Goal: Contribute content: Add original content to the website for others to see

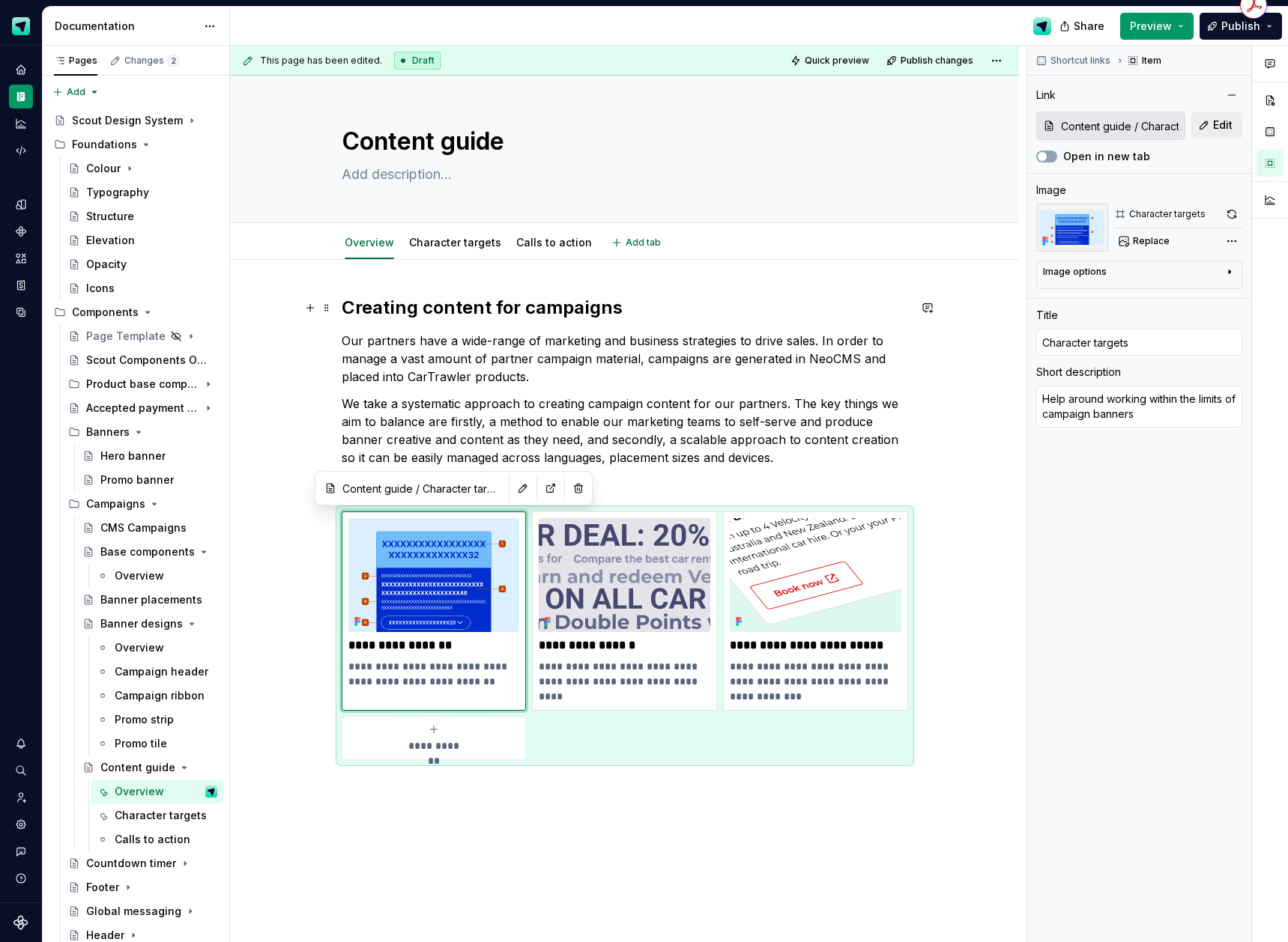
scroll to position [49, 0]
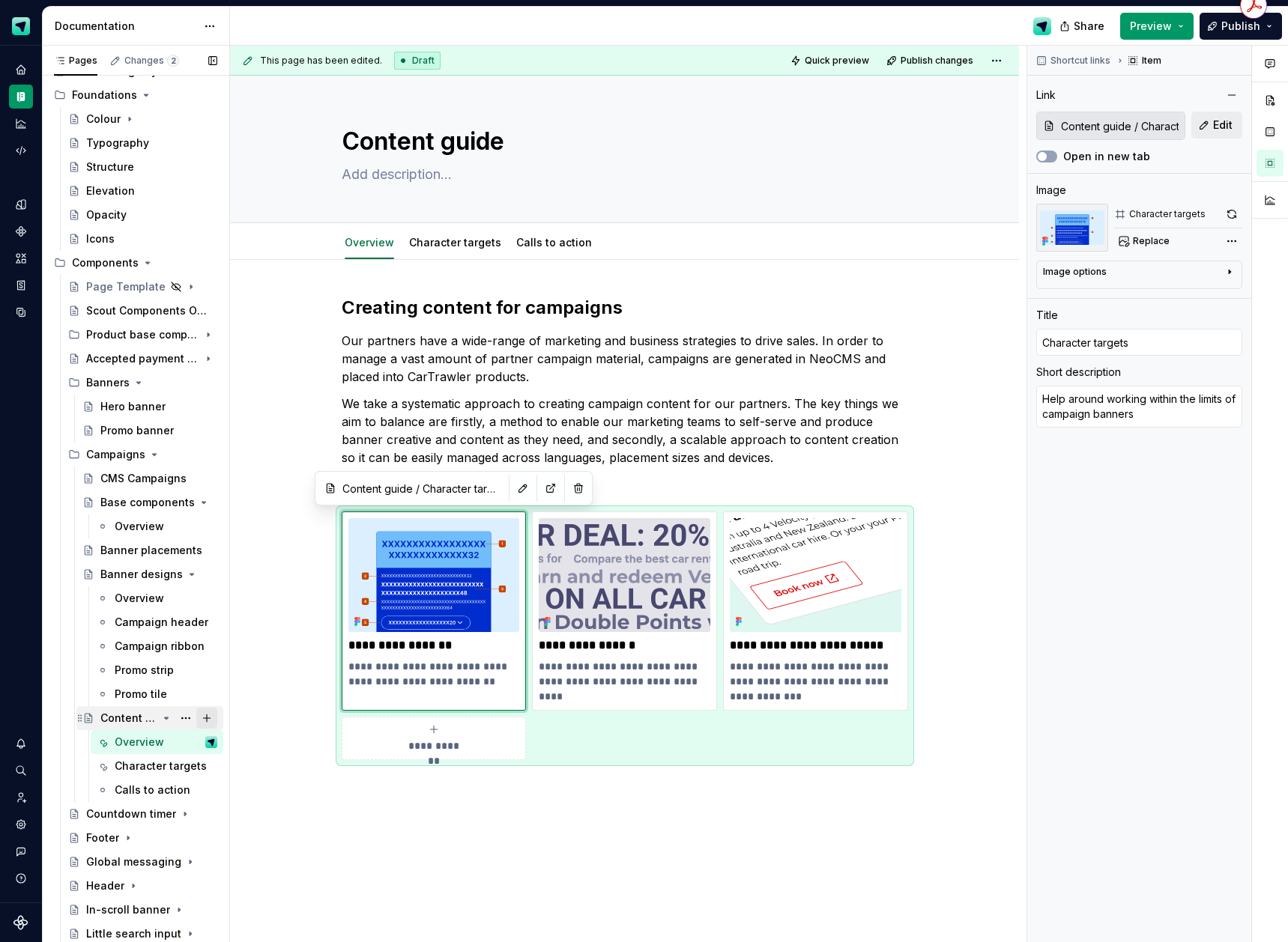
click at [203, 718] on button "Page tree" at bounding box center [207, 718] width 21 height 21
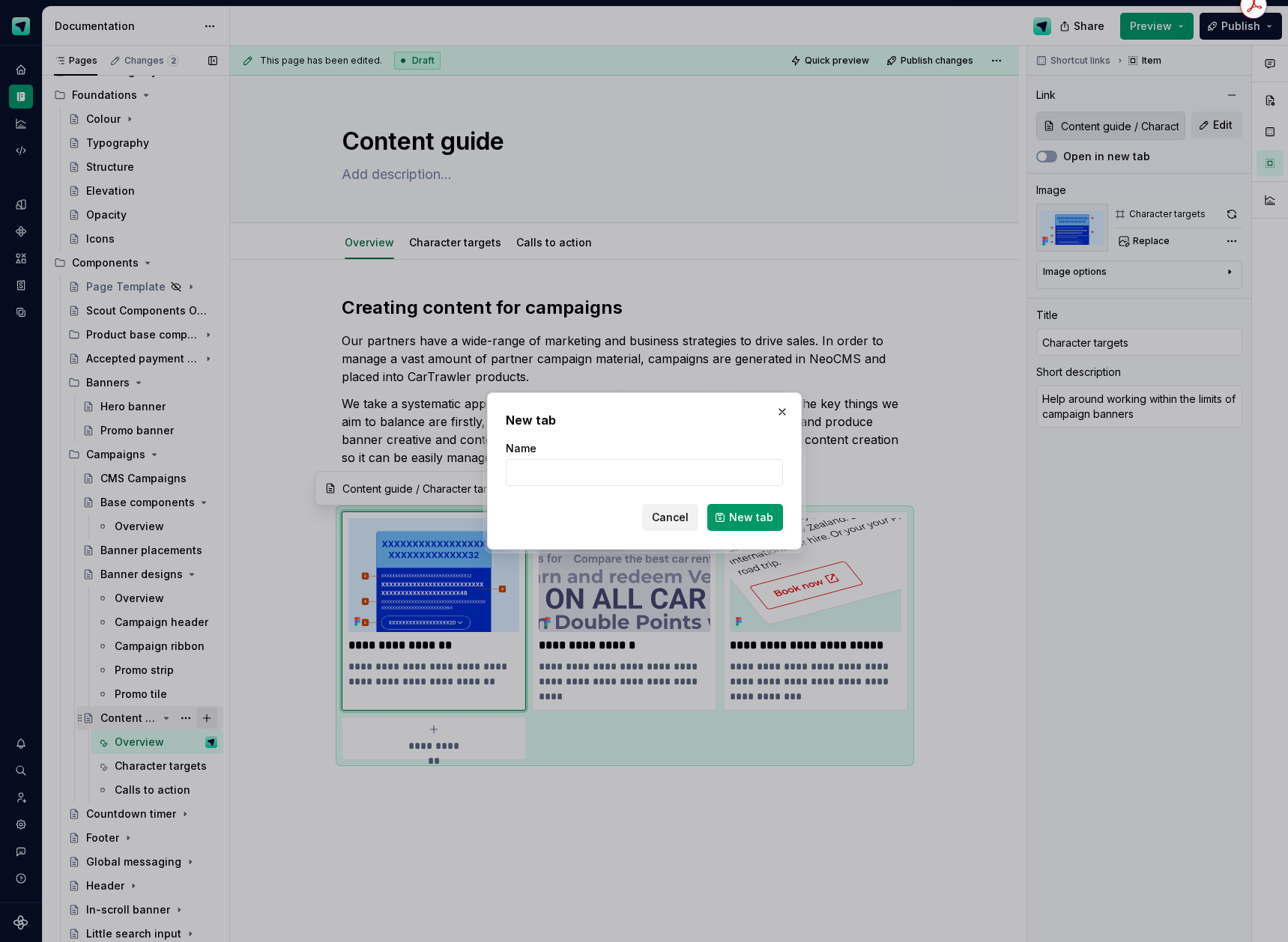
type textarea "*"
type input "Creating content"
click at [734, 523] on span "New tab" at bounding box center [751, 518] width 44 height 15
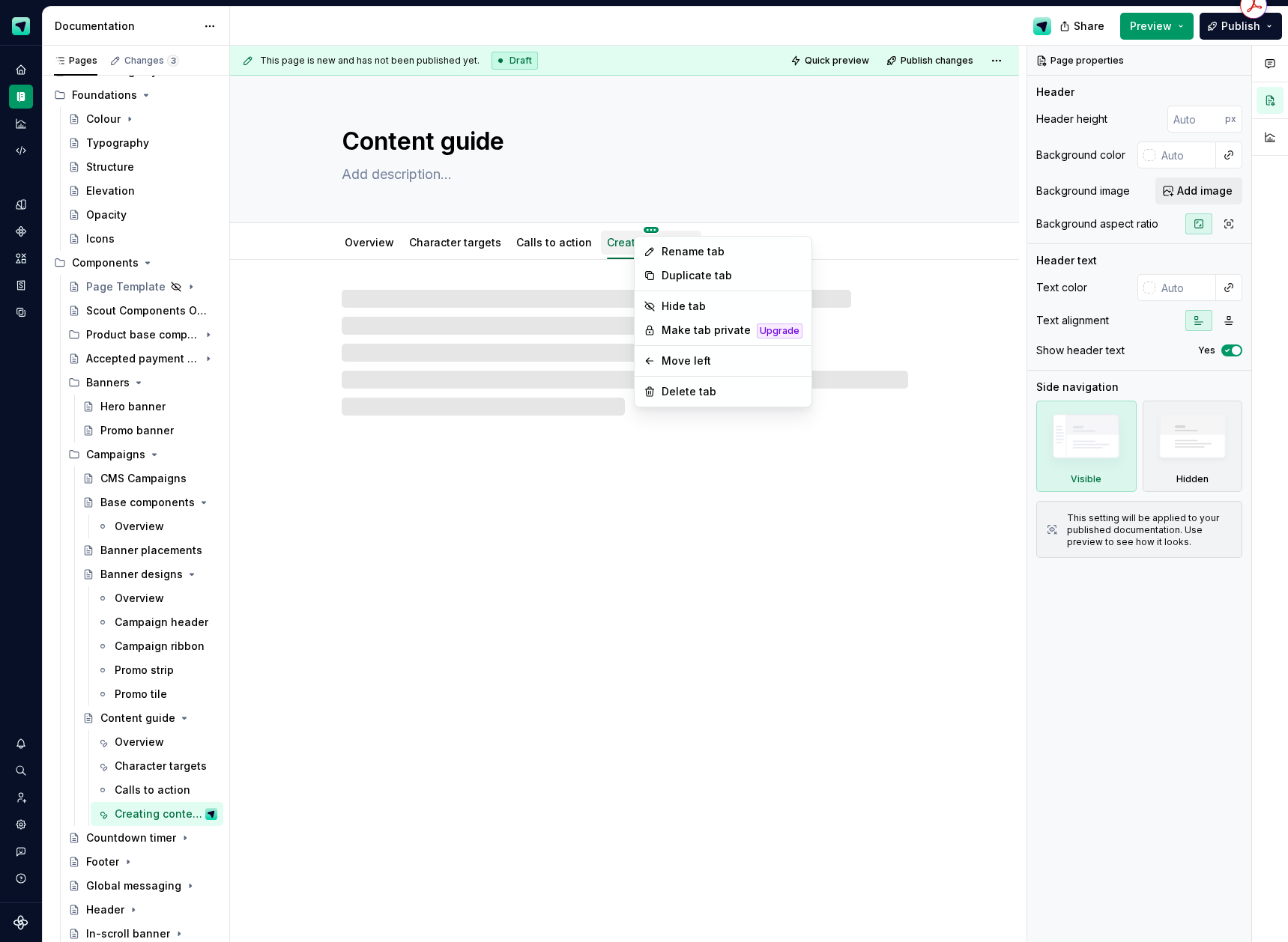
click at [638, 230] on html "Scout Design System Design system data Documentation Share Preview Publish Page…" at bounding box center [644, 471] width 1288 height 942
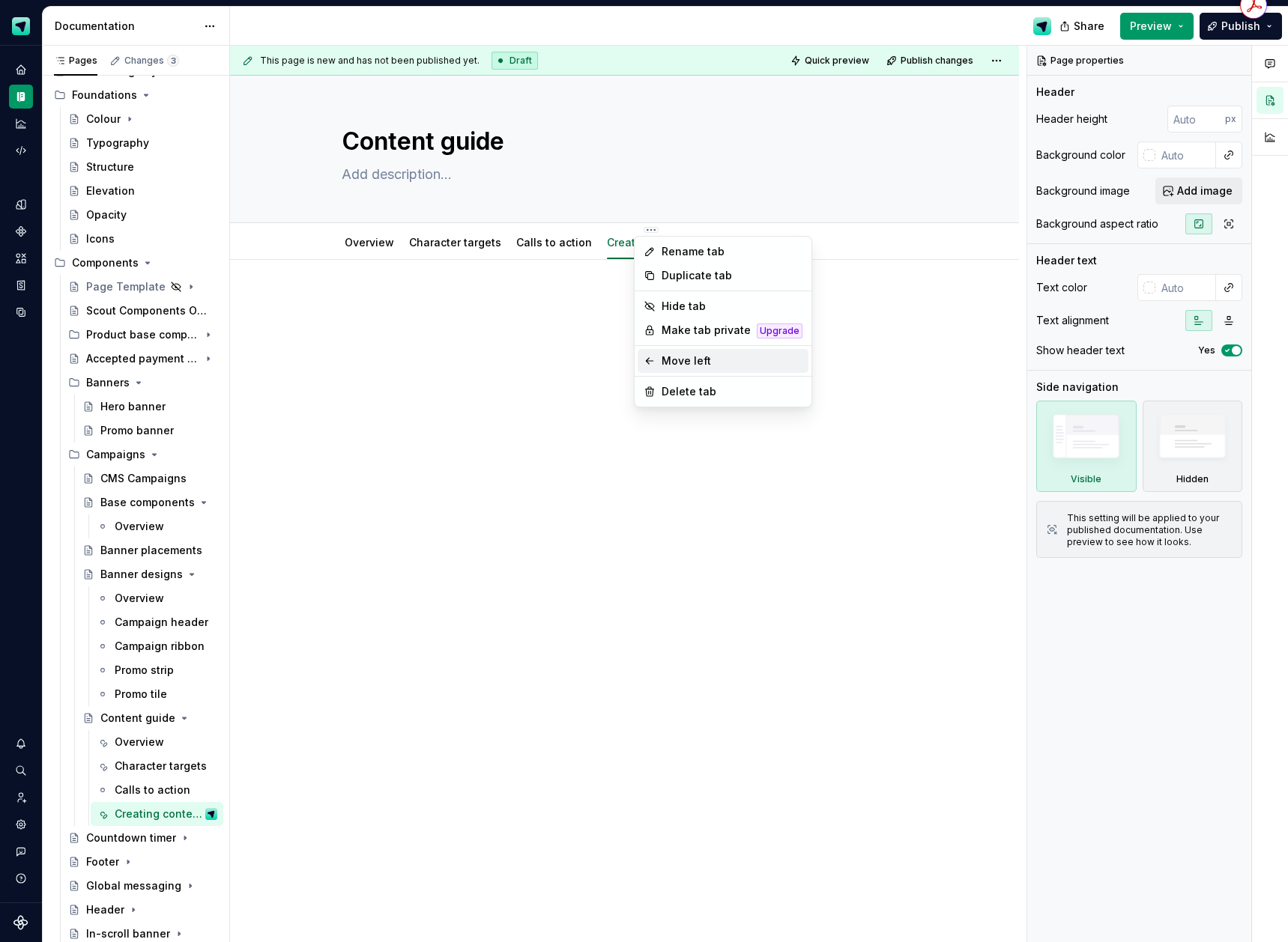
click at [668, 356] on div "Move left" at bounding box center [732, 361] width 141 height 15
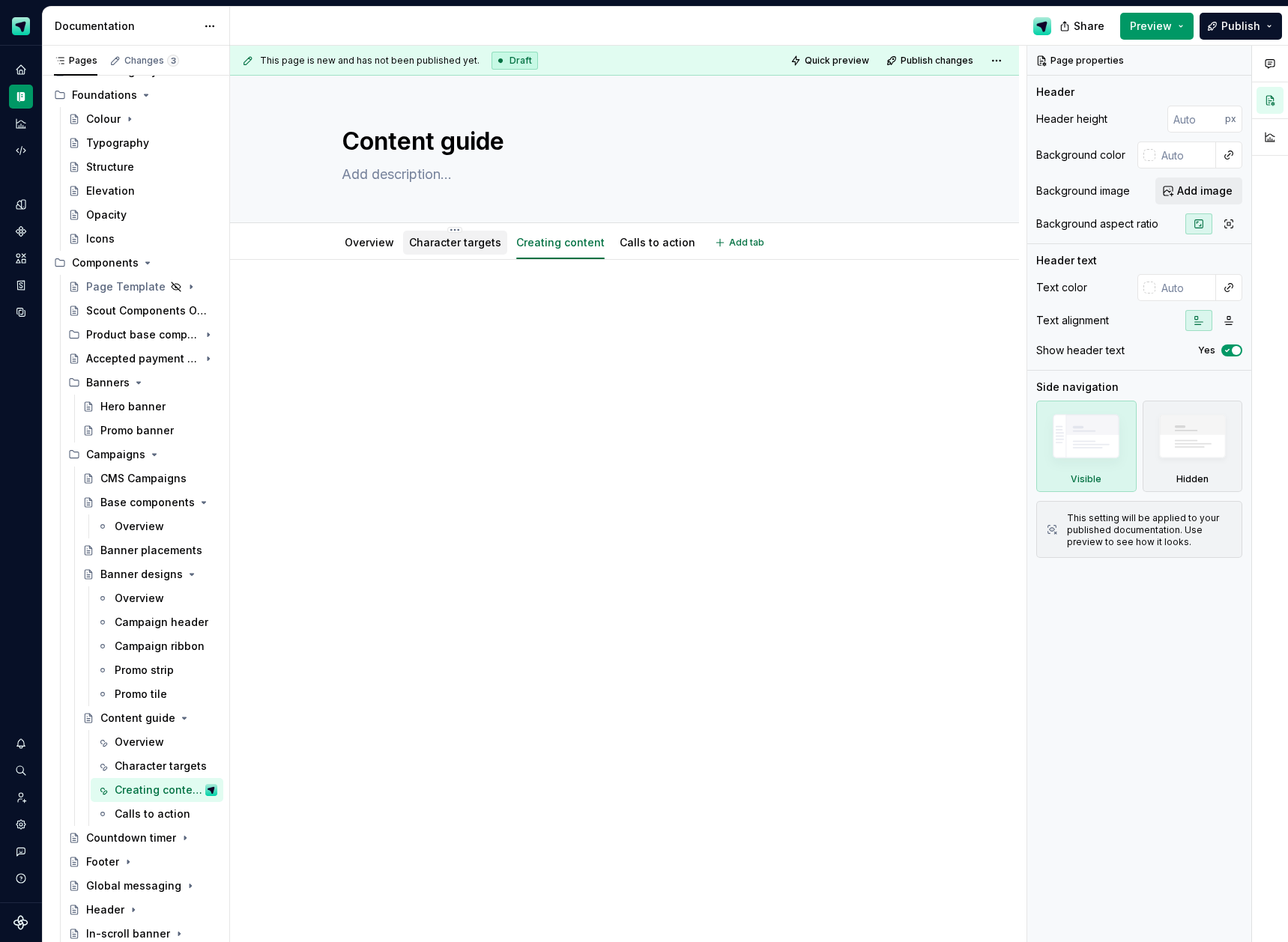
click at [474, 247] on link "Character targets" at bounding box center [455, 242] width 92 height 12
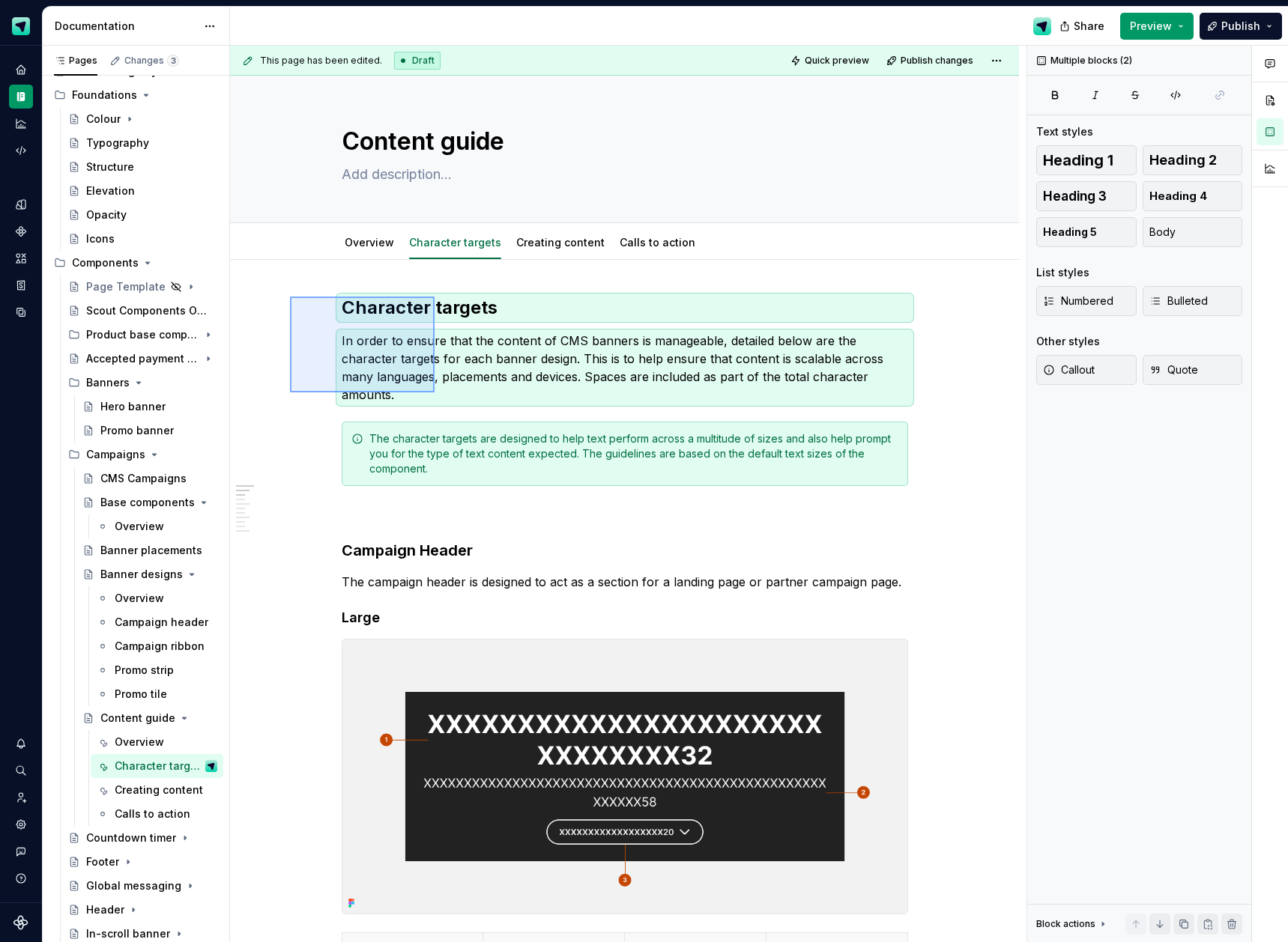
drag, startPoint x: 290, startPoint y: 297, endPoint x: 434, endPoint y: 393, distance: 173.1
click at [434, 393] on div "This page has been edited. Draft Quick preview Publish changes Content guide Ed…" at bounding box center [628, 495] width 796 height 898
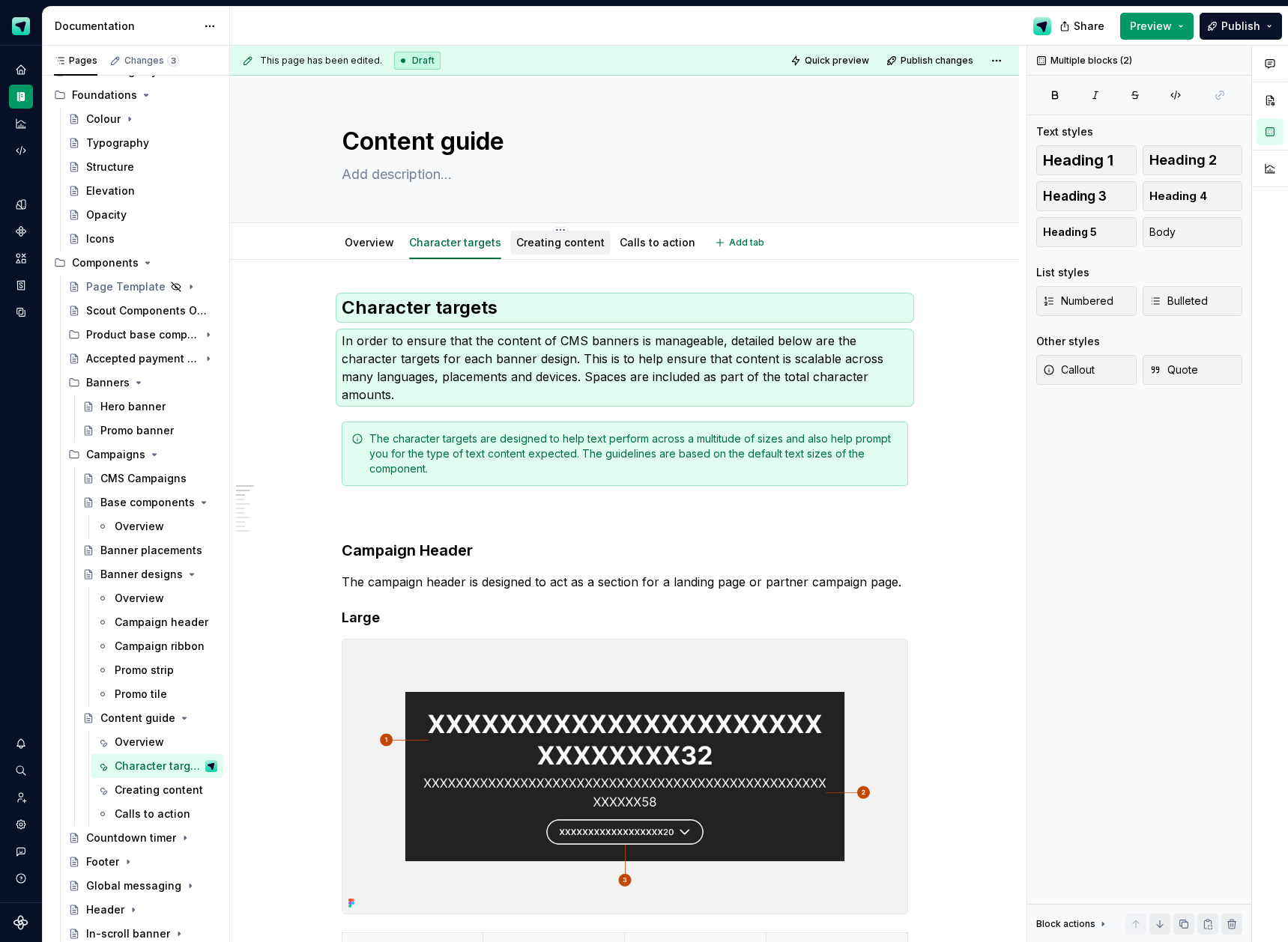
click at [520, 254] on div "Creating content" at bounding box center [560, 242] width 101 height 24
click at [541, 249] on div "Creating content" at bounding box center [561, 243] width 88 height 15
click at [563, 237] on link "Creating content" at bounding box center [561, 242] width 88 height 12
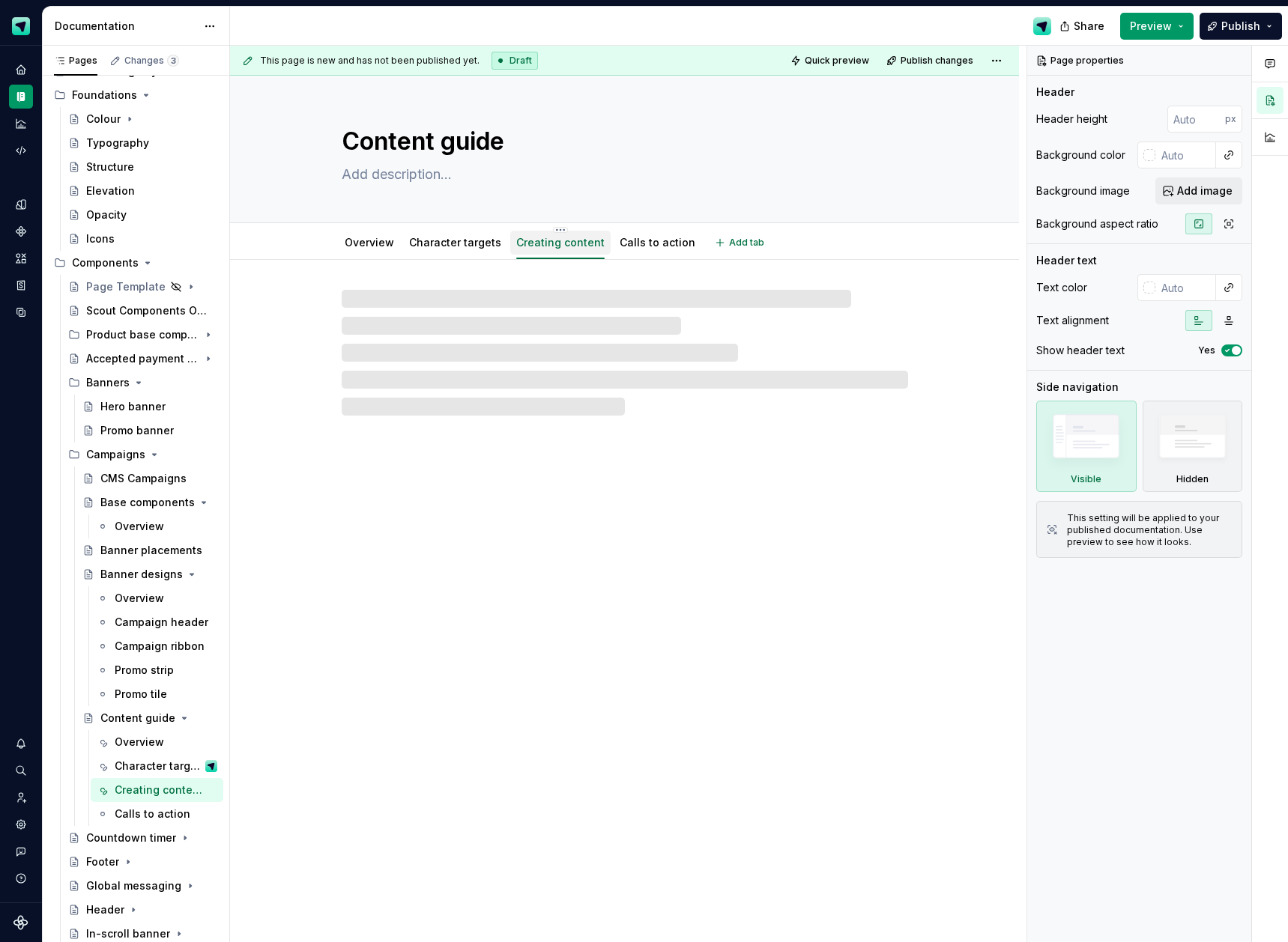
type textarea "*"
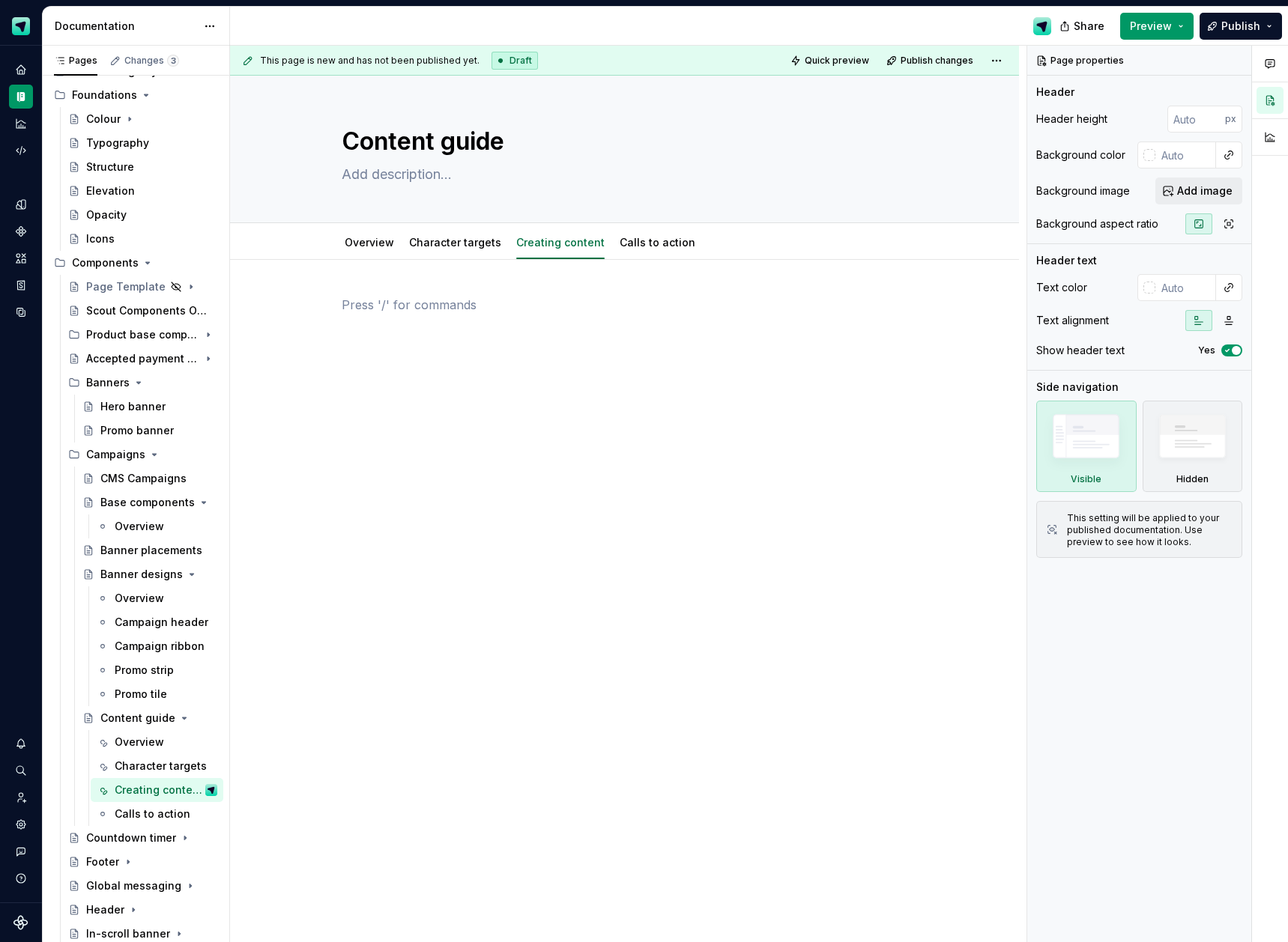
click at [449, 307] on p at bounding box center [625, 304] width 567 height 18
paste div
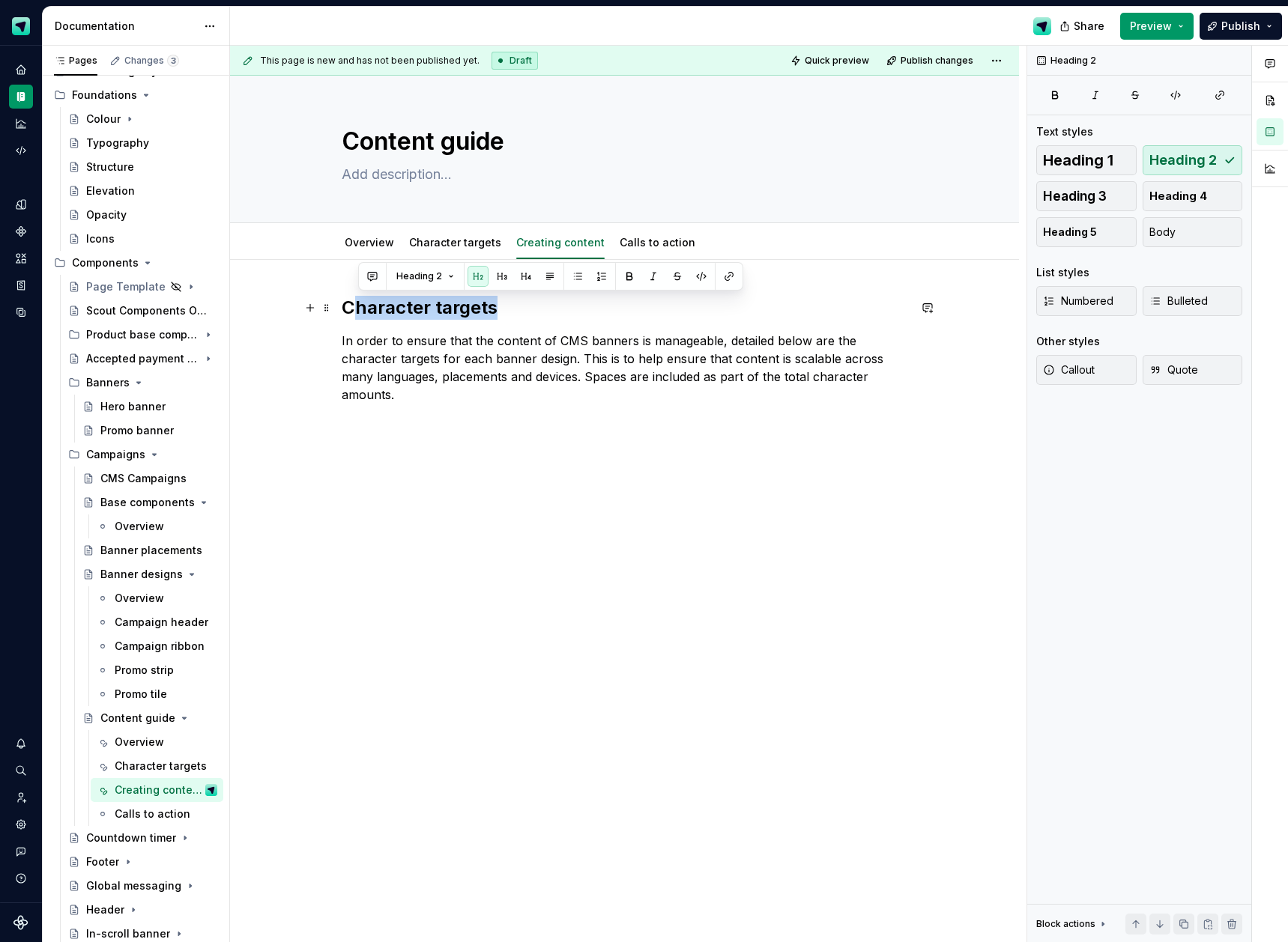
drag, startPoint x: 486, startPoint y: 308, endPoint x: 360, endPoint y: 300, distance: 126.3
click at [360, 301] on h2 "Character targets" at bounding box center [625, 307] width 567 height 24
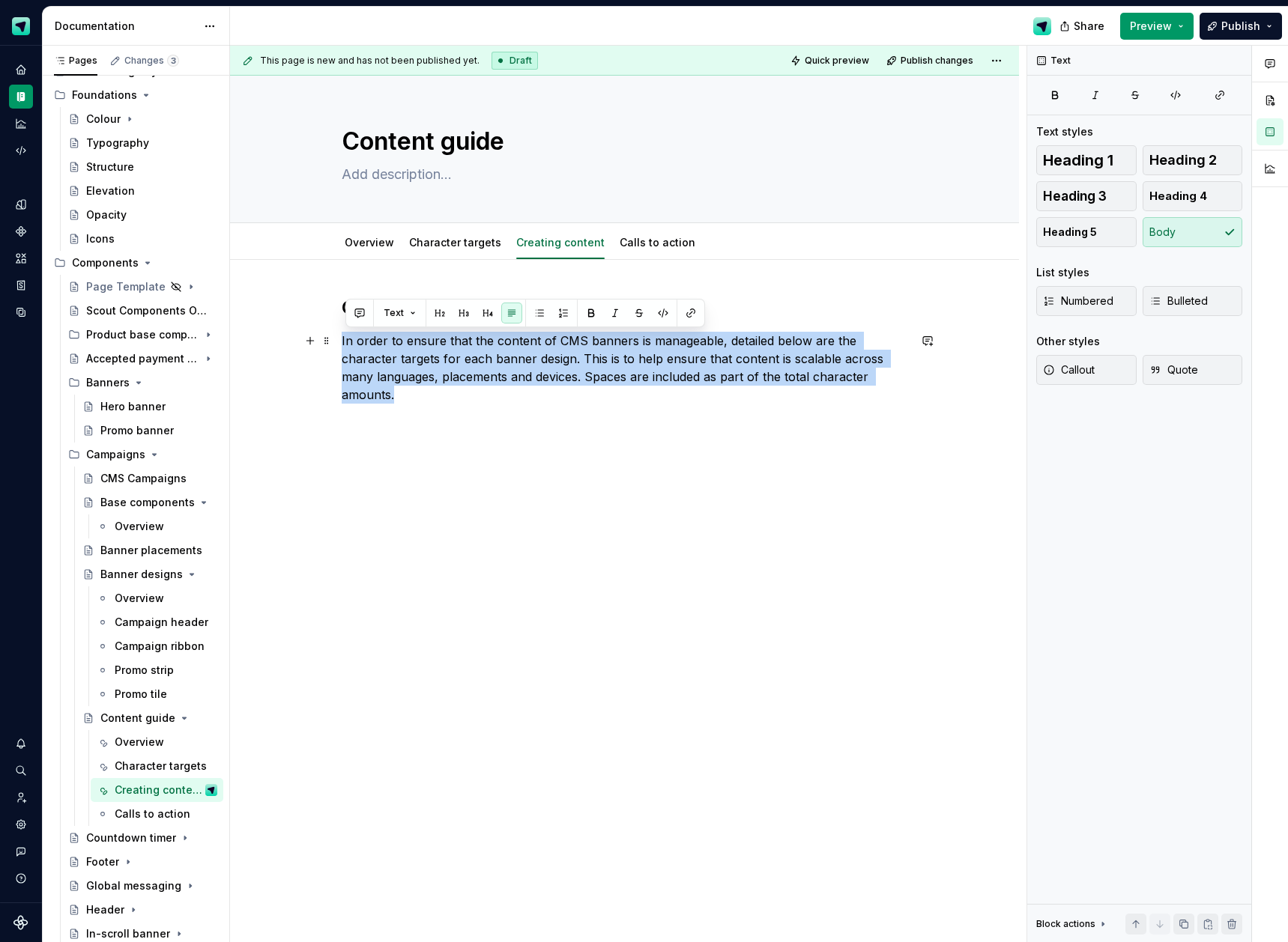
drag, startPoint x: 398, startPoint y: 393, endPoint x: 339, endPoint y: 344, distance: 76.7
click at [339, 344] on div "Creating content In order to ensure that the content of CMS banners is manageab…" at bounding box center [625, 482] width 790 height 445
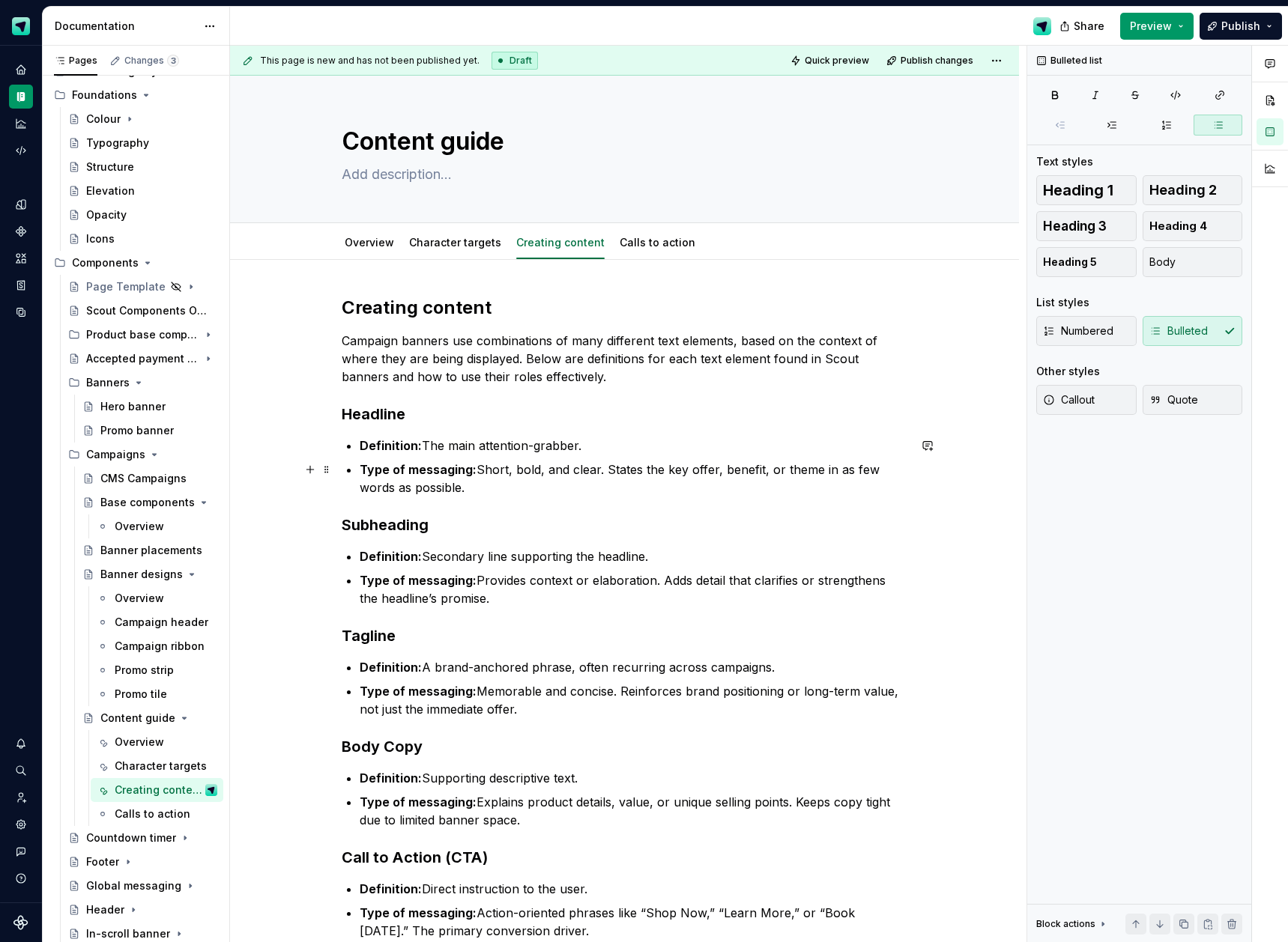
click at [476, 489] on p "Type of messaging: Short, bold, and clear. States the key offer, benefit, or th…" at bounding box center [633, 478] width 548 height 36
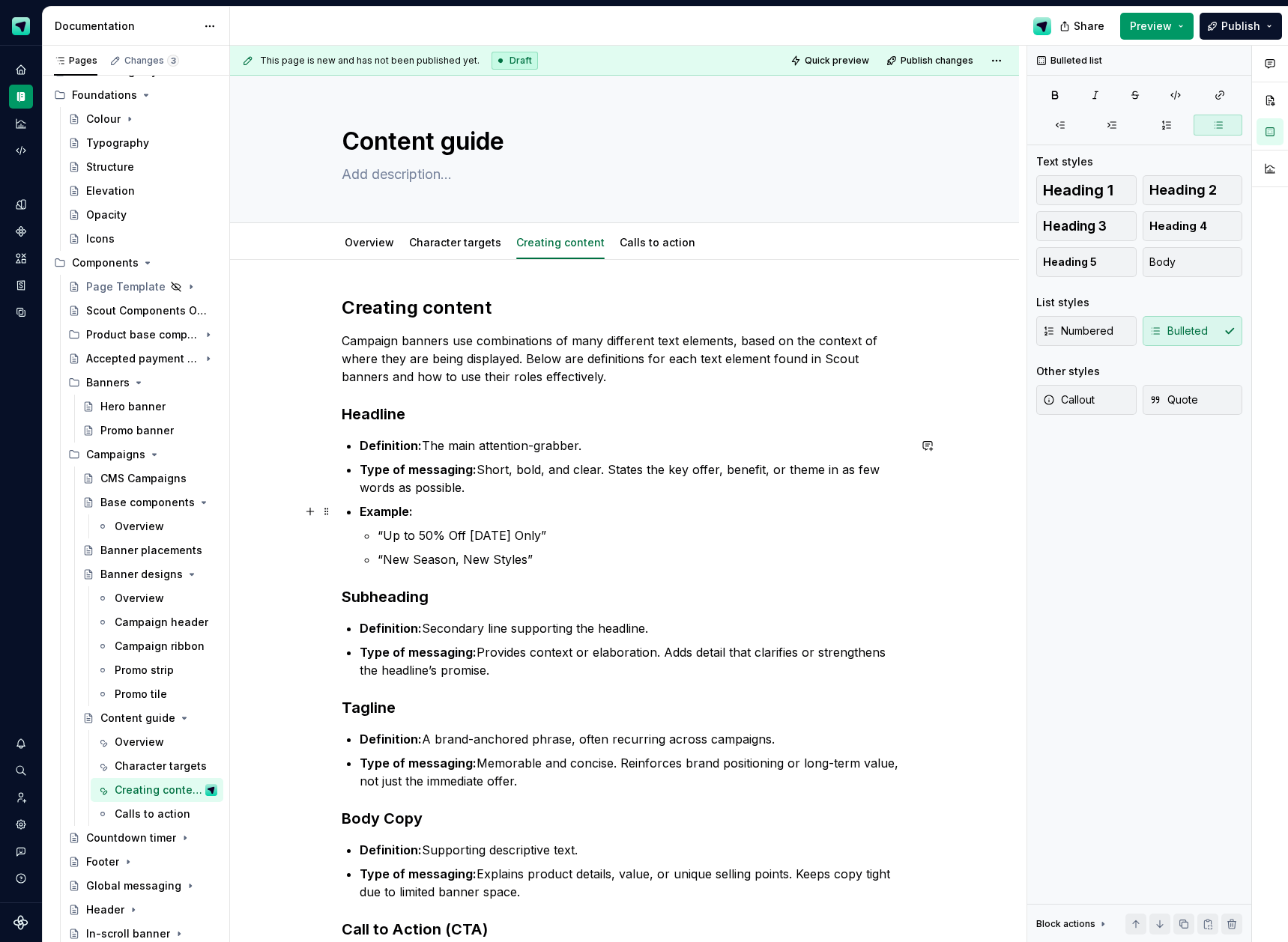
click at [412, 513] on strong "Example:" at bounding box center [385, 512] width 53 height 15
click at [349, 601] on h3 "Subheading" at bounding box center [625, 597] width 567 height 21
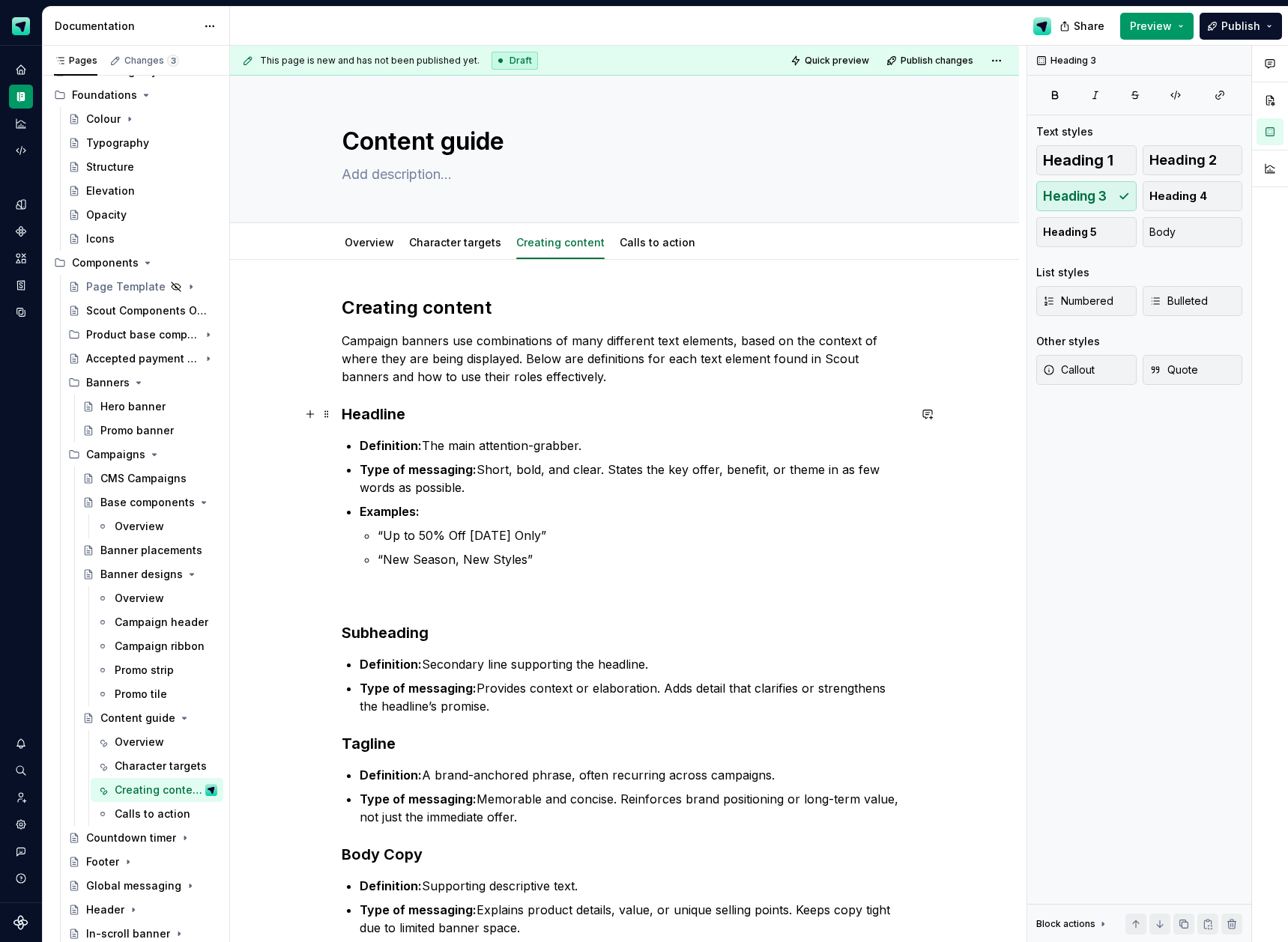
click at [345, 418] on h3 "Headline" at bounding box center [625, 415] width 567 height 21
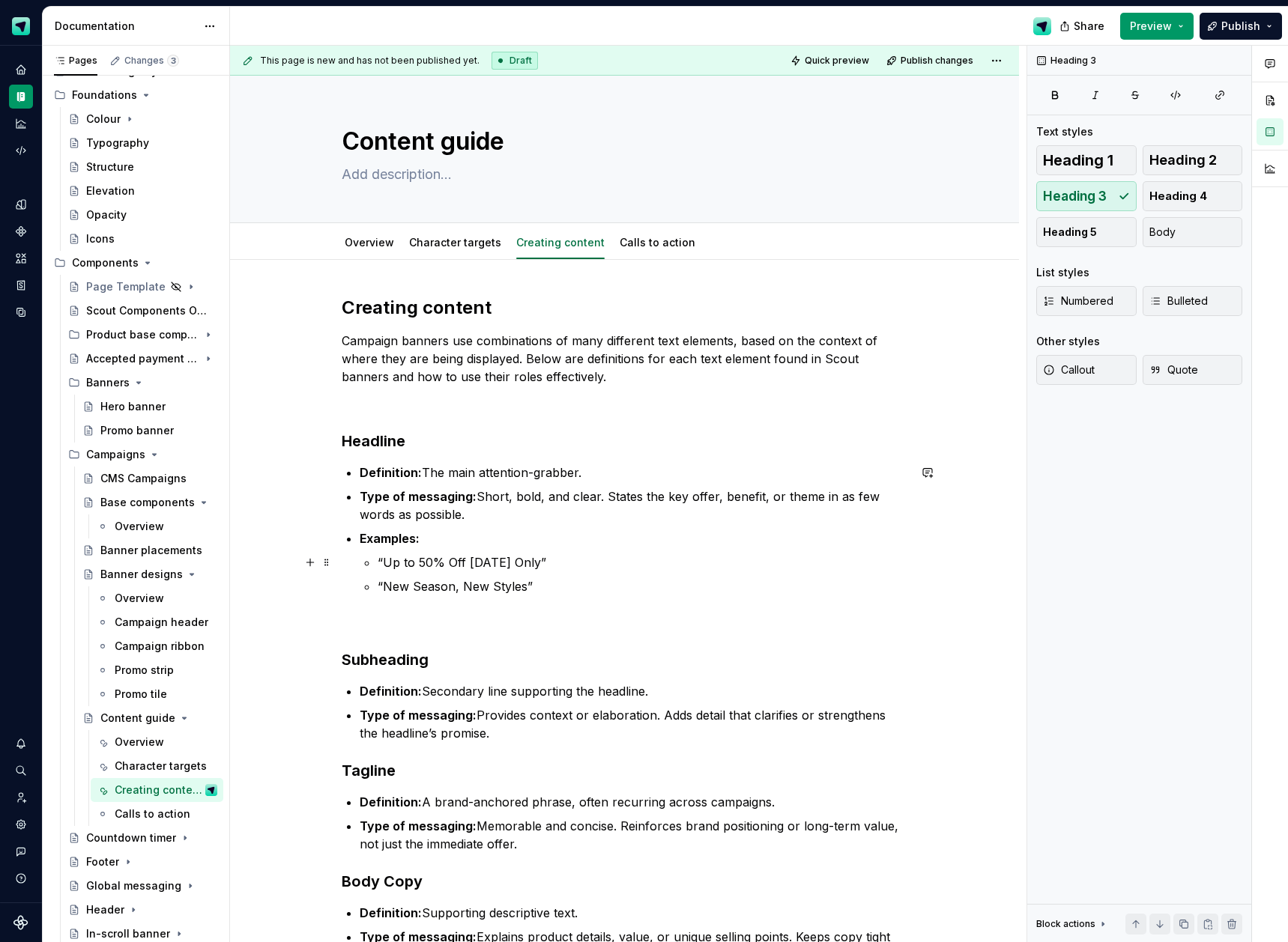
click at [431, 562] on p "“Up to 50% Off [DATE] Only”" at bounding box center [643, 563] width 530 height 18
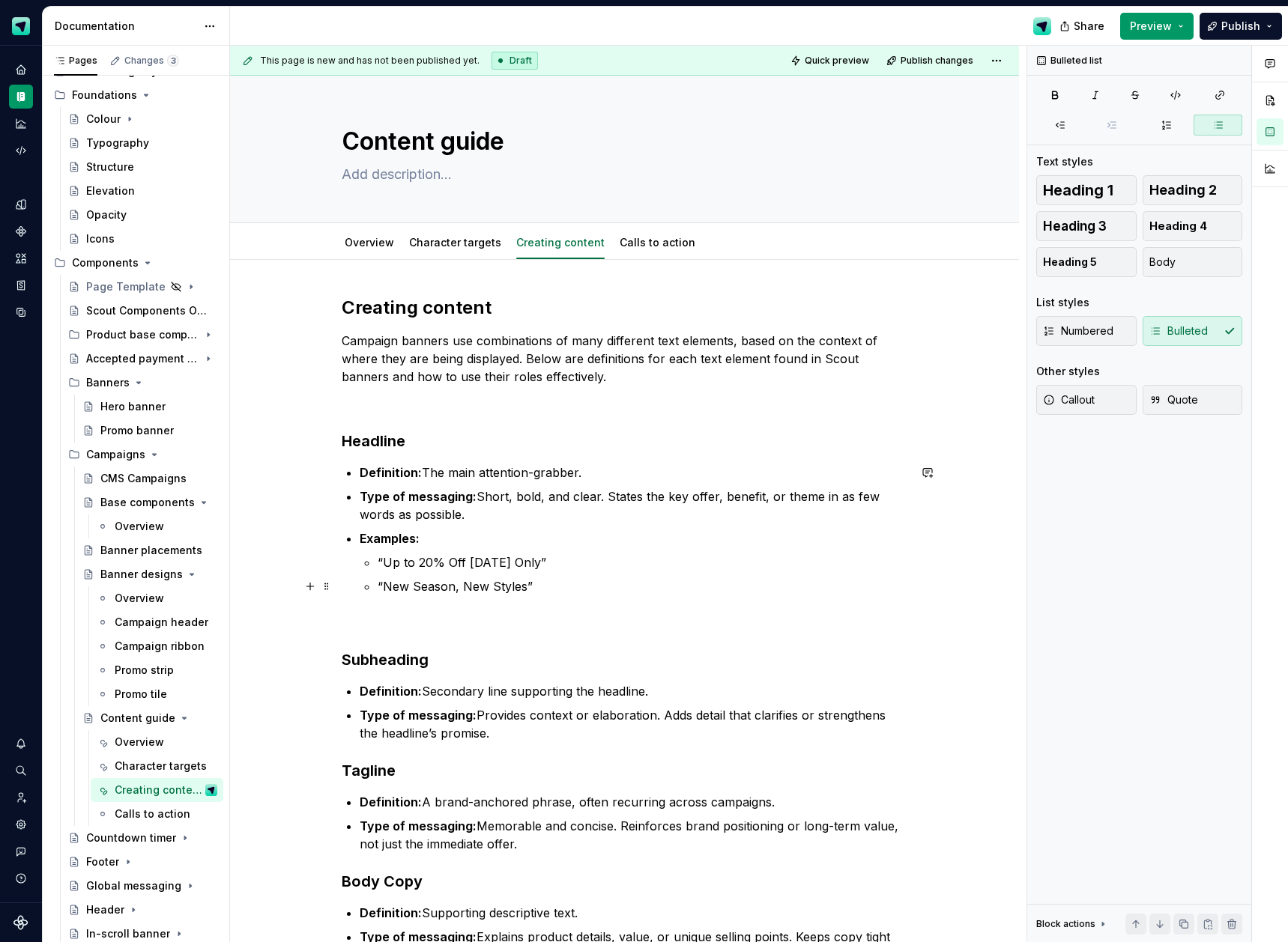
click at [509, 589] on p "“New Season, New Styles”" at bounding box center [643, 587] width 530 height 18
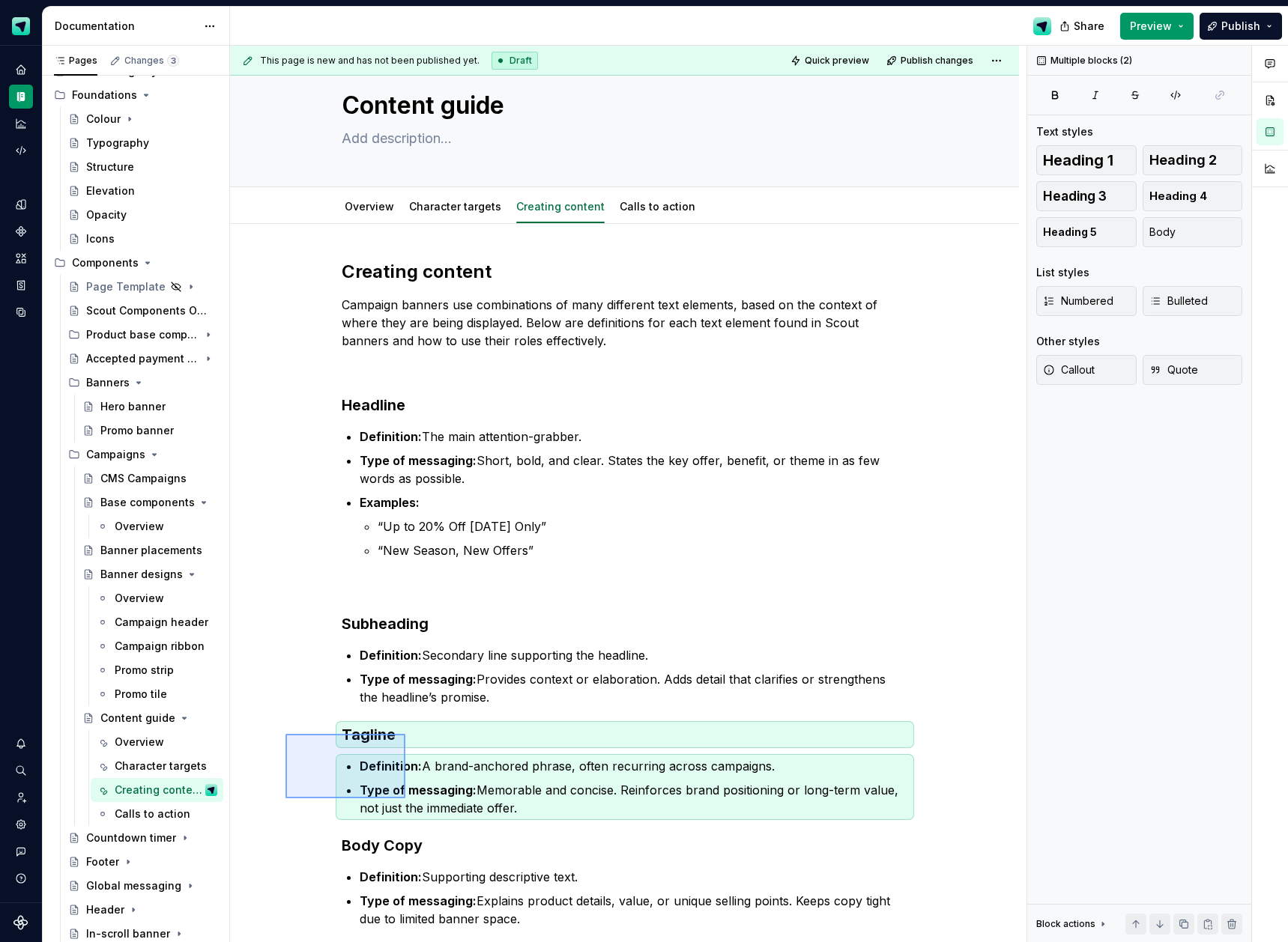
drag, startPoint x: 285, startPoint y: 735, endPoint x: 409, endPoint y: 802, distance: 140.9
click at [409, 802] on div "This page is new and has not been published yet. Draft Quick preview Publish ch…" at bounding box center [628, 495] width 796 height 898
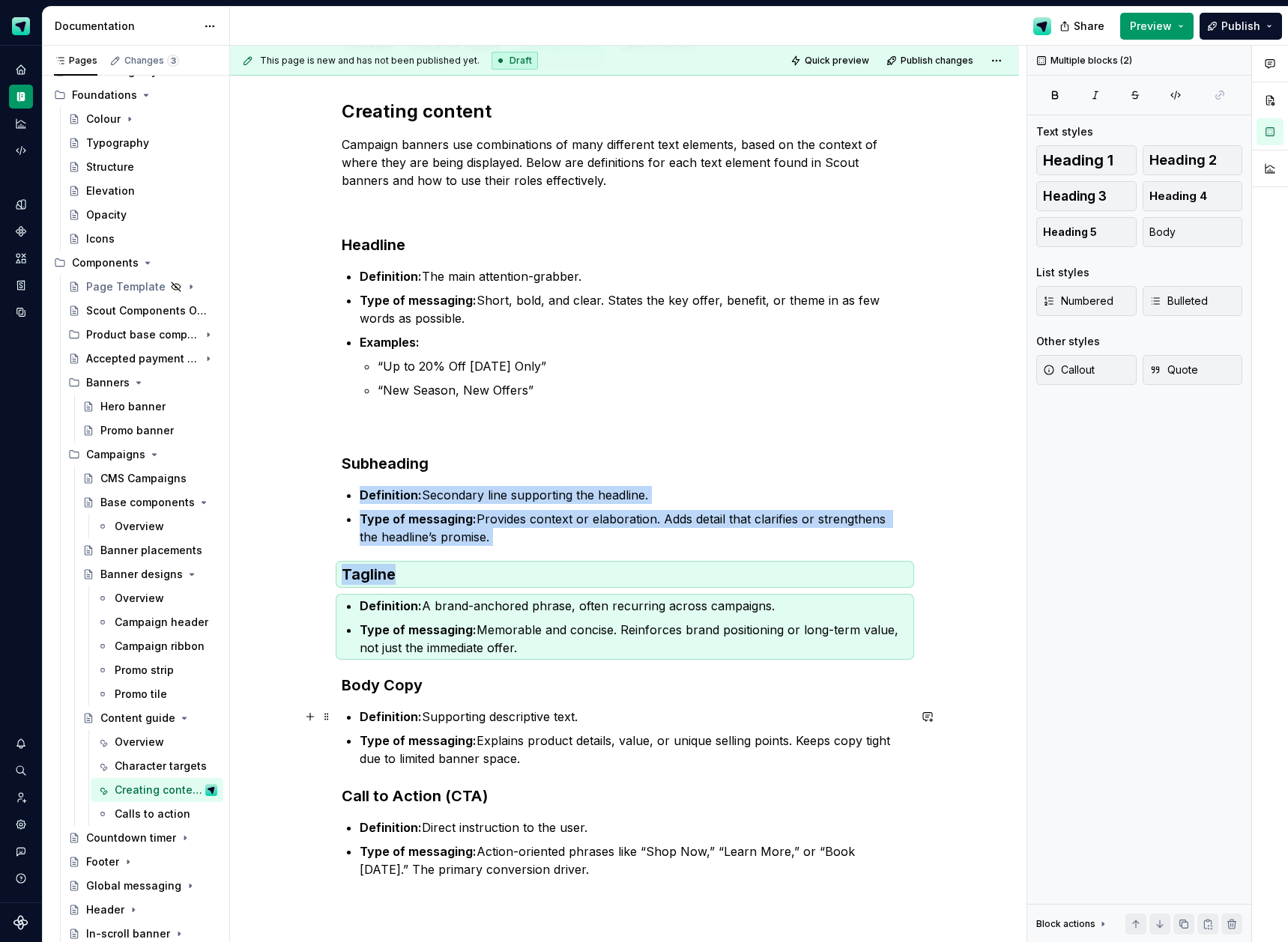
scroll to position [203, 0]
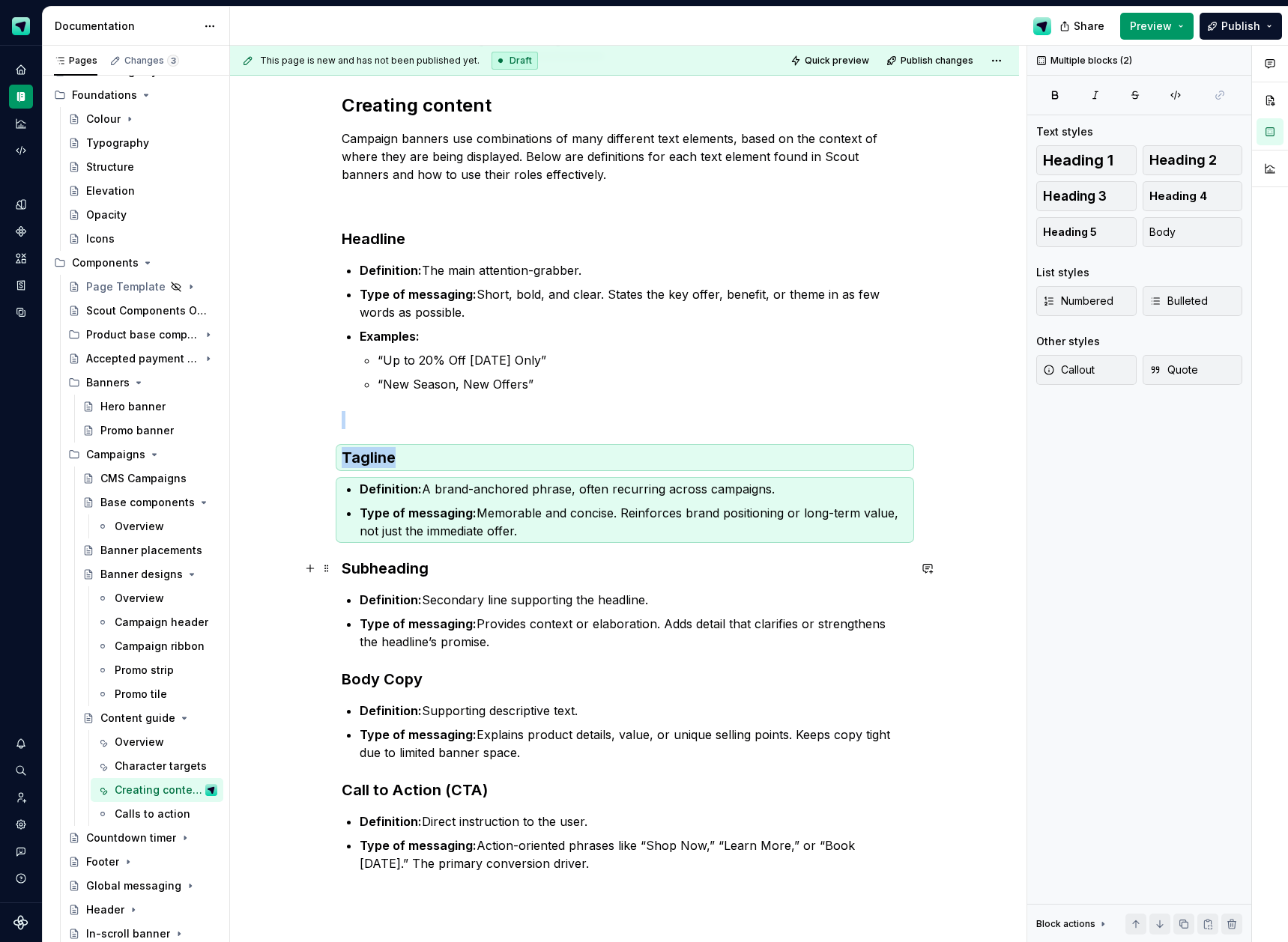
click at [345, 564] on h3 "Subheading" at bounding box center [625, 568] width 567 height 21
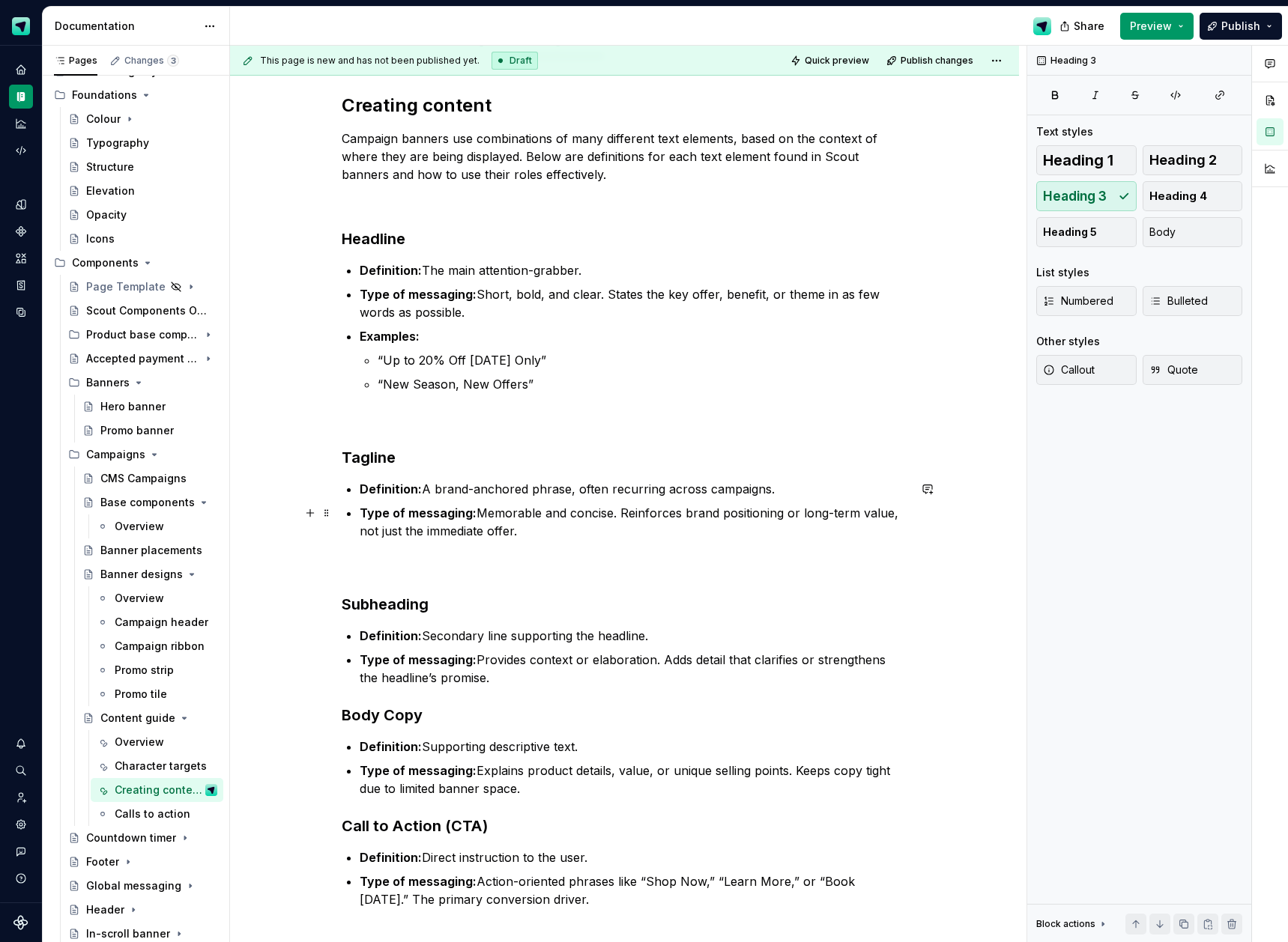
click at [531, 529] on p "Type of messaging: Memorable and concise. Reinforces brand positioning or long-…" at bounding box center [633, 521] width 548 height 36
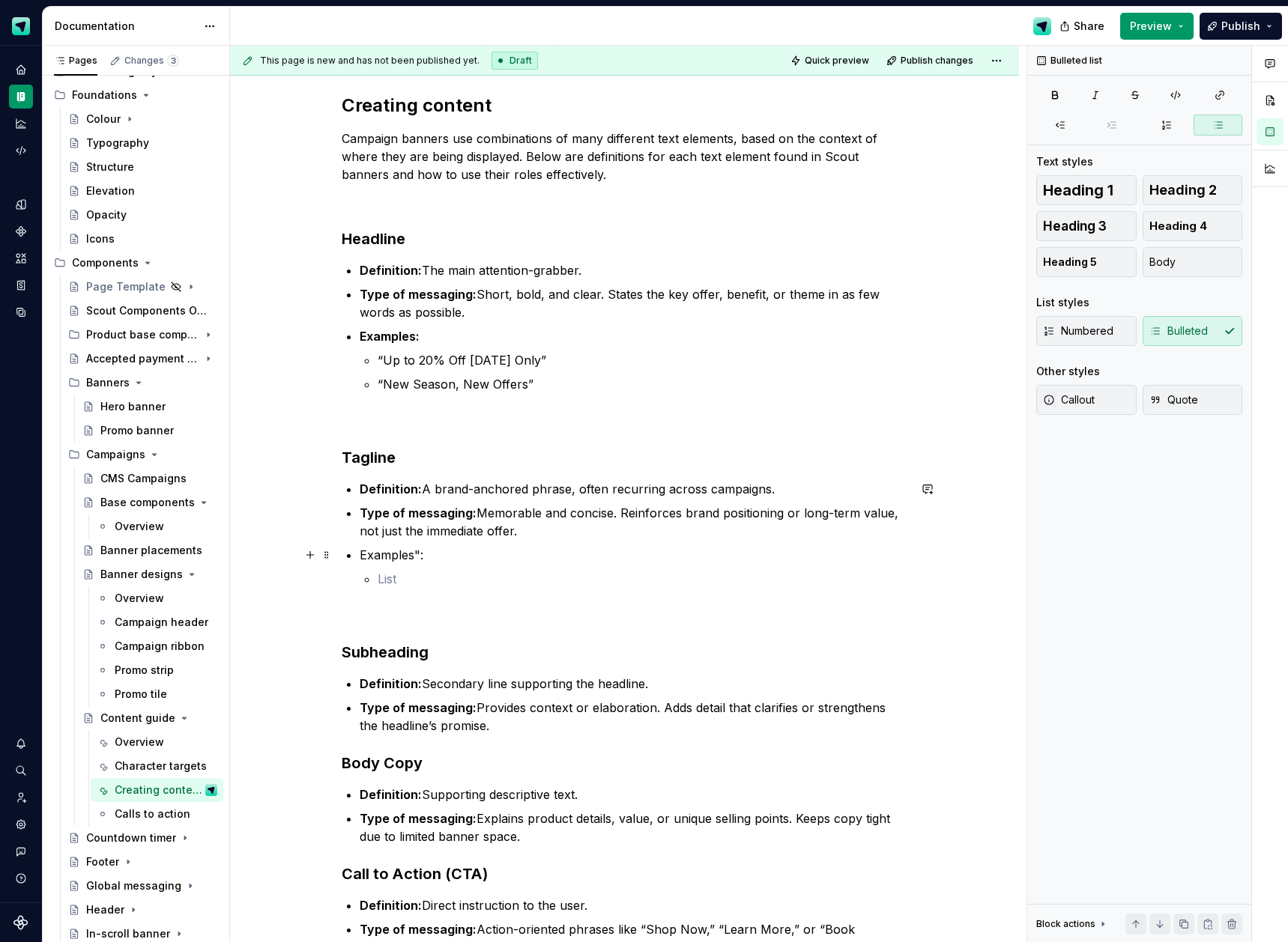
click at [423, 559] on p "Examples":" at bounding box center [633, 555] width 548 height 18
drag, startPoint x: 365, startPoint y: 554, endPoint x: 425, endPoint y: 552, distance: 60.0
click at [425, 552] on p "Examples:" at bounding box center [633, 555] width 548 height 18
click at [418, 570] on p at bounding box center [643, 579] width 530 height 18
drag, startPoint x: 688, startPoint y: 514, endPoint x: 897, endPoint y: 510, distance: 209.0
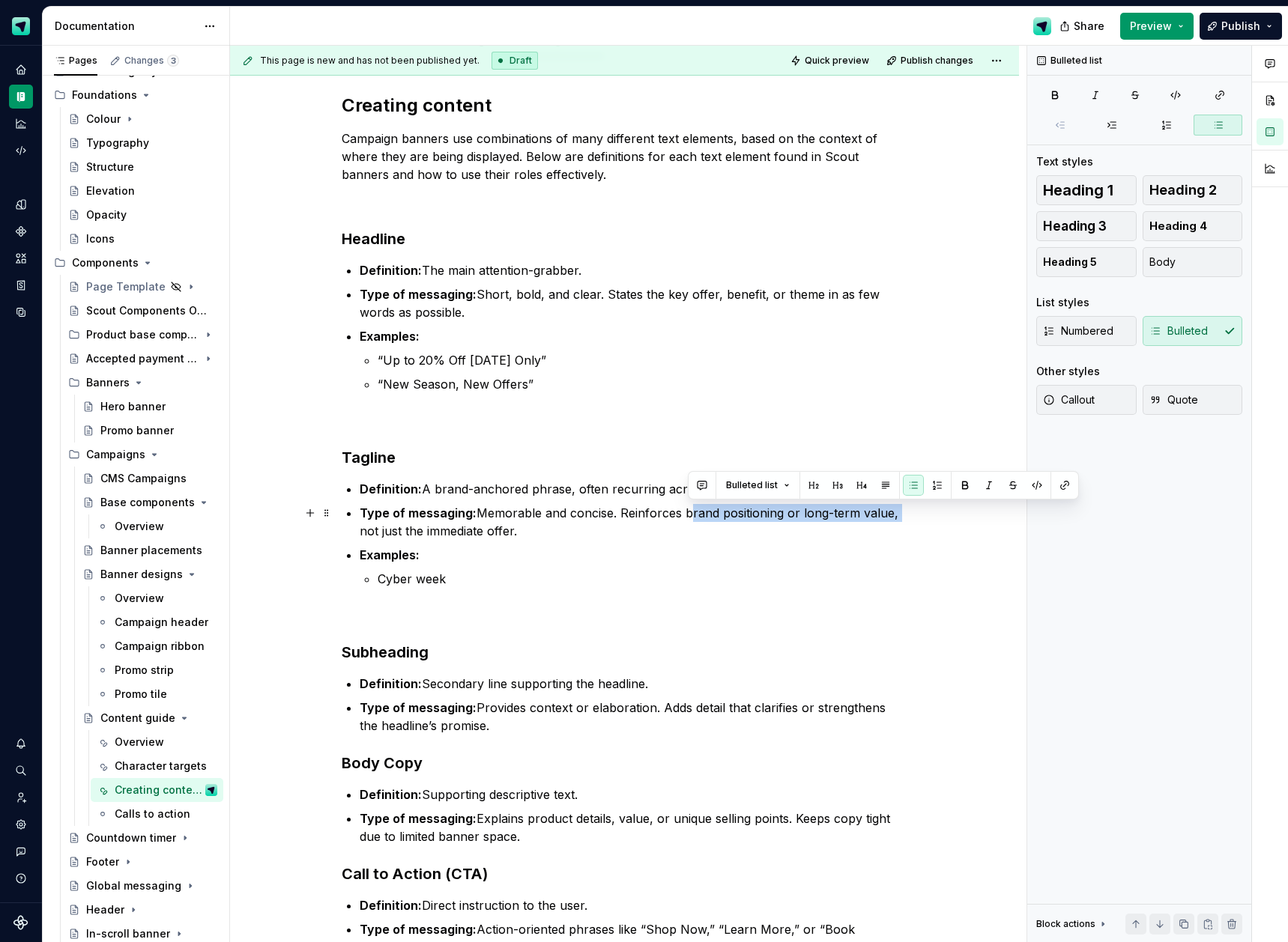
click at [897, 510] on p "Type of messaging: Memorable and concise. Reinforces brand positioning or long-…" at bounding box center [633, 521] width 548 height 36
click at [457, 581] on p "Cyber week" at bounding box center [643, 579] width 530 height 18
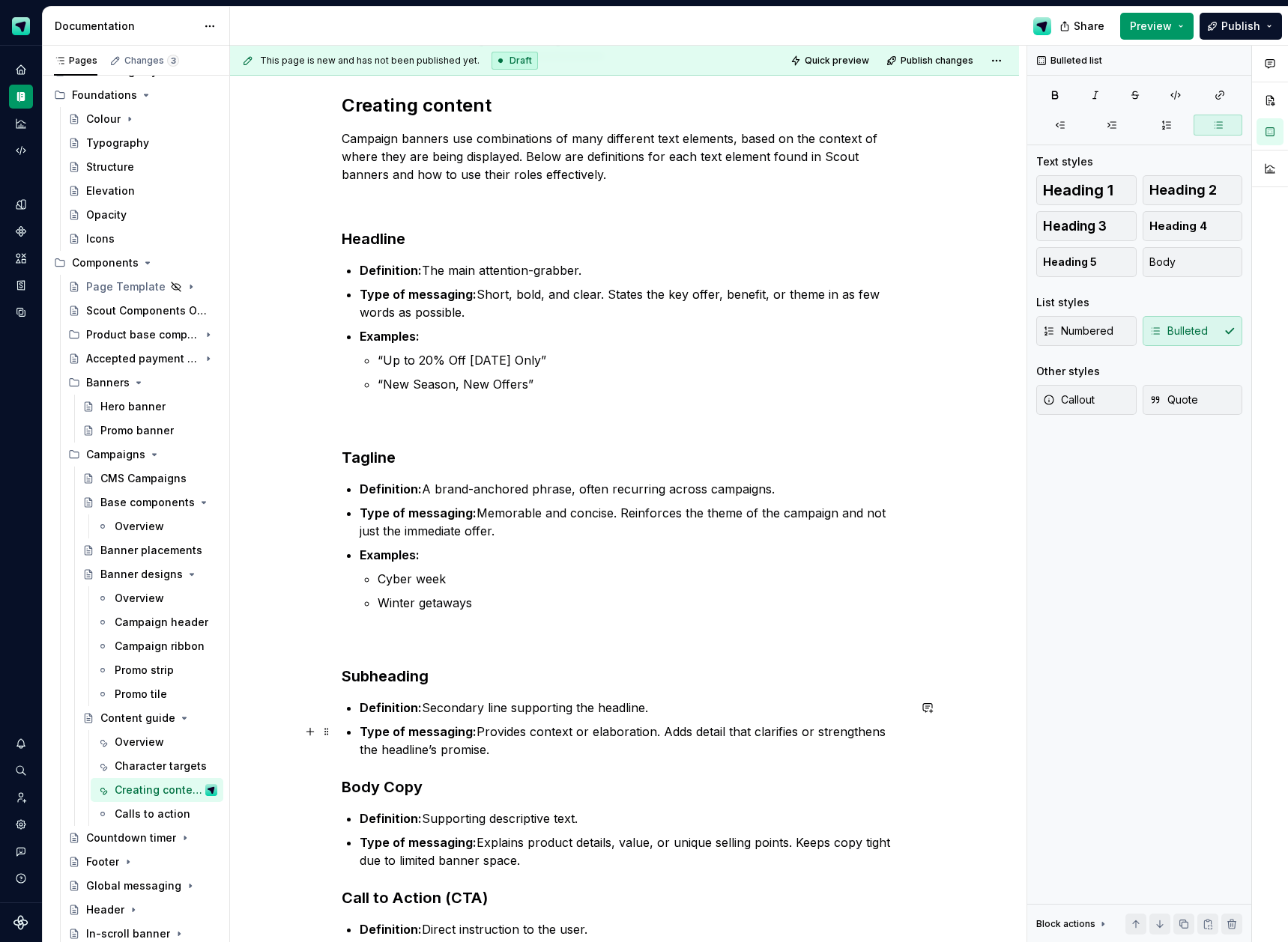
click at [496, 748] on p "Type of messaging: Provides context or elaboration. Adds detail that clarifies …" at bounding box center [633, 740] width 548 height 36
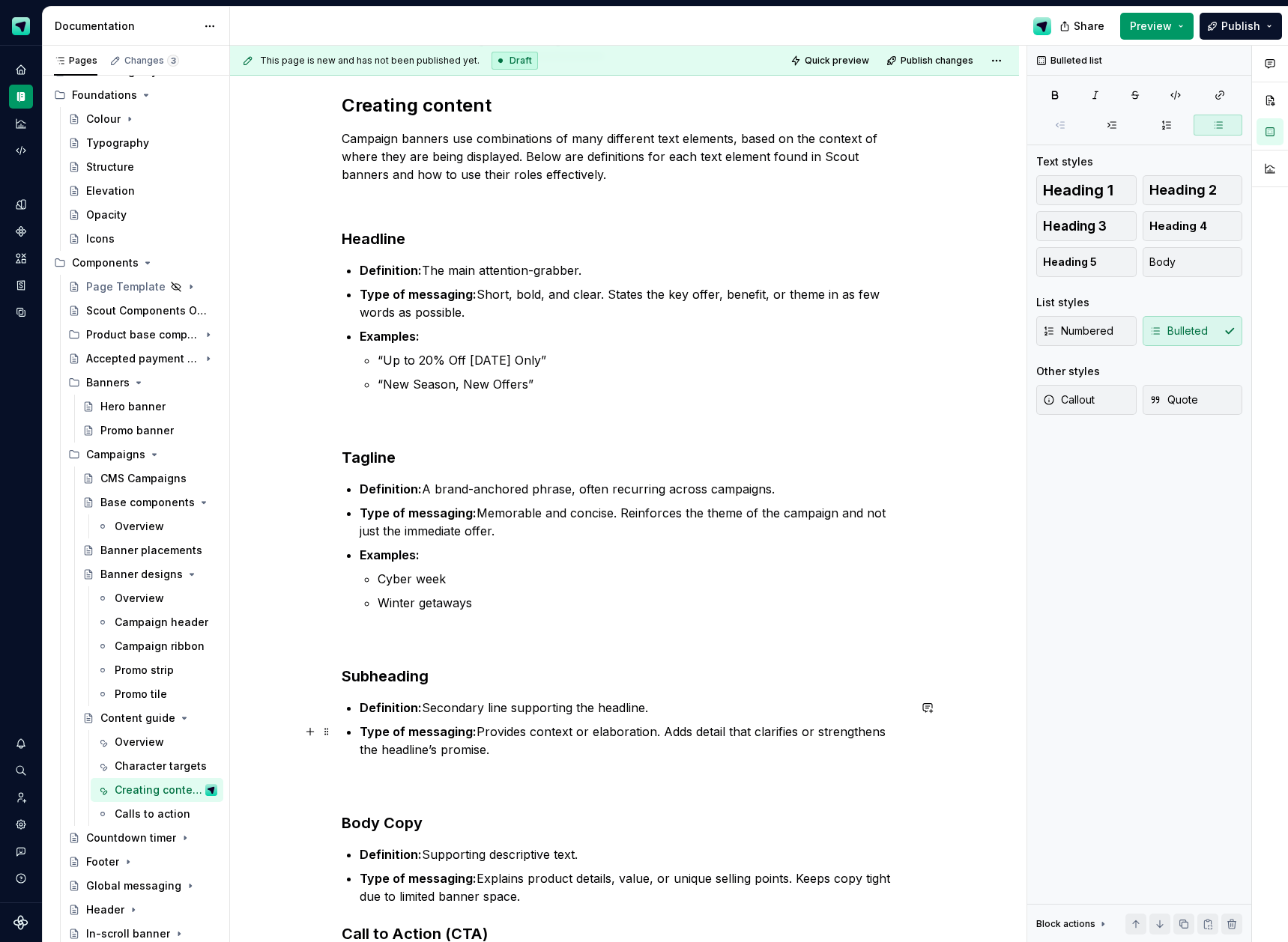
click at [510, 751] on p "Type of messaging: Provides context or elaboration. Adds detail that clarifies …" at bounding box center [633, 740] width 548 height 36
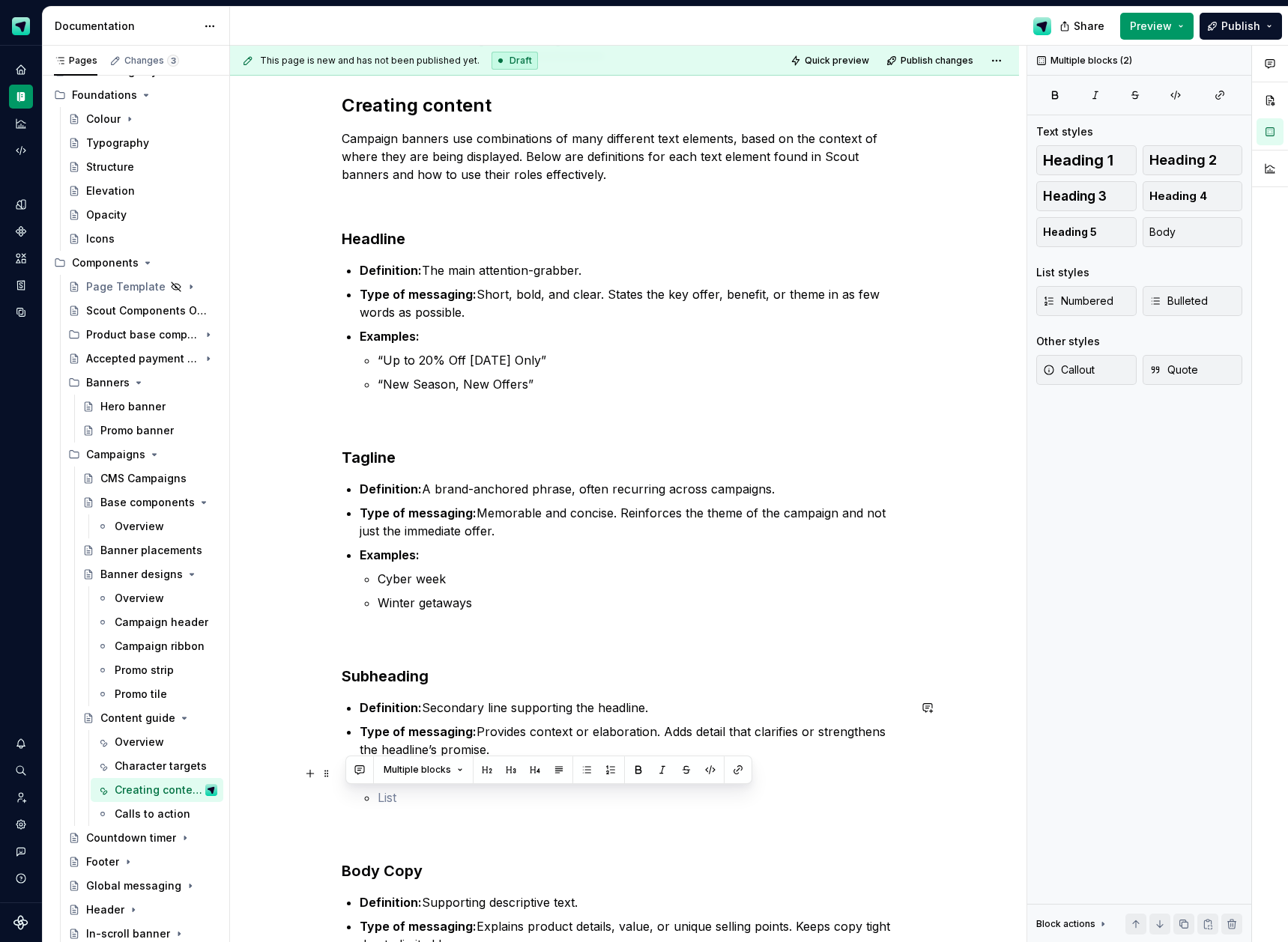
drag, startPoint x: 413, startPoint y: 767, endPoint x: 411, endPoint y: 780, distance: 13.2
click at [411, 772] on p "Examples:" at bounding box center [633, 774] width 548 height 18
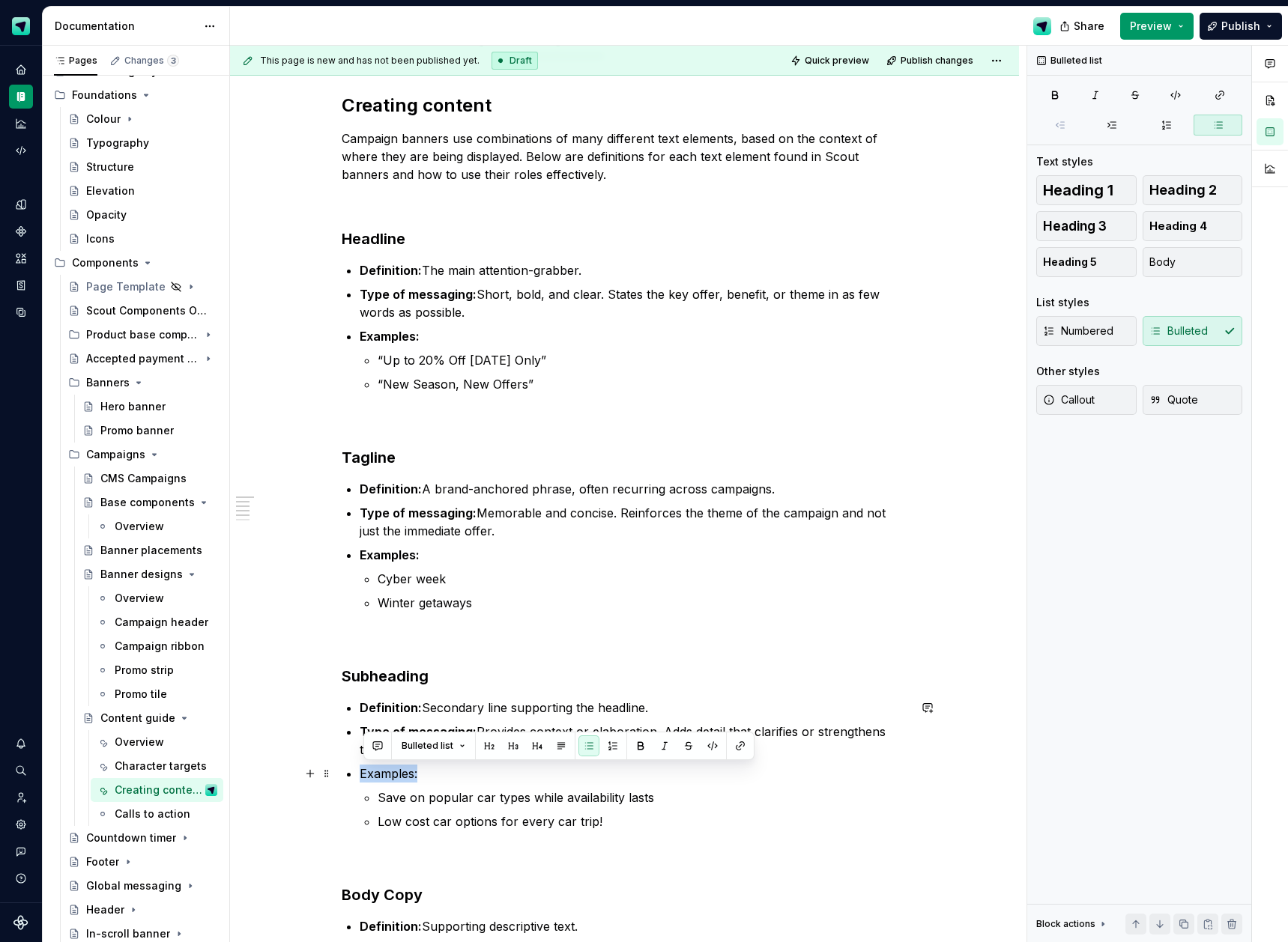
drag, startPoint x: 425, startPoint y: 778, endPoint x: 364, endPoint y: 777, distance: 61.0
click at [364, 777] on p "Examples:" at bounding box center [633, 774] width 548 height 18
click at [612, 809] on ul "Save on popular car types while availability lasts Low cost car options for eve…" at bounding box center [643, 810] width 530 height 42
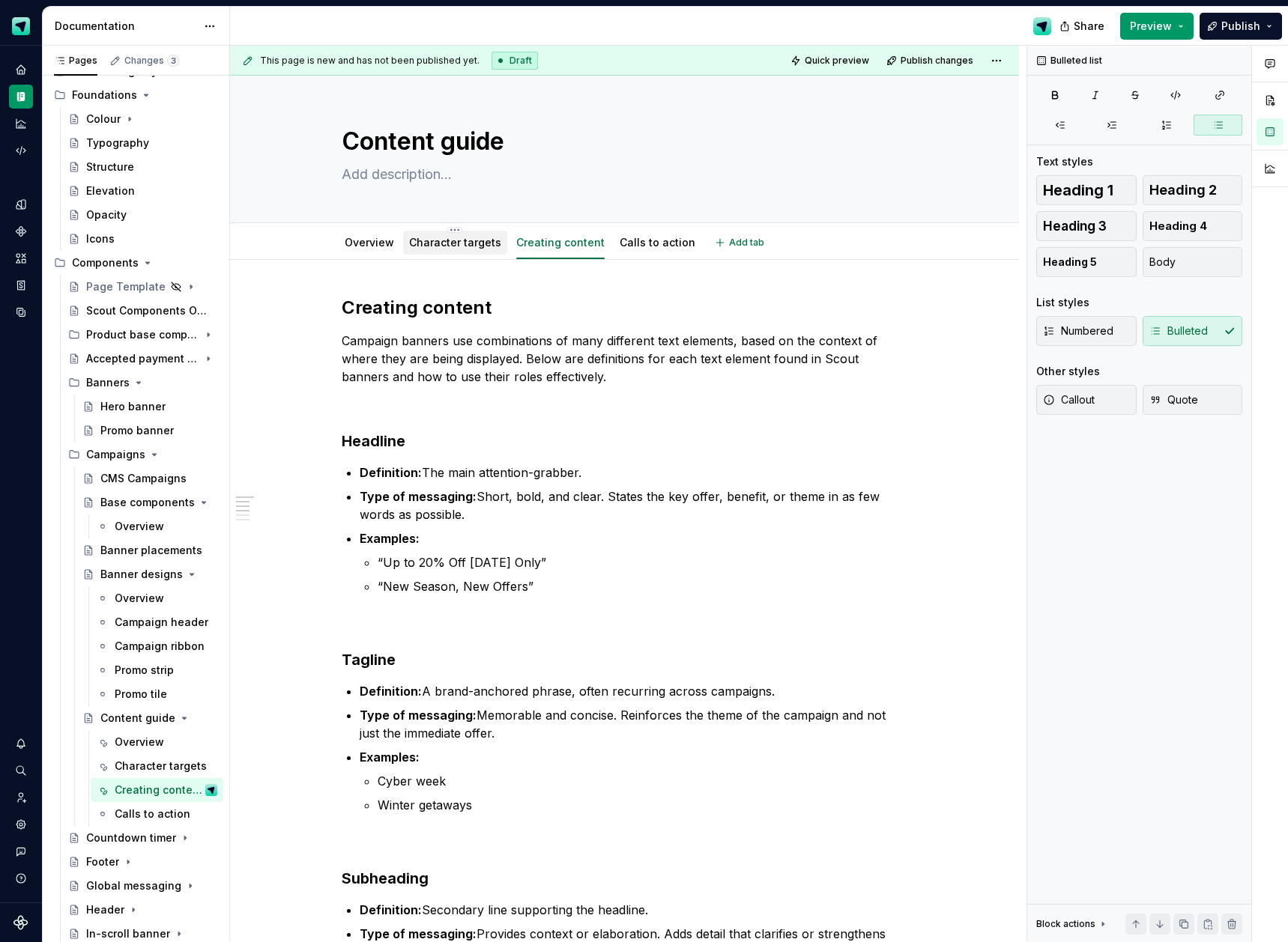
click at [433, 240] on link "Character targets" at bounding box center [455, 242] width 92 height 12
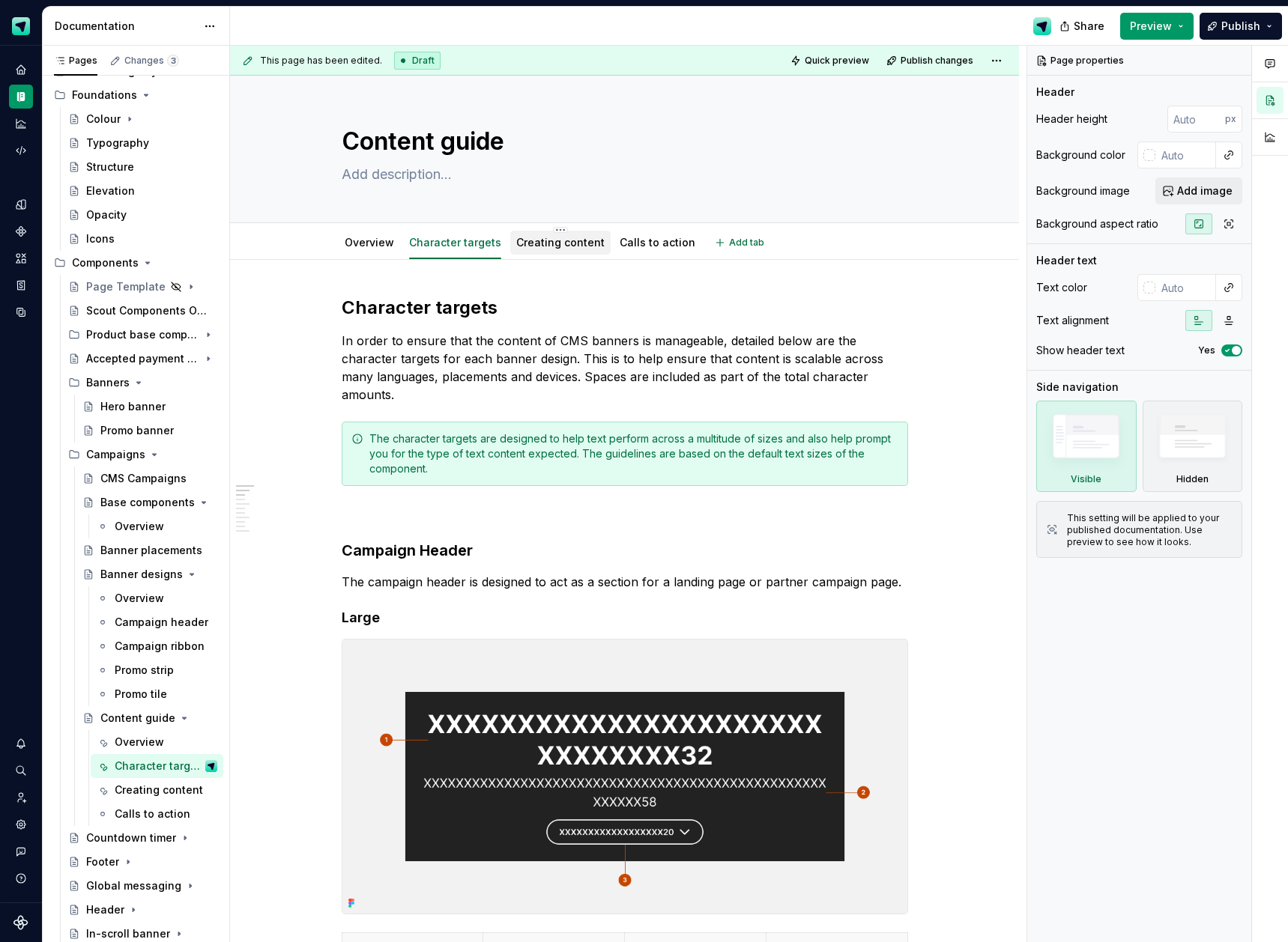
click at [537, 246] on link "Creating content" at bounding box center [561, 242] width 88 height 12
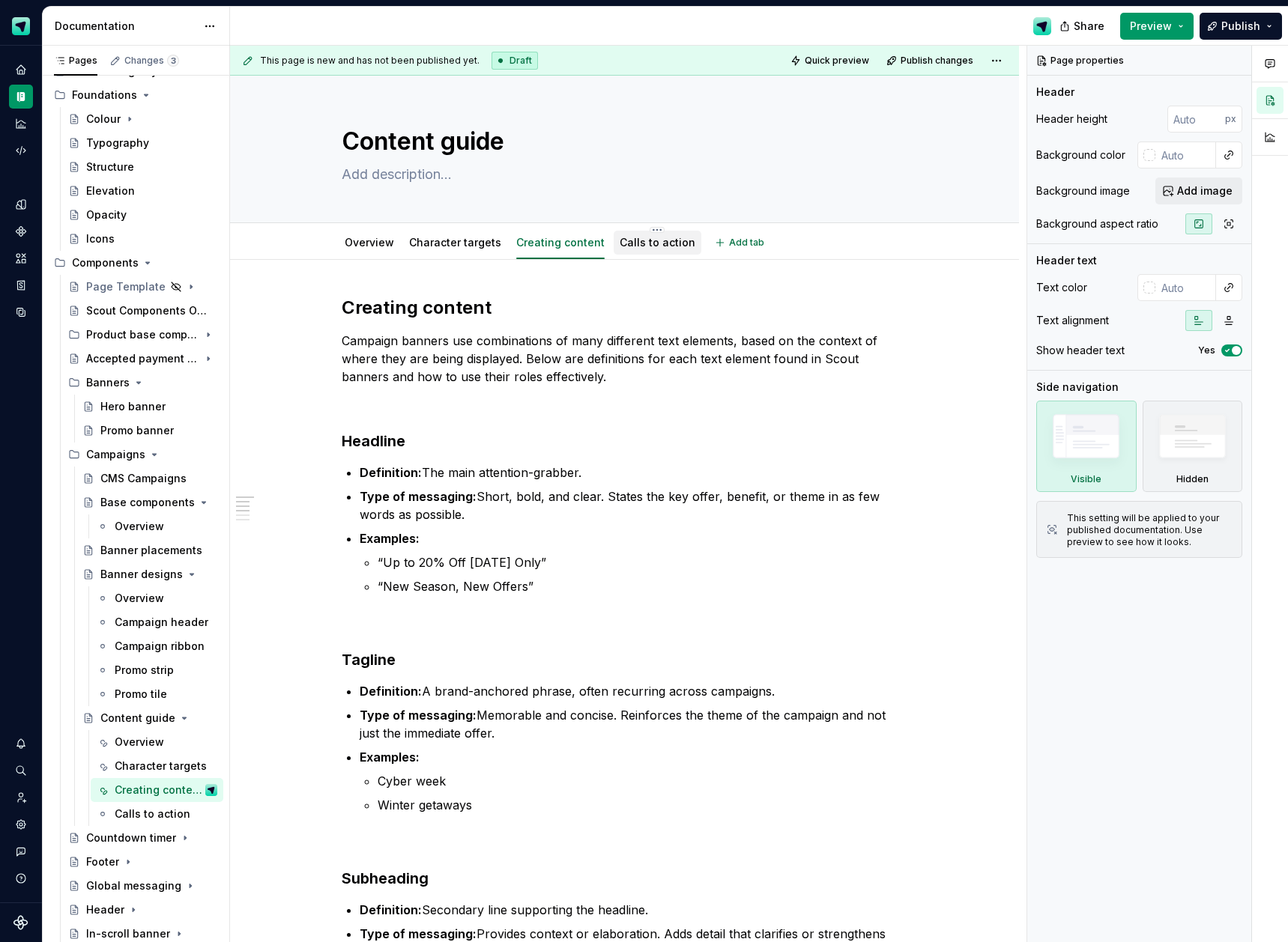
click at [657, 248] on link "Calls to action" at bounding box center [657, 242] width 76 height 12
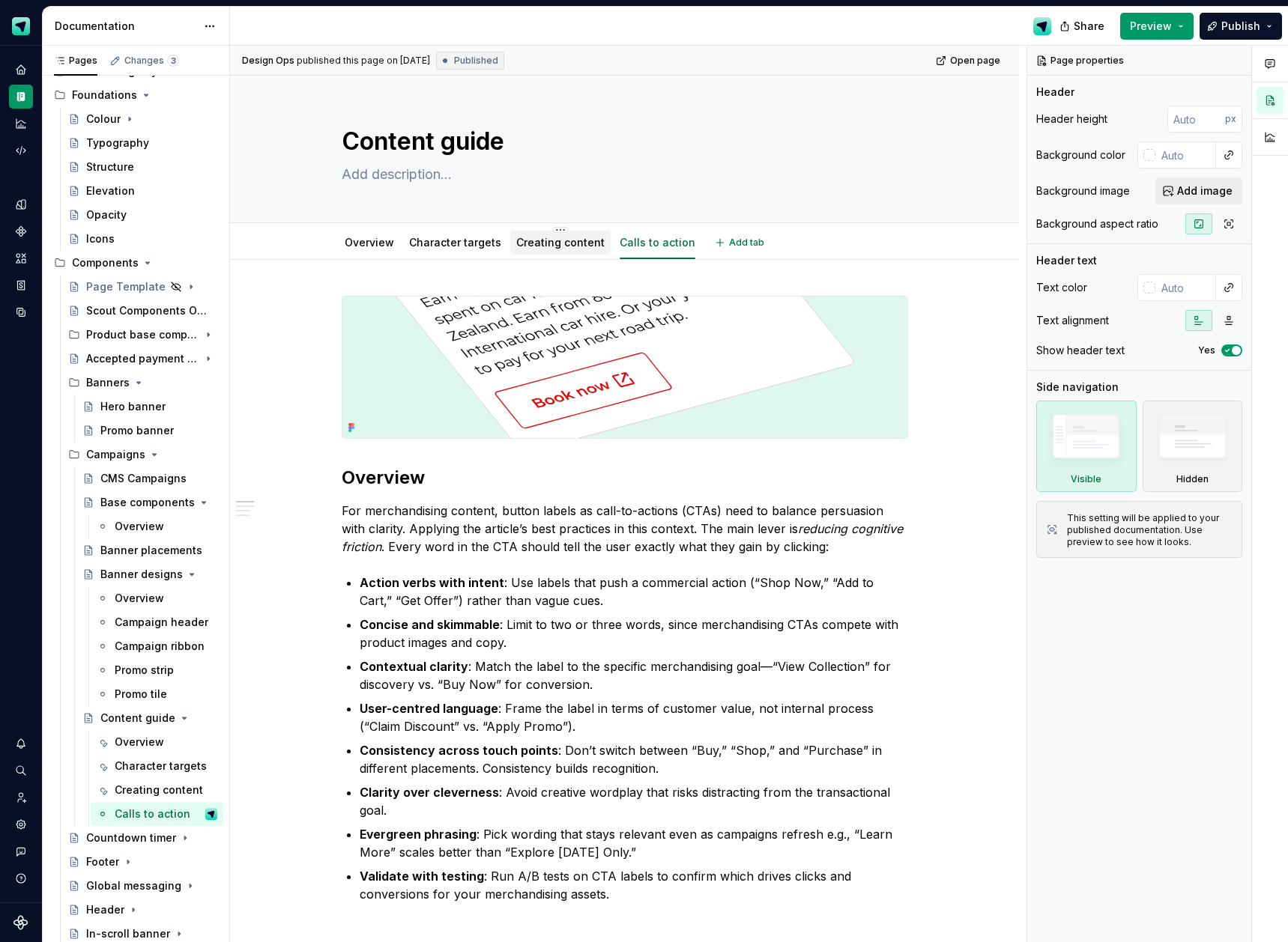
click at [562, 244] on link "Creating content" at bounding box center [561, 242] width 88 height 12
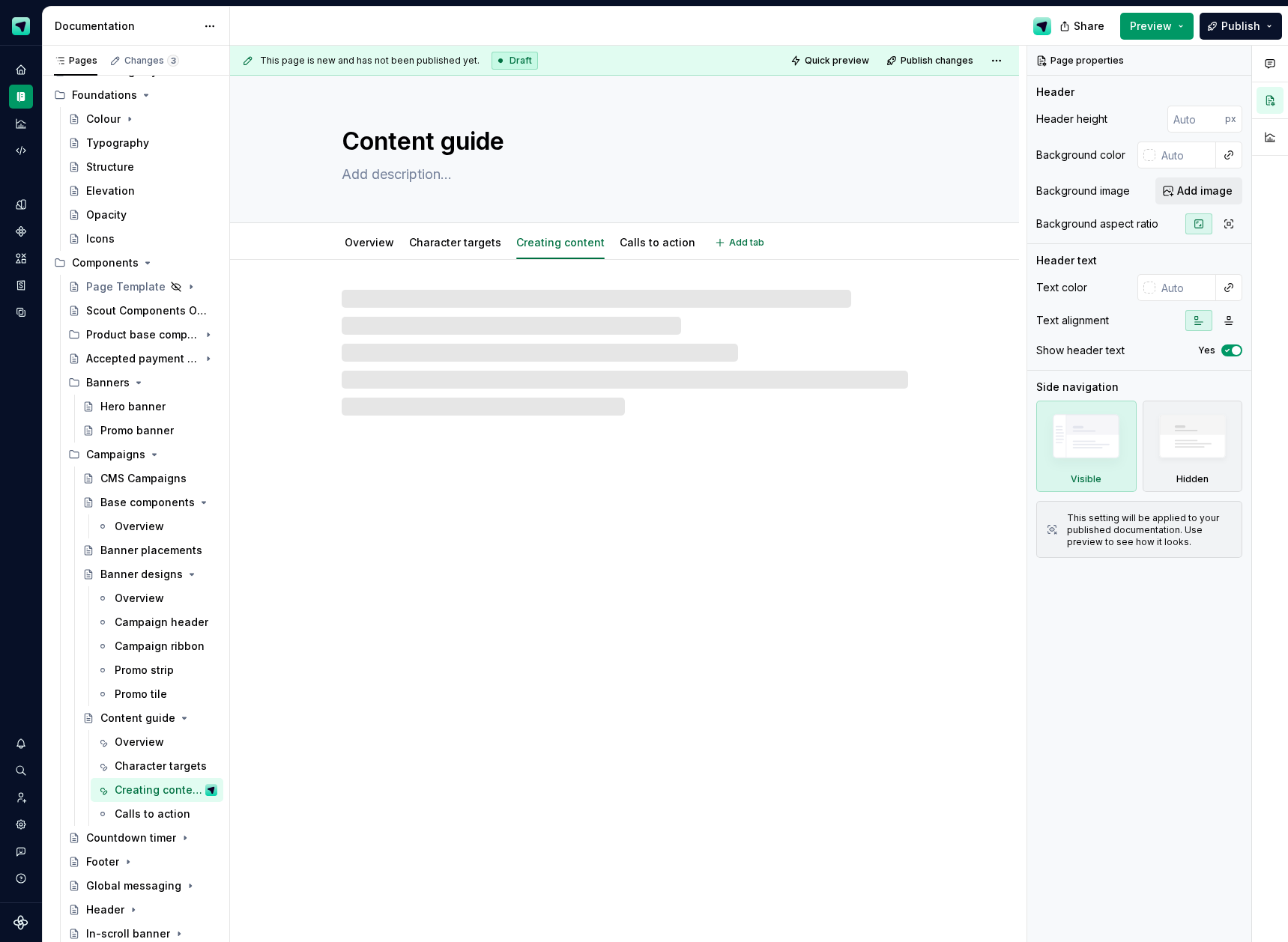
type textarea "*"
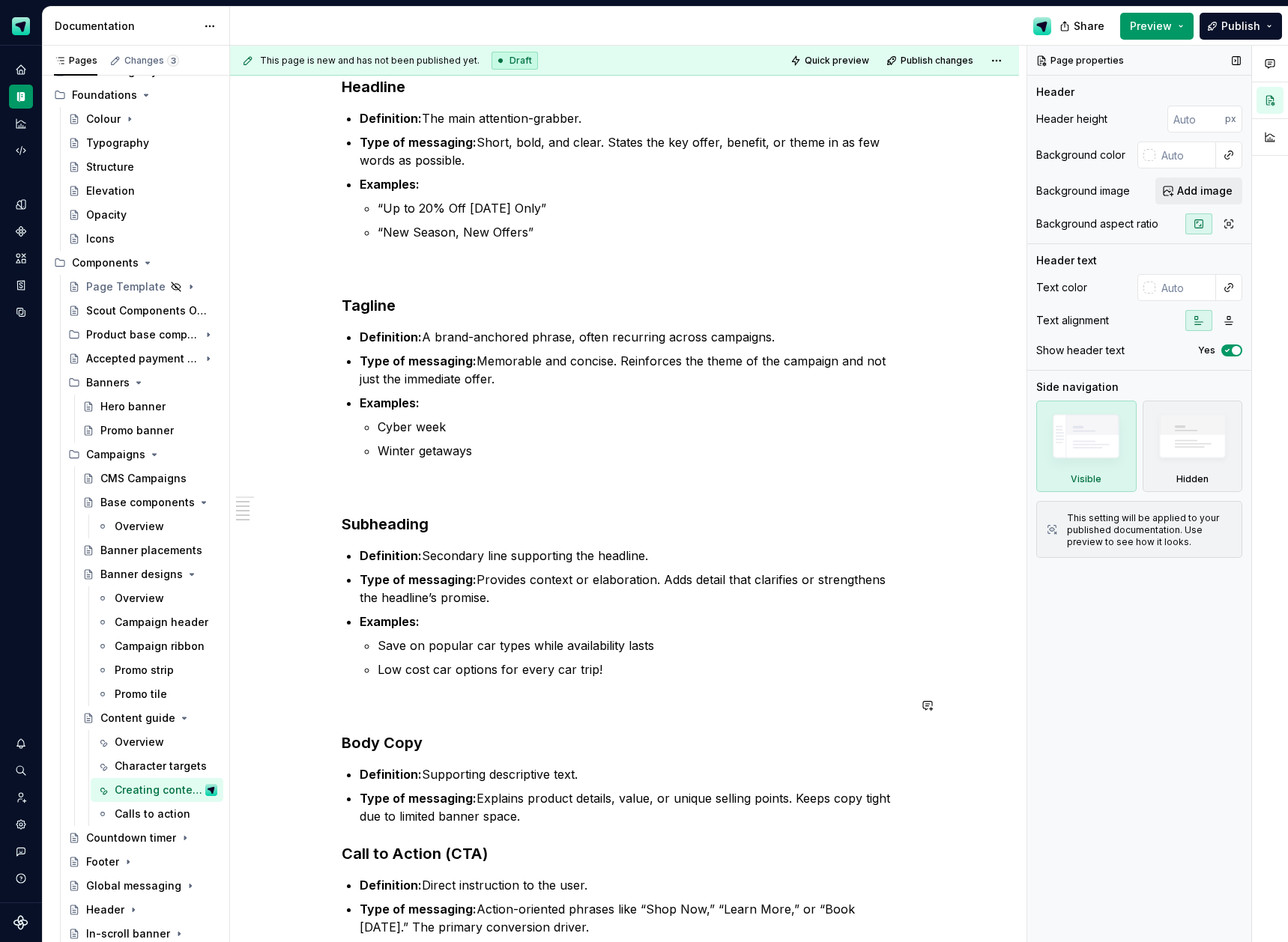
scroll to position [425, 0]
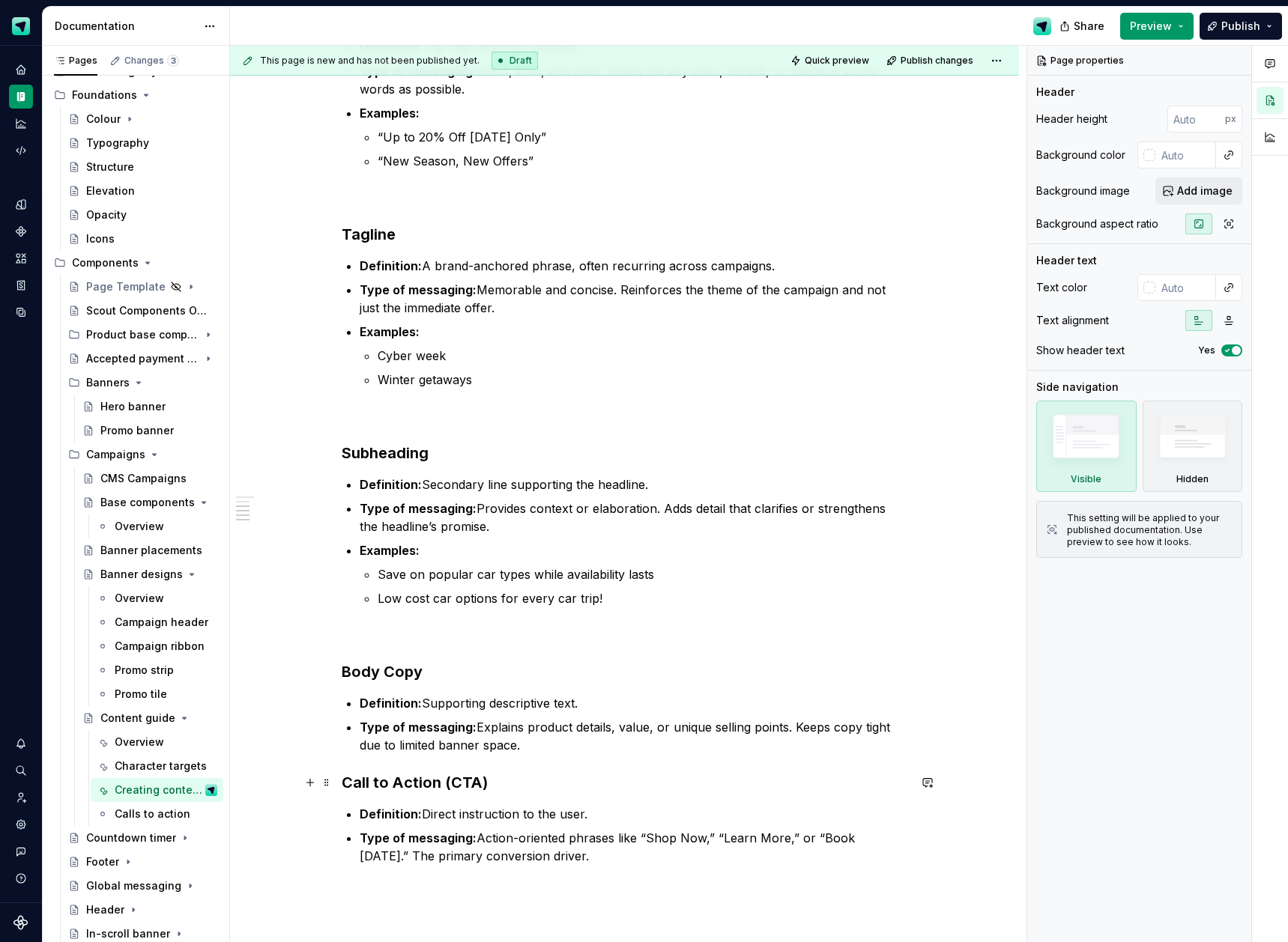
click at [346, 785] on h3 "Call to Action (CTA)" at bounding box center [625, 783] width 567 height 21
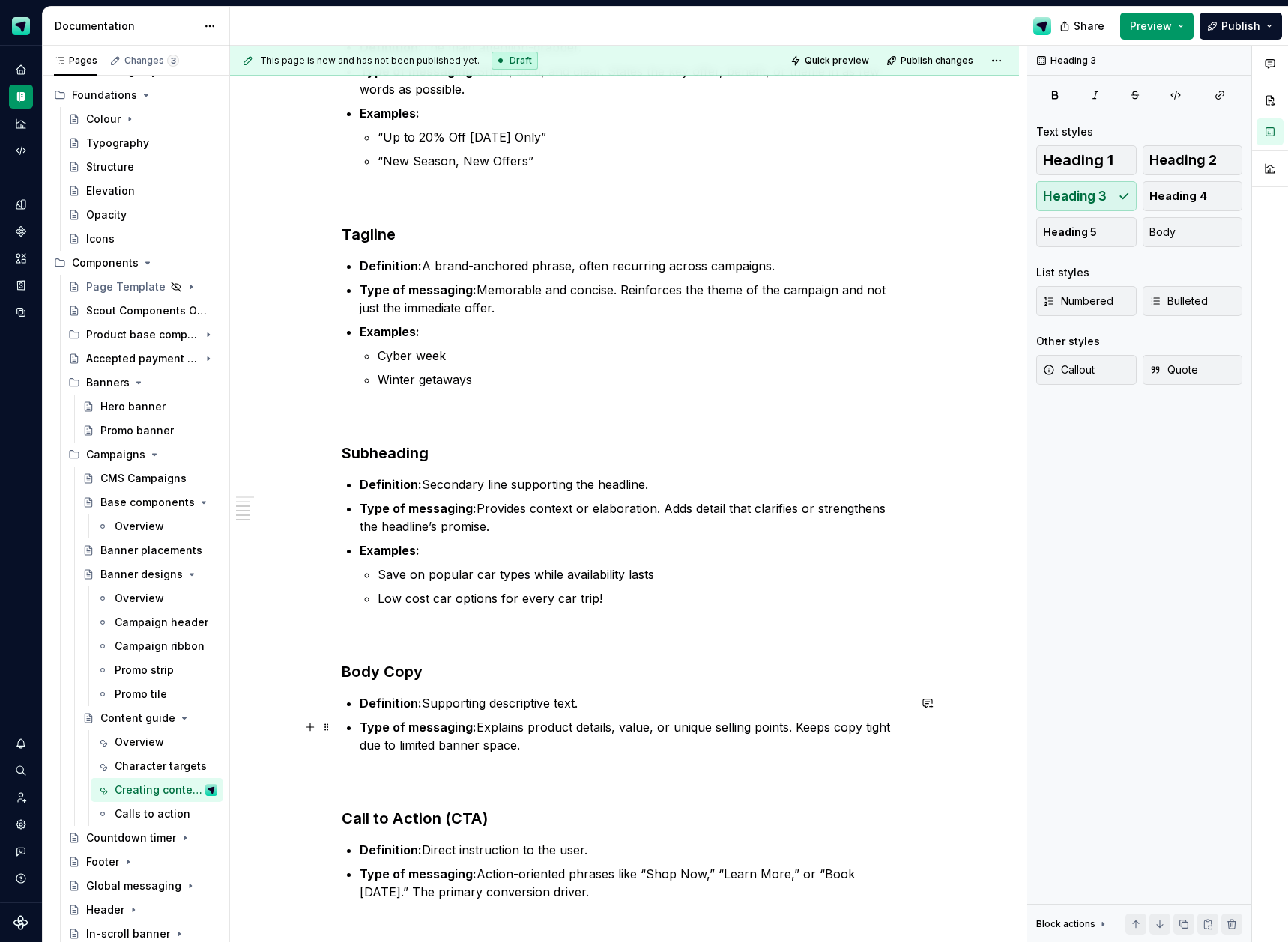
click at [536, 748] on p "Type of messaging: Explains product details, value, or unique selling points. K…" at bounding box center [633, 736] width 548 height 36
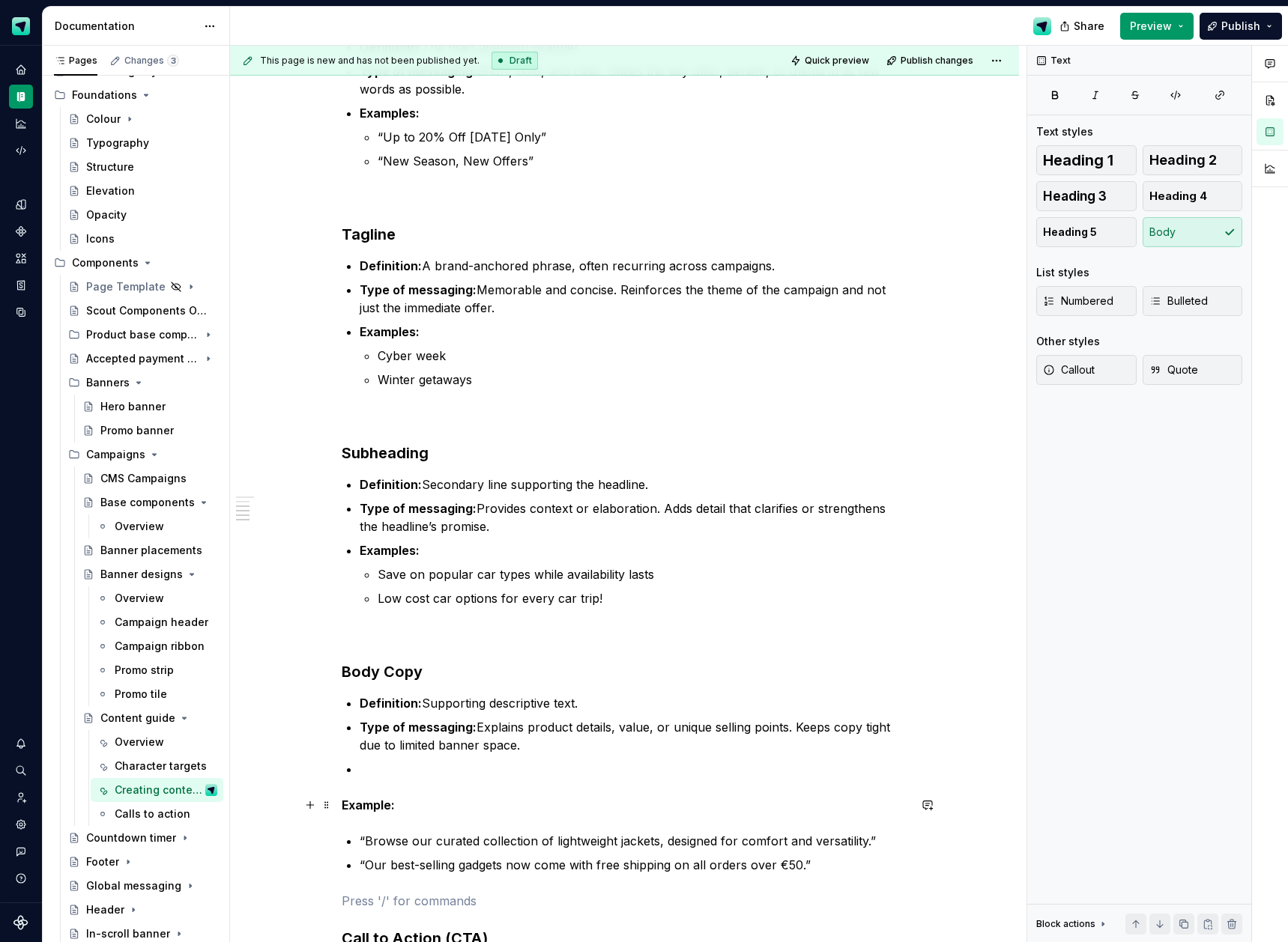
click at [350, 803] on strong "Example:" at bounding box center [368, 806] width 53 height 15
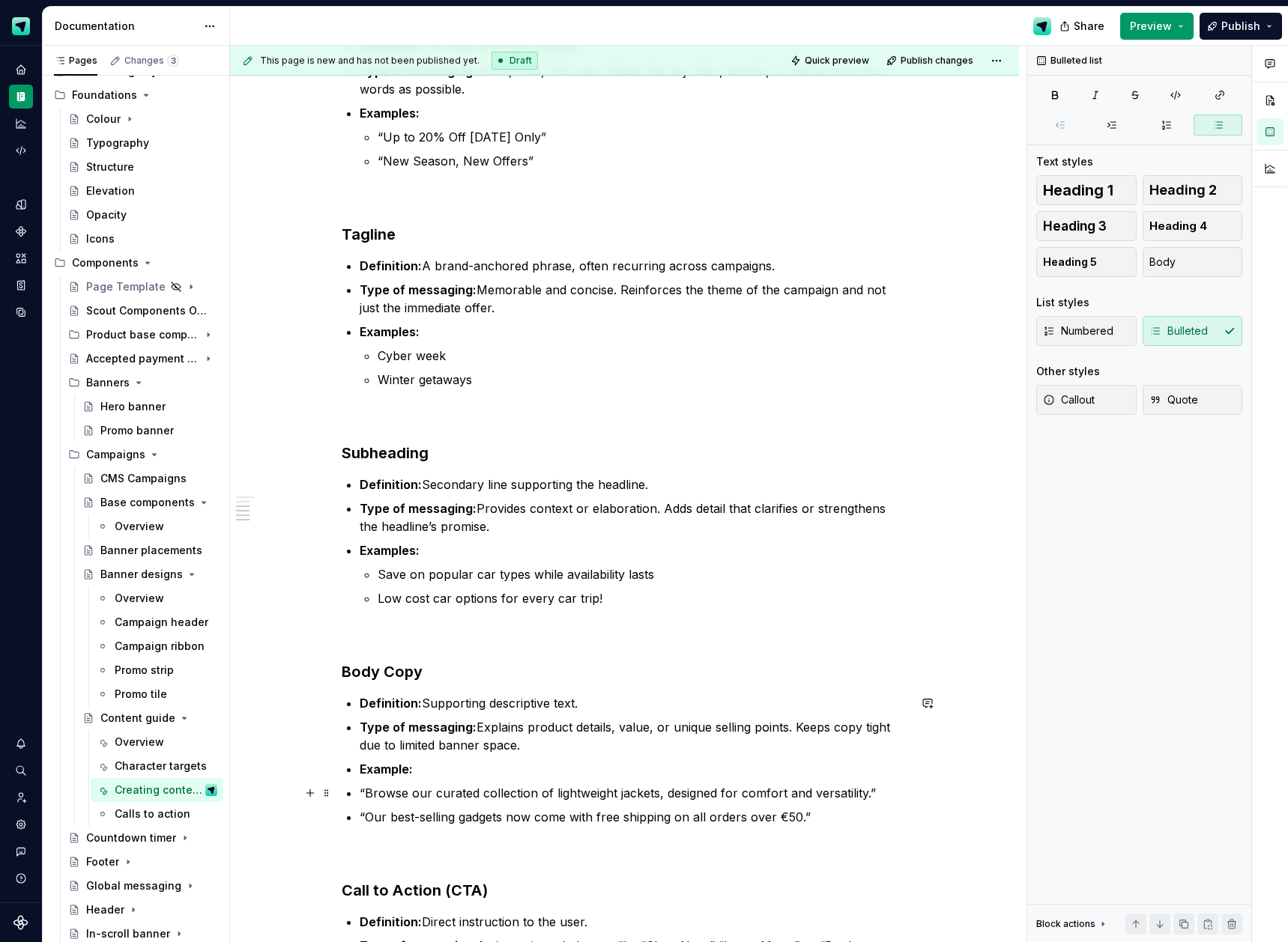
click at [364, 792] on p "“Browse our curated collection of lightweight jackets, designed for comfort and…" at bounding box center [633, 793] width 548 height 18
click at [364, 816] on p "“Our best-selling gadgets now come with free shipping on all orders over €50.”" at bounding box center [633, 817] width 548 height 18
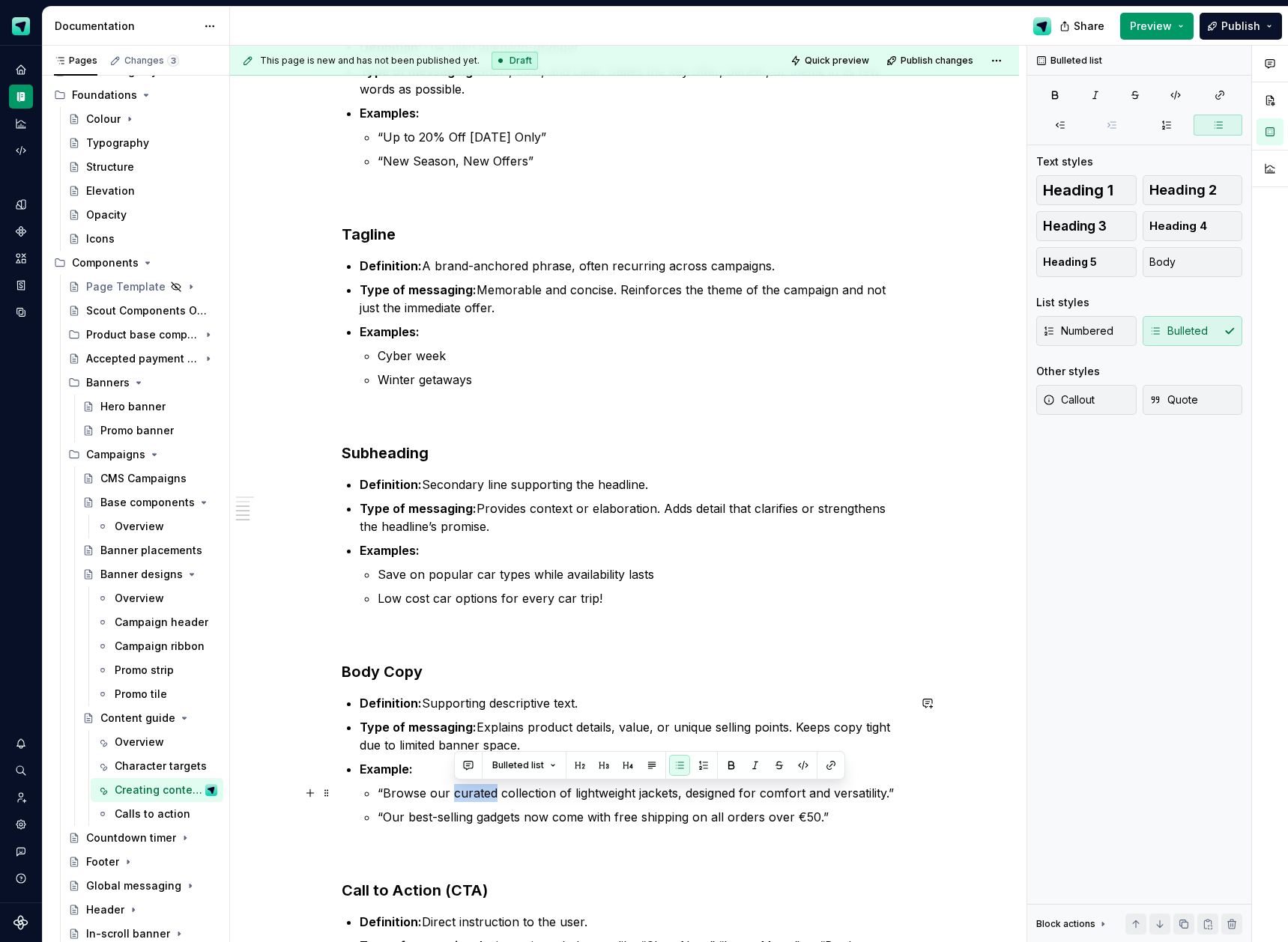
drag, startPoint x: 455, startPoint y: 792, endPoint x: 498, endPoint y: 792, distance: 43.0
click at [498, 792] on p "“Browse our curated collection of lightweight jackets, designed for comfort and…" at bounding box center [643, 793] width 530 height 18
drag, startPoint x: 527, startPoint y: 790, endPoint x: 632, endPoint y: 786, distance: 105.1
click at [632, 786] on p "“Browse our collection of lightweight jackets, designed for comfort and versati…" at bounding box center [643, 793] width 530 height 18
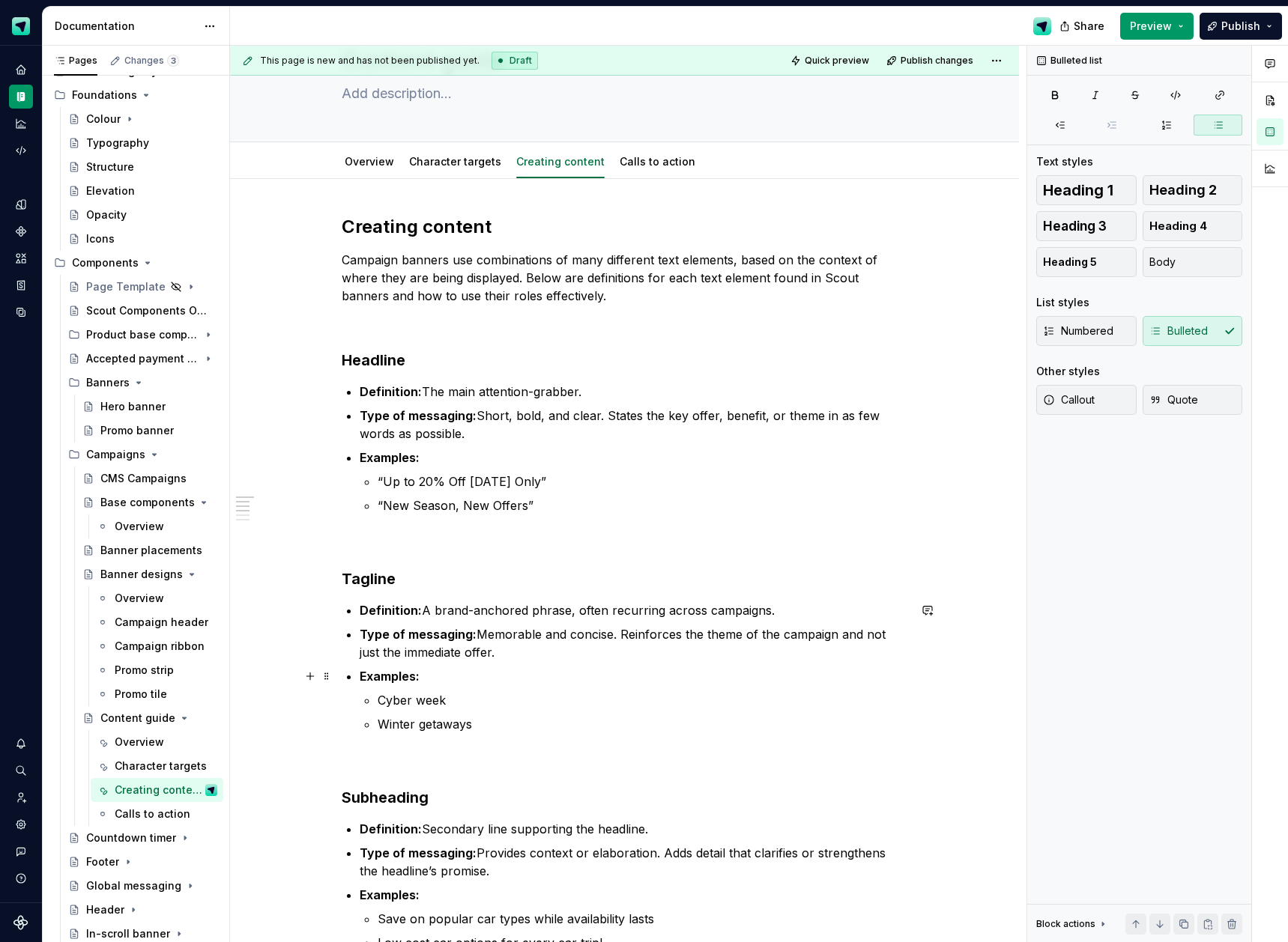
scroll to position [82, 0]
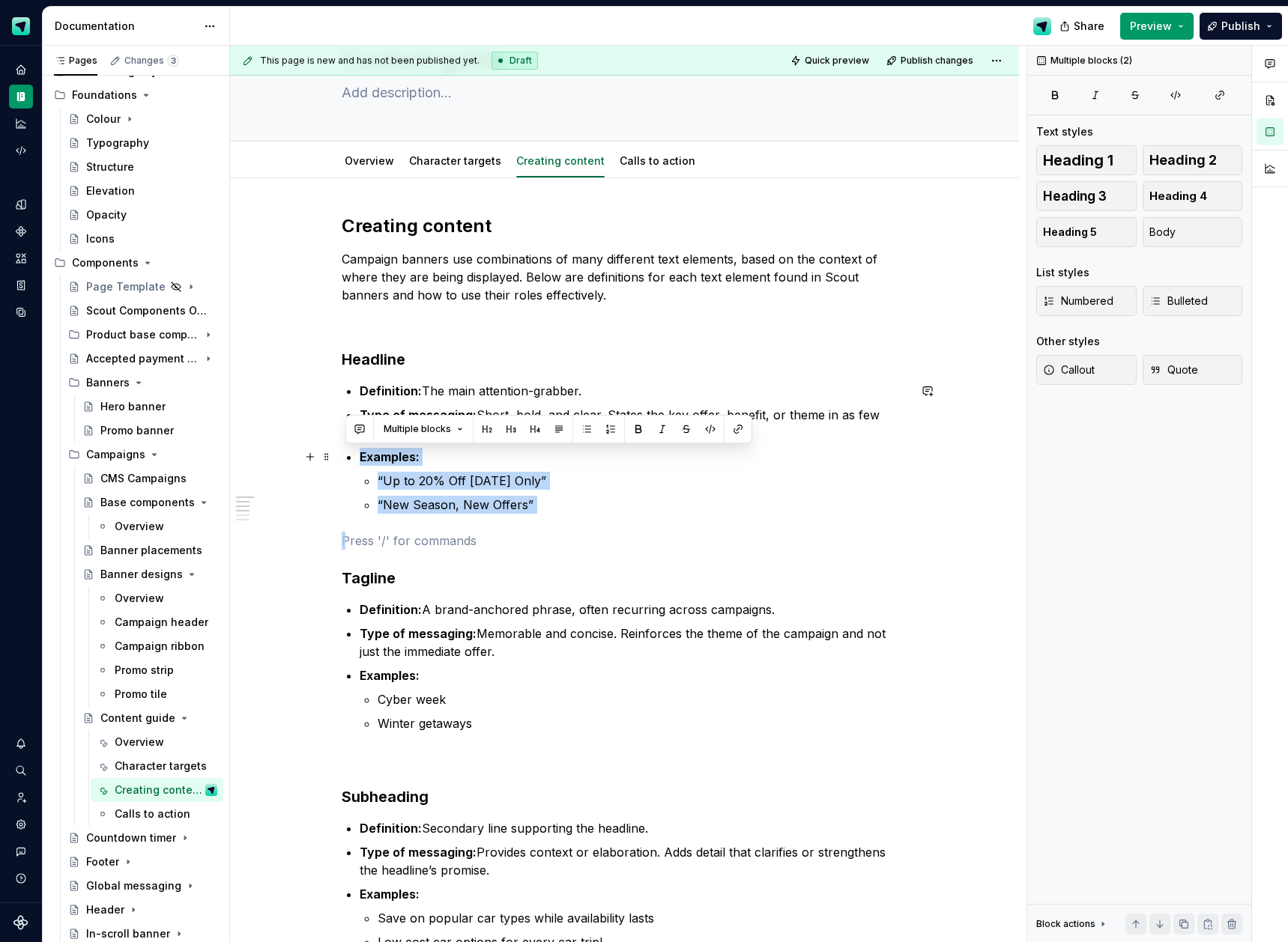
drag, startPoint x: 550, startPoint y: 517, endPoint x: 365, endPoint y: 459, distance: 193.9
click at [365, 459] on div "Creating content Campaign banners use combinations of many different text eleme…" at bounding box center [625, 765] width 567 height 1102
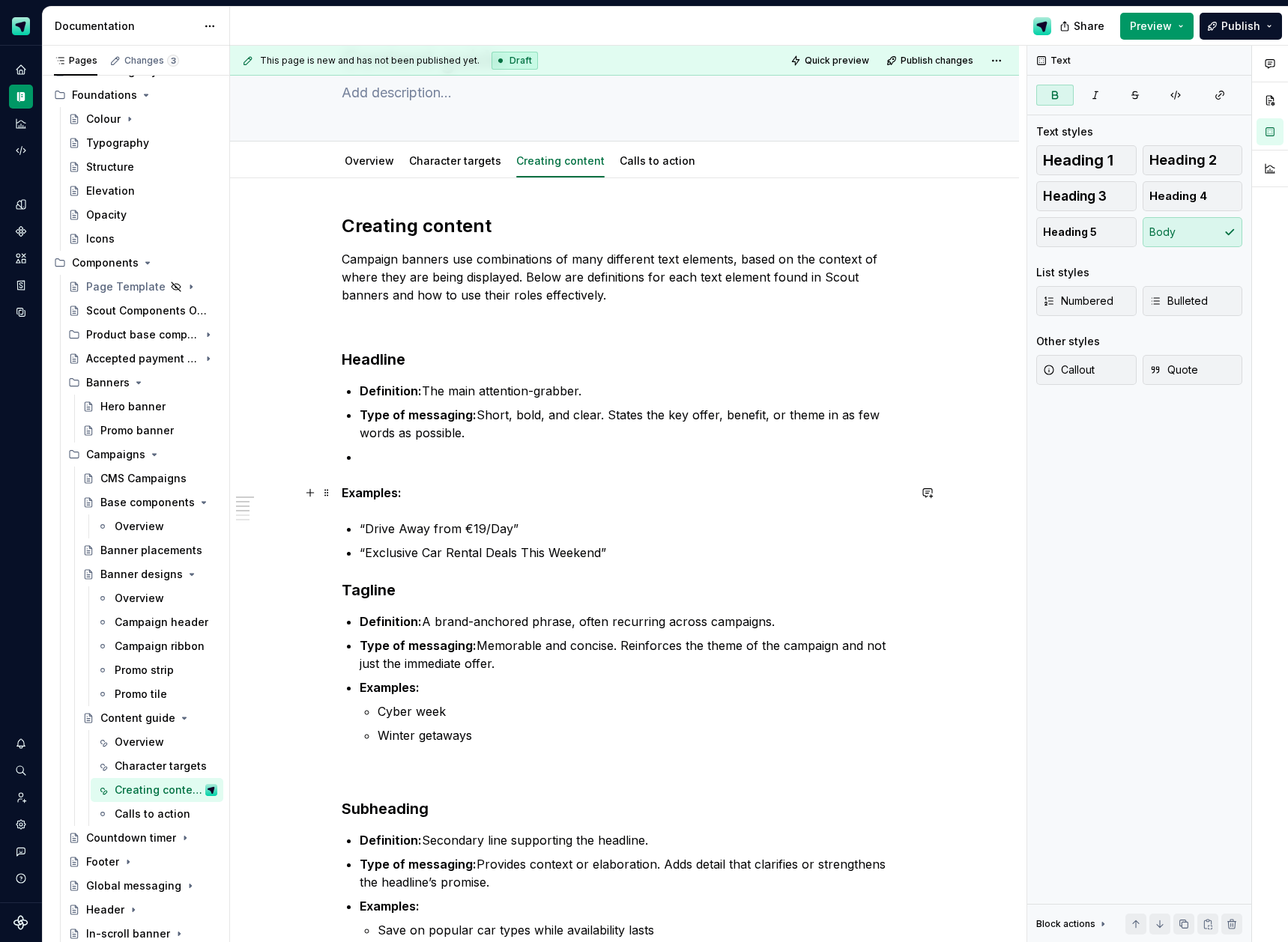
click at [349, 489] on strong "Examples:" at bounding box center [372, 494] width 60 height 15
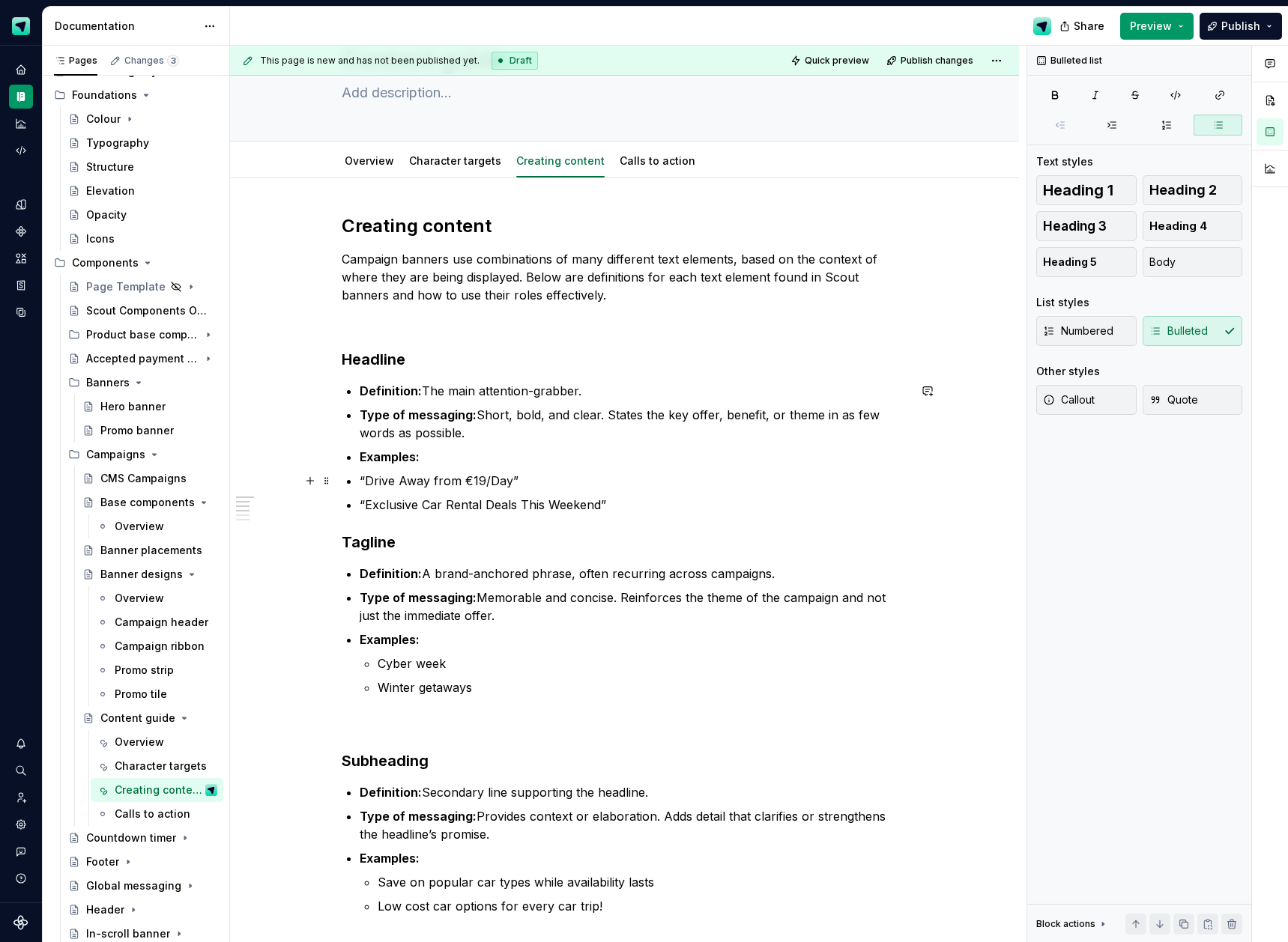
click at [363, 482] on p "“Drive Away from €19/Day”" at bounding box center [633, 481] width 548 height 18
click at [363, 502] on p "“Exclusive Car Rental Deals This Weekend”" at bounding box center [633, 504] width 548 height 18
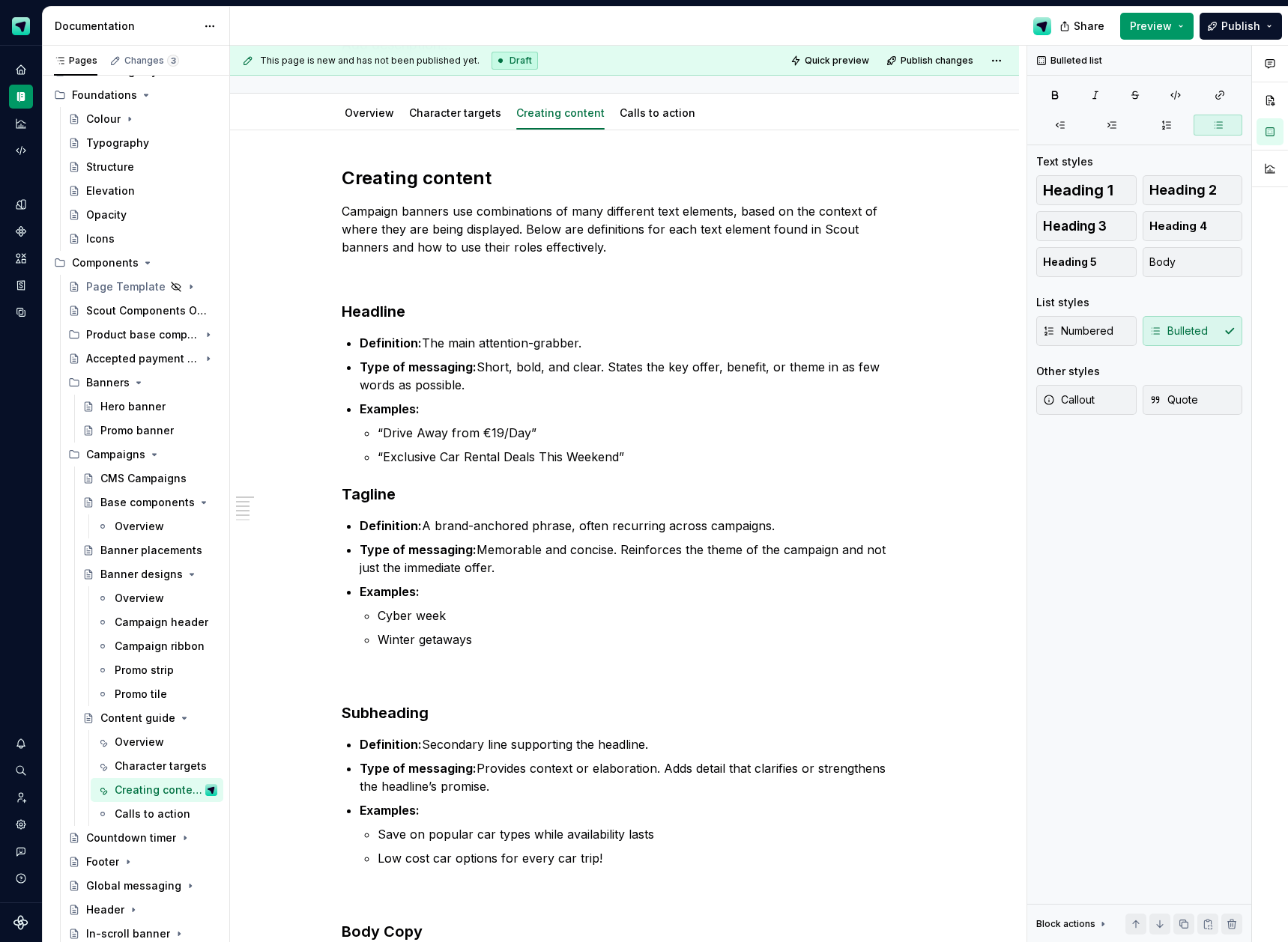
click at [445, 642] on p "Winter getaways" at bounding box center [643, 640] width 530 height 18
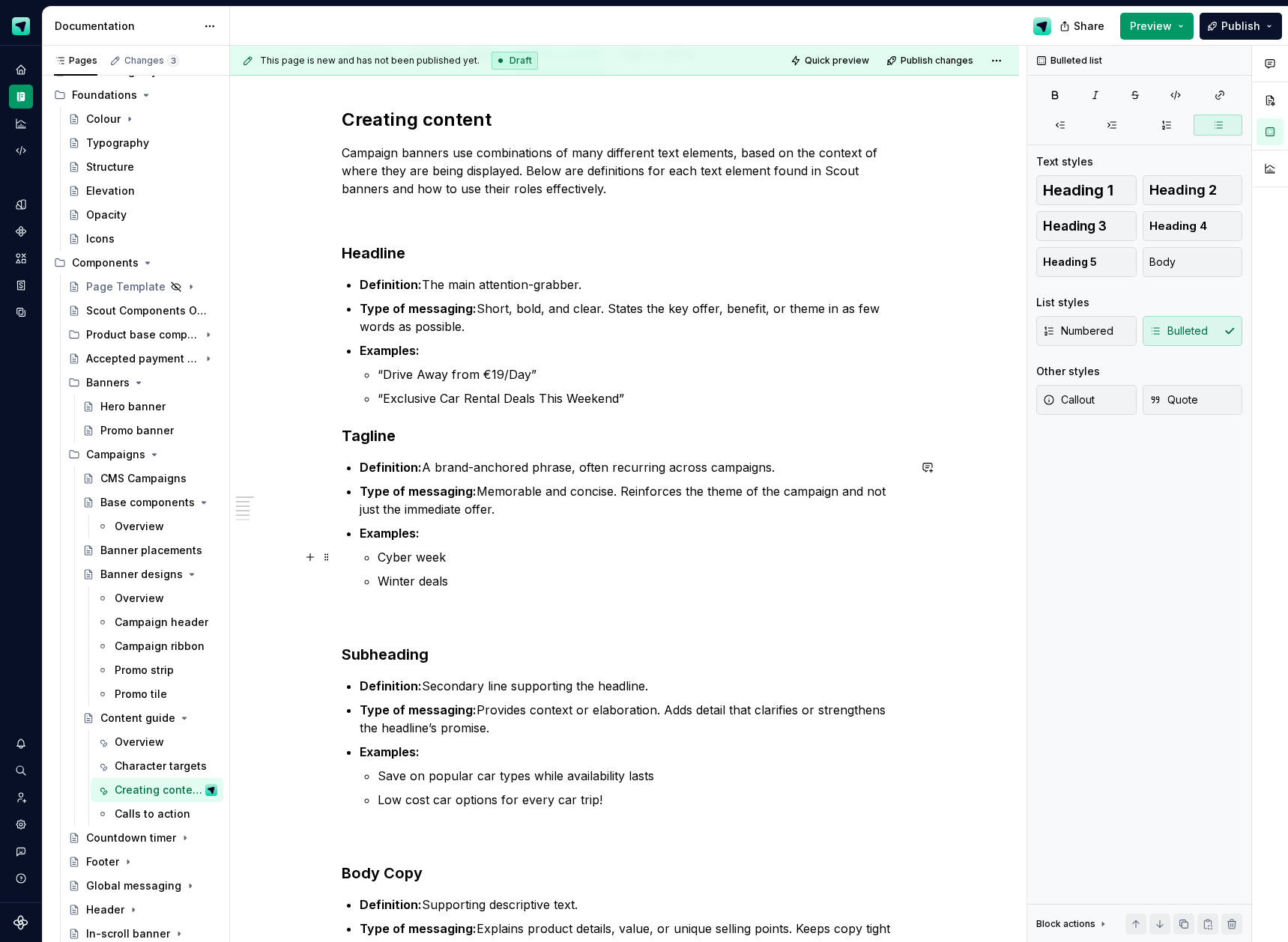
scroll to position [192, 0]
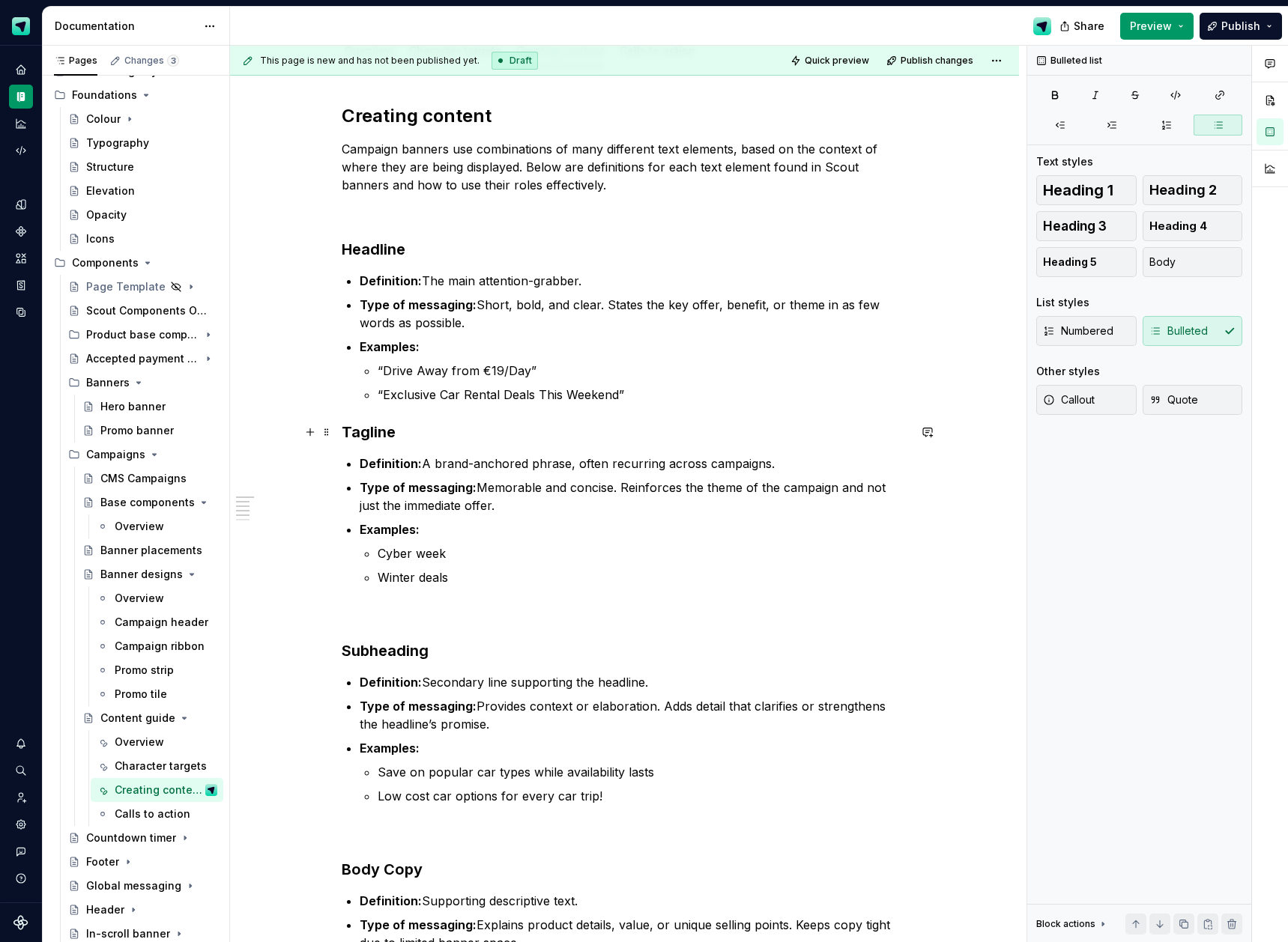
click at [348, 429] on h3 "Tagline" at bounding box center [625, 432] width 567 height 21
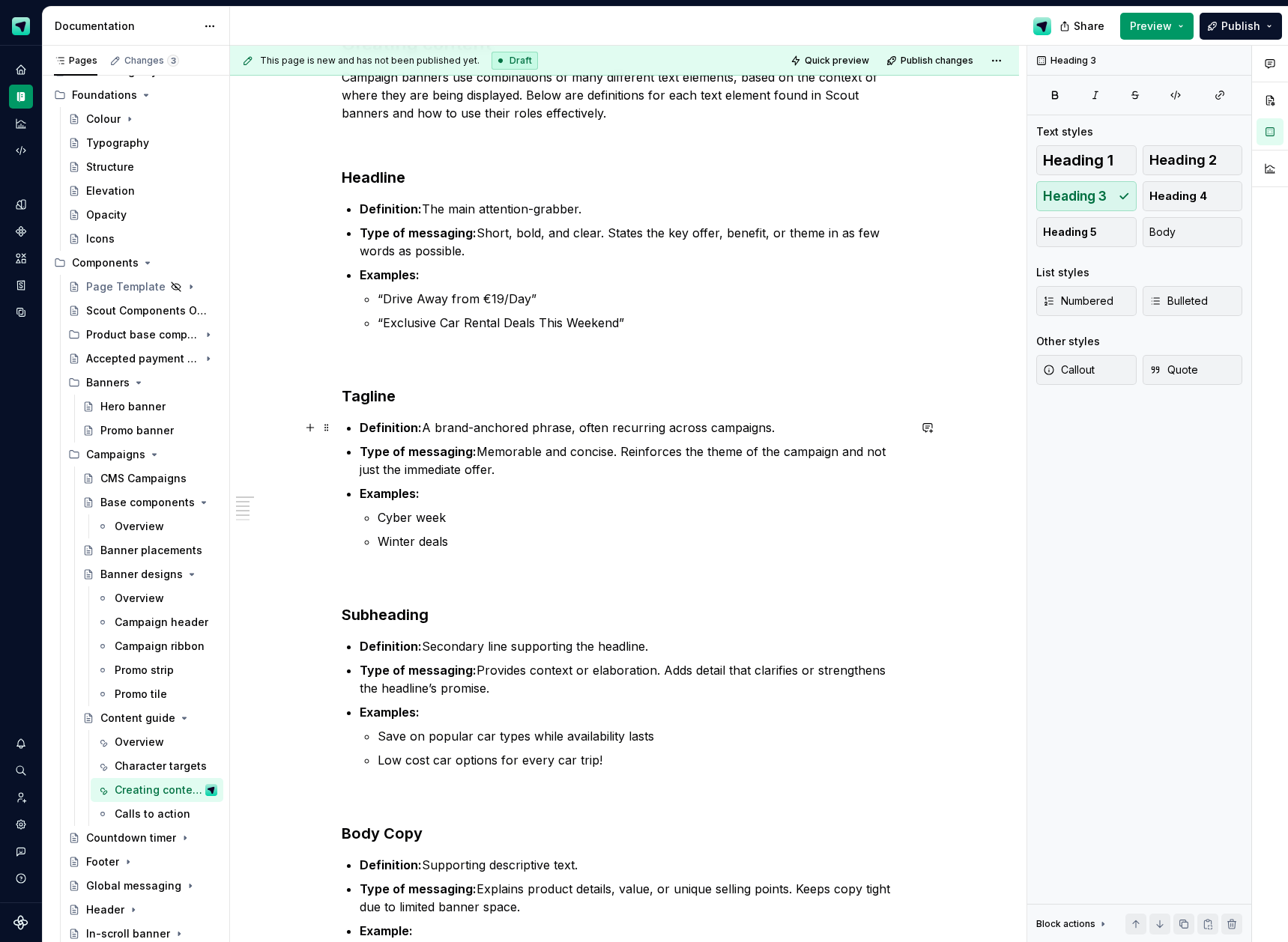
scroll to position [269, 0]
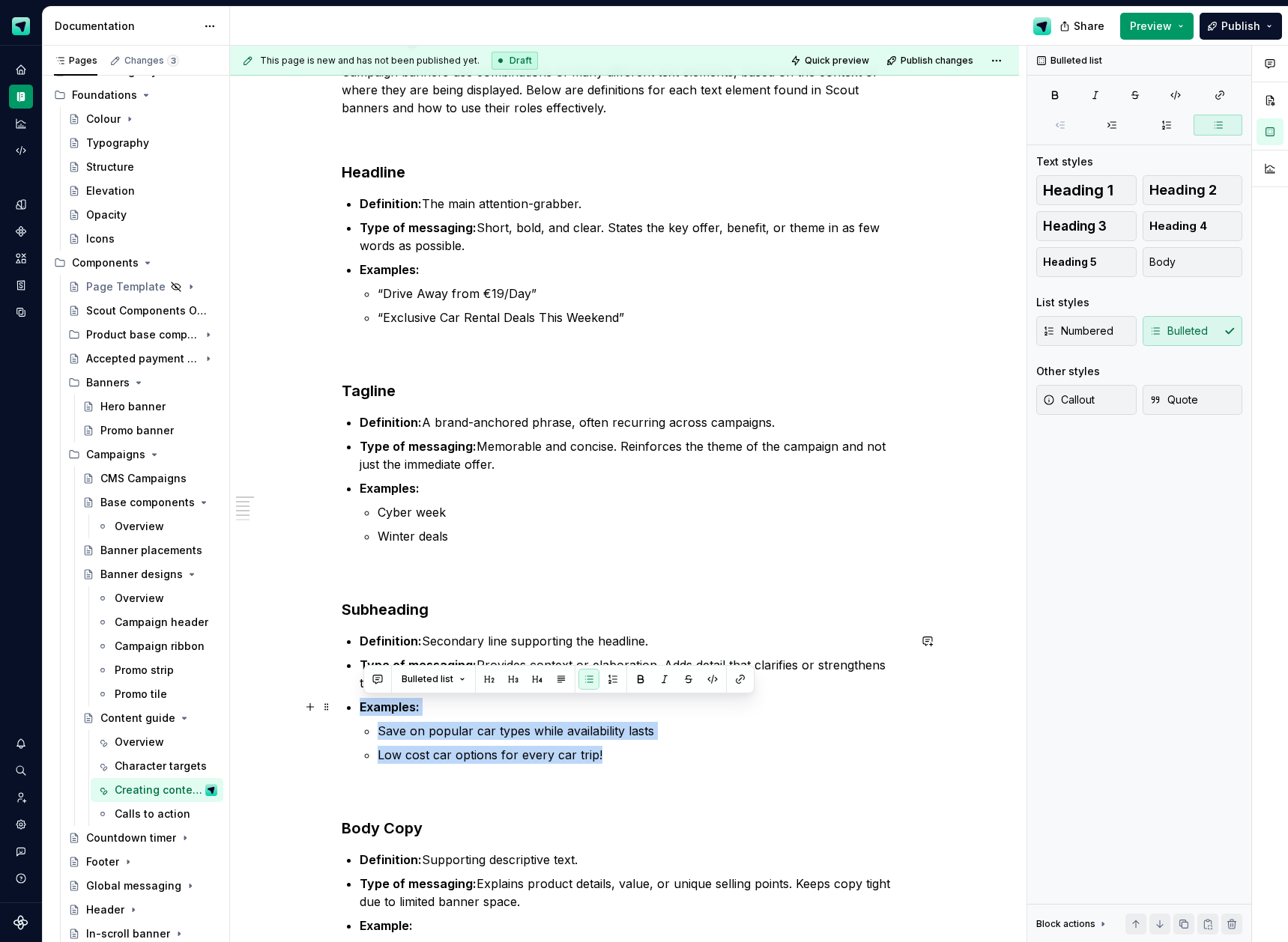
drag, startPoint x: 499, startPoint y: 741, endPoint x: 363, endPoint y: 713, distance: 138.9
click at [363, 713] on li "Examples: Save on popular car types while availability lasts Low cost car optio…" at bounding box center [633, 731] width 548 height 66
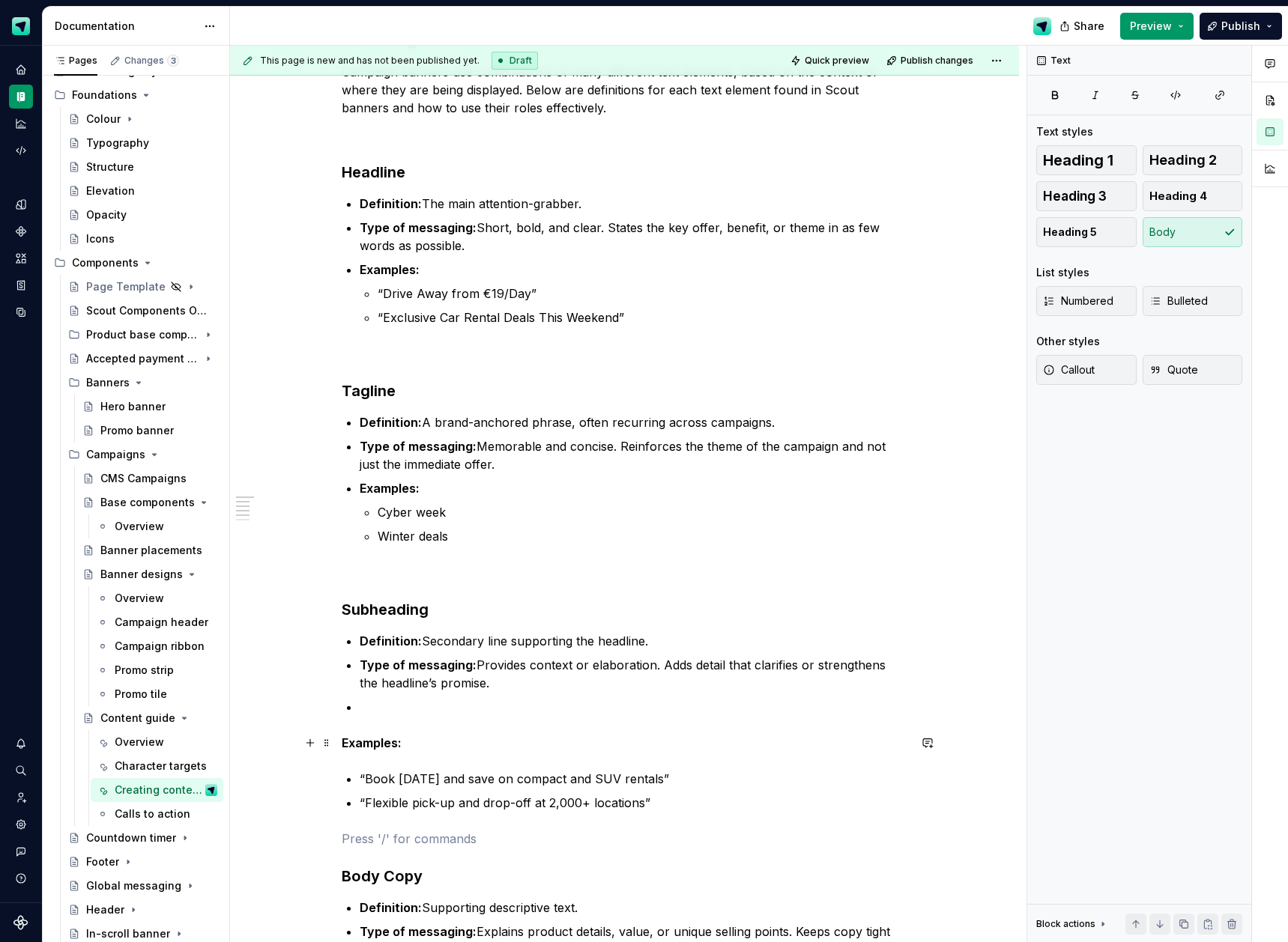
click at [349, 740] on strong "Examples:" at bounding box center [372, 743] width 60 height 15
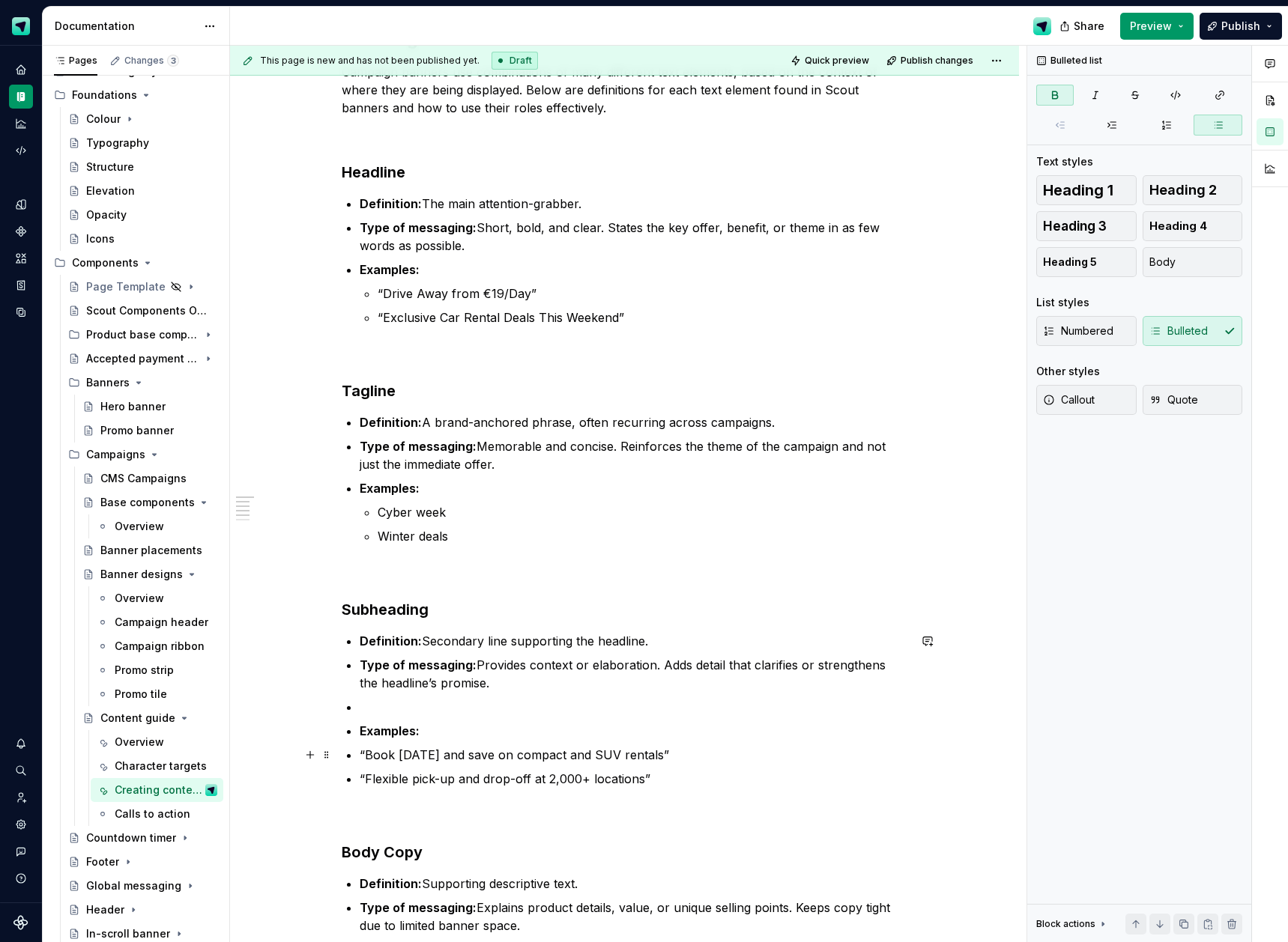
click at [364, 755] on p "“Book [DATE] and save on compact and SUV rentals”" at bounding box center [633, 755] width 548 height 18
click at [365, 773] on p "“Flexible pick-up and drop-off at 2,000+ locations”" at bounding box center [633, 779] width 548 height 18
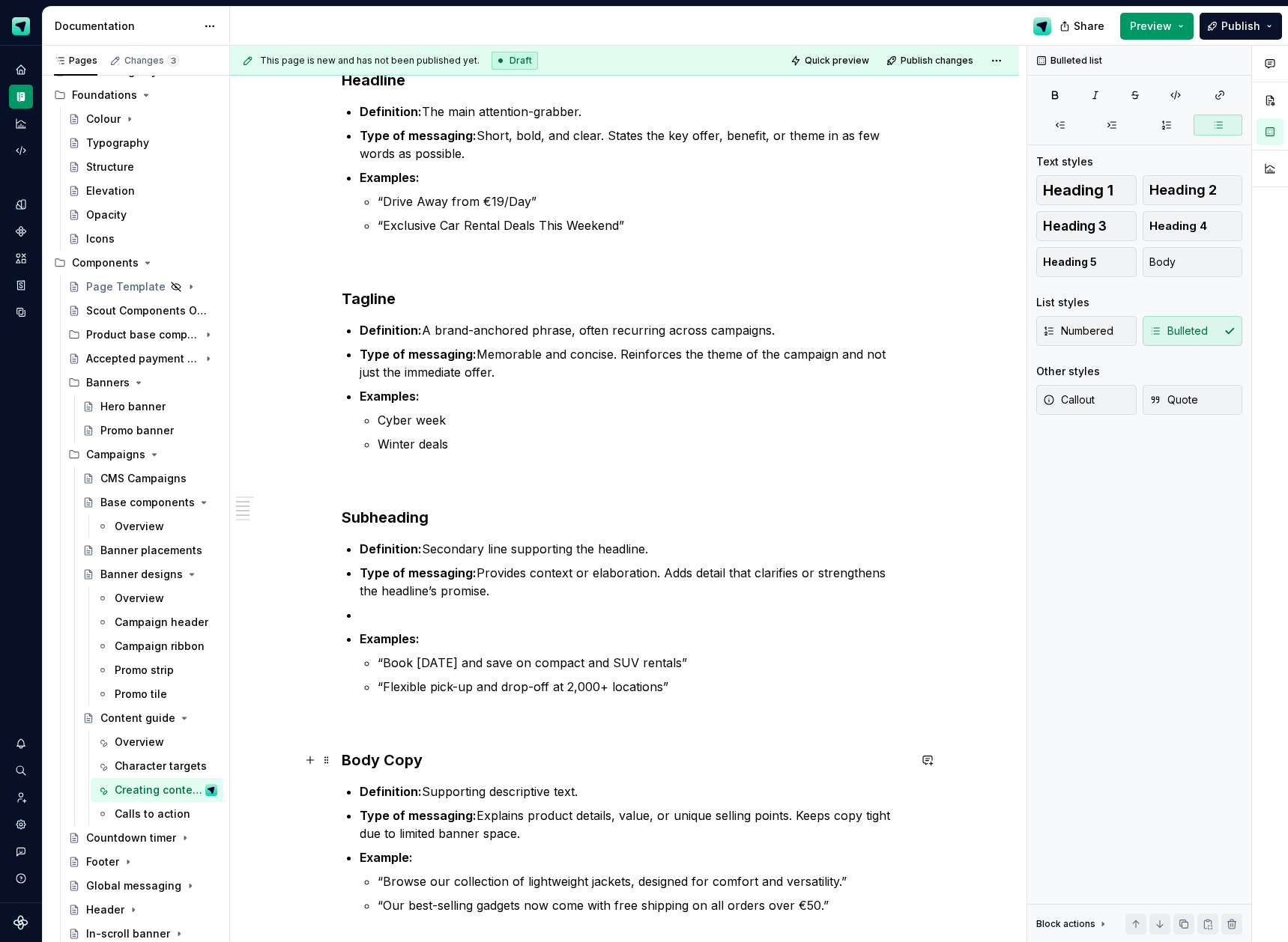
scroll to position [465, 0]
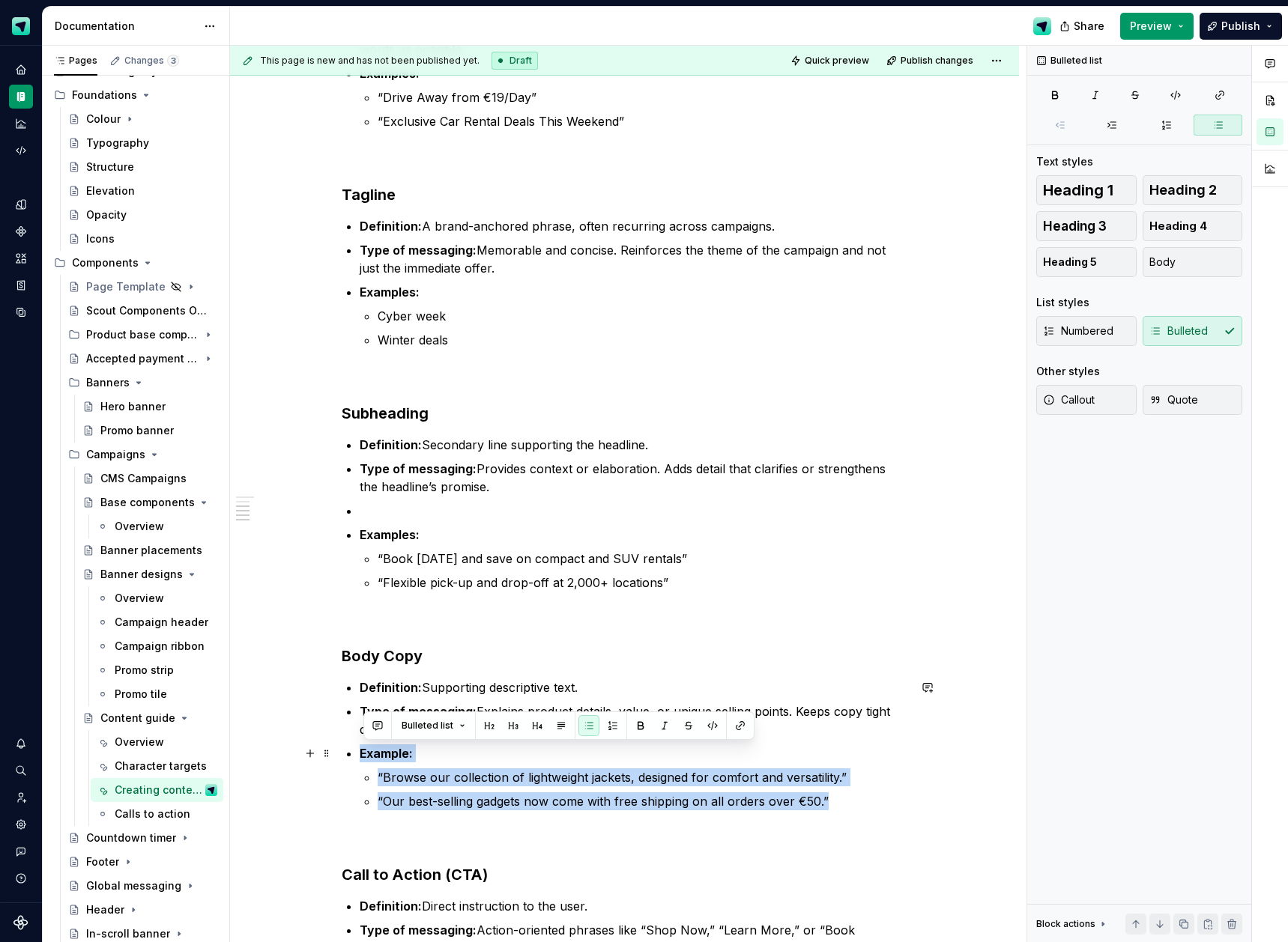
drag, startPoint x: 837, startPoint y: 804, endPoint x: 365, endPoint y: 759, distance: 474.1
click at [365, 759] on li "Example: “Browse our collection of lightweight jackets, designed for comfort an…" at bounding box center [633, 777] width 548 height 66
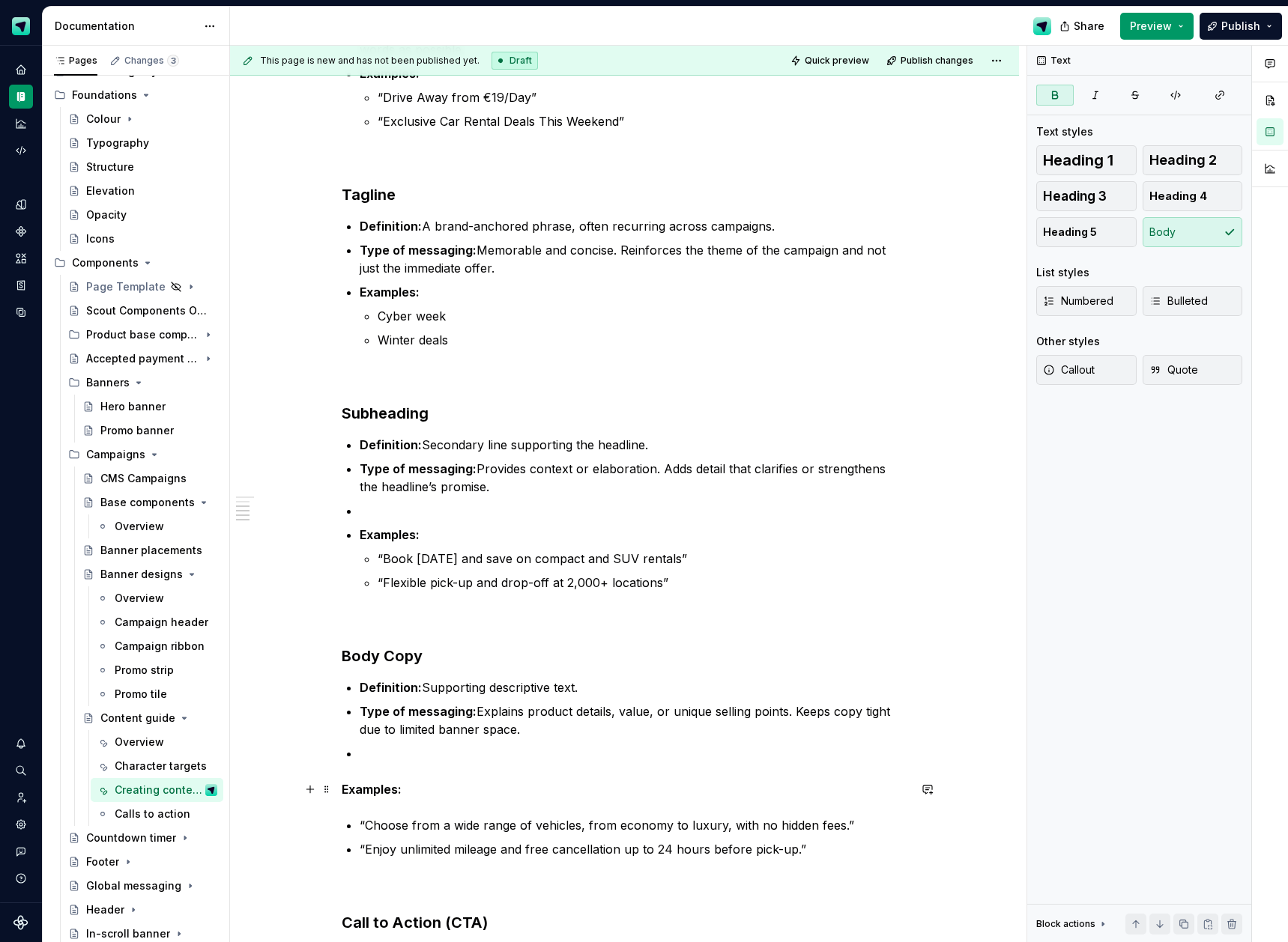
click at [348, 791] on strong "Examples:" at bounding box center [372, 789] width 60 height 15
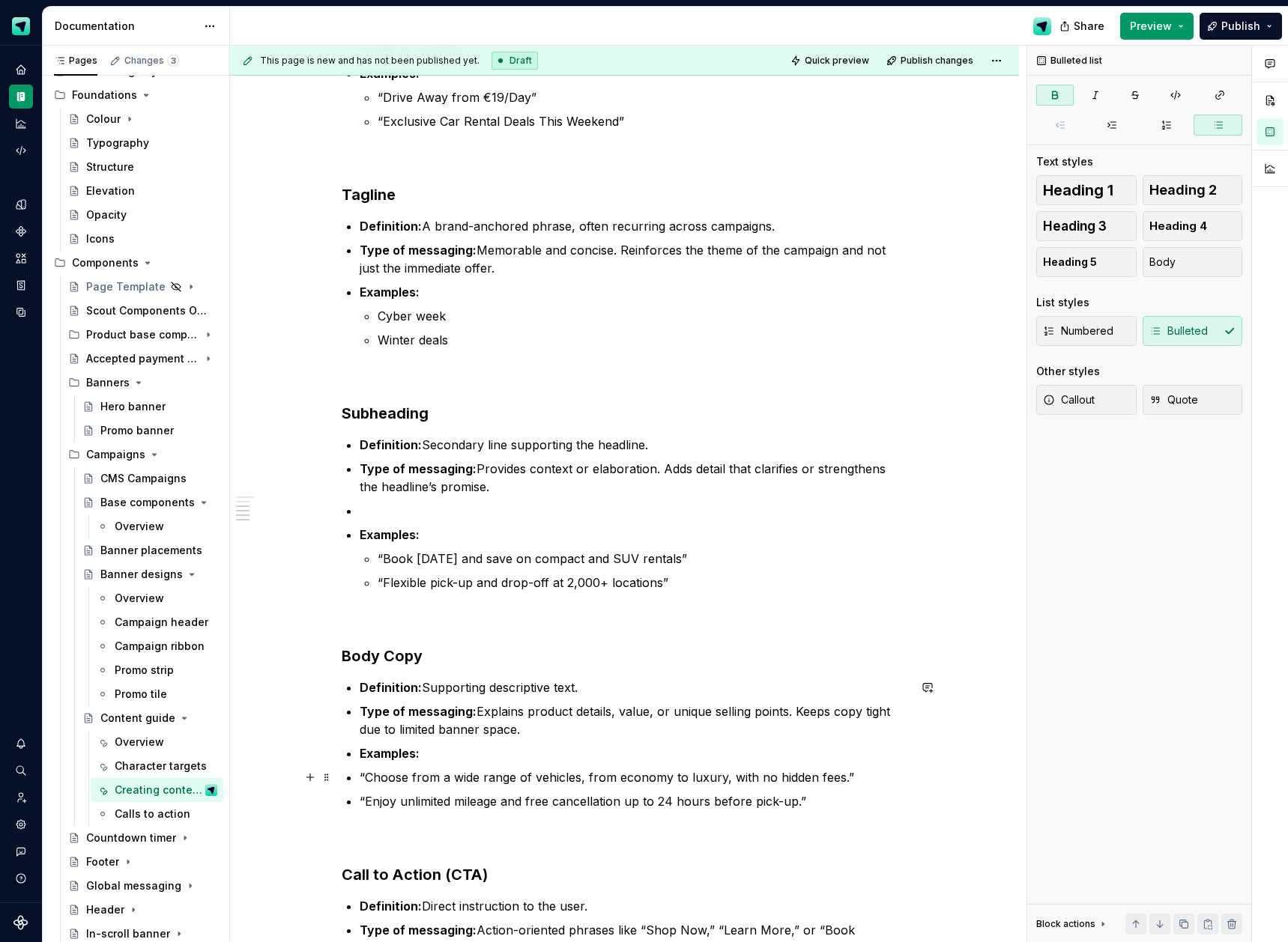
click at [363, 775] on p "“Choose from a wide range of vehicles, from economy to luxury, with no hidden f…" at bounding box center [633, 777] width 548 height 18
click at [364, 796] on p "“Enjoy unlimited mileage and free cancellation up to 24 hours before pick-up.”" at bounding box center [633, 801] width 548 height 18
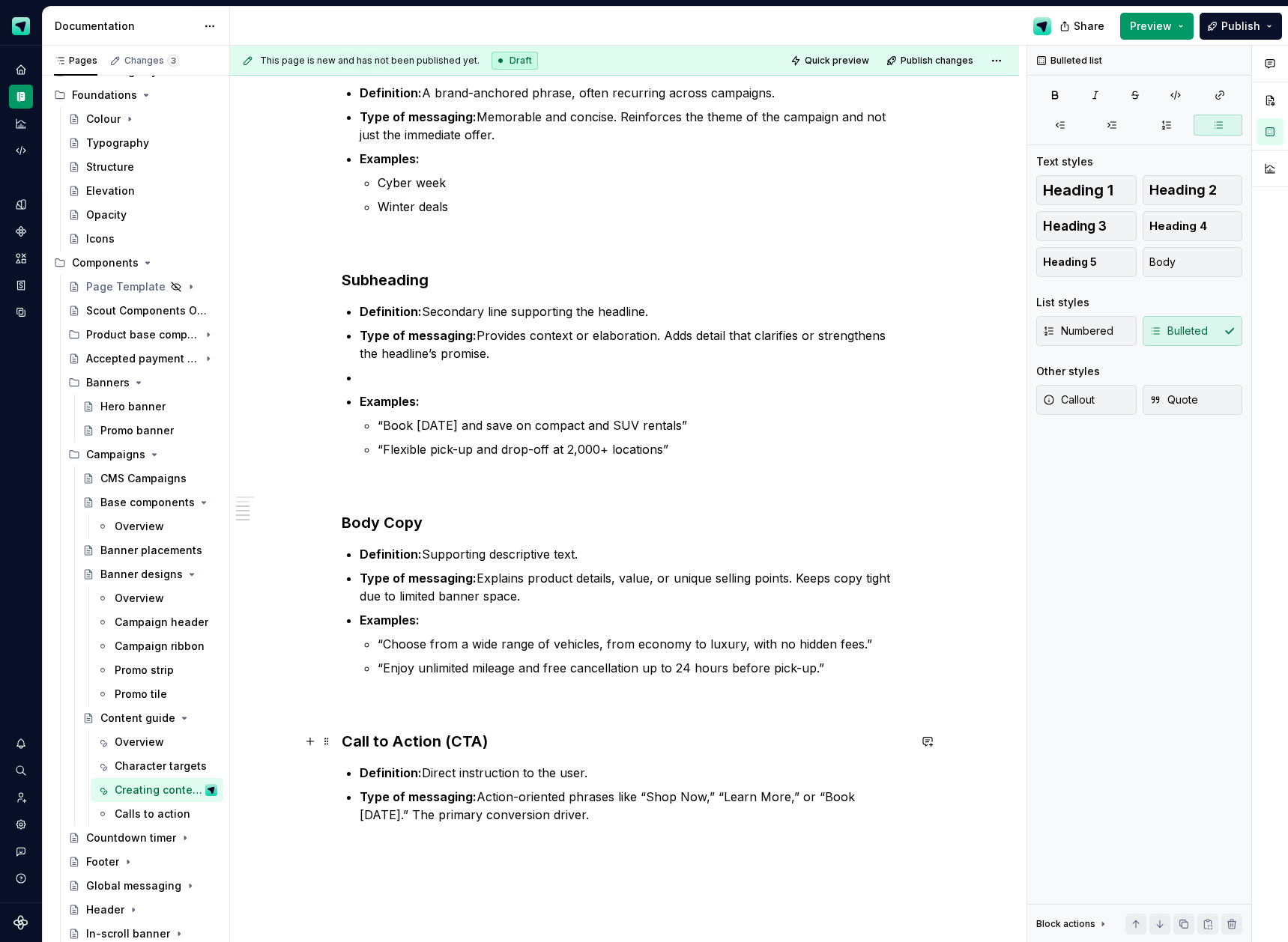
scroll to position [601, 0]
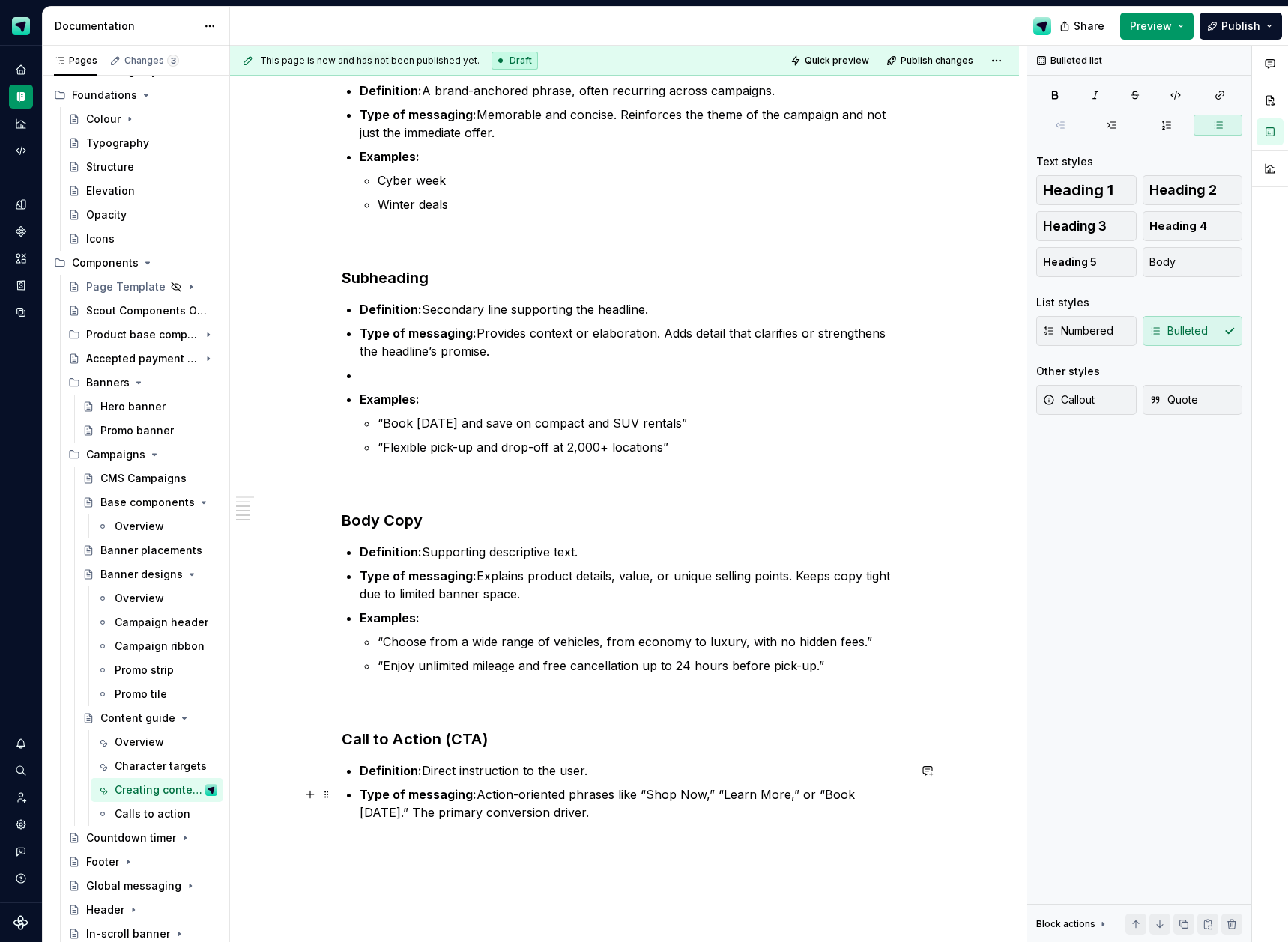
drag, startPoint x: 493, startPoint y: 808, endPoint x: 538, endPoint y: 812, distance: 45.2
click at [538, 812] on p "Type of messaging: Action-oriented phrases like “Shop Now,” “Learn More,” or “B…" at bounding box center [633, 803] width 548 height 36
click at [343, 871] on div "Creating content Campaign banners use combinations of many different text eleme…" at bounding box center [625, 462] width 790 height 1606
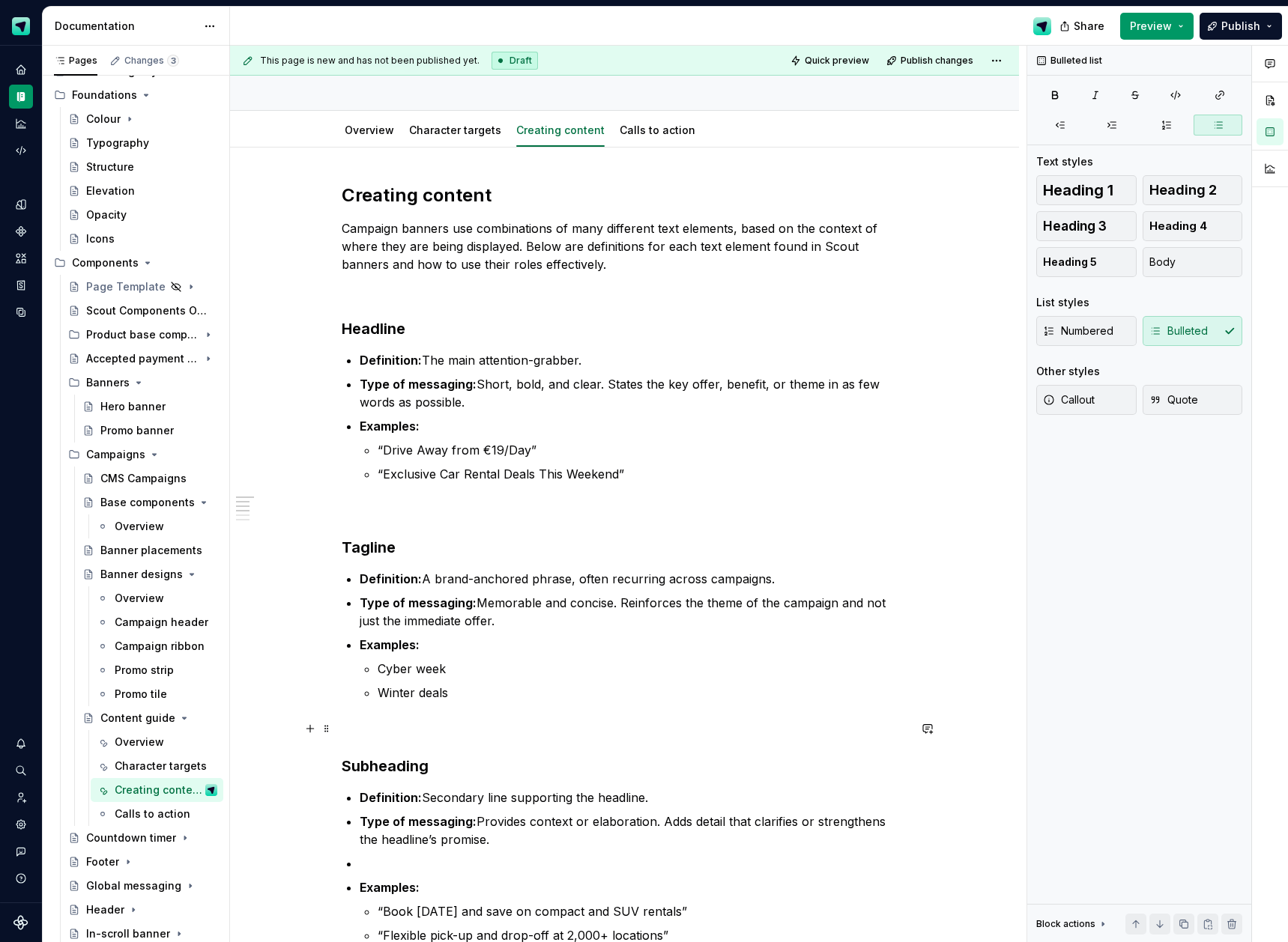
scroll to position [0, 0]
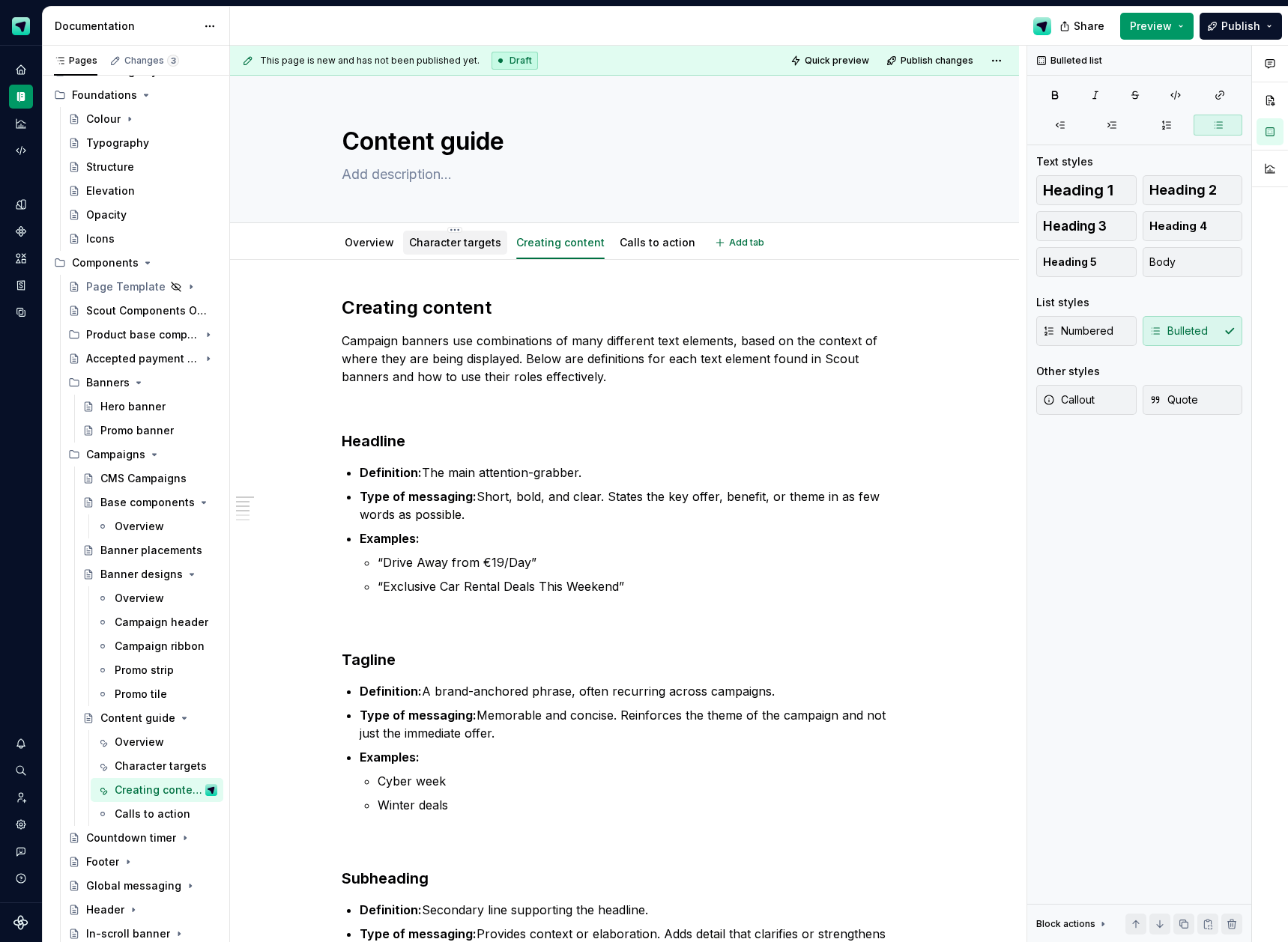
click at [444, 236] on link "Character targets" at bounding box center [455, 242] width 92 height 12
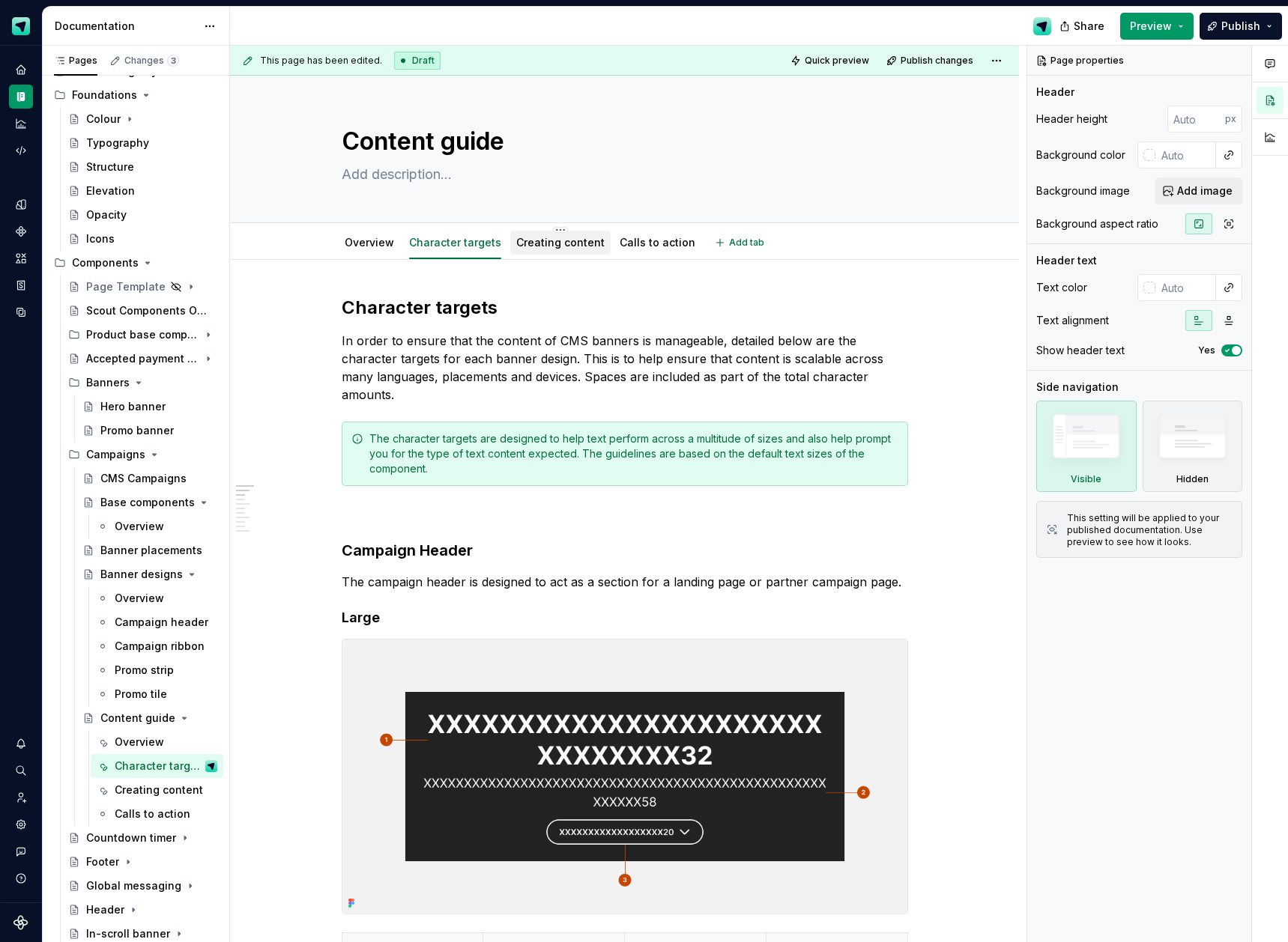
click at [522, 251] on div "Creating content" at bounding box center [561, 242] width 88 height 18
click at [540, 236] on link "Creating content" at bounding box center [561, 242] width 88 height 12
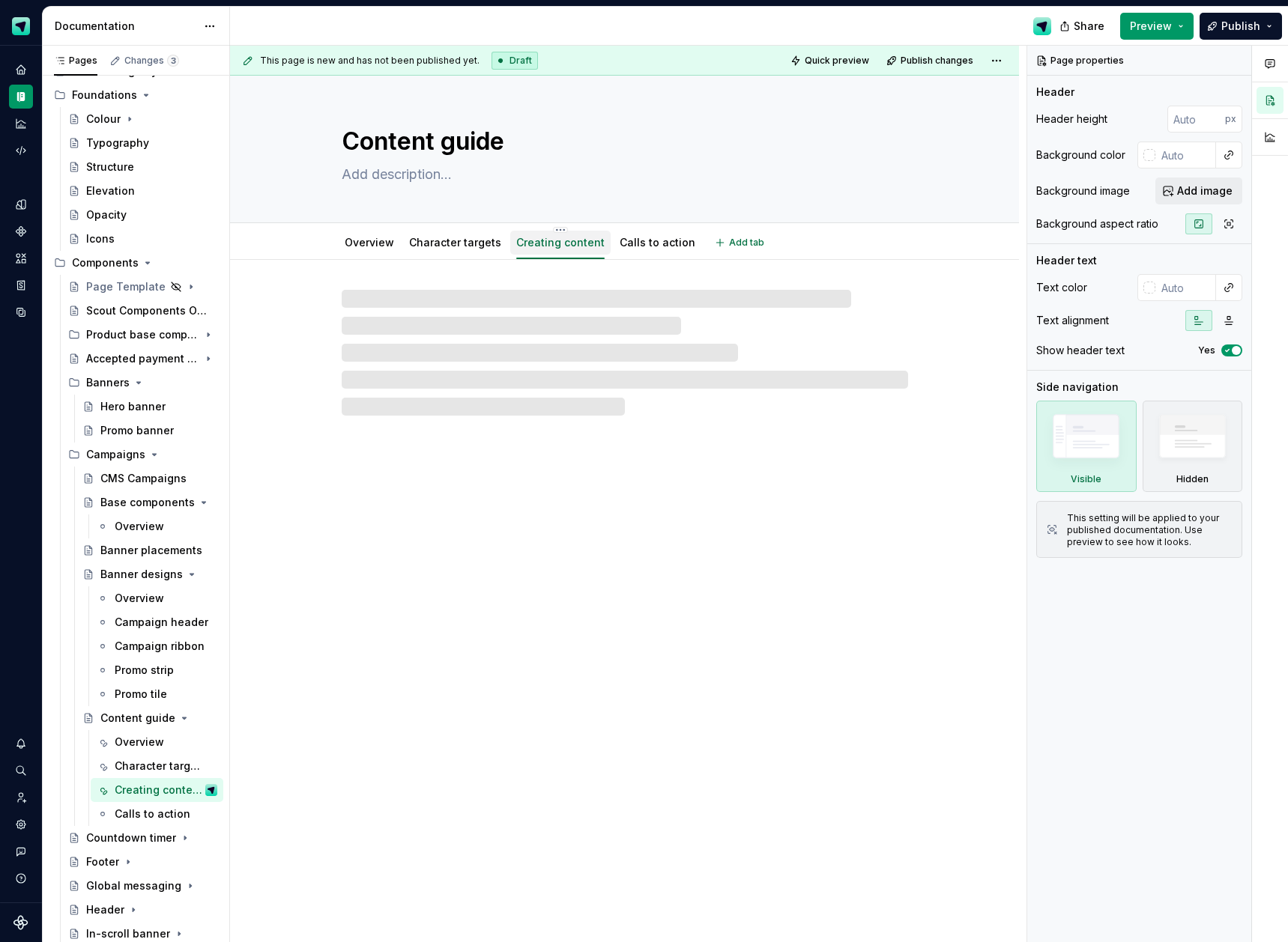
click at [536, 239] on link "Creating content" at bounding box center [561, 242] width 88 height 12
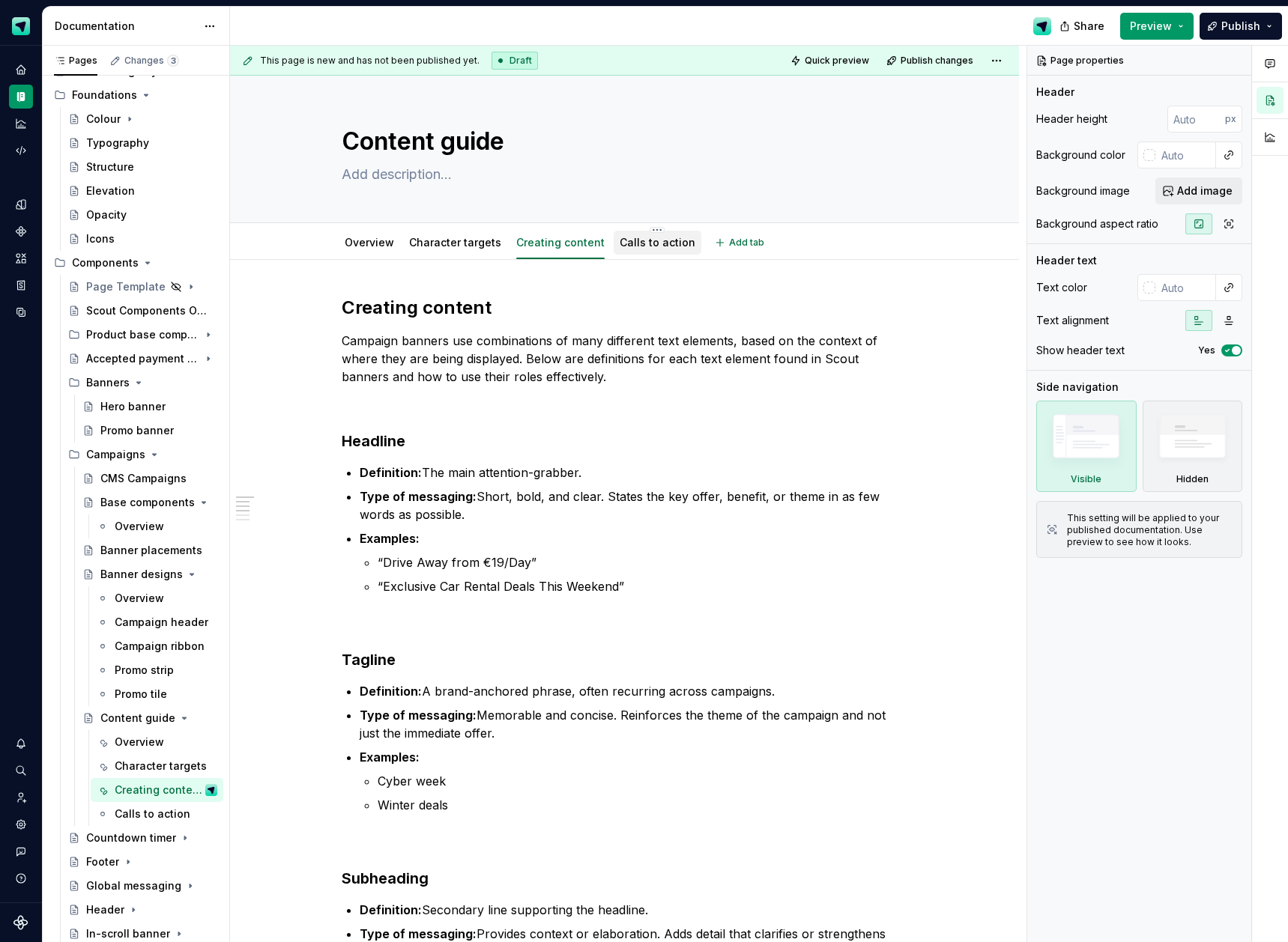
click at [648, 245] on link "Calls to action" at bounding box center [657, 242] width 76 height 12
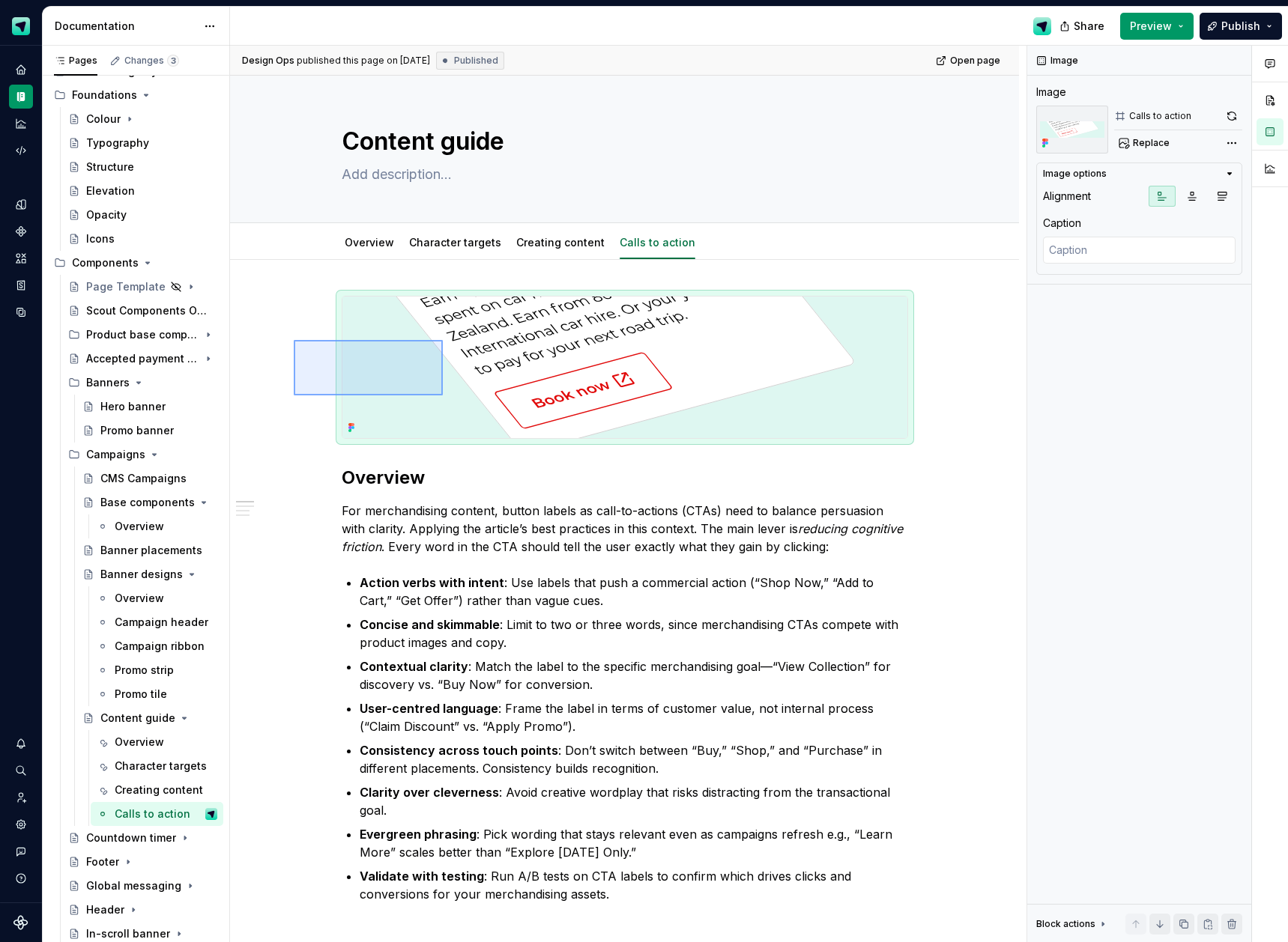
drag, startPoint x: 396, startPoint y: 370, endPoint x: 443, endPoint y: 396, distance: 53.7
click at [443, 396] on div "Design Ops published this page on [DATE] Published Open page Content guide Edit…" at bounding box center [628, 495] width 796 height 898
click at [557, 248] on link "Creating content" at bounding box center [561, 242] width 88 height 12
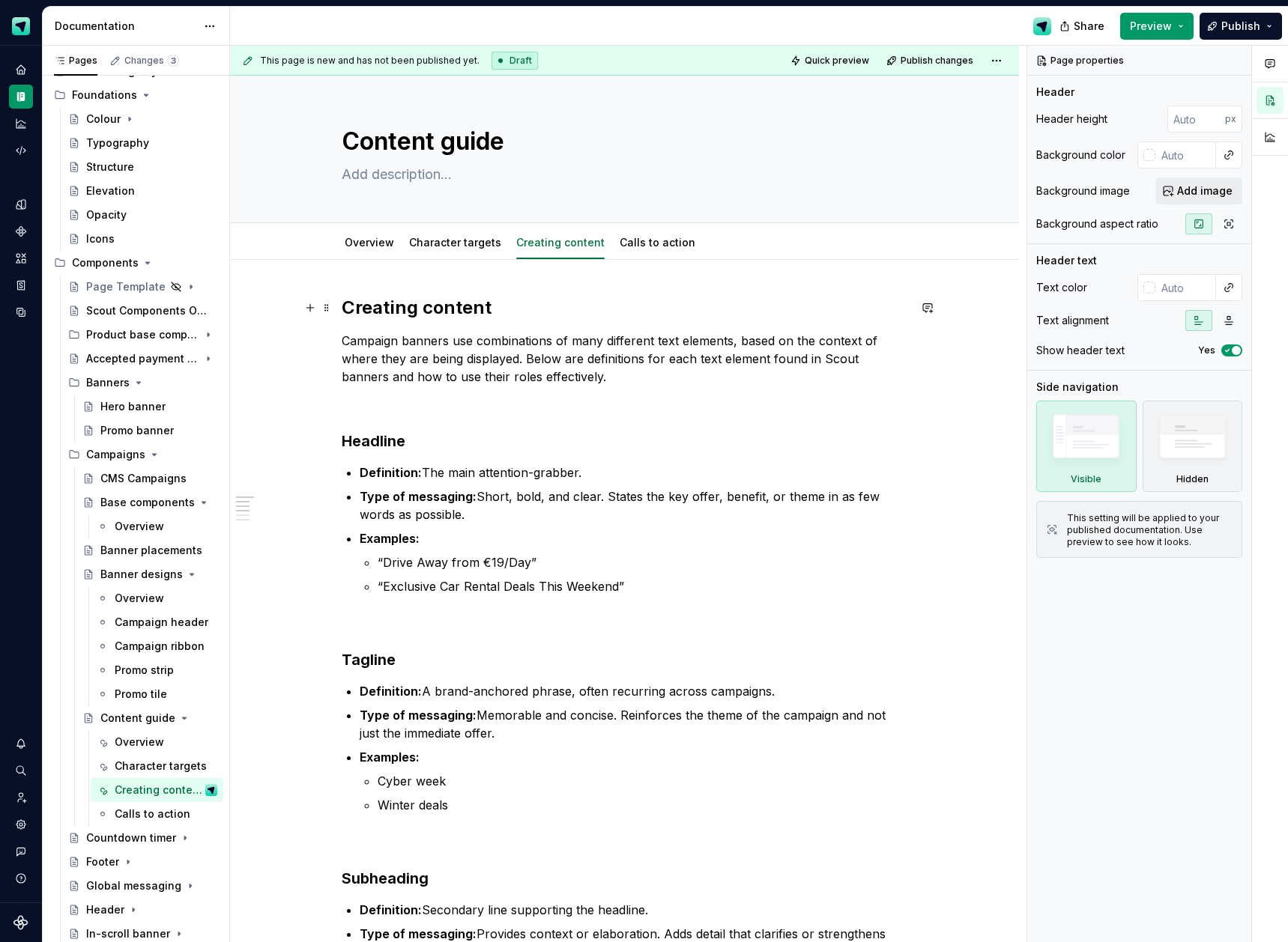
click at [348, 306] on h2 "Creating content" at bounding box center [625, 307] width 567 height 24
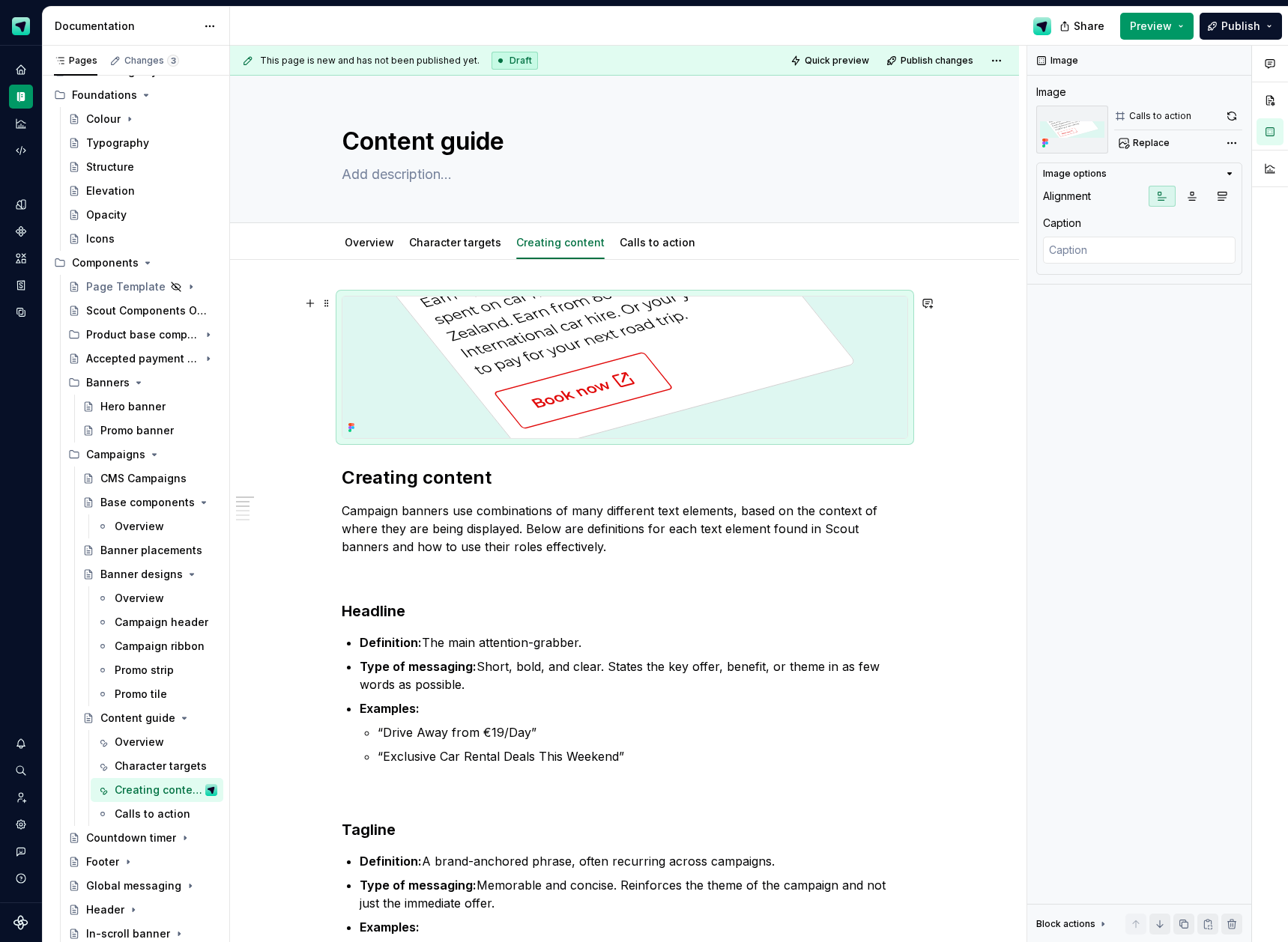
click at [590, 396] on img at bounding box center [625, 367] width 565 height 141
click at [1161, 148] on span "Replace" at bounding box center [1152, 143] width 36 height 12
type textarea "*"
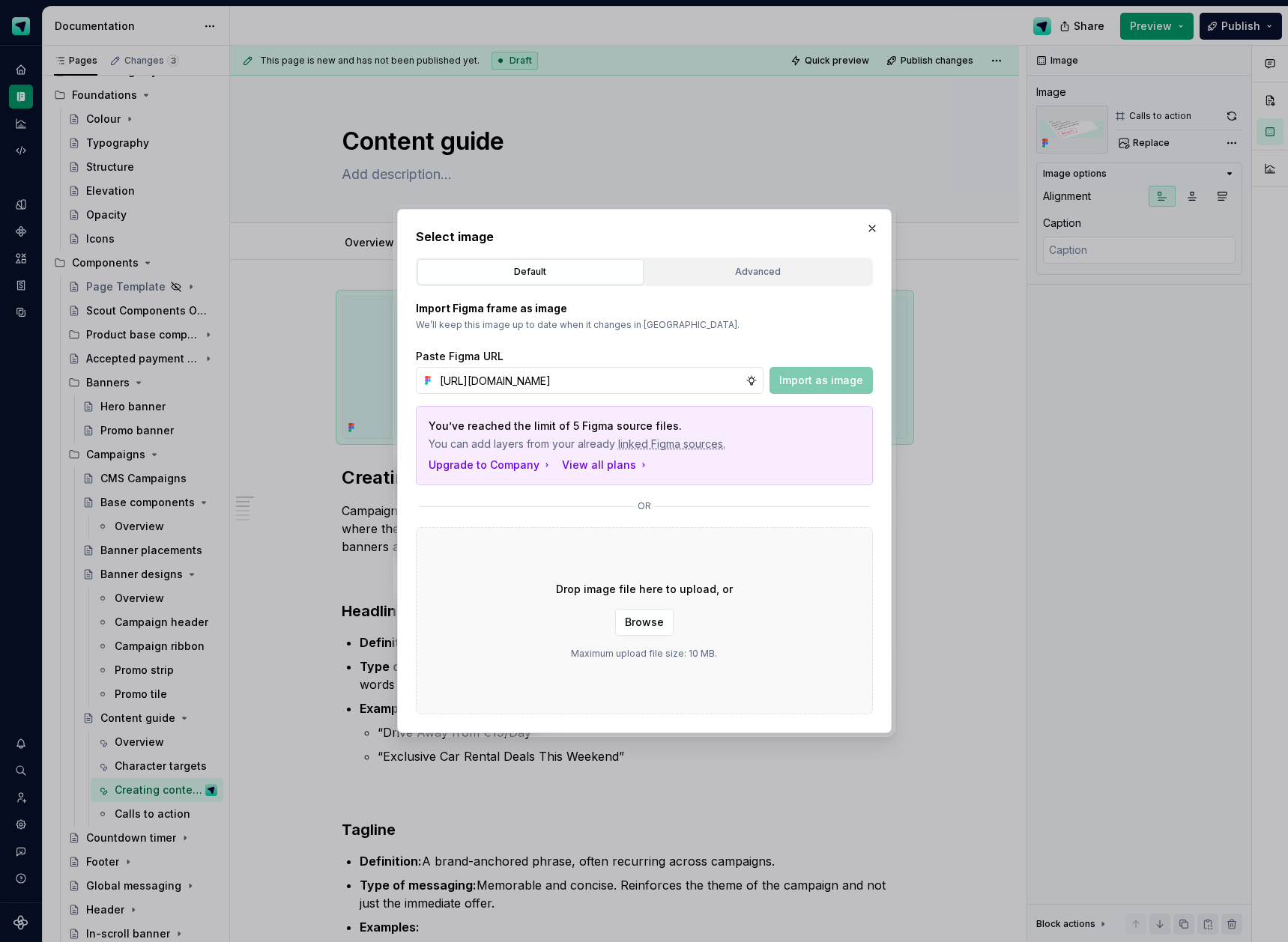
scroll to position [0, 429]
type input "[URL][DOMAIN_NAME]"
click at [841, 380] on span "Import as image" at bounding box center [820, 381] width 84 height 15
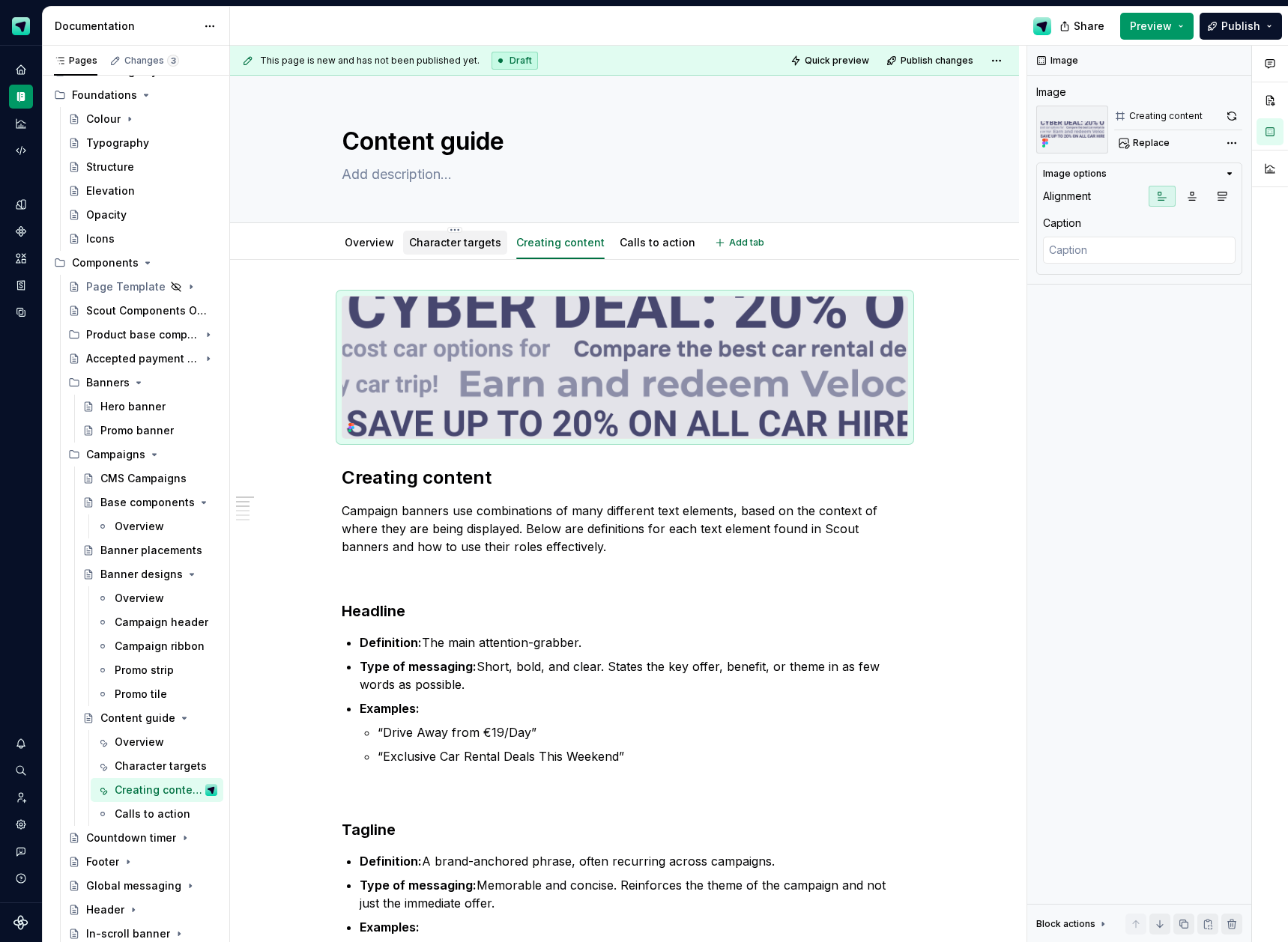
click at [469, 245] on link "Character targets" at bounding box center [455, 242] width 92 height 12
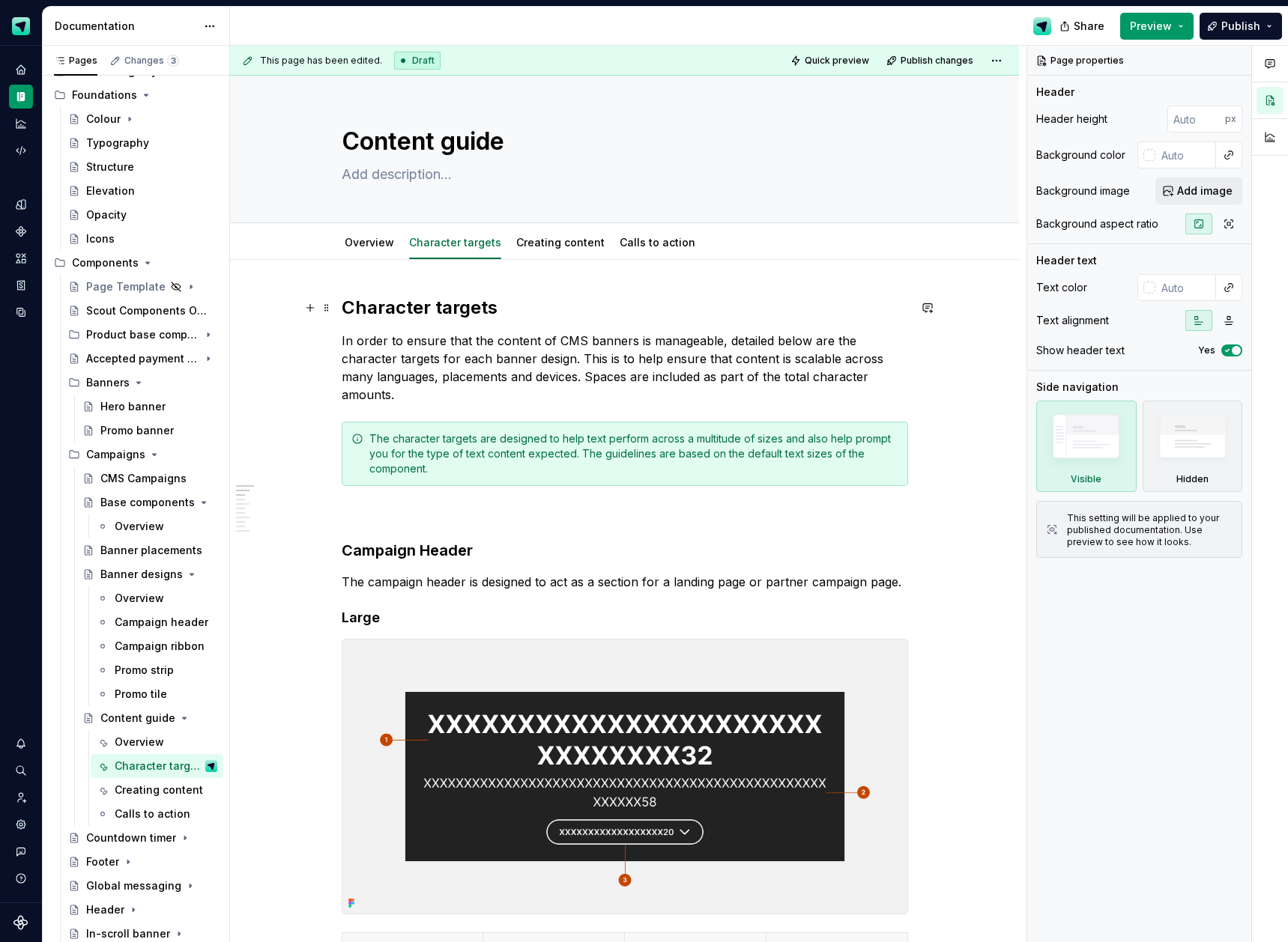
click at [348, 304] on h2 "Character targets" at bounding box center [625, 307] width 567 height 24
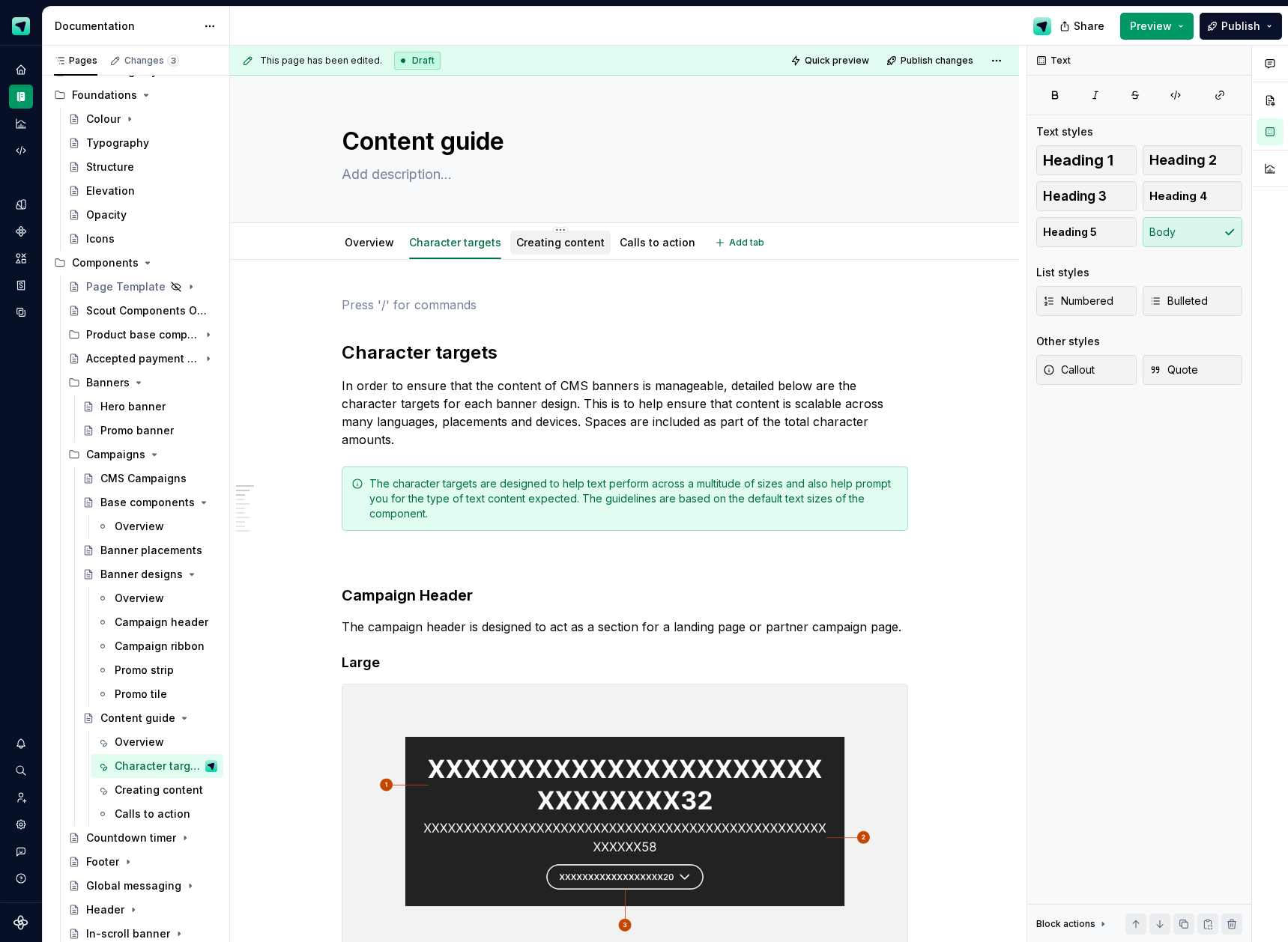
click at [528, 246] on link "Creating content" at bounding box center [561, 242] width 88 height 12
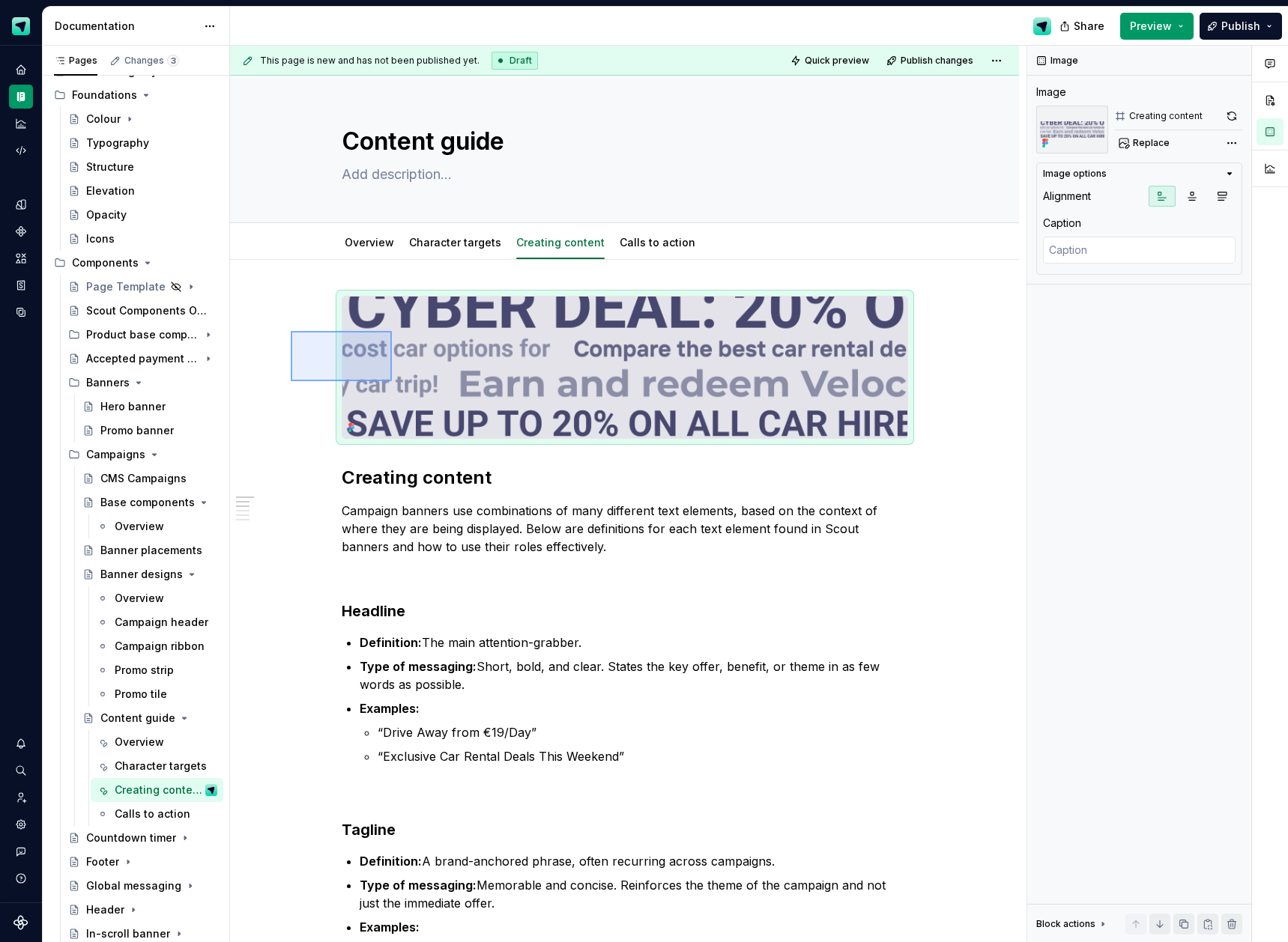
drag, startPoint x: 324, startPoint y: 348, endPoint x: 392, endPoint y: 381, distance: 75.6
click at [392, 381] on div "This page is new and has not been published yet. Draft Quick preview Publish ch…" at bounding box center [628, 495] width 796 height 898
click at [483, 254] on div "Character targets" at bounding box center [455, 242] width 104 height 24
click at [456, 256] on div at bounding box center [455, 257] width 104 height 2
click at [442, 251] on div "Character targets" at bounding box center [455, 242] width 92 height 18
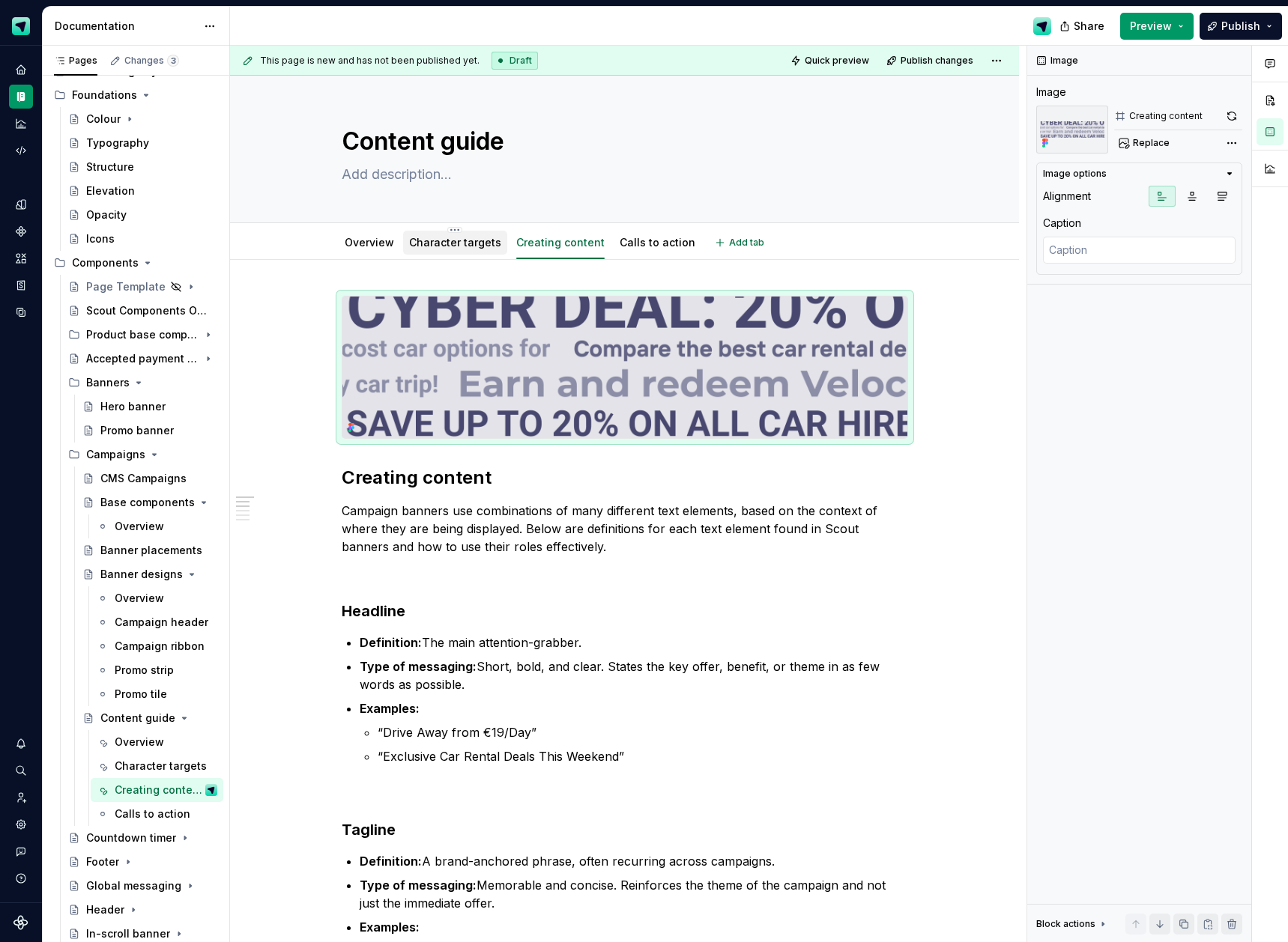
click at [442, 242] on link "Character targets" at bounding box center [455, 242] width 92 height 12
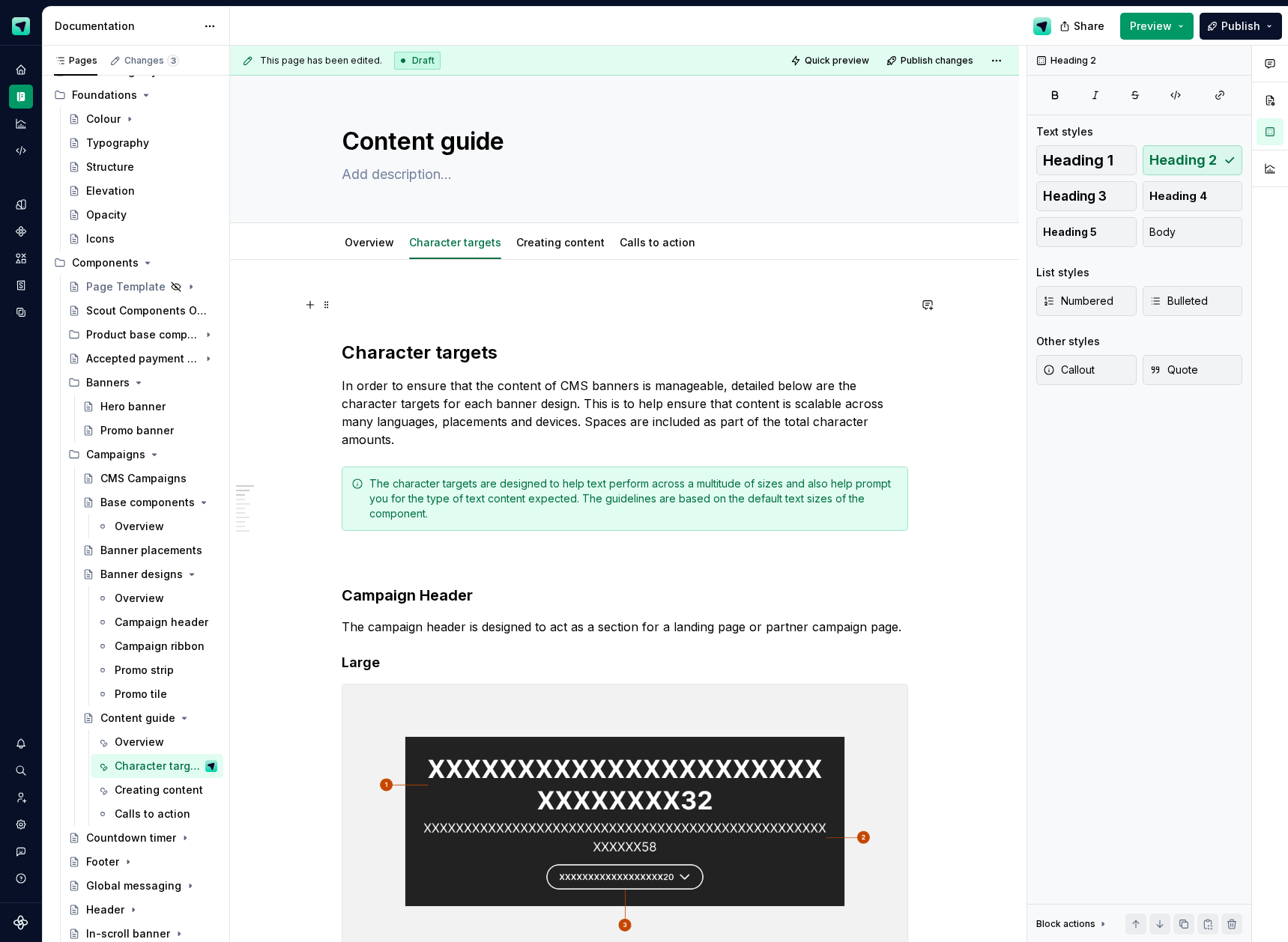
click at [362, 305] on p at bounding box center [625, 304] width 567 height 18
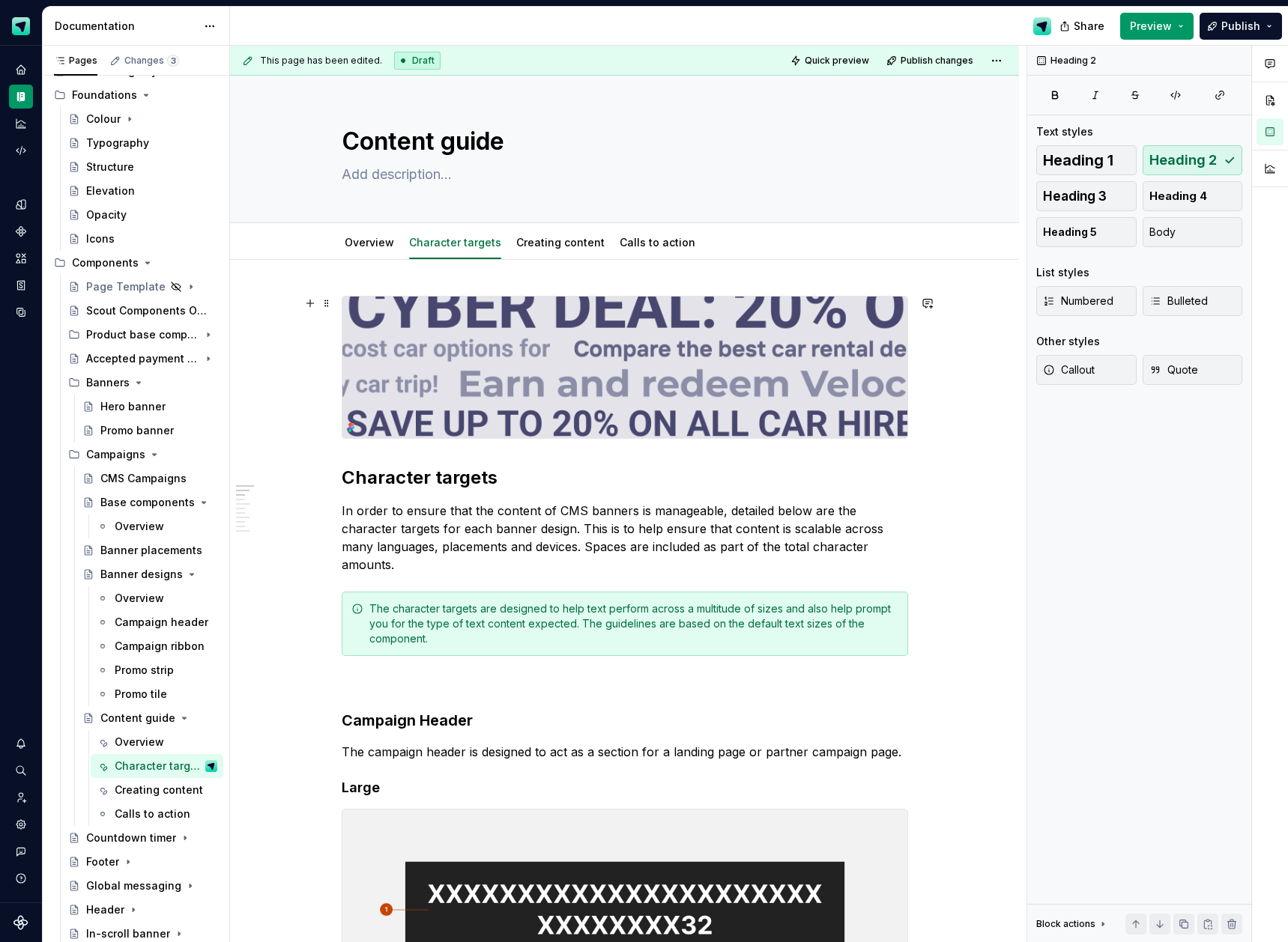
click at [405, 341] on img at bounding box center [625, 367] width 565 height 141
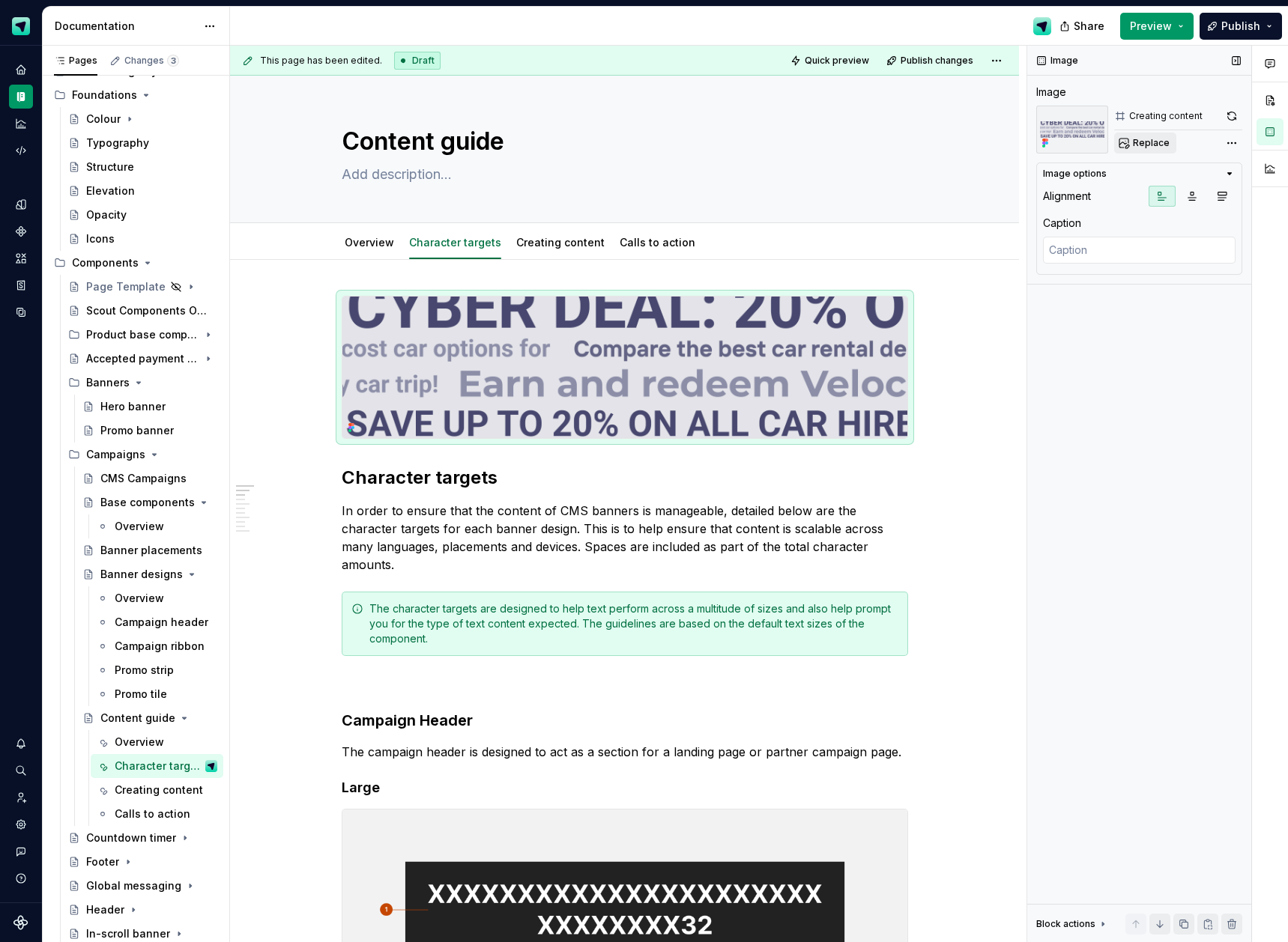
click at [1154, 149] on button "Replace" at bounding box center [1145, 143] width 62 height 21
type textarea "*"
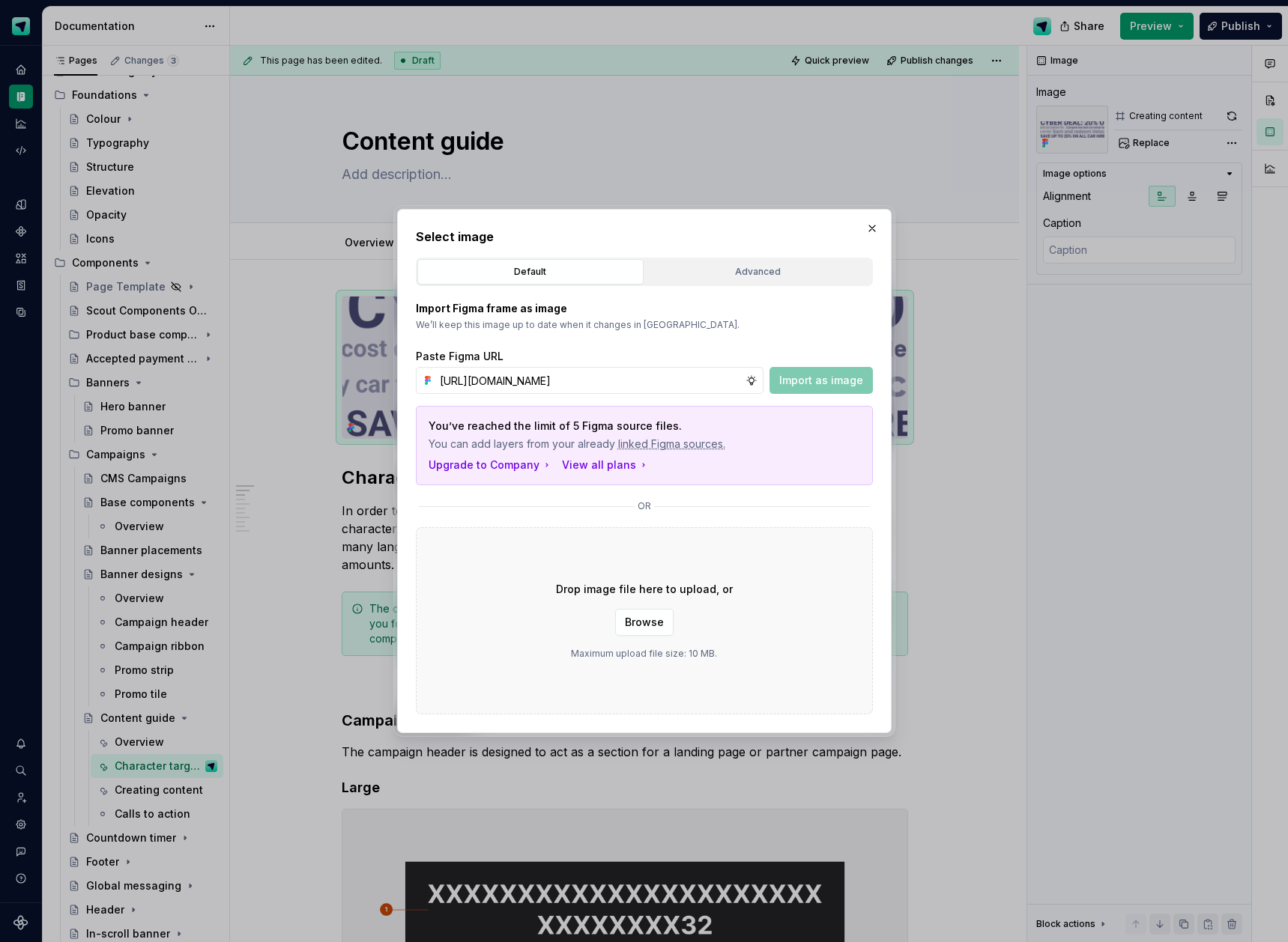
scroll to position [0, 429]
type input "[URL][DOMAIN_NAME]"
click at [799, 374] on span "Import as image" at bounding box center [820, 381] width 84 height 15
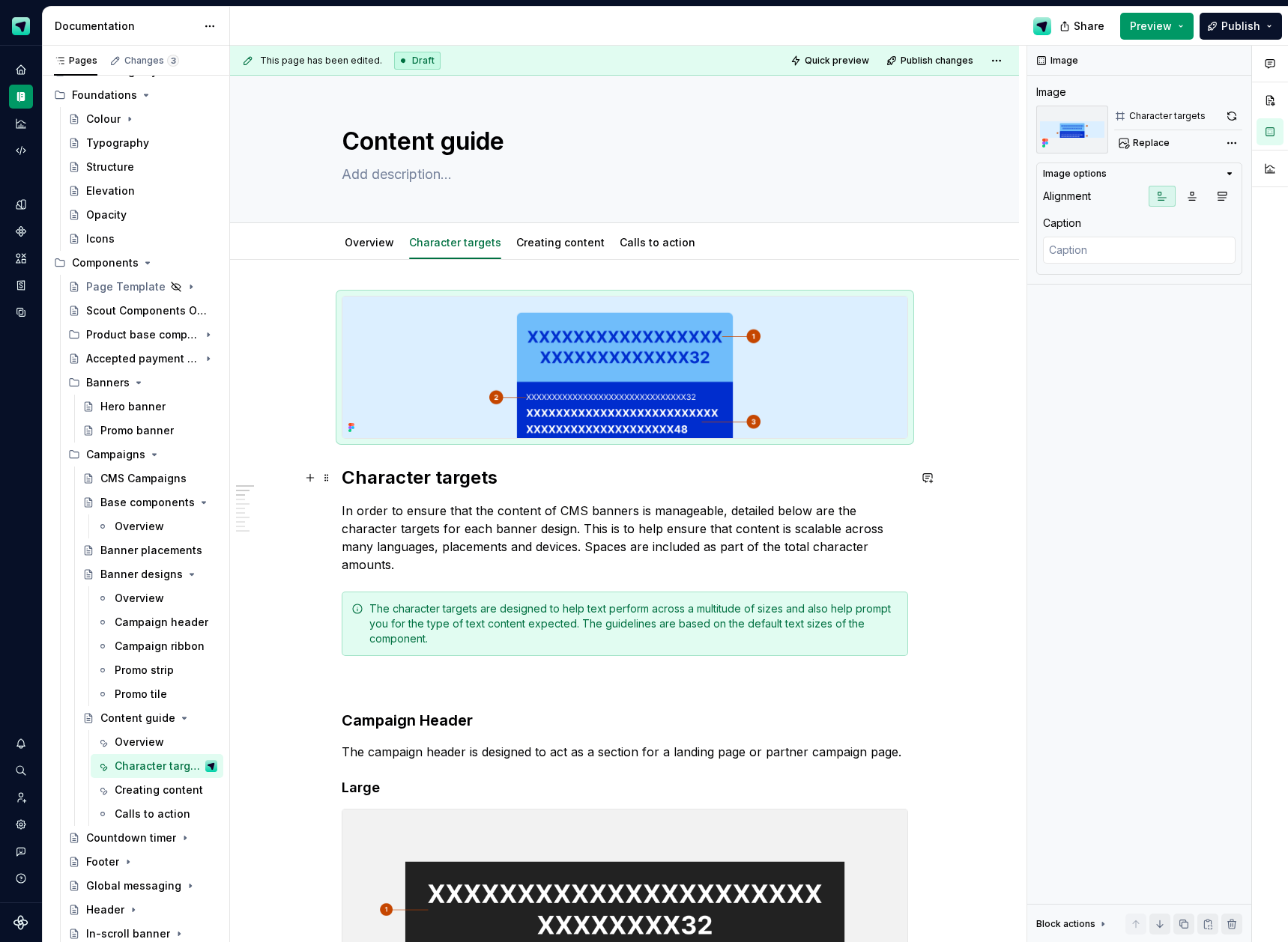
click at [984, 490] on div "This page has been edited. Draft Quick preview Publish changes Content guide Ed…" at bounding box center [628, 495] width 796 height 898
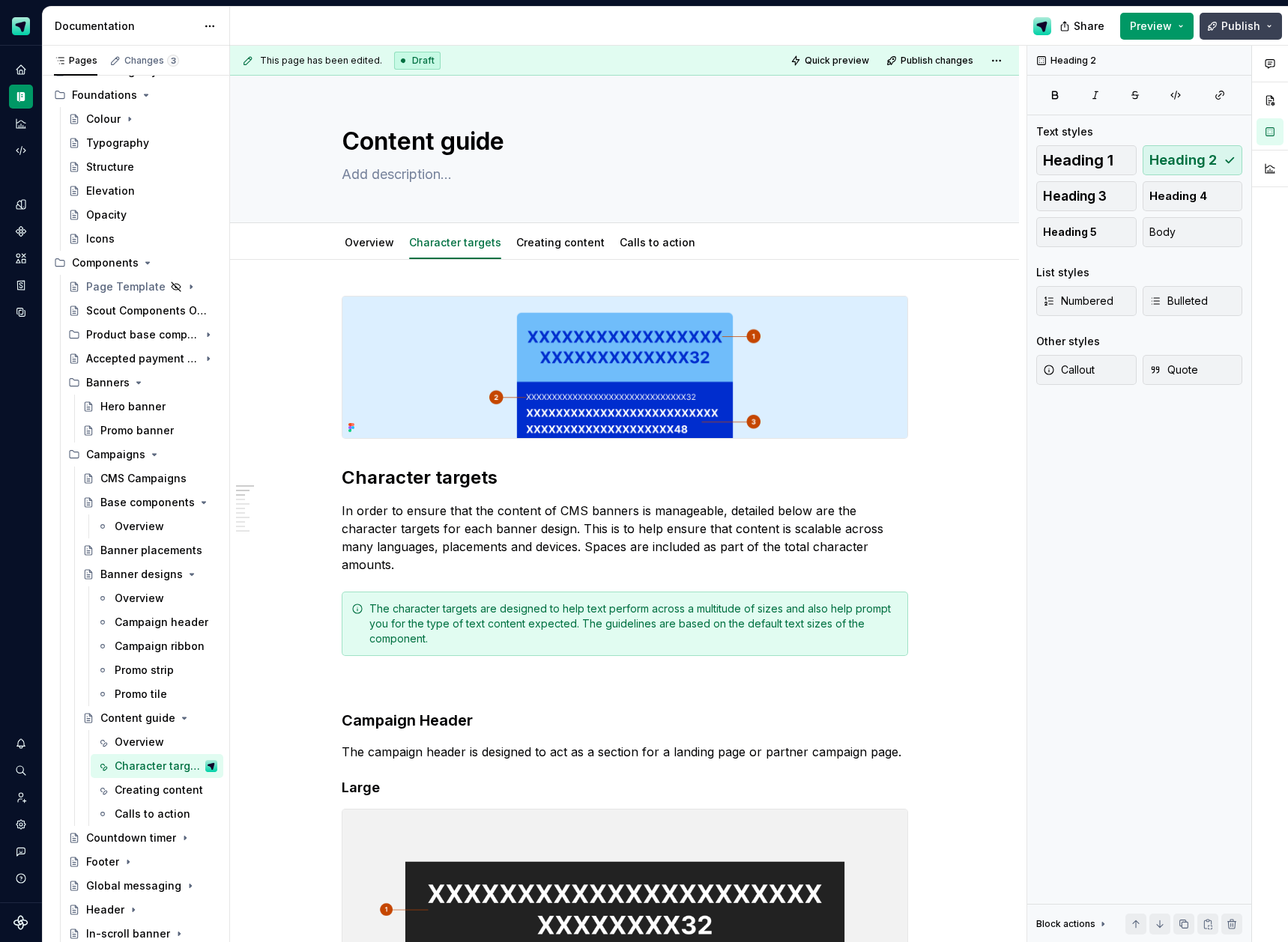
click at [1244, 29] on span "Publish" at bounding box center [1241, 27] width 39 height 15
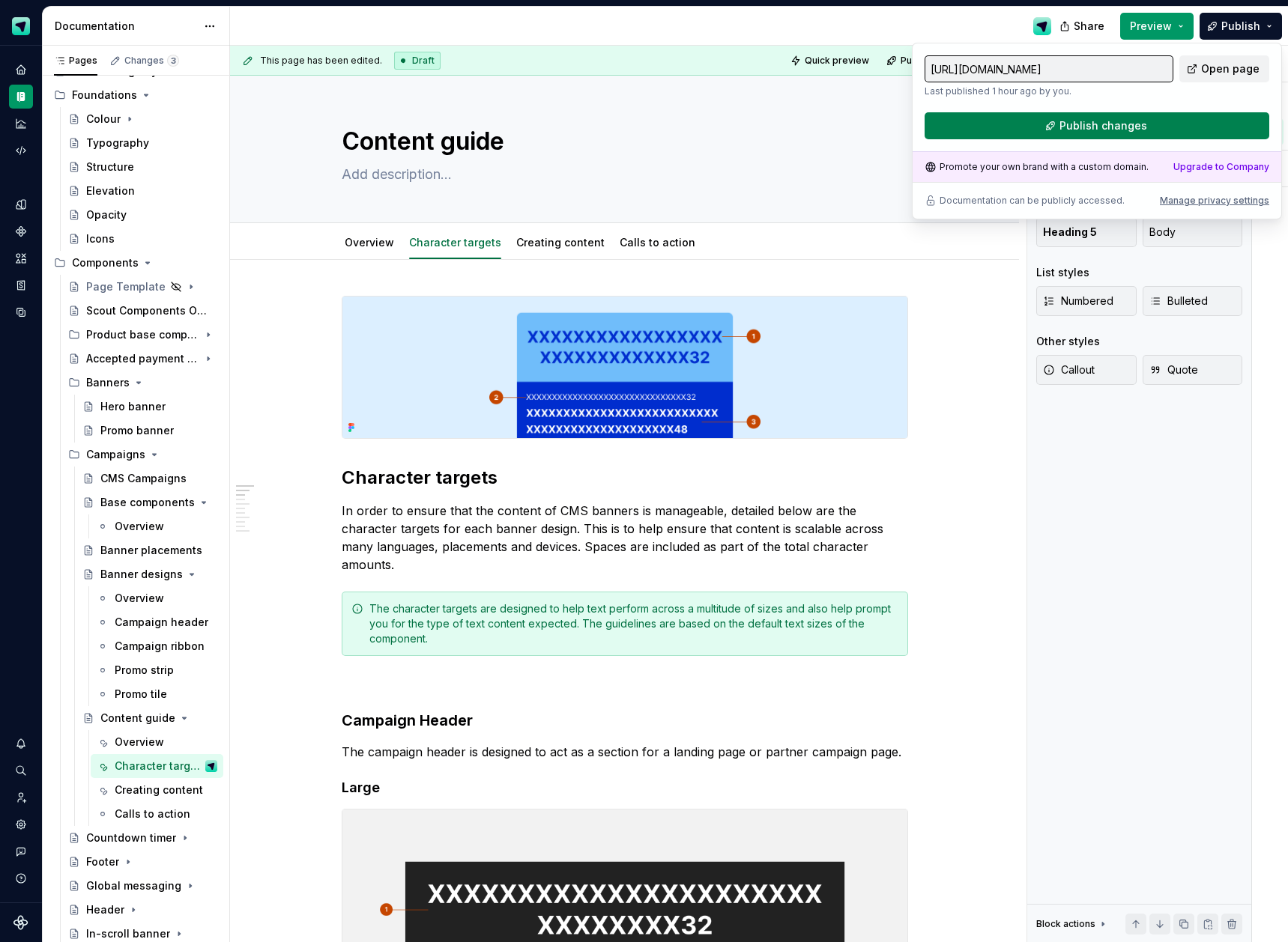
click at [1126, 128] on span "Publish changes" at bounding box center [1103, 126] width 87 height 15
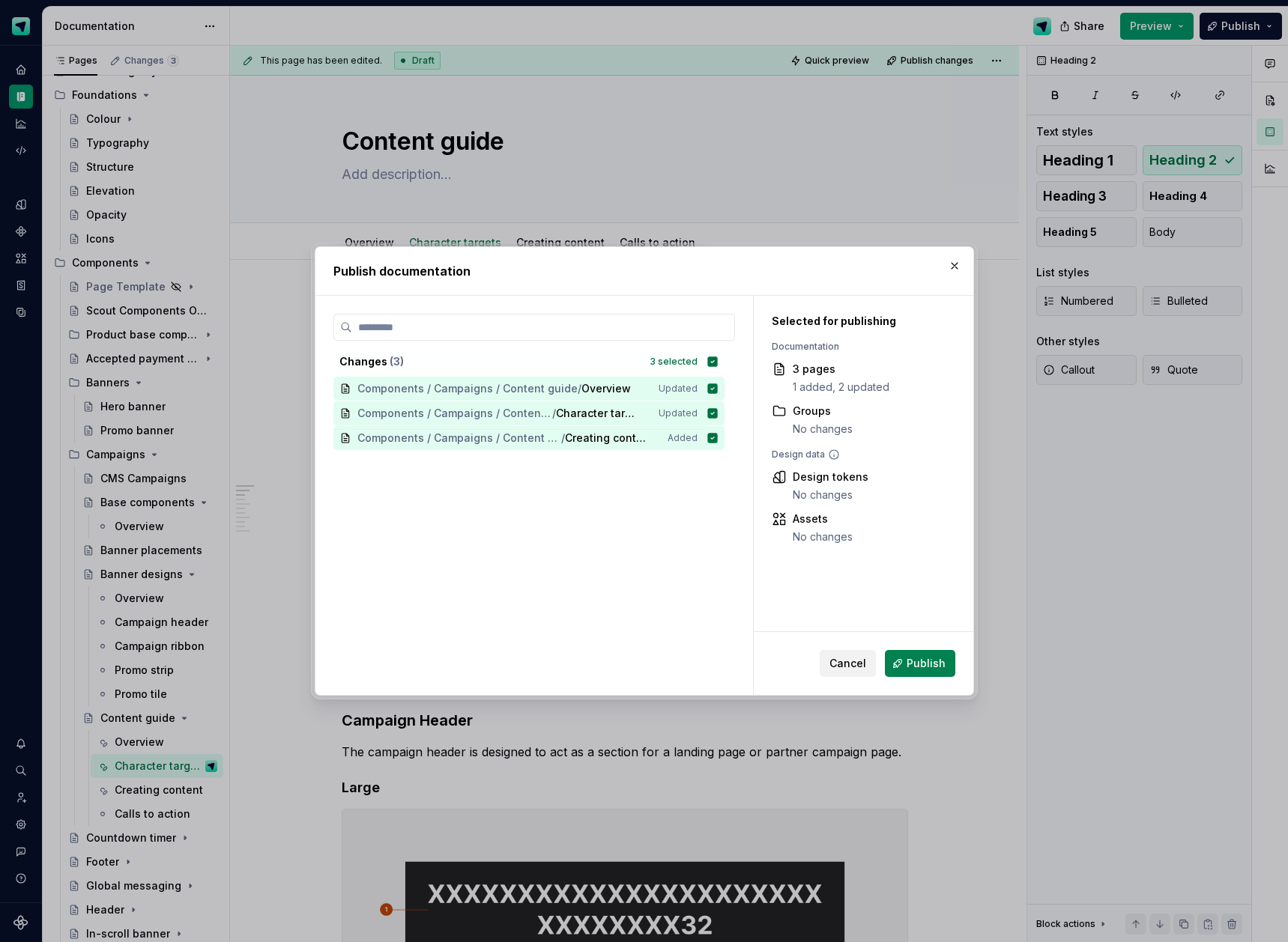
click at [915, 664] on span "Publish" at bounding box center [926, 664] width 39 height 15
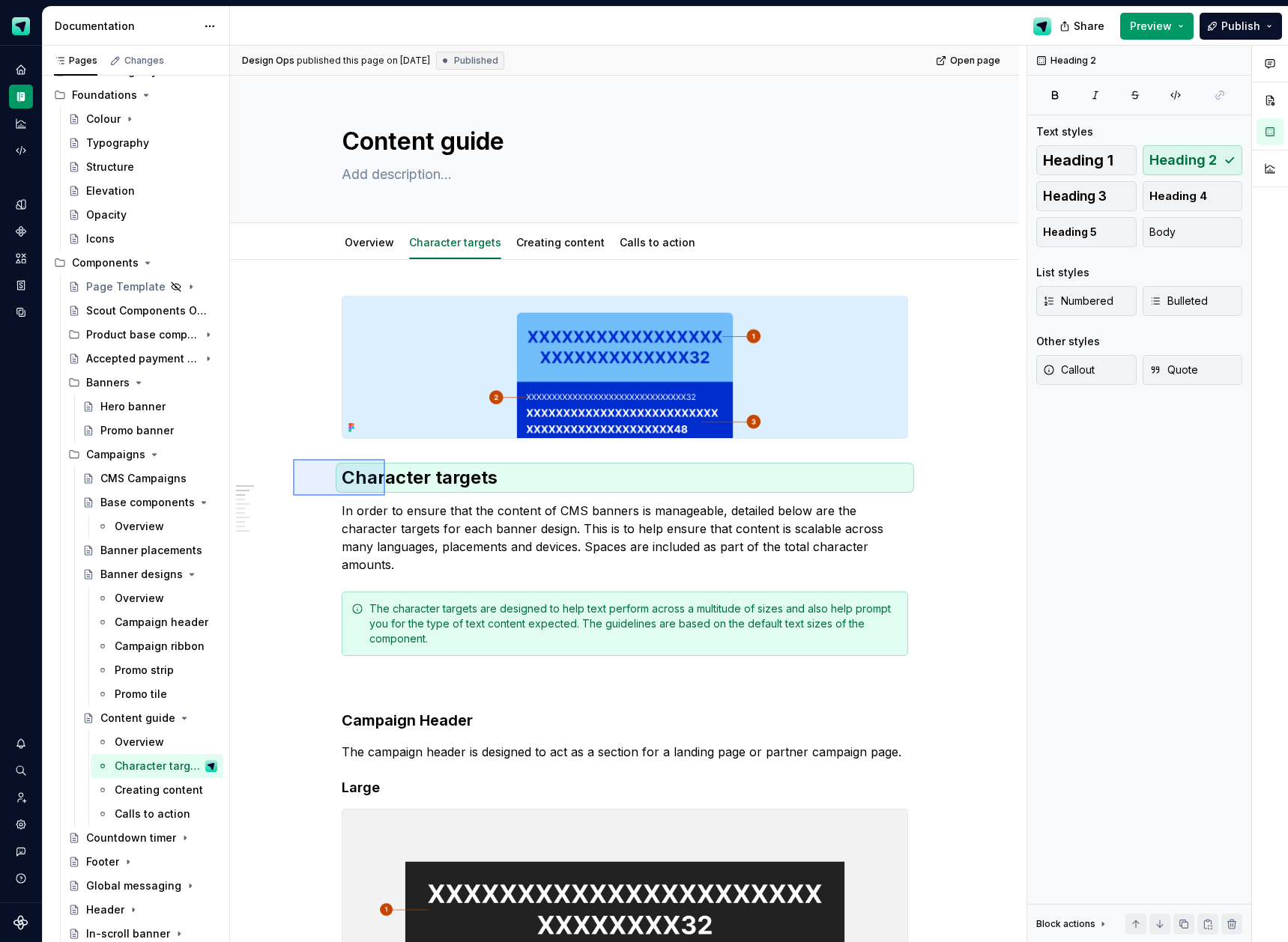
drag, startPoint x: 346, startPoint y: 485, endPoint x: 385, endPoint y: 495, distance: 40.3
click at [385, 495] on div "Design Ops published this page on [DATE] Published Open page Content guide Edit…" at bounding box center [628, 495] width 796 height 898
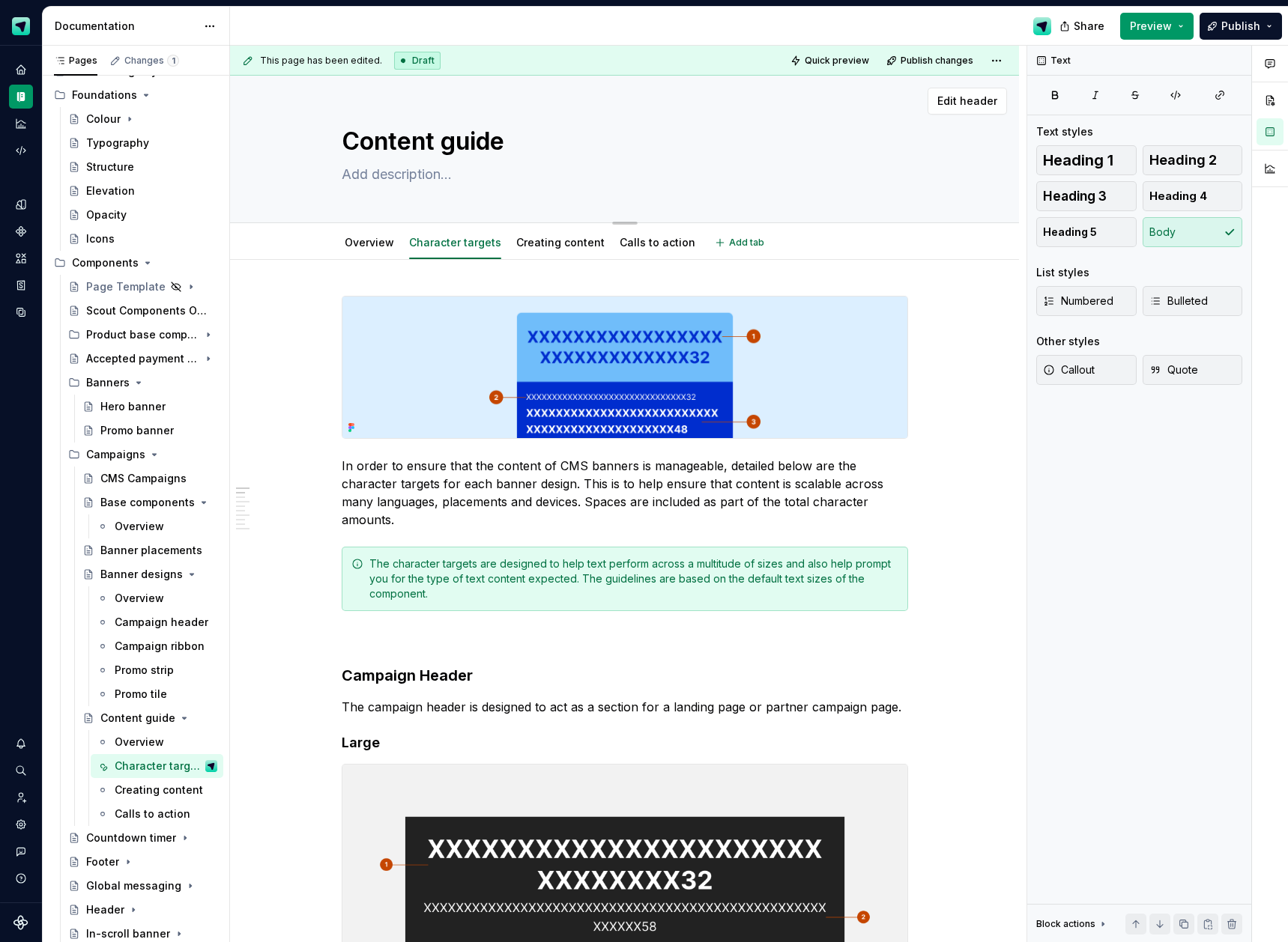
click at [451, 152] on textarea "Content guide" at bounding box center [622, 141] width 567 height 36
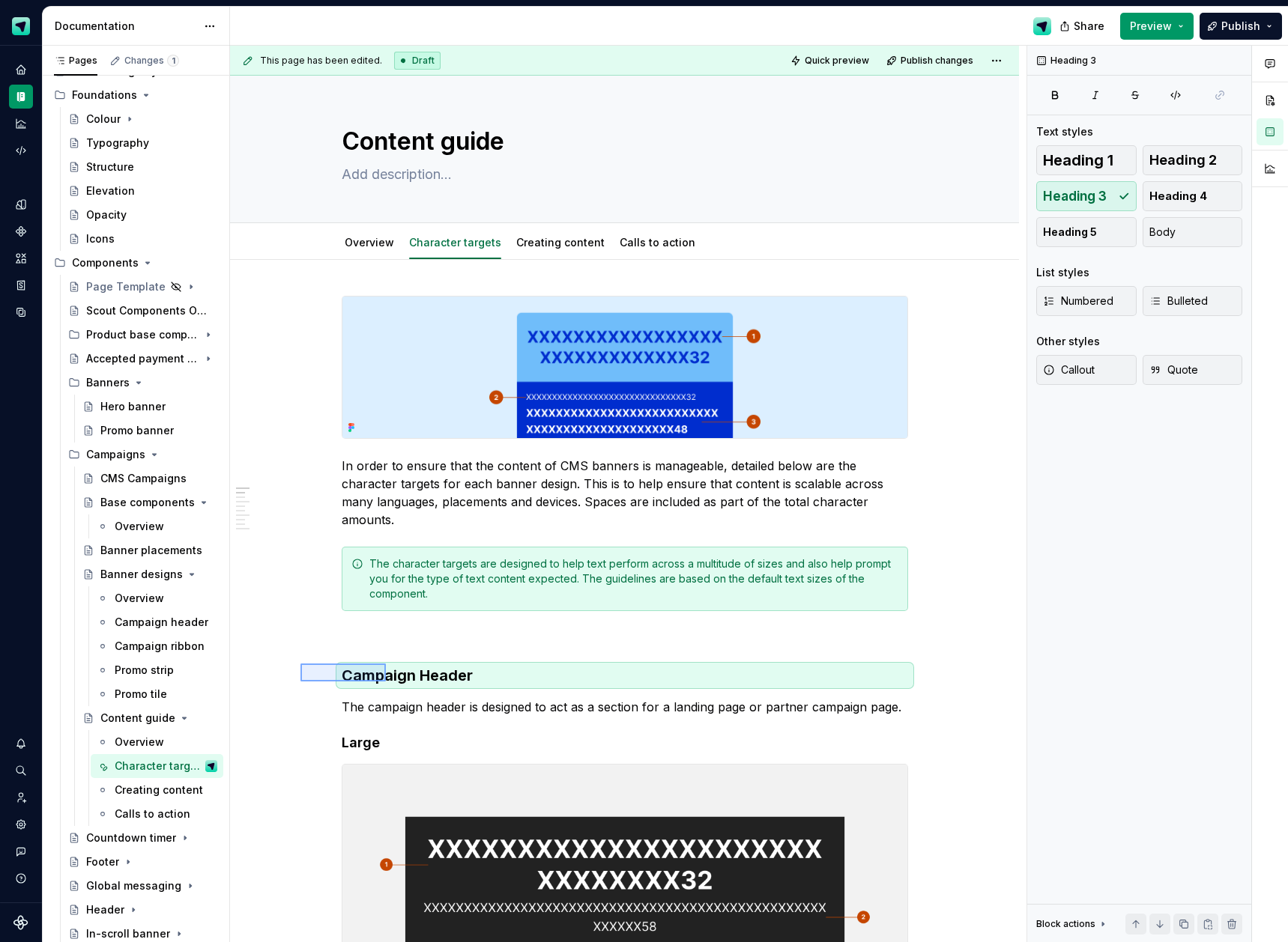
drag, startPoint x: 301, startPoint y: 664, endPoint x: 386, endPoint y: 682, distance: 86.9
click at [386, 682] on div "This page has been edited. Draft Quick preview Publish changes Content guide Ed…" at bounding box center [628, 495] width 796 height 898
drag, startPoint x: 1201, startPoint y: 164, endPoint x: 1191, endPoint y: 169, distance: 11.2
click at [1201, 164] on span "Heading 2" at bounding box center [1183, 160] width 67 height 15
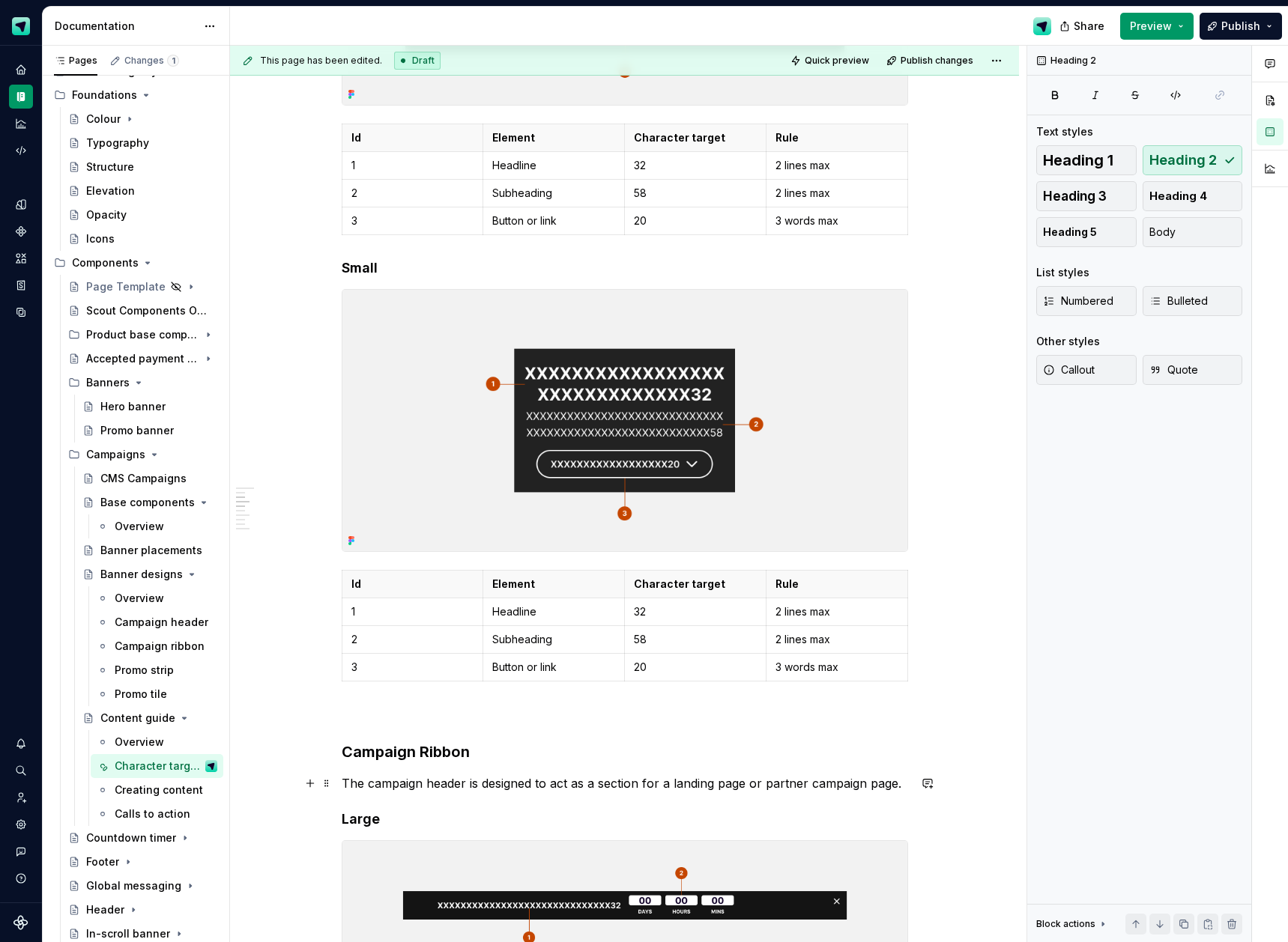
scroll to position [1058, 0]
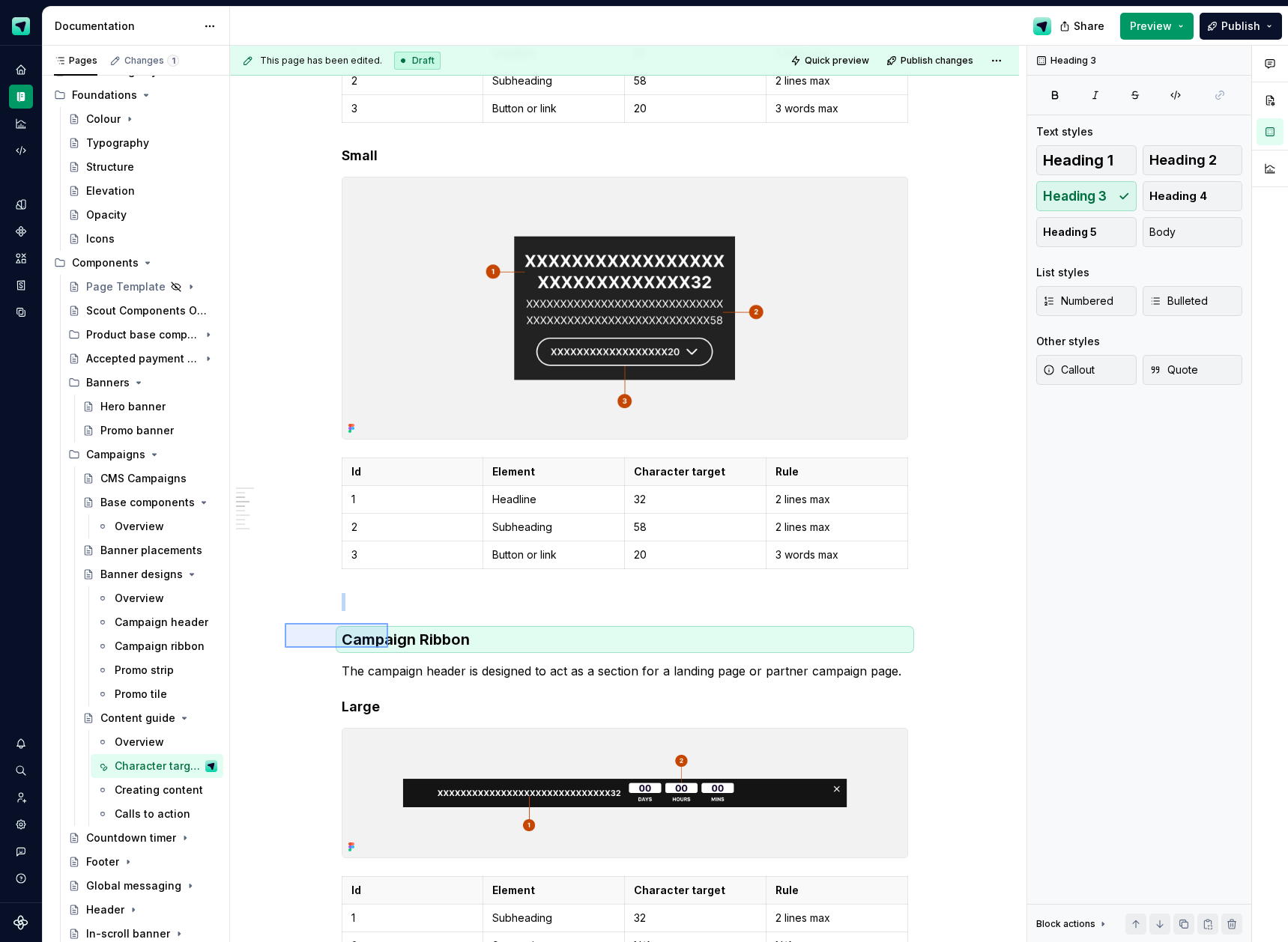
drag, startPoint x: 350, startPoint y: 637, endPoint x: 984, endPoint y: 346, distance: 697.6
click at [392, 647] on div "This page has been edited. Draft Quick preview Publish changes Content guide Ed…" at bounding box center [628, 495] width 796 height 898
drag, startPoint x: 1174, startPoint y: 160, endPoint x: 1157, endPoint y: 184, distance: 29.4
click at [1174, 161] on span "Heading 2" at bounding box center [1183, 160] width 67 height 15
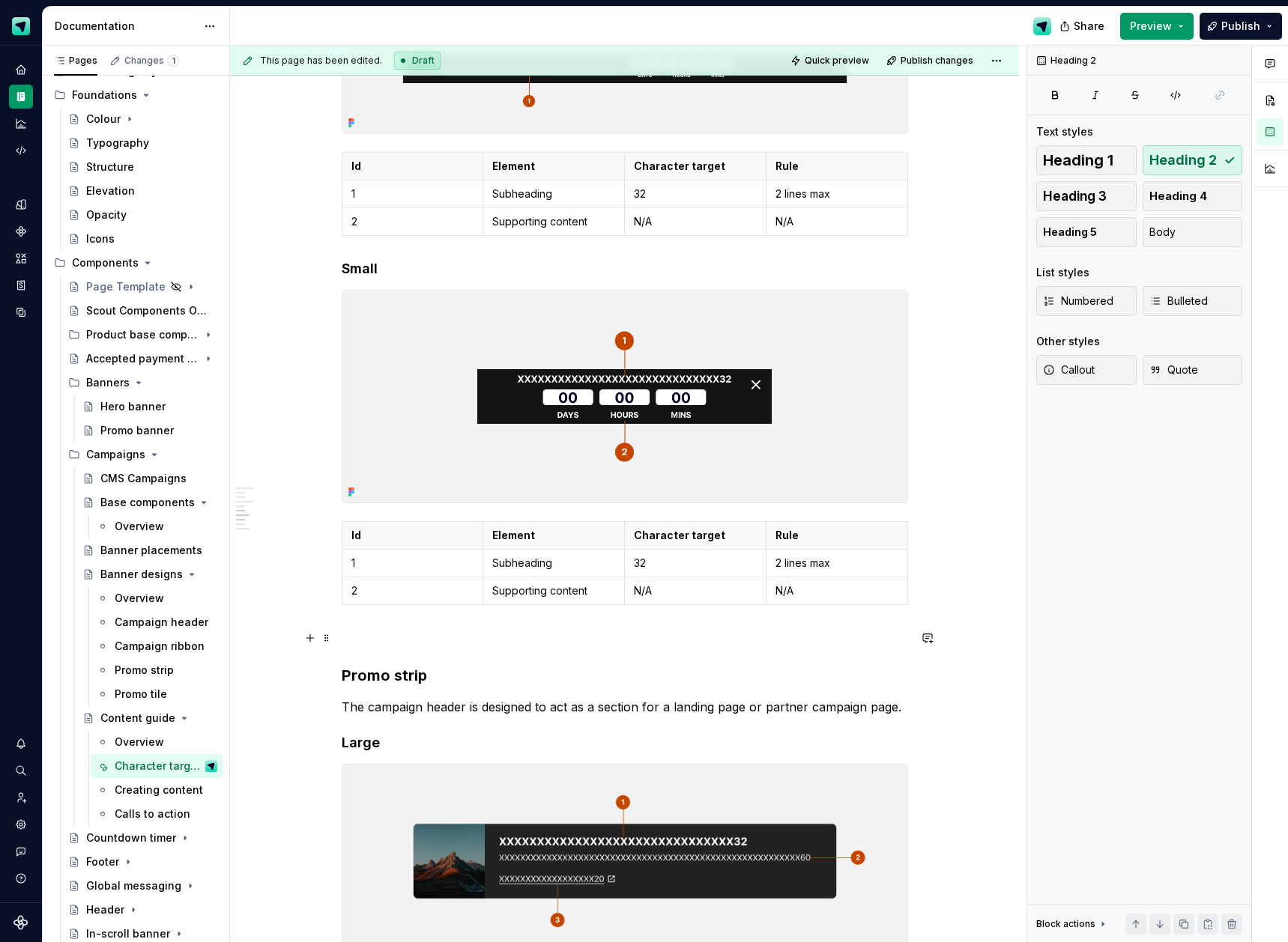
scroll to position [1809, 0]
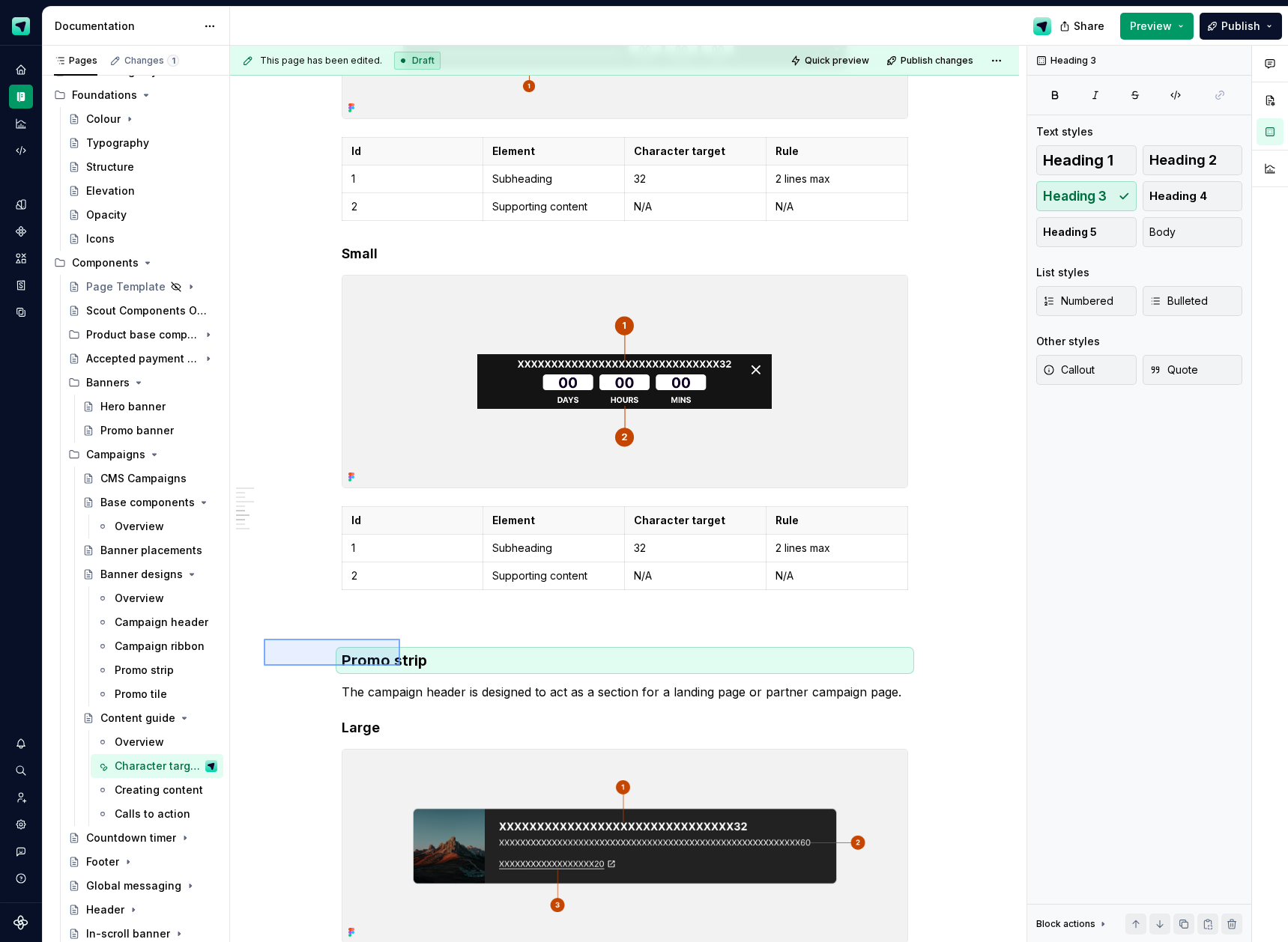
drag, startPoint x: 355, startPoint y: 663, endPoint x: 431, endPoint y: 658, distance: 76.2
click at [401, 666] on div "This page has been edited. Draft Quick preview Publish changes Content guide Ed…" at bounding box center [628, 495] width 796 height 898
click at [1160, 160] on span "Heading 2" at bounding box center [1183, 160] width 67 height 15
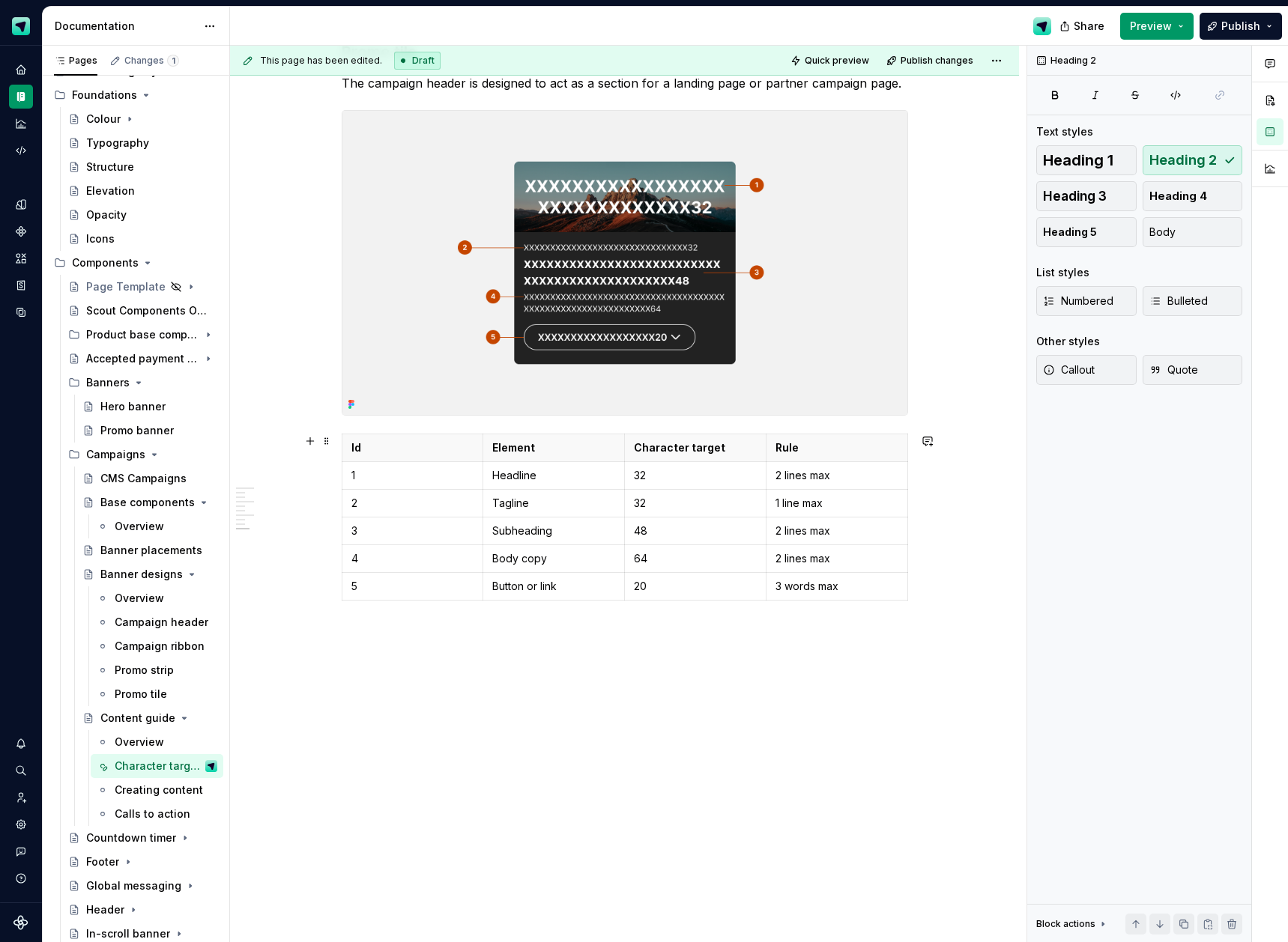
scroll to position [2886, 0]
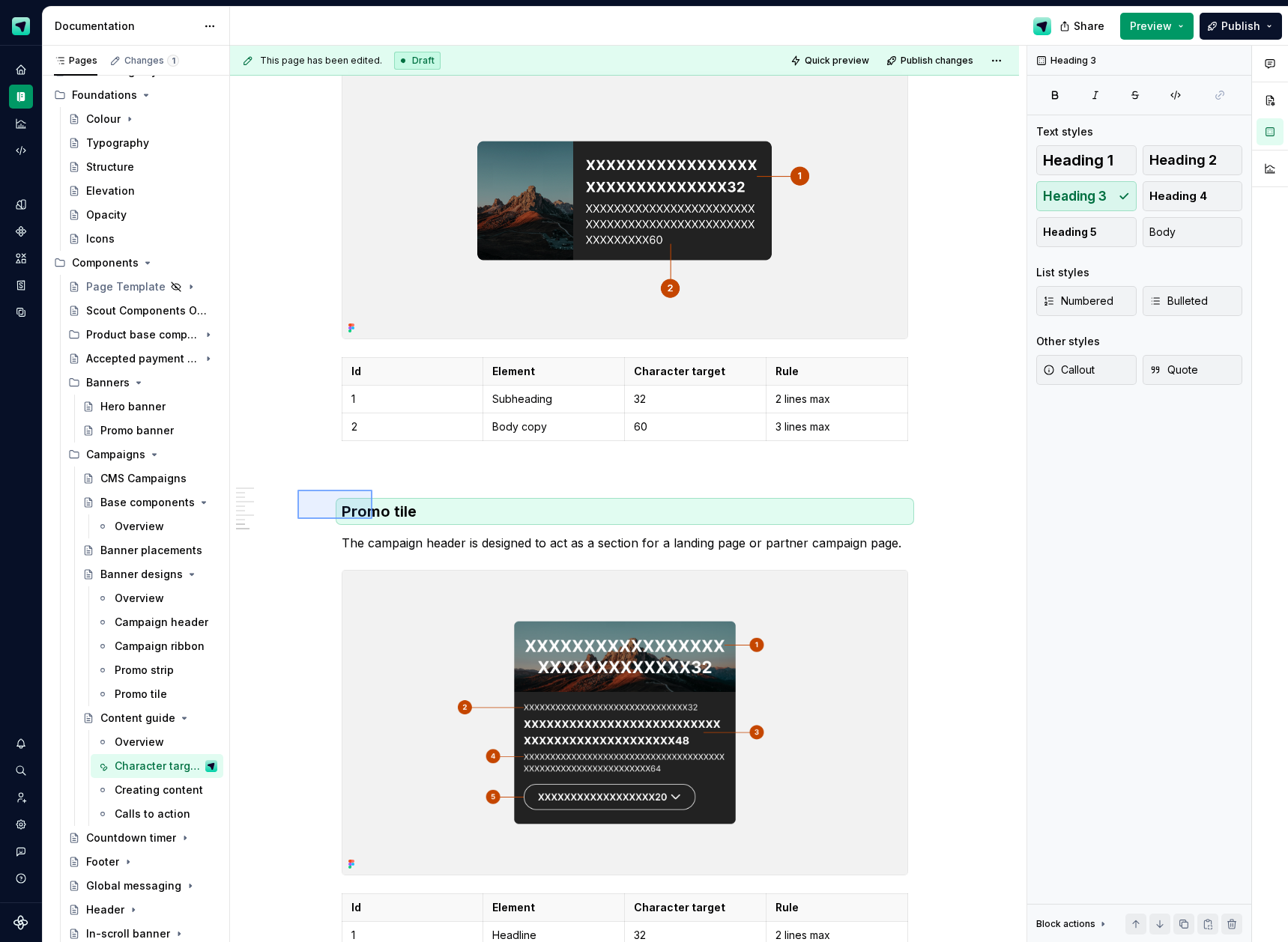
drag, startPoint x: 350, startPoint y: 513, endPoint x: 619, endPoint y: 443, distance: 278.0
click at [375, 519] on div "This page has been edited. Draft Quick preview Publish changes Content guide Ed…" at bounding box center [628, 495] width 796 height 898
click at [1179, 156] on span "Heading 2" at bounding box center [1183, 160] width 67 height 15
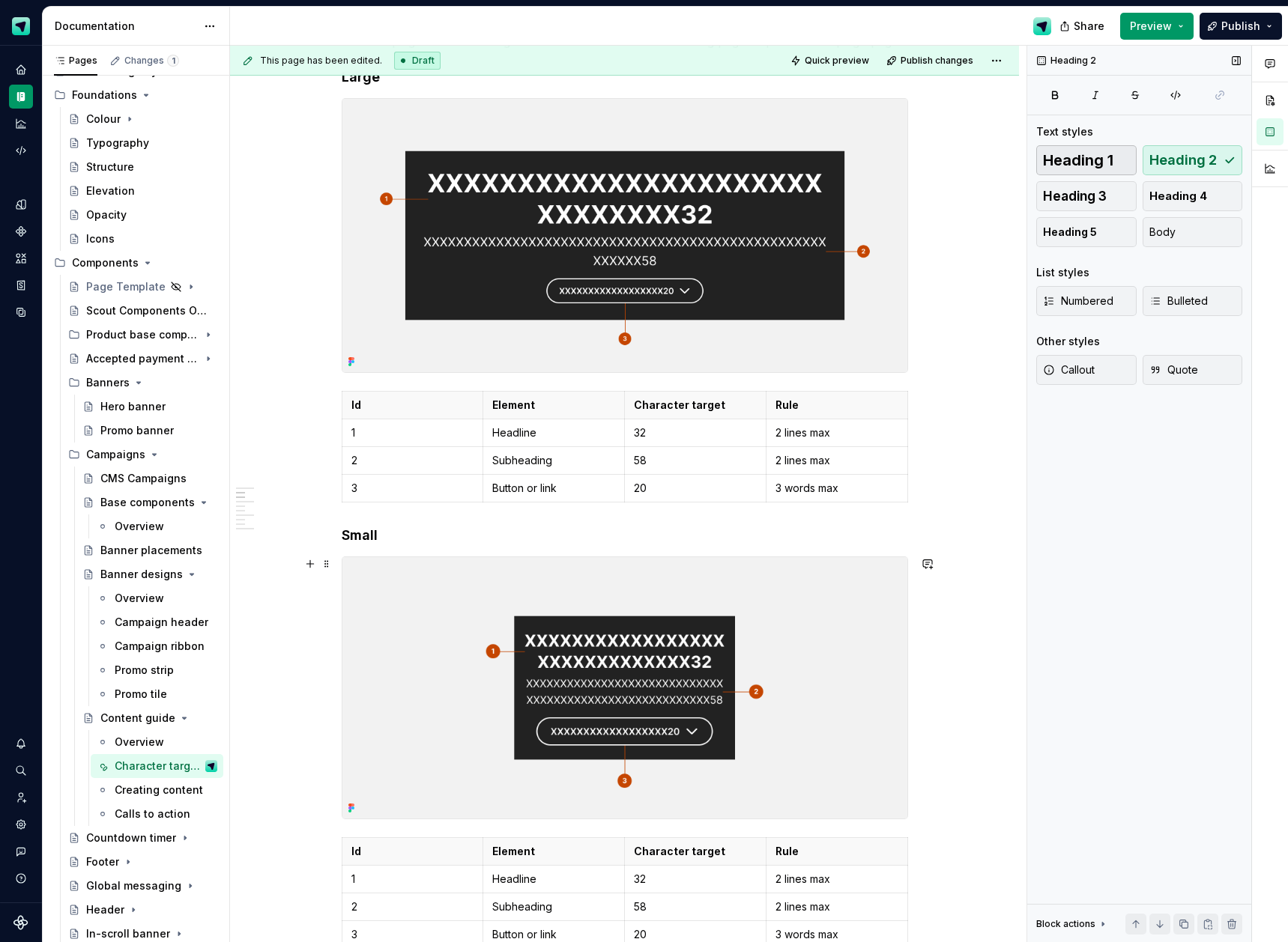
scroll to position [0, 0]
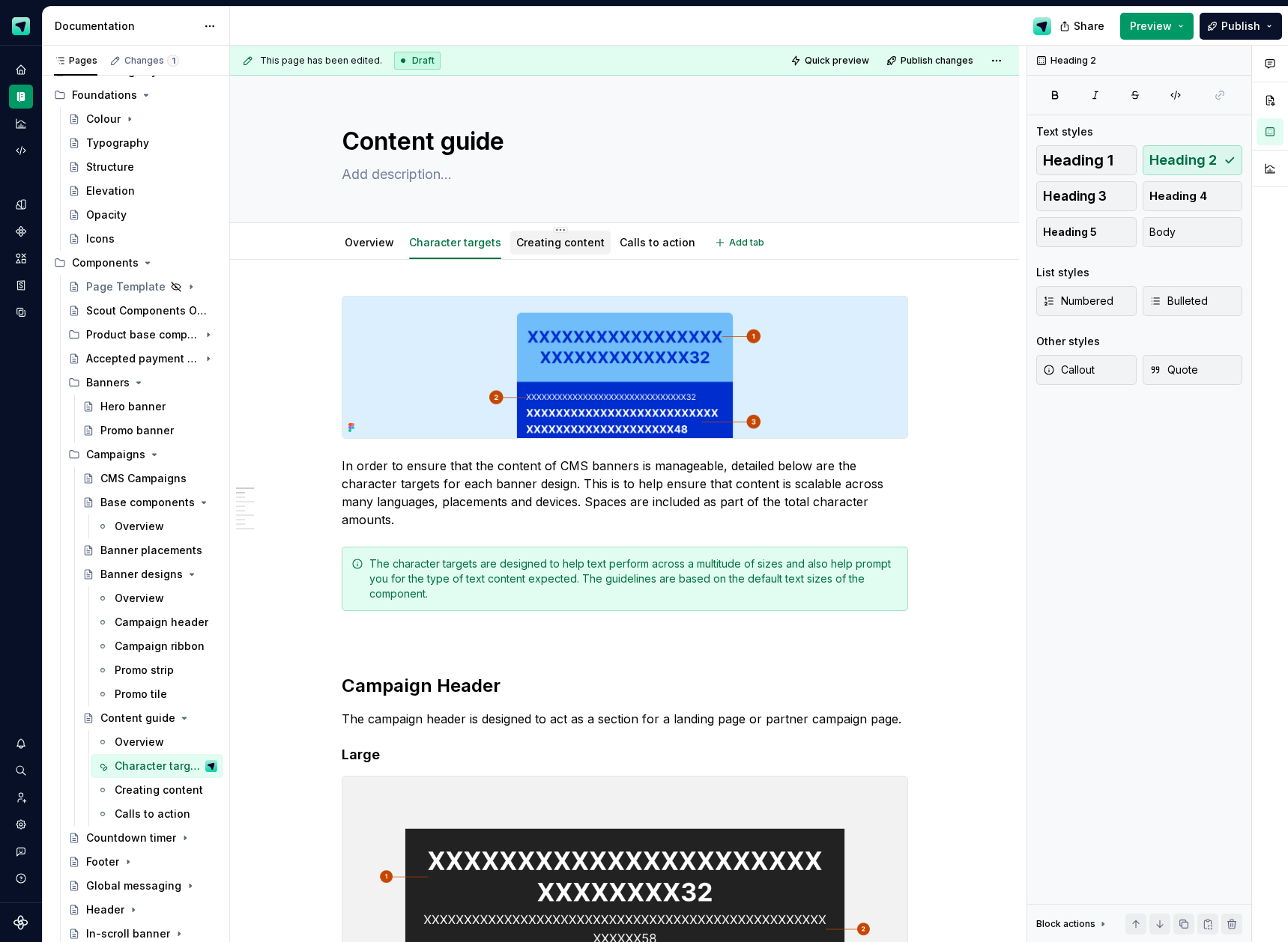
click at [542, 236] on link "Creating content" at bounding box center [561, 242] width 88 height 12
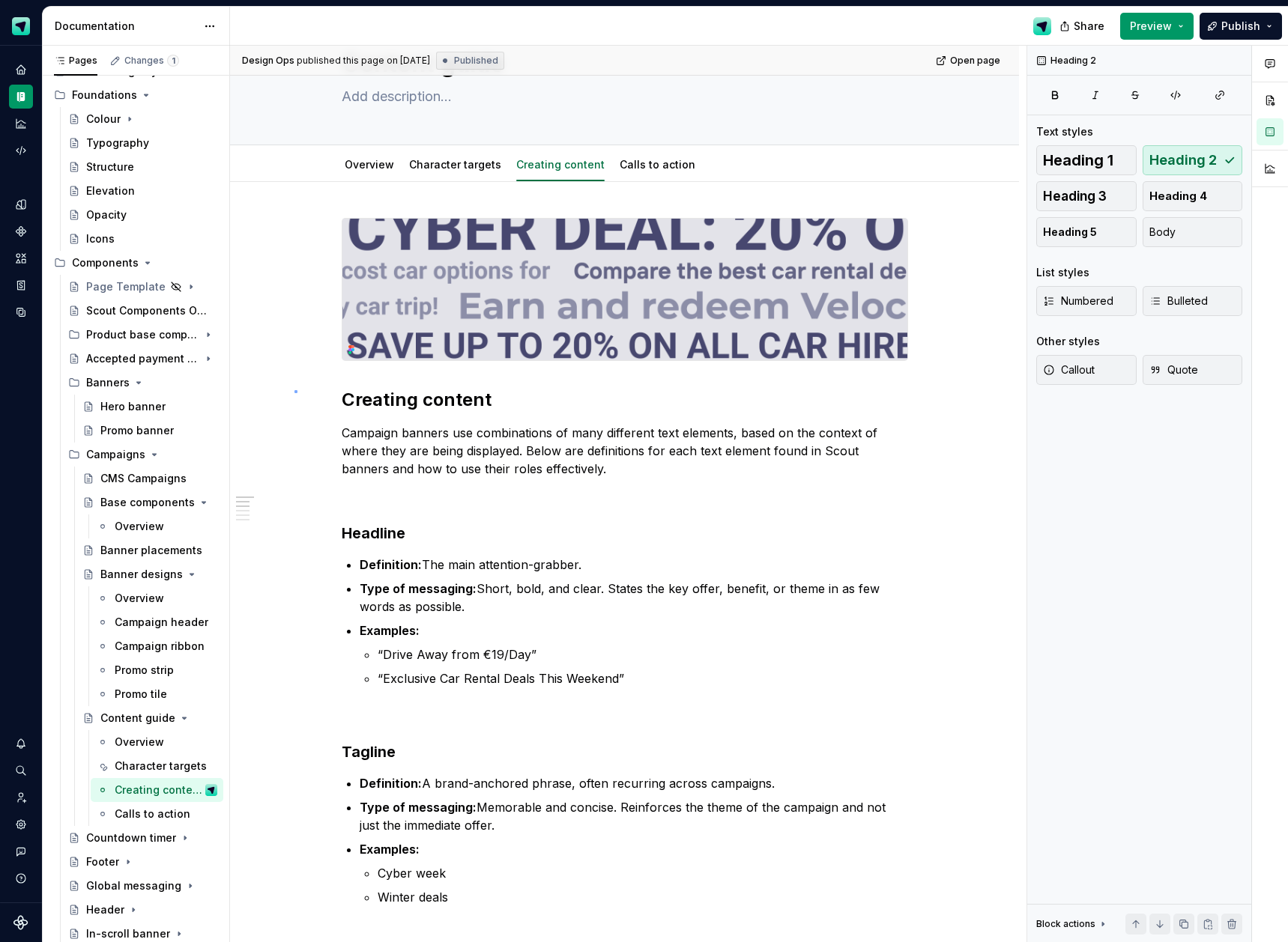
scroll to position [81, 0]
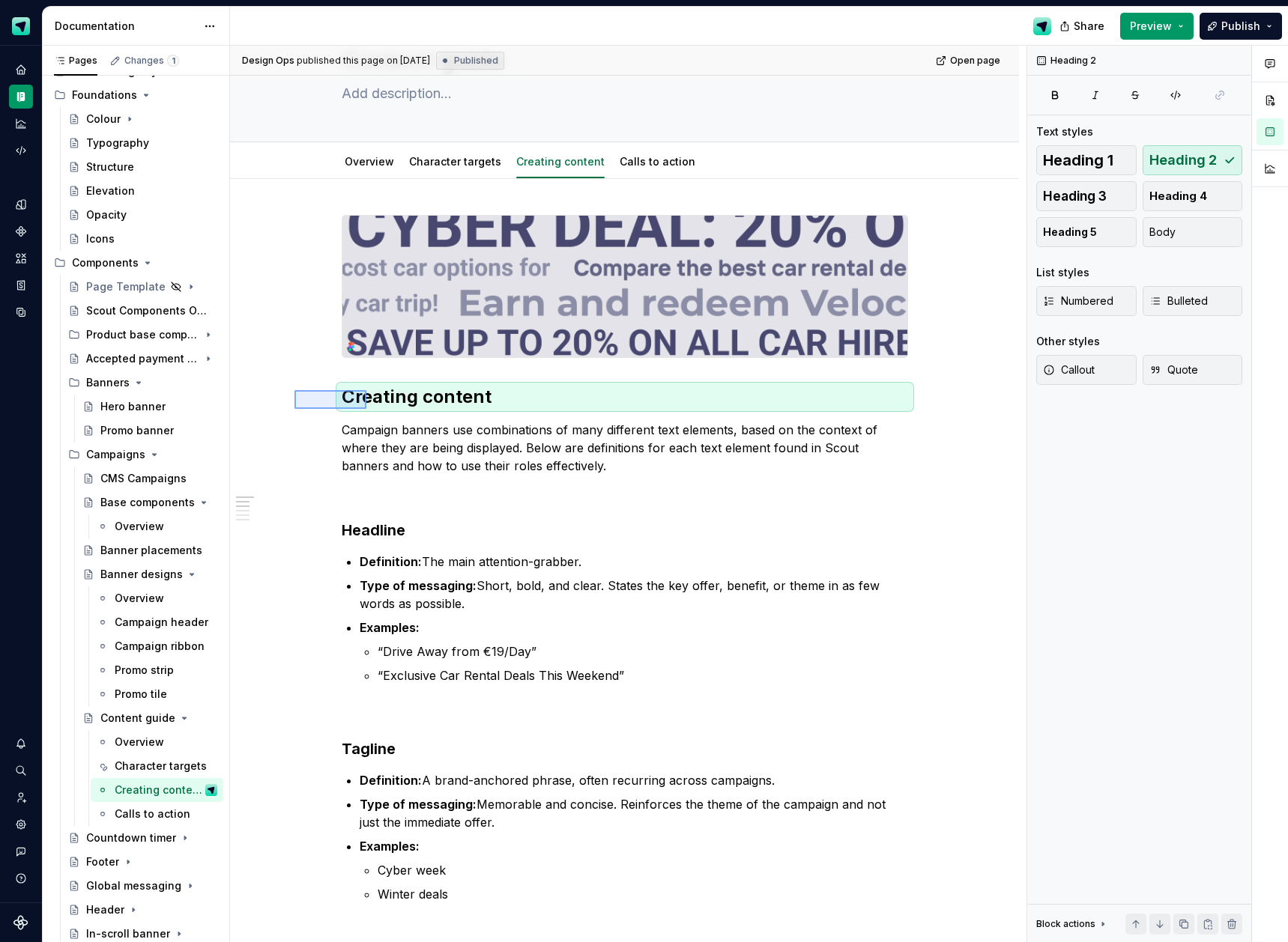
drag, startPoint x: 298, startPoint y: 391, endPoint x: 367, endPoint y: 409, distance: 71.3
click at [367, 409] on div "Design Ops published this page on [DATE] Published Open page Content guide Edit…" at bounding box center [628, 495] width 796 height 898
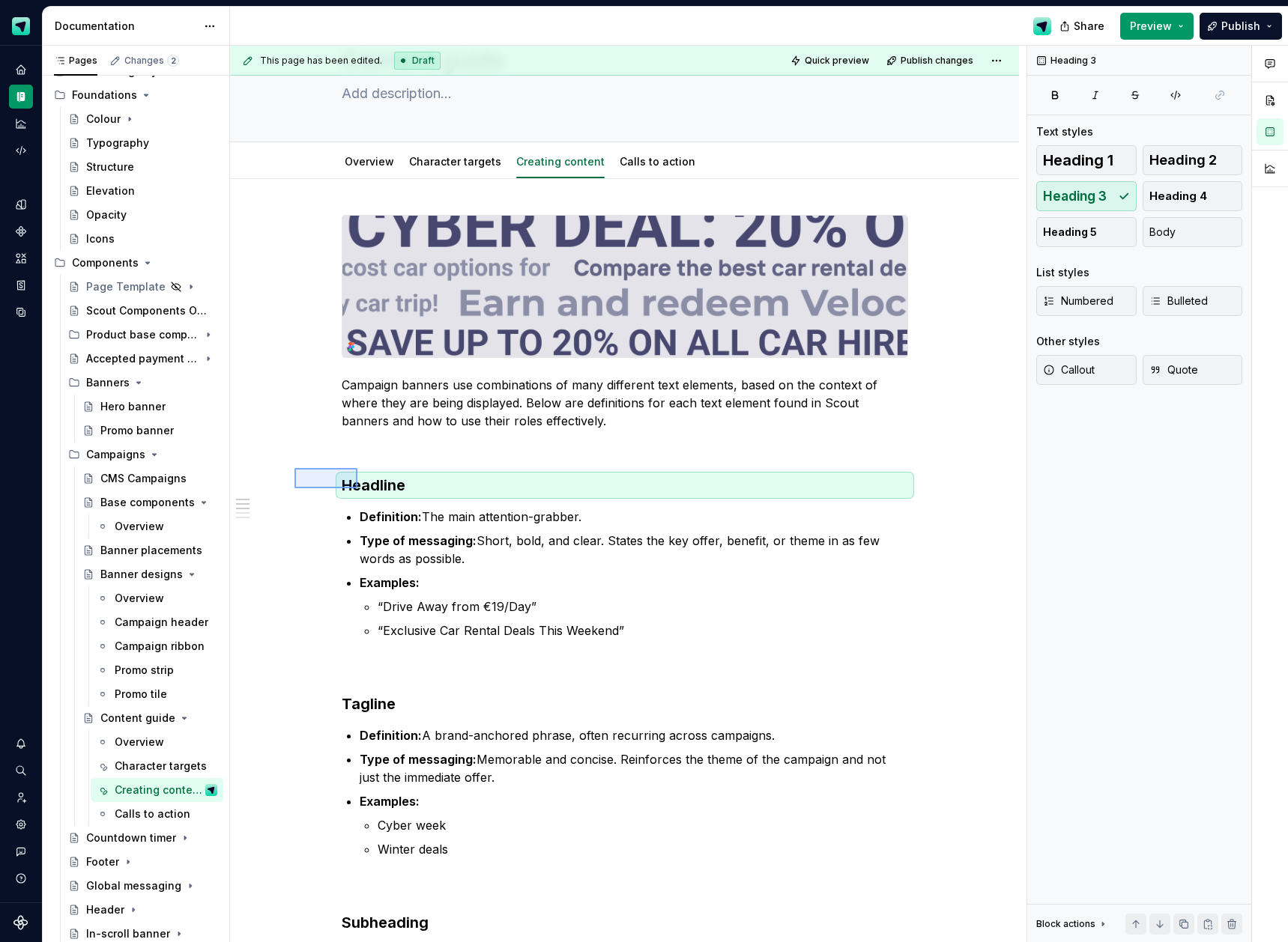
drag, startPoint x: 295, startPoint y: 469, endPoint x: 498, endPoint y: 457, distance: 203.4
click at [363, 490] on div "This page has been edited. Draft Quick preview Publish changes Content guide Ed…" at bounding box center [628, 495] width 796 height 898
click at [1205, 160] on span "Heading 2" at bounding box center [1183, 160] width 67 height 15
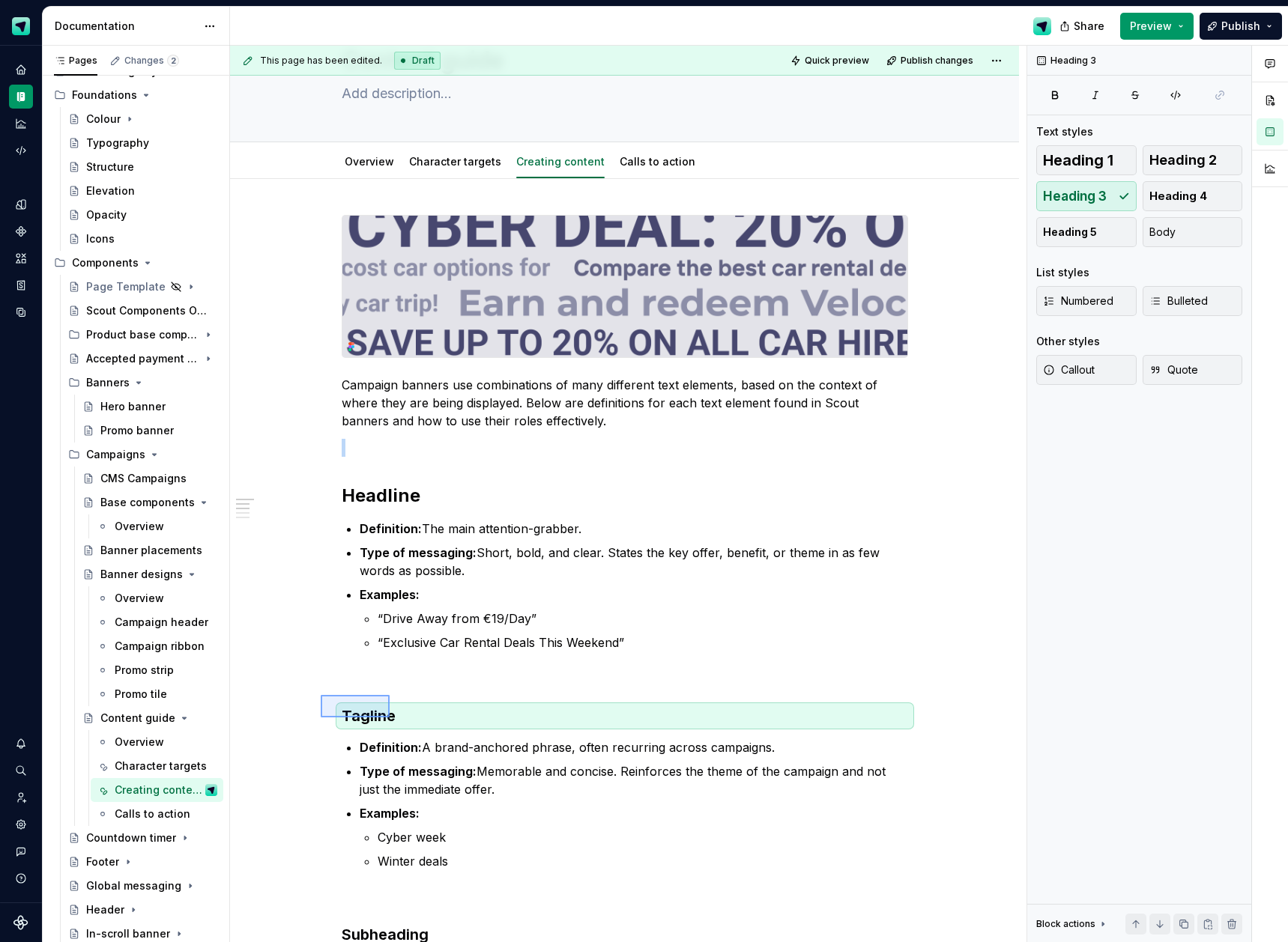
drag, startPoint x: 377, startPoint y: 713, endPoint x: 436, endPoint y: 705, distance: 59.5
click at [394, 718] on div "This page has been edited. Draft Quick preview Publish changes Content guide Ed…" at bounding box center [628, 495] width 796 height 898
click at [1160, 162] on span "Heading 2" at bounding box center [1183, 160] width 67 height 15
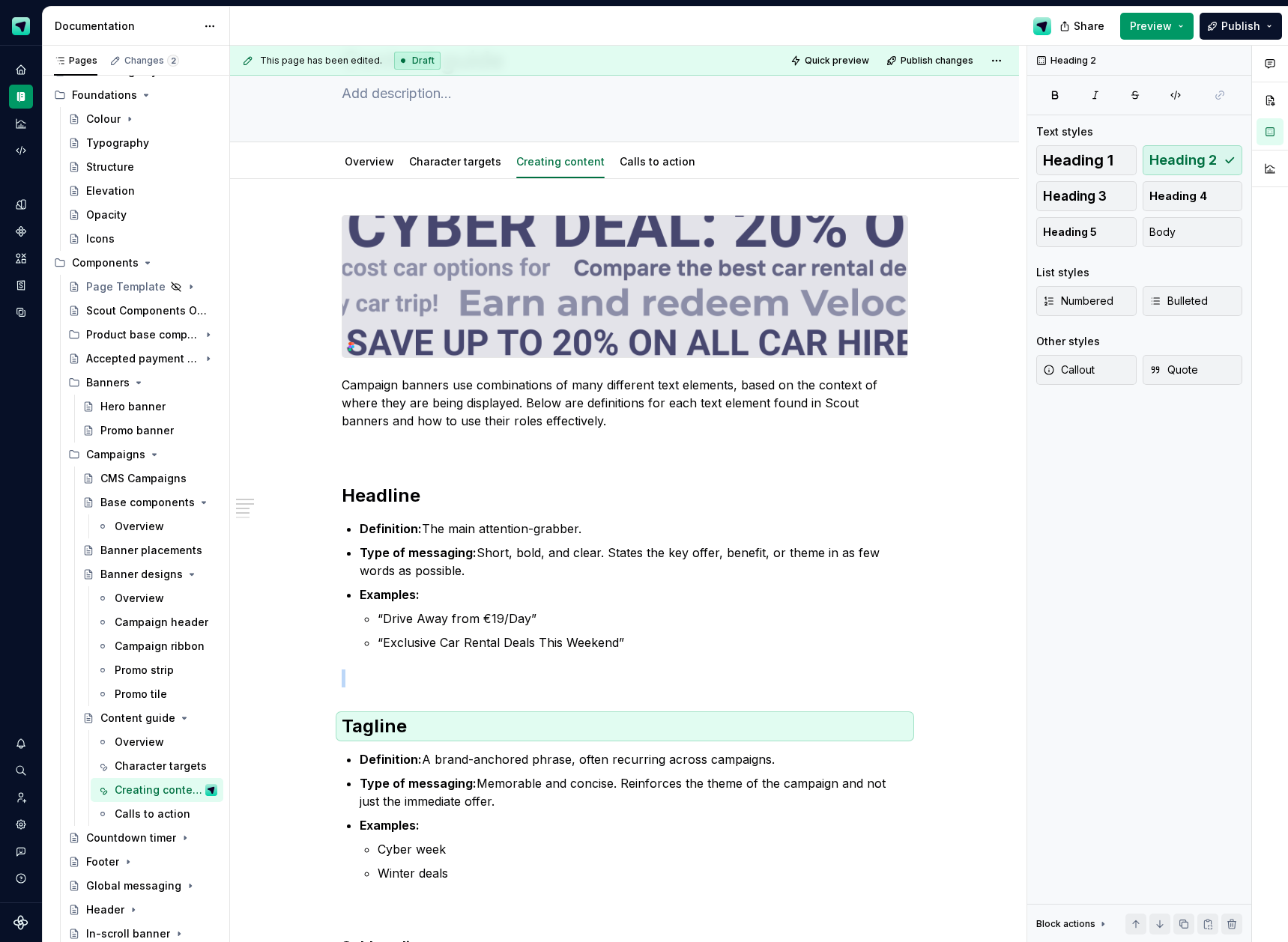
scroll to position [578, 0]
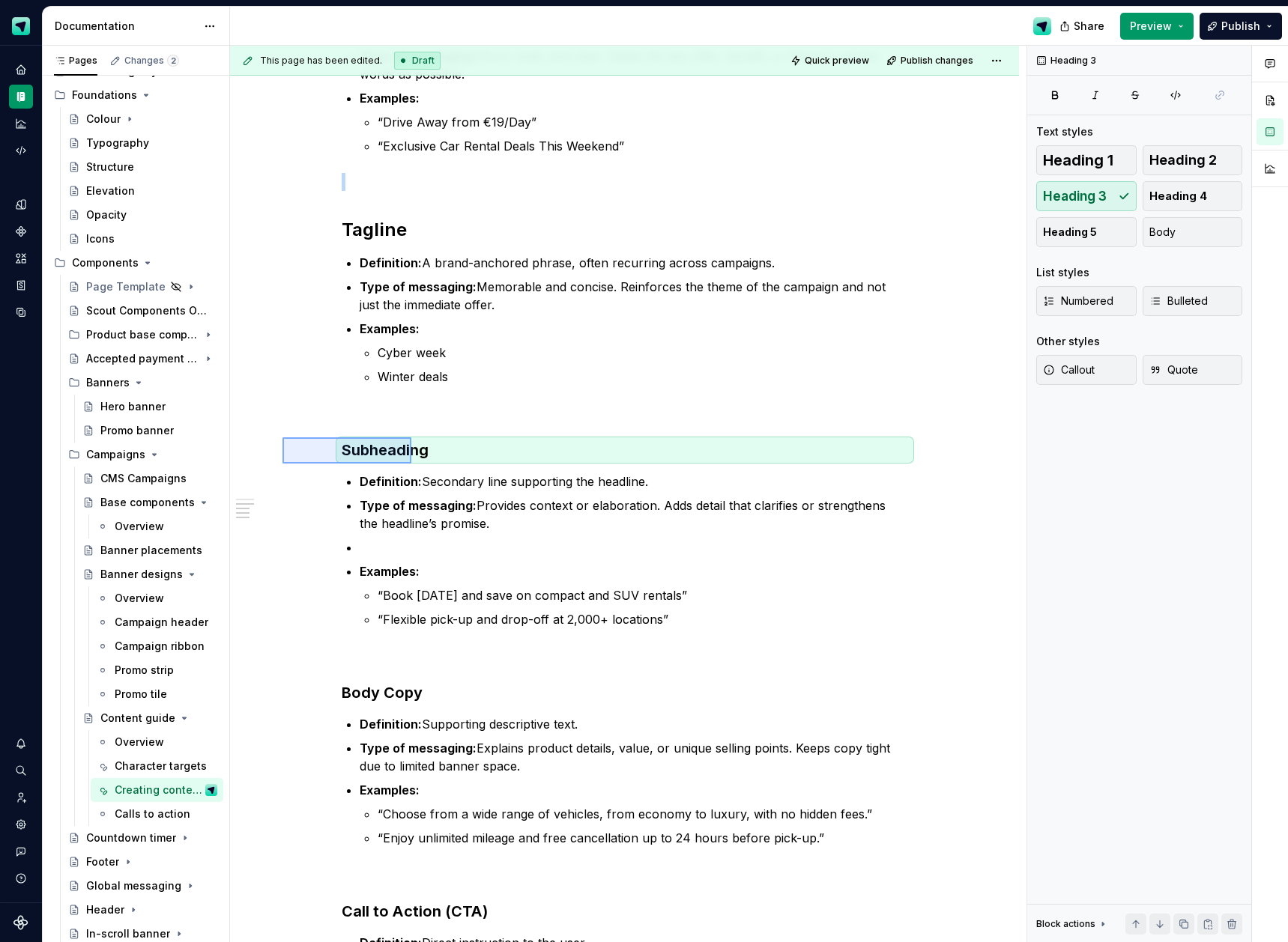
drag, startPoint x: 369, startPoint y: 458, endPoint x: 706, endPoint y: 363, distance: 350.1
click at [433, 463] on div "This page has been edited. Draft Quick preview Publish changes Content guide Ed…" at bounding box center [628, 495] width 796 height 898
click at [1178, 157] on span "Heading 2" at bounding box center [1183, 160] width 67 height 15
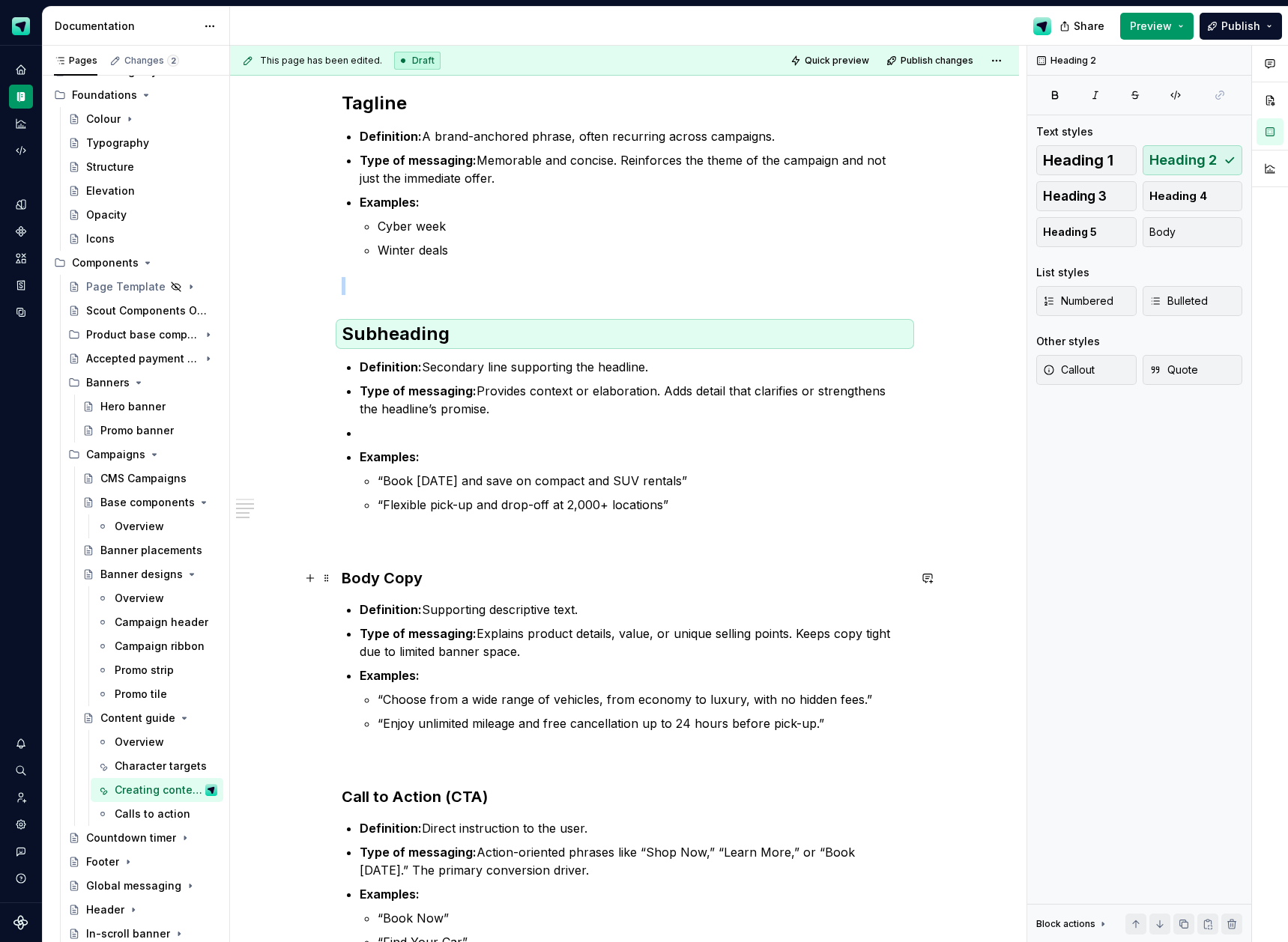
scroll to position [705, 0]
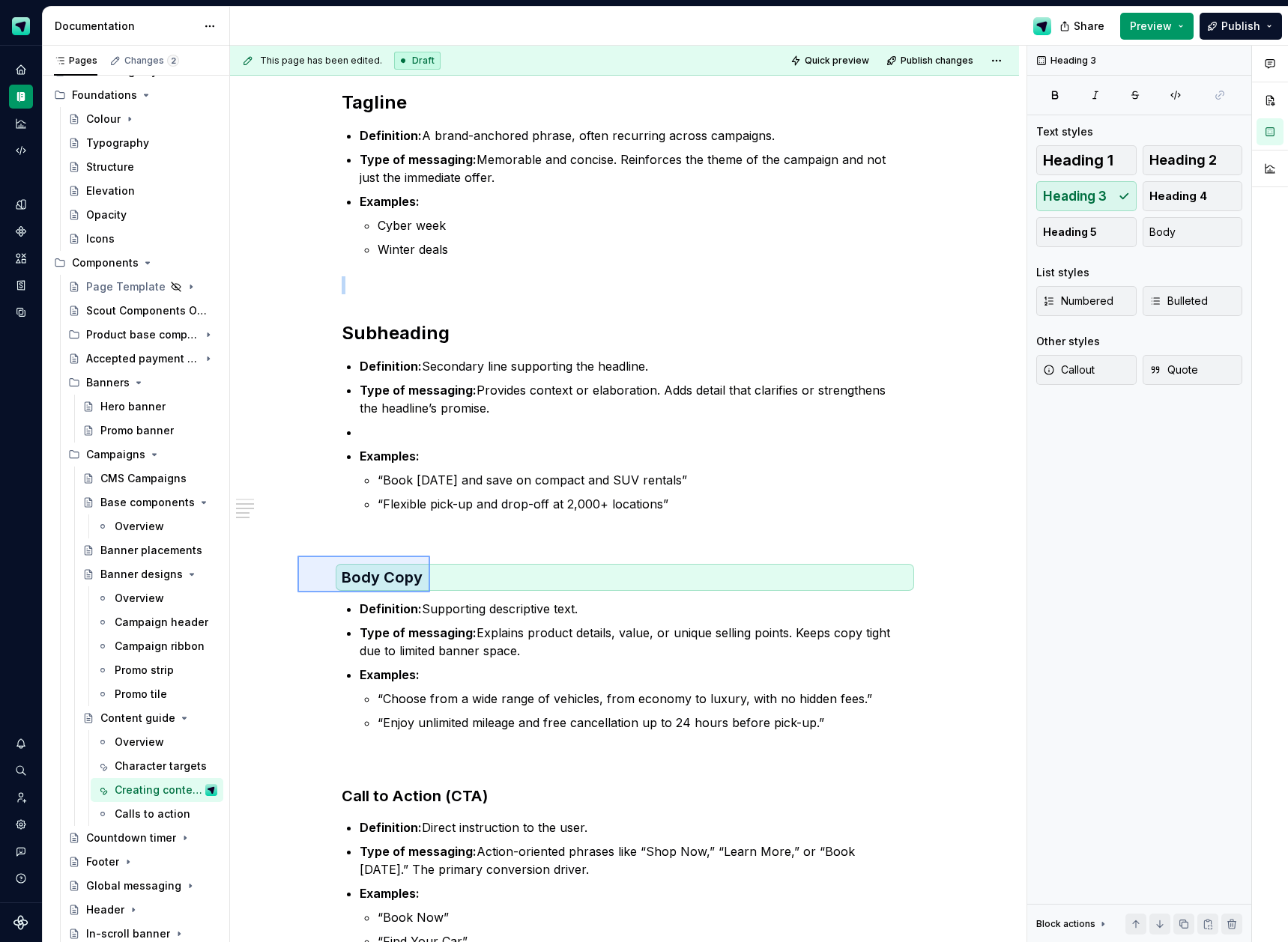
drag, startPoint x: 298, startPoint y: 556, endPoint x: 588, endPoint y: 521, distance: 292.1
click at [437, 593] on div "This page has been edited. Draft Quick preview Publish changes Content guide Ed…" at bounding box center [628, 495] width 796 height 898
drag, startPoint x: 1171, startPoint y: 161, endPoint x: 1090, endPoint y: 193, distance: 87.1
click at [1171, 161] on span "Heading 2" at bounding box center [1183, 160] width 67 height 15
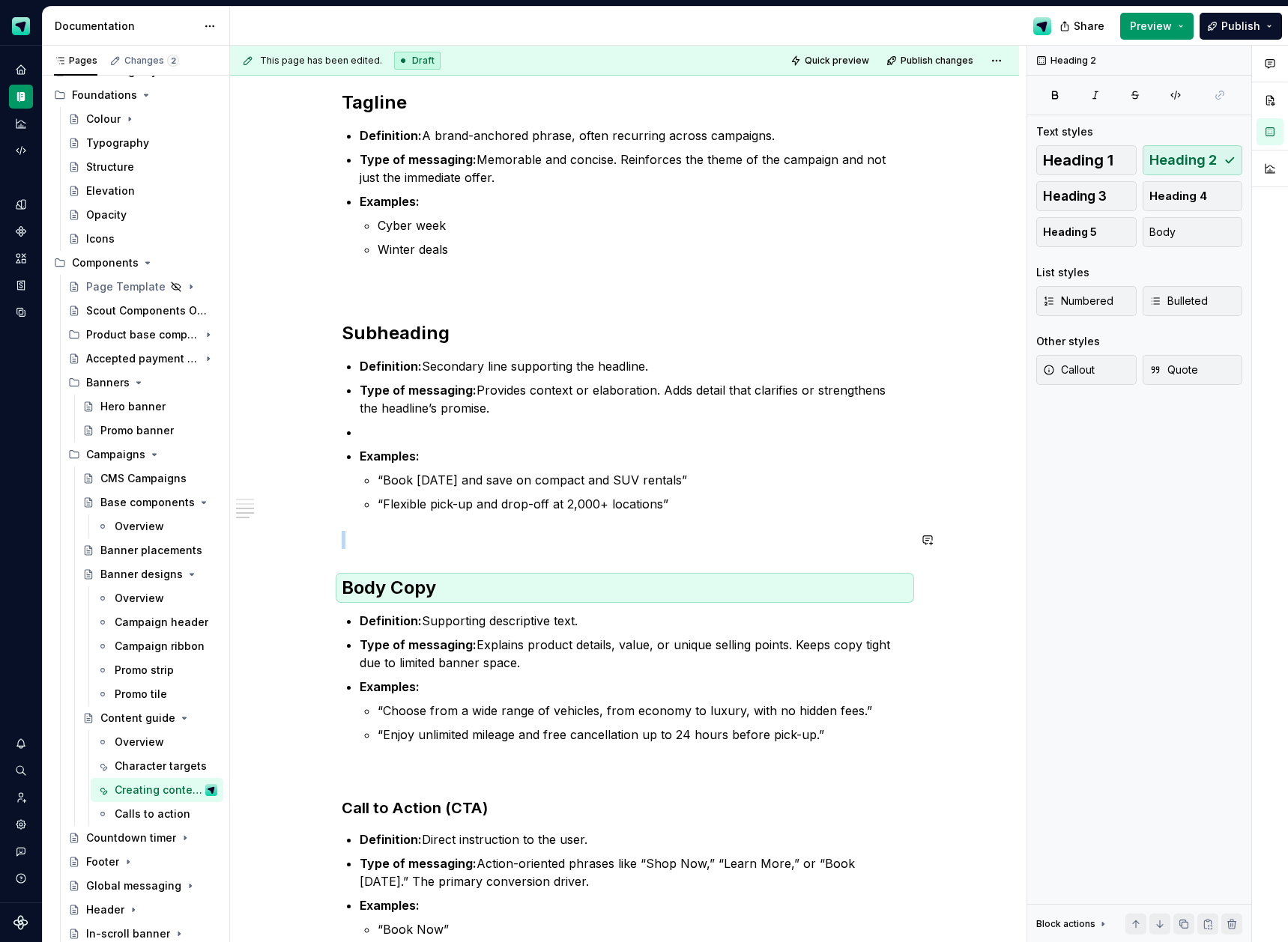
scroll to position [822, 0]
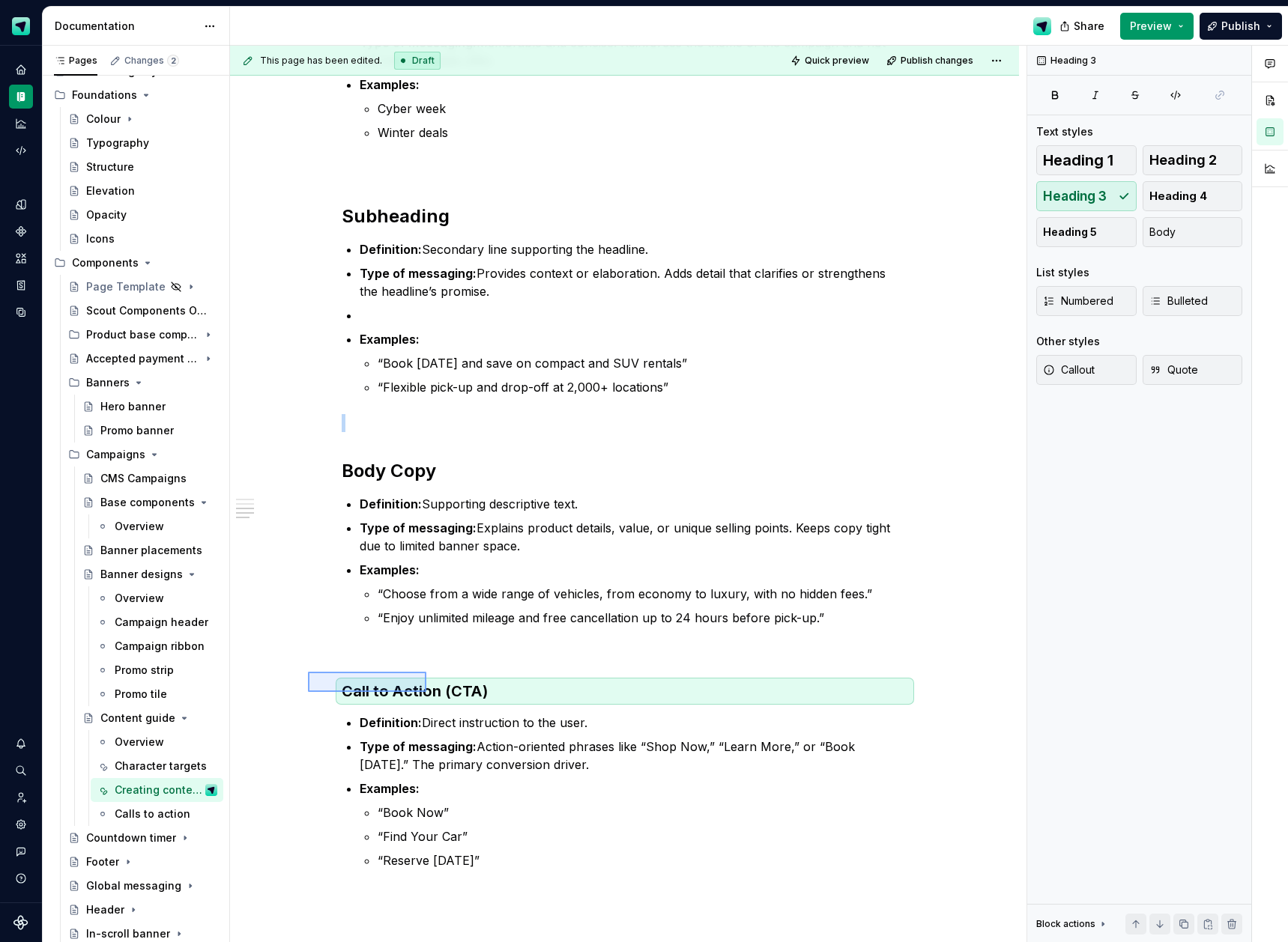
drag, startPoint x: 390, startPoint y: 686, endPoint x: 432, endPoint y: 692, distance: 42.4
click at [426, 692] on div "This page has been edited. Draft Quick preview Publish changes Content guide Ed…" at bounding box center [628, 495] width 796 height 898
click at [1176, 163] on span "Heading 2" at bounding box center [1183, 160] width 67 height 15
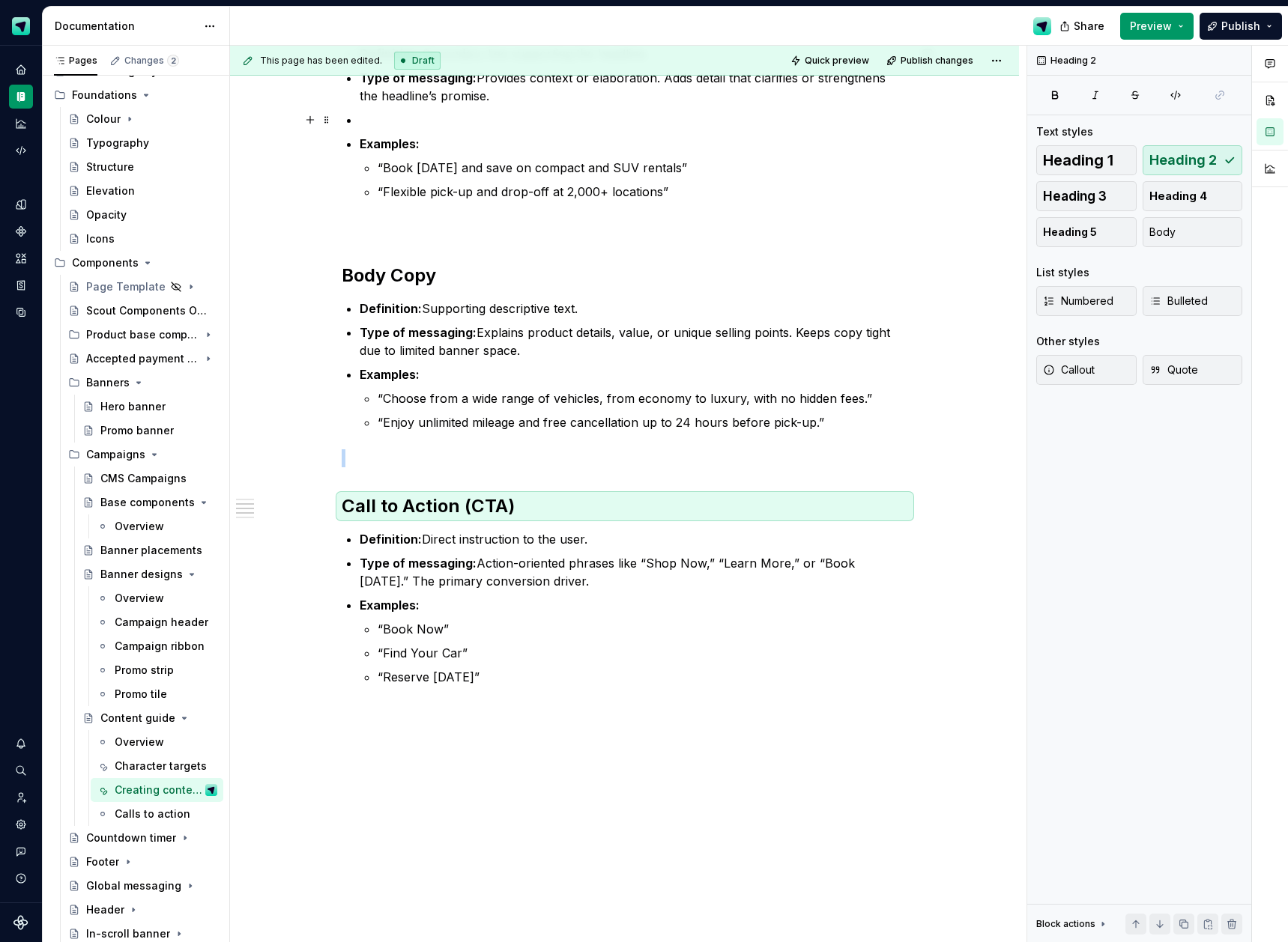
scroll to position [0, 0]
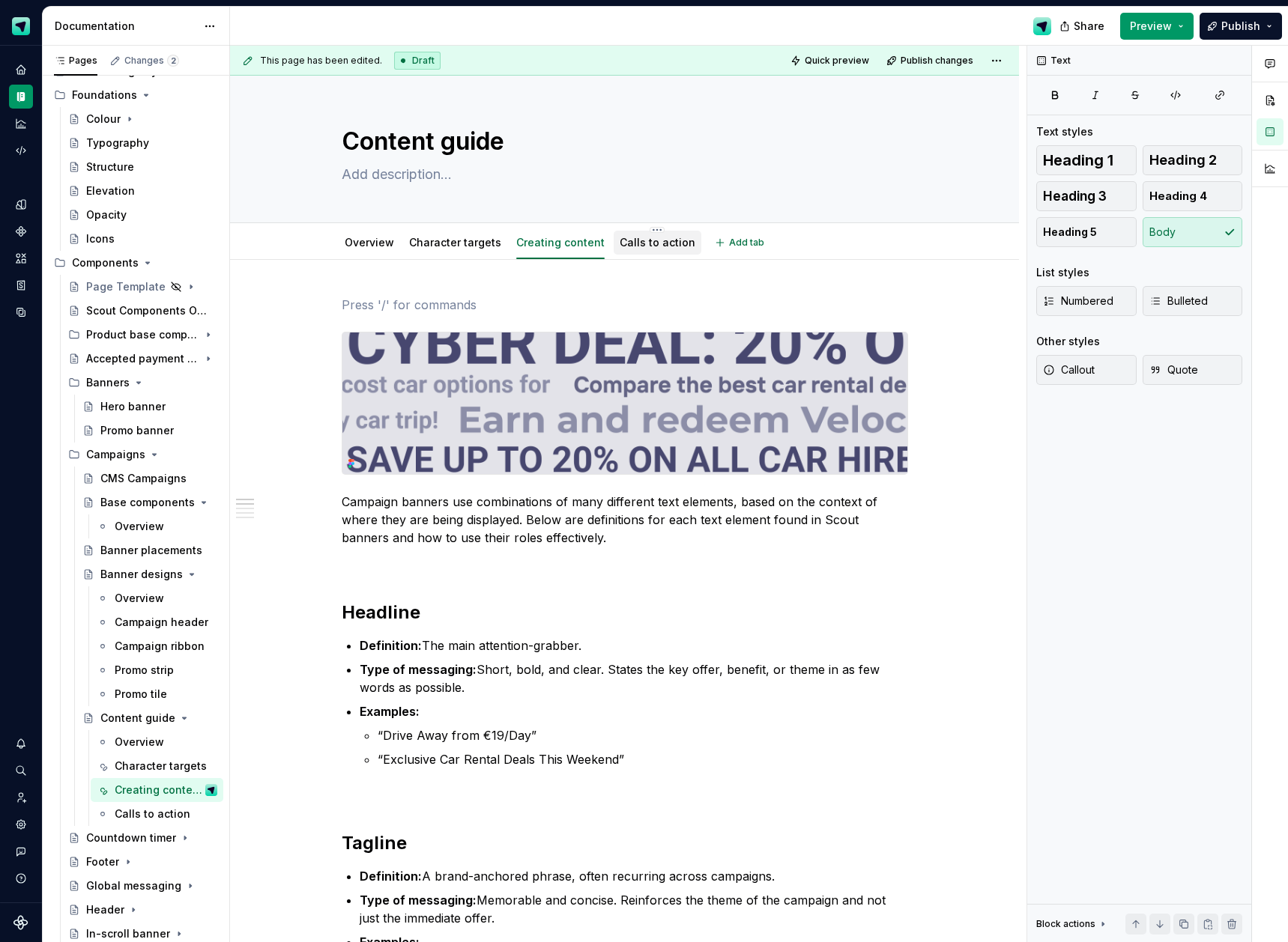
click at [635, 248] on link "Calls to action" at bounding box center [657, 242] width 76 height 12
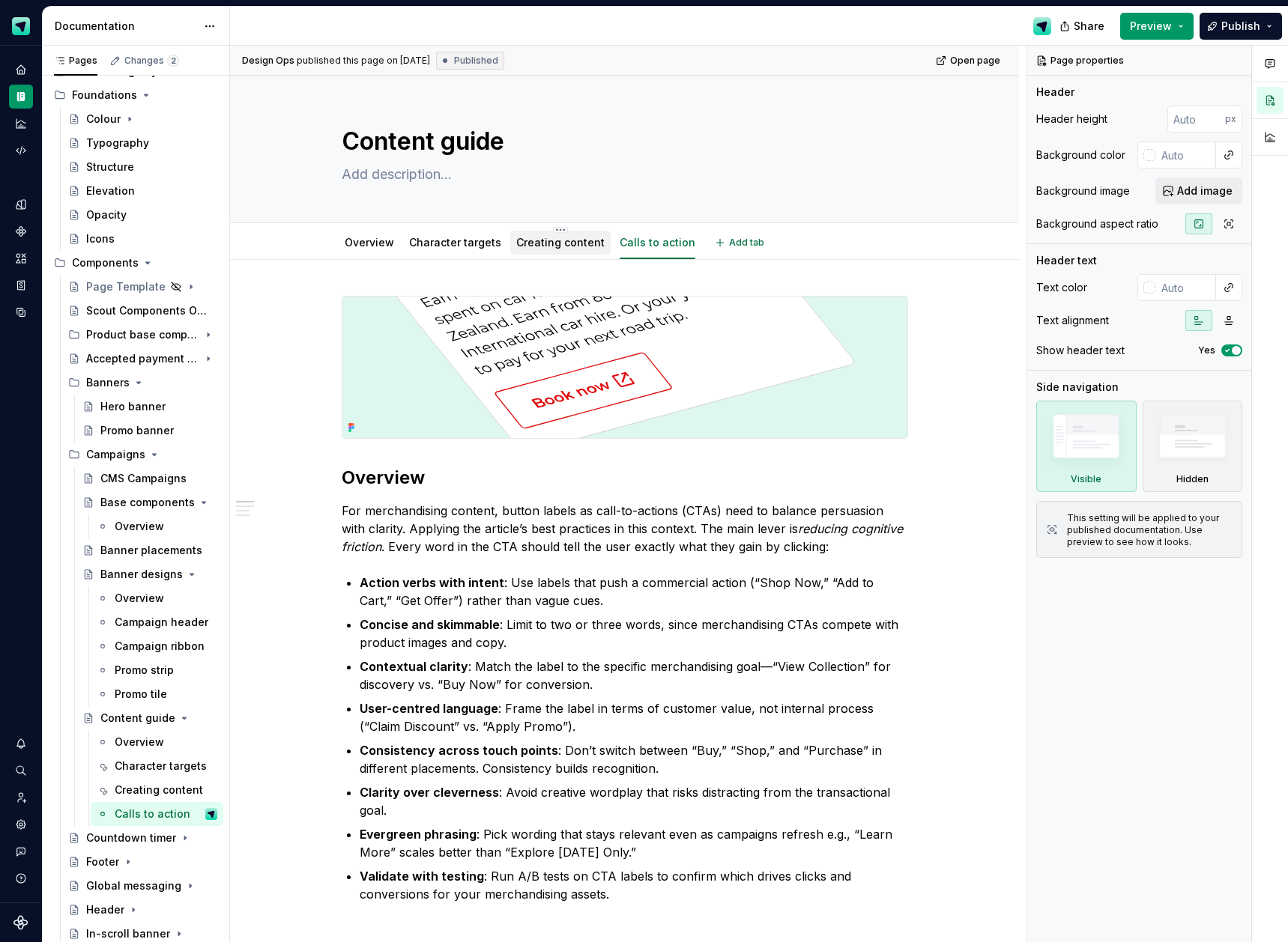
click at [585, 249] on div "Creating content" at bounding box center [561, 243] width 88 height 15
click at [568, 245] on link "Creating content" at bounding box center [561, 242] width 88 height 12
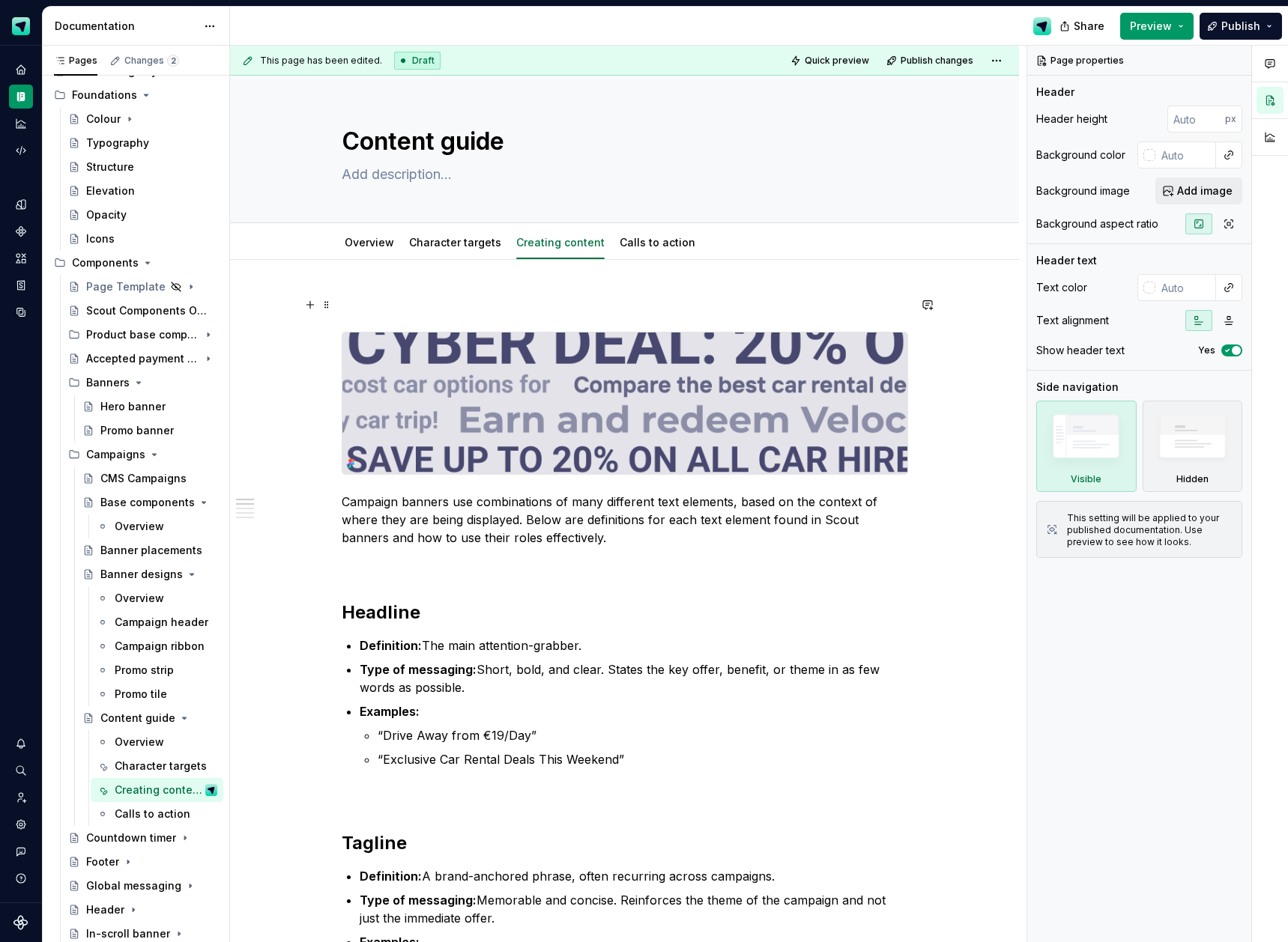
click at [365, 305] on p at bounding box center [625, 304] width 567 height 18
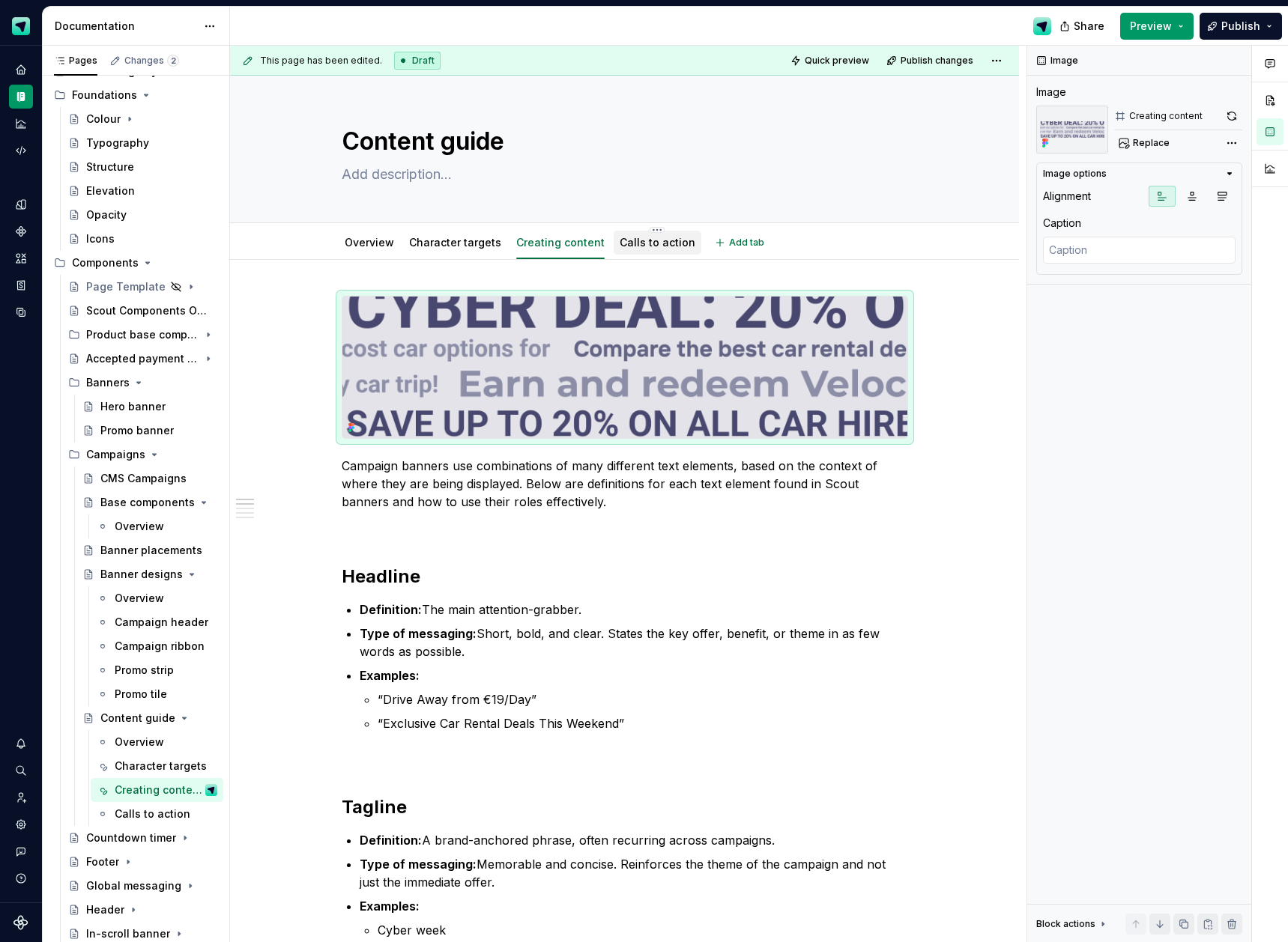
click at [653, 243] on link "Calls to action" at bounding box center [657, 242] width 76 height 12
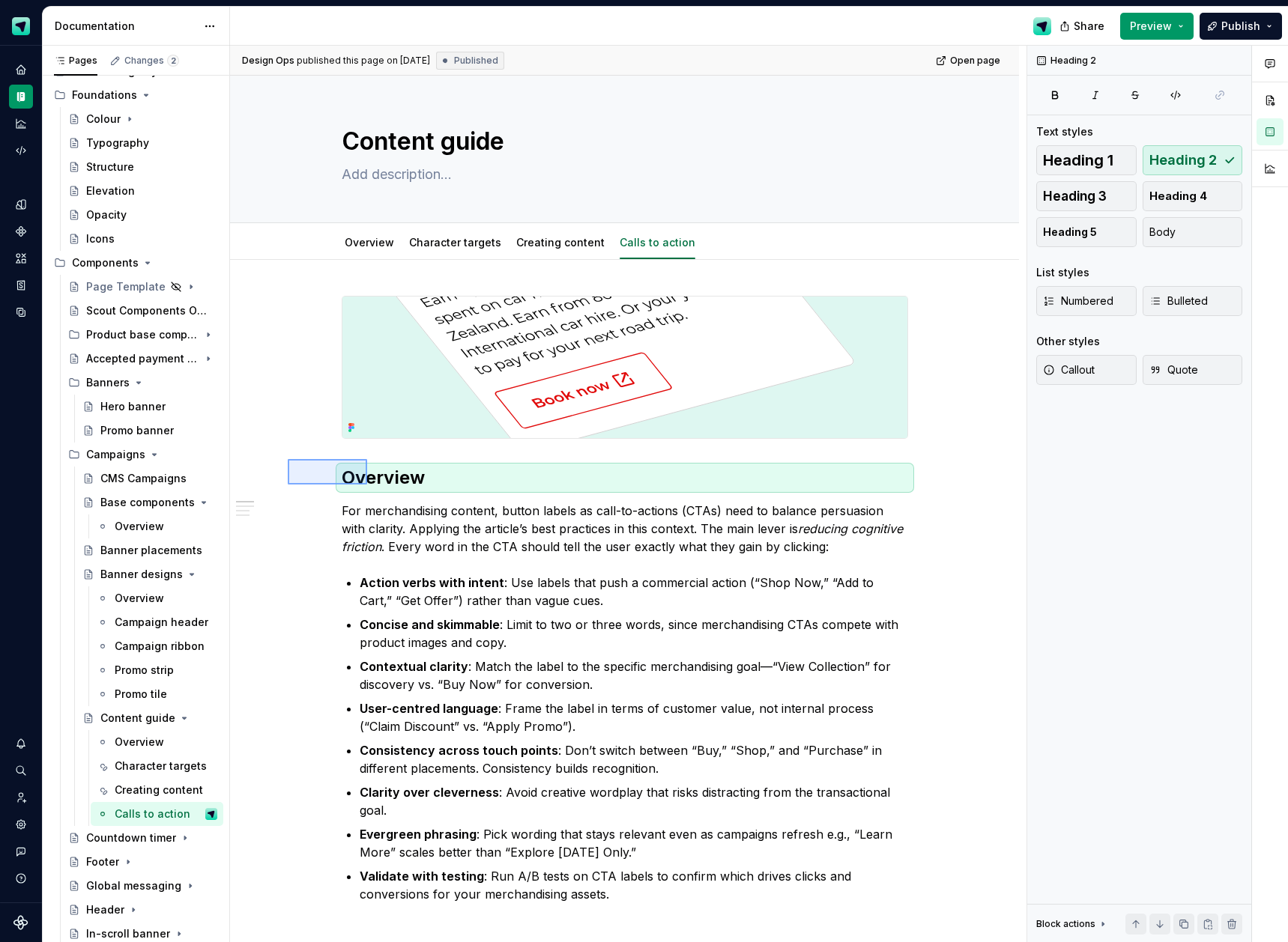
drag, startPoint x: 288, startPoint y: 459, endPoint x: 367, endPoint y: 485, distance: 83.2
click at [367, 485] on div "Design Ops published this page on [DATE] Published Open page Content guide Edit…" at bounding box center [628, 495] width 796 height 898
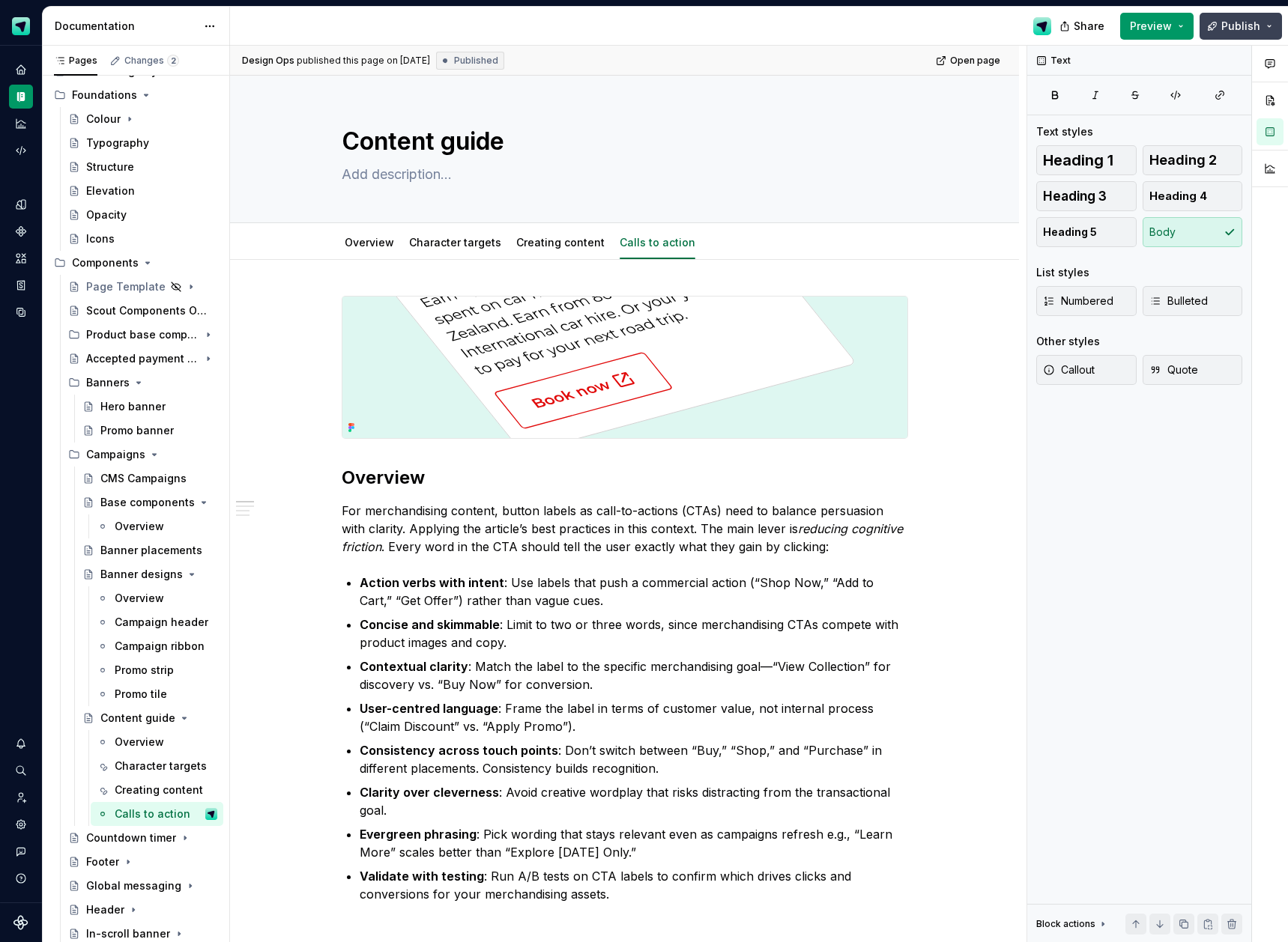
click at [1243, 20] on span "Publish" at bounding box center [1241, 27] width 39 height 15
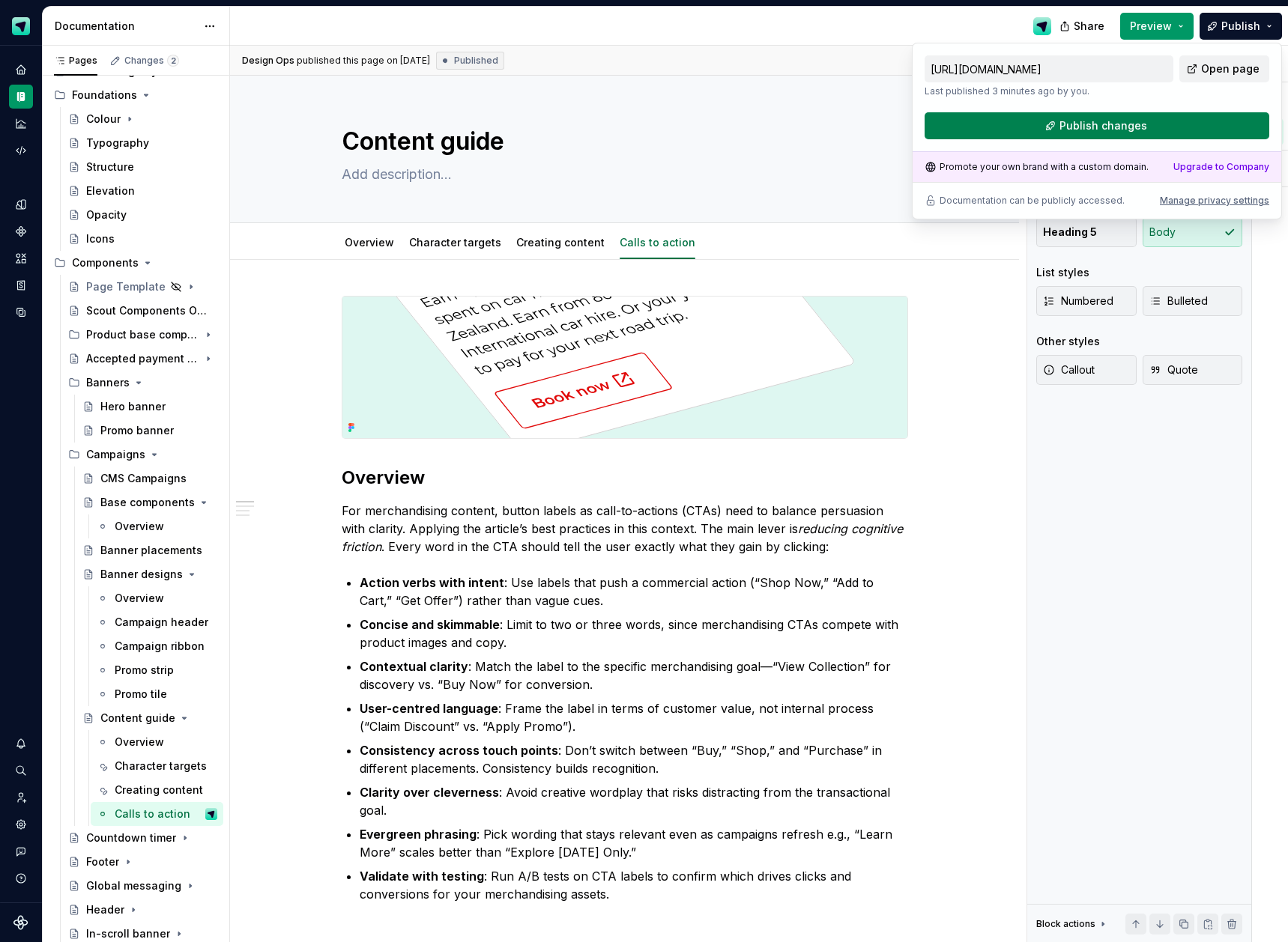
click at [1088, 133] on span "Publish changes" at bounding box center [1103, 126] width 87 height 15
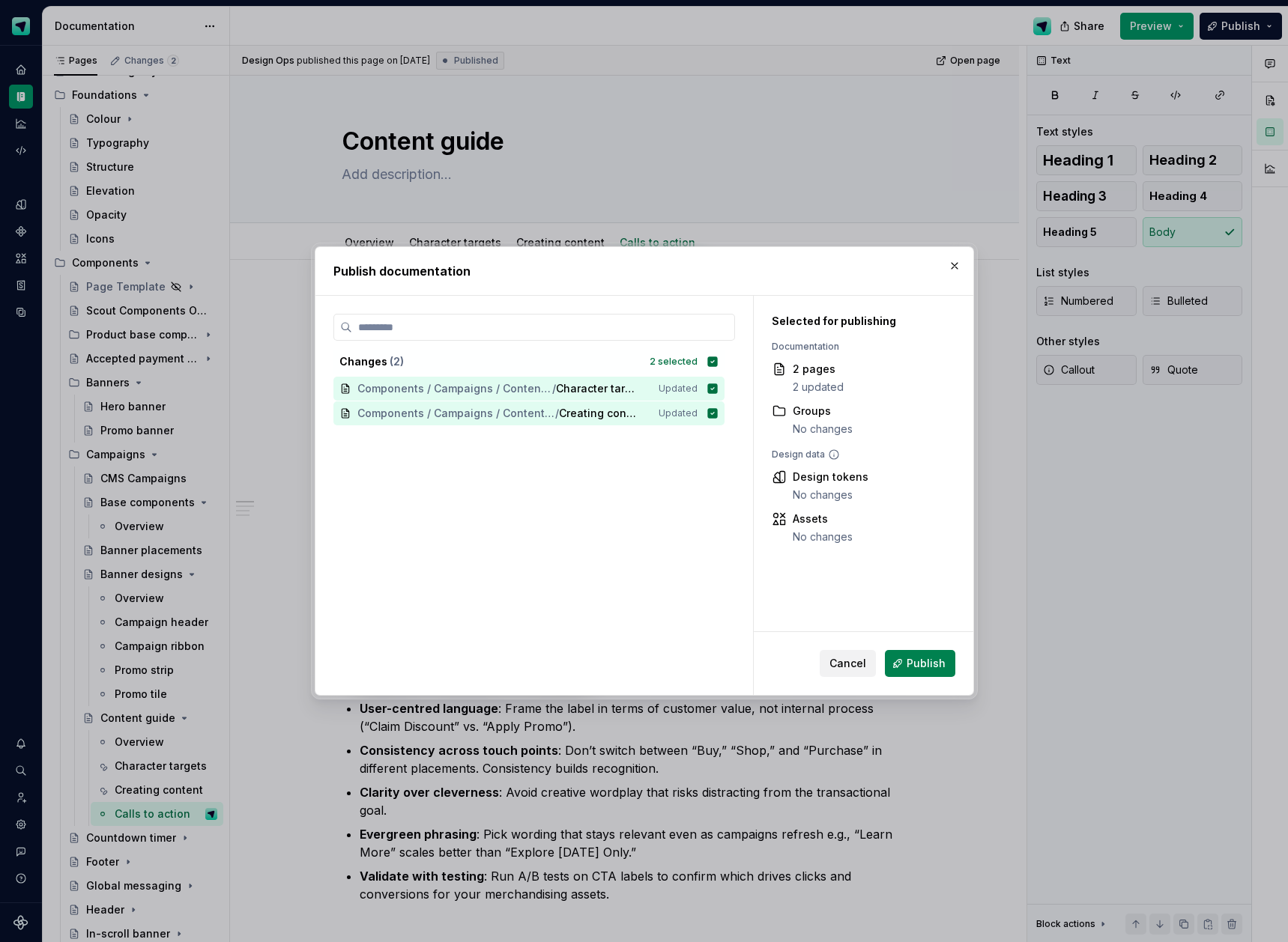
click at [916, 671] on button "Publish" at bounding box center [919, 664] width 70 height 27
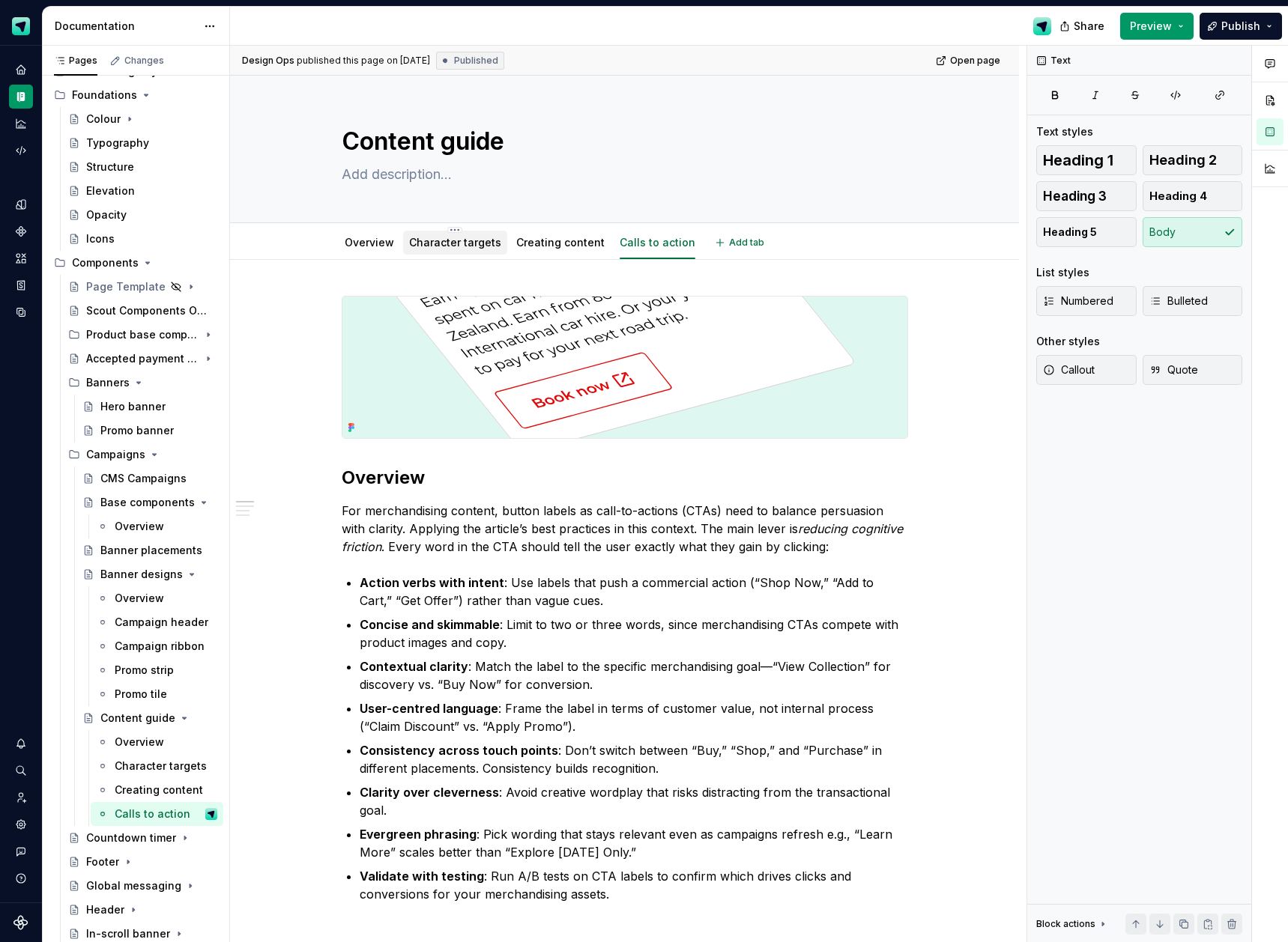
click at [468, 244] on link "Character targets" at bounding box center [455, 242] width 92 height 12
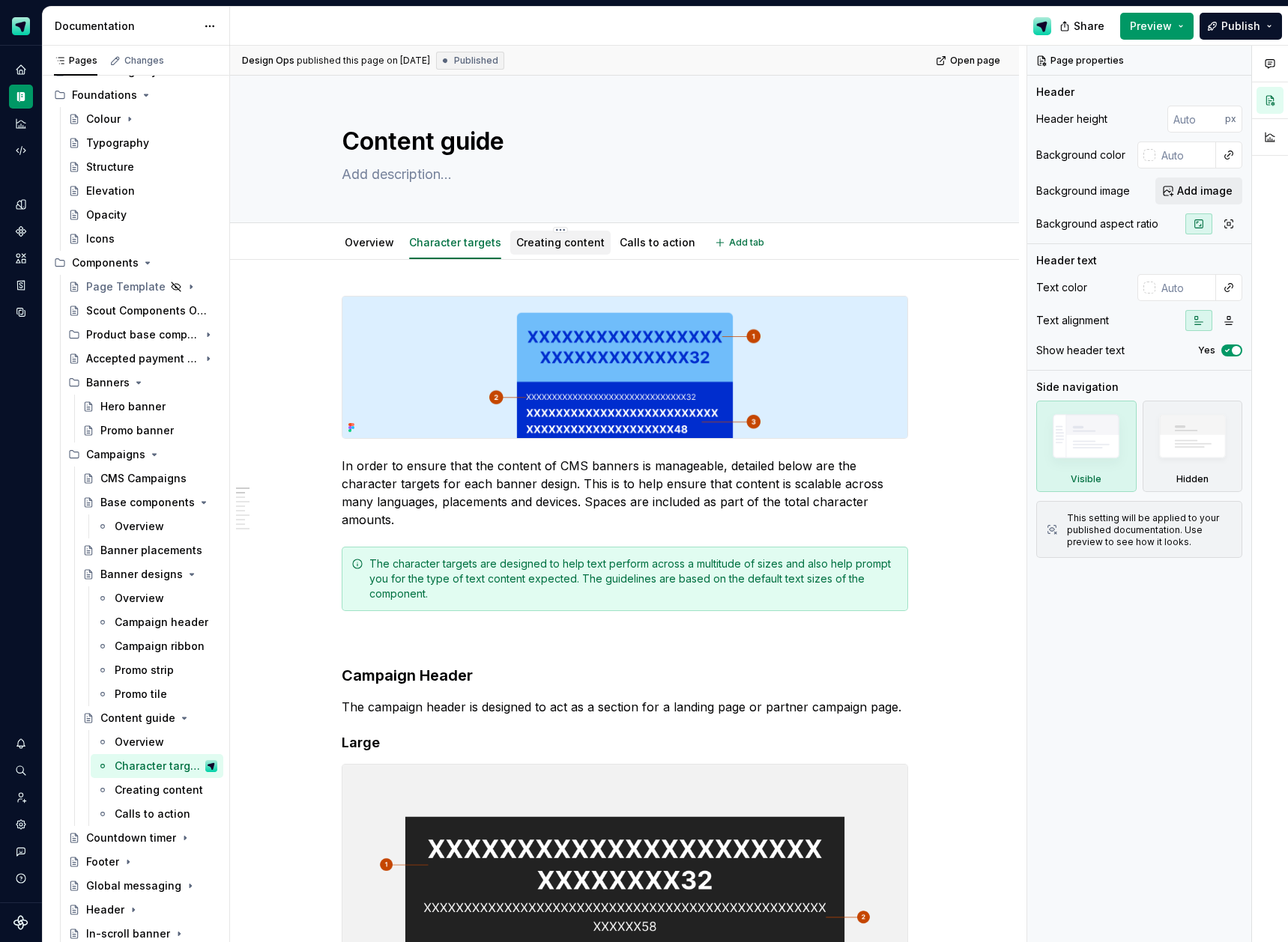
click at [531, 247] on link "Creating content" at bounding box center [561, 242] width 88 height 12
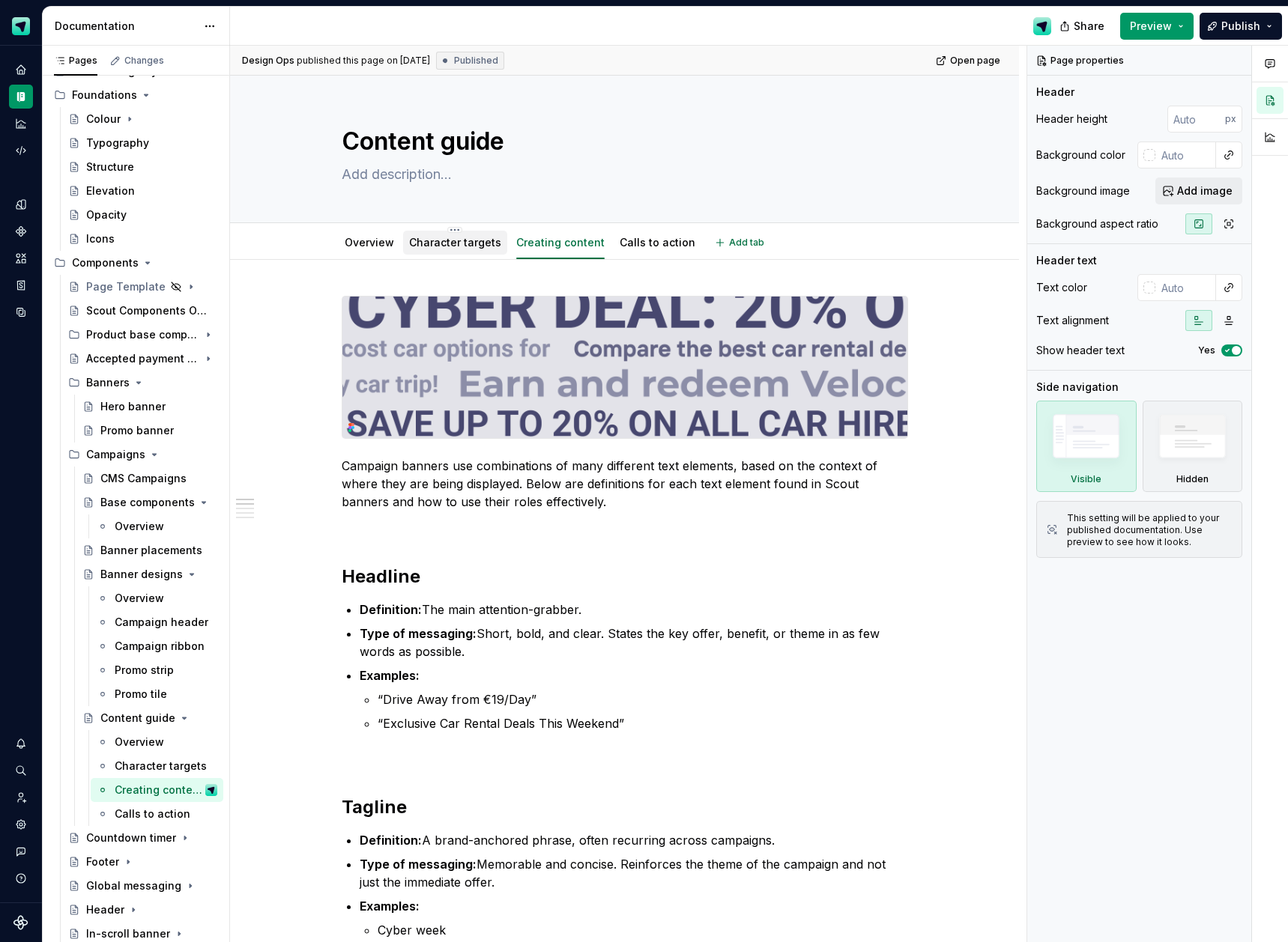
click at [433, 242] on link "Character targets" at bounding box center [455, 242] width 92 height 12
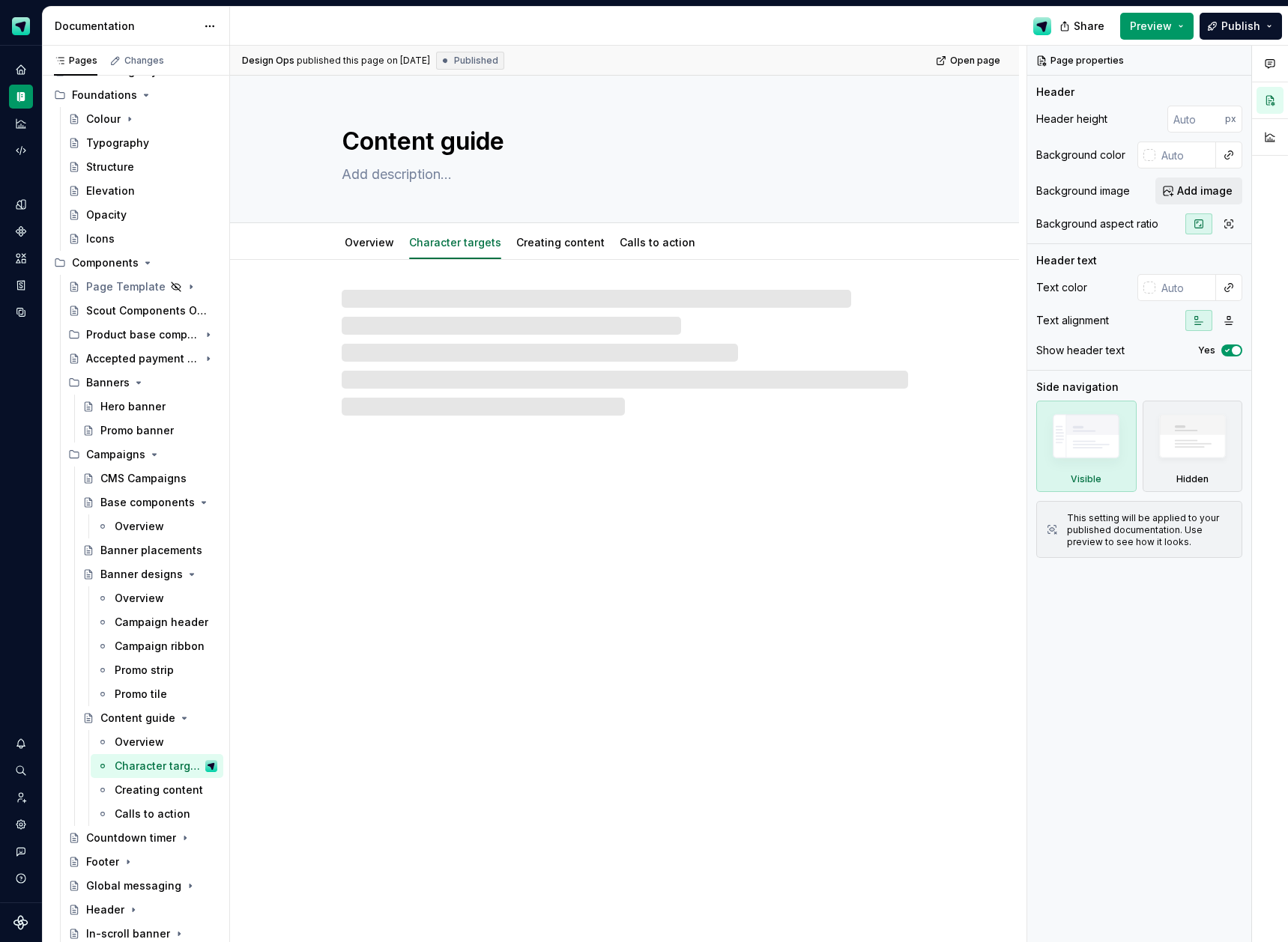
type textarea "*"
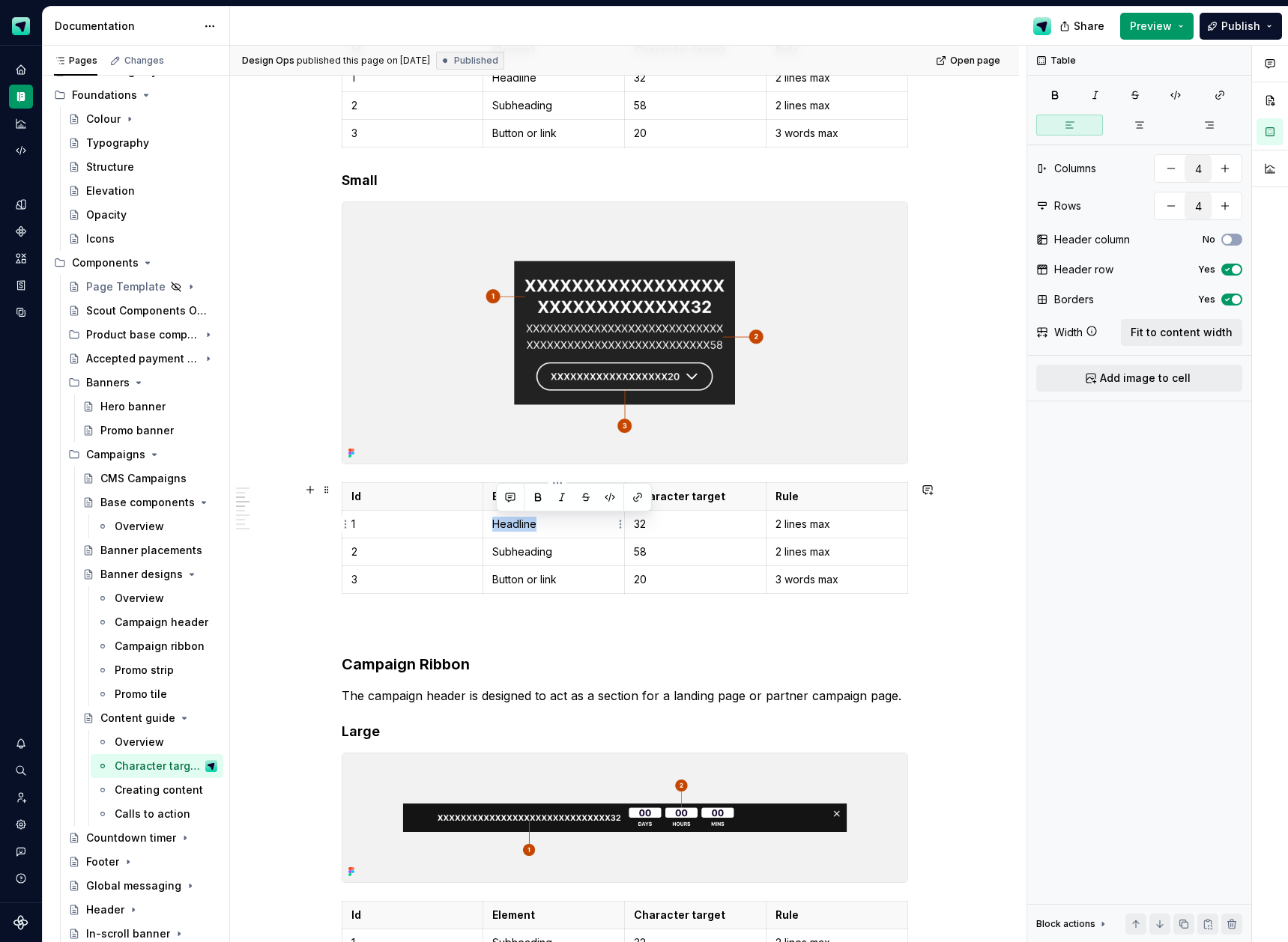
drag, startPoint x: 554, startPoint y: 529, endPoint x: 496, endPoint y: 526, distance: 58.1
click at [496, 526] on p "Headline" at bounding box center [554, 524] width 123 height 15
click at [640, 500] on button "button" at bounding box center [638, 497] width 21 height 21
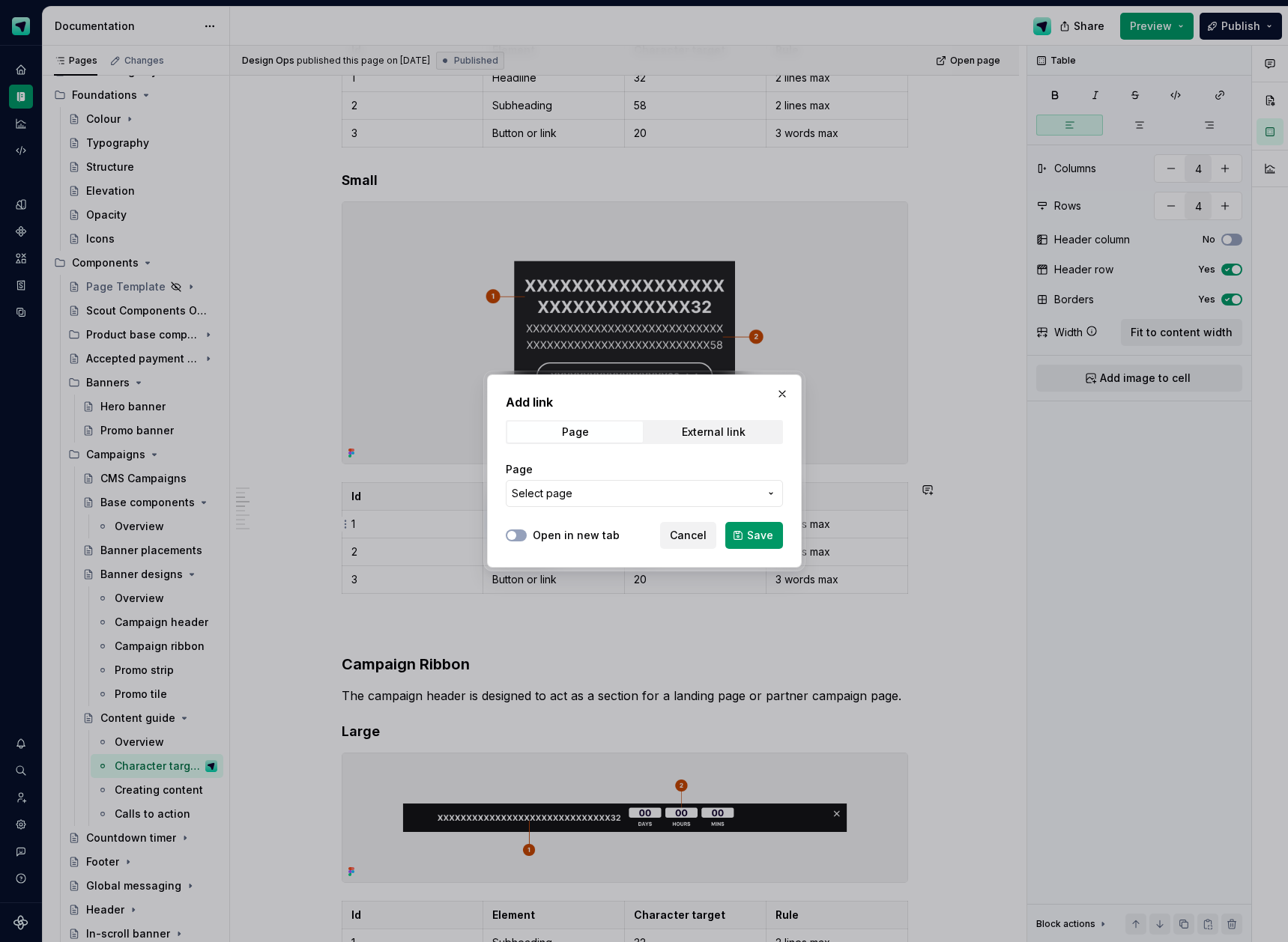
click at [600, 495] on span "Select page" at bounding box center [635, 494] width 247 height 15
type input "headline"
type textarea "*"
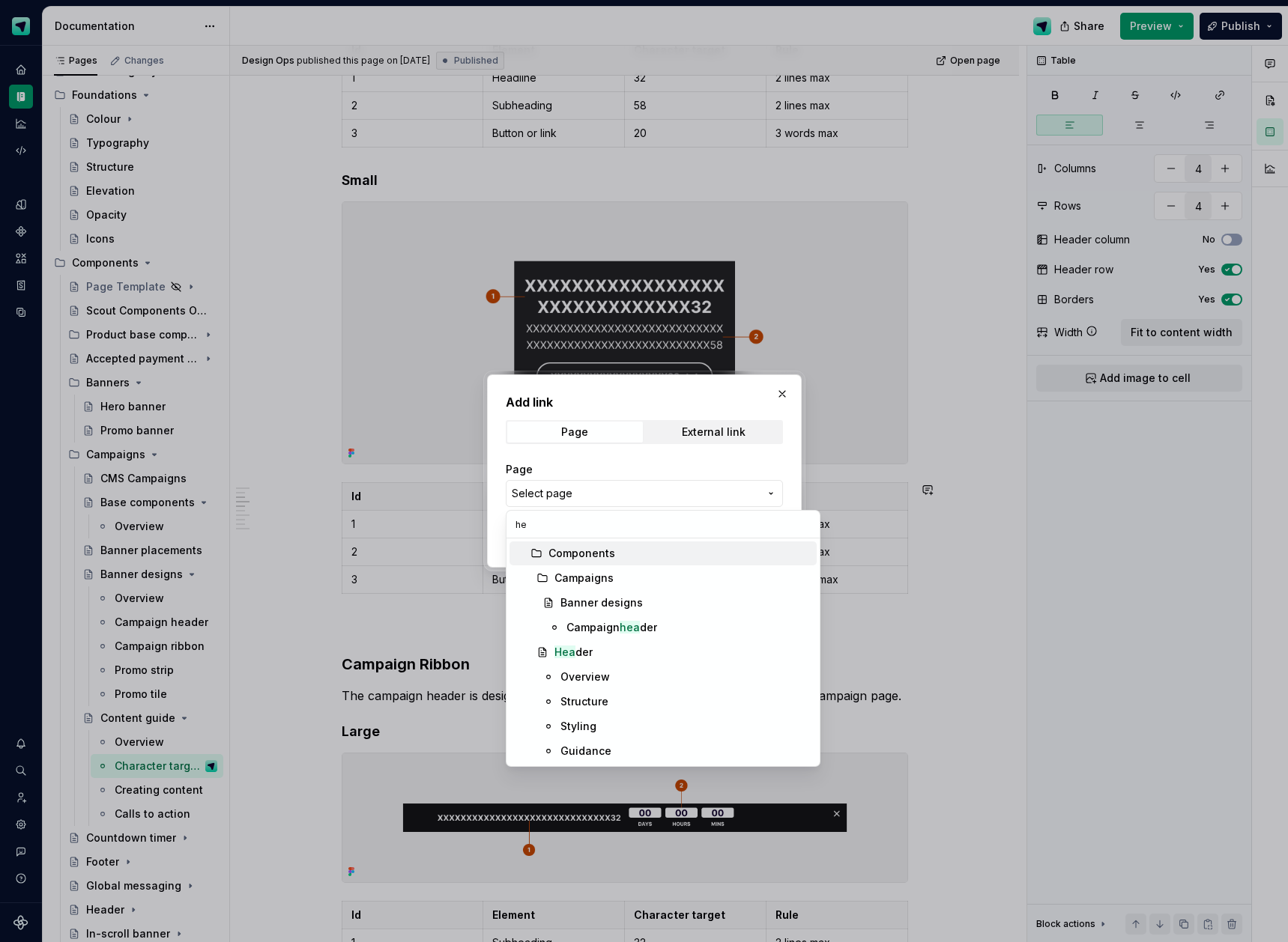
type input "h"
type input "crea"
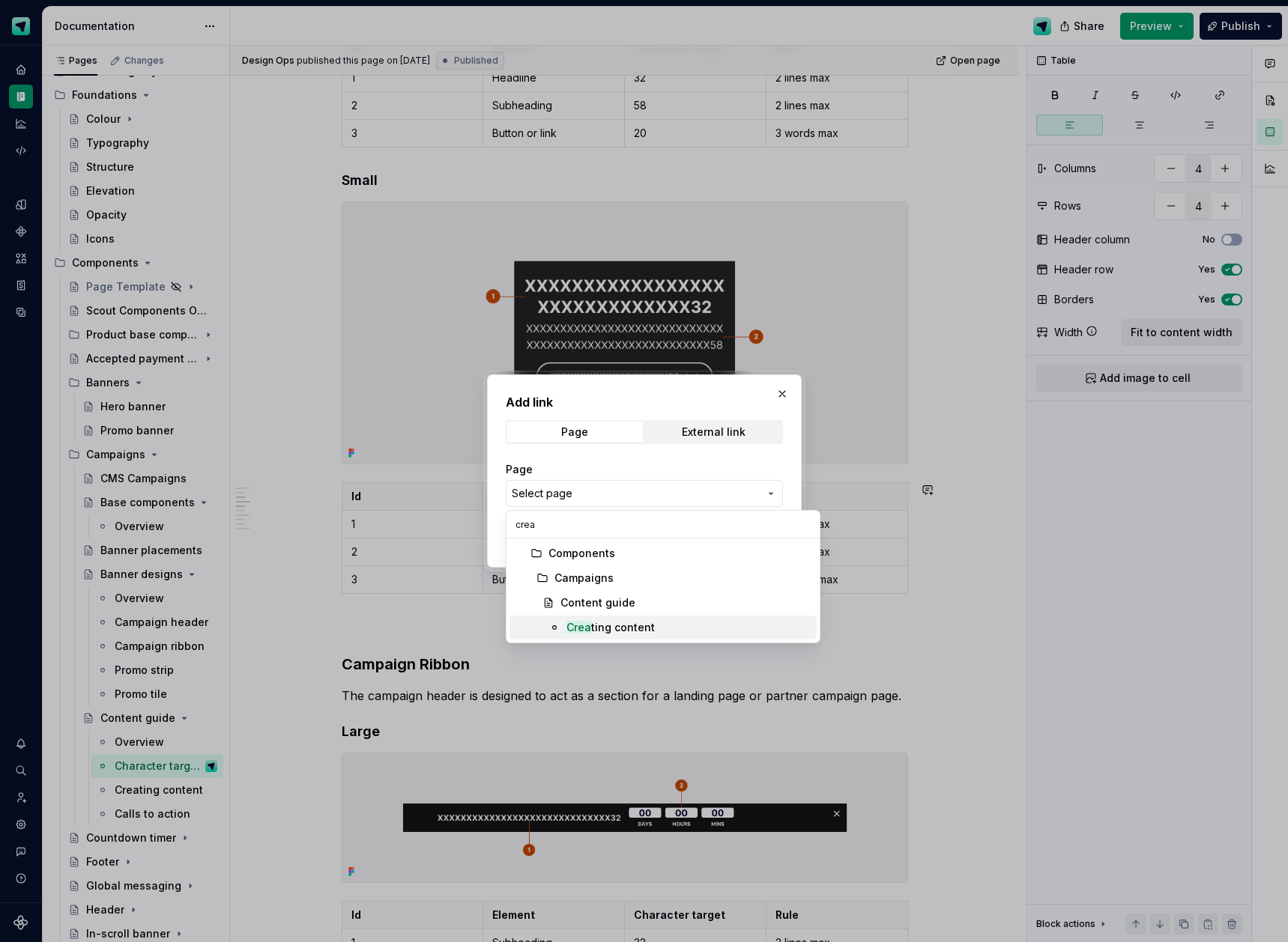
click at [620, 625] on div "Crea ting content" at bounding box center [611, 628] width 88 height 15
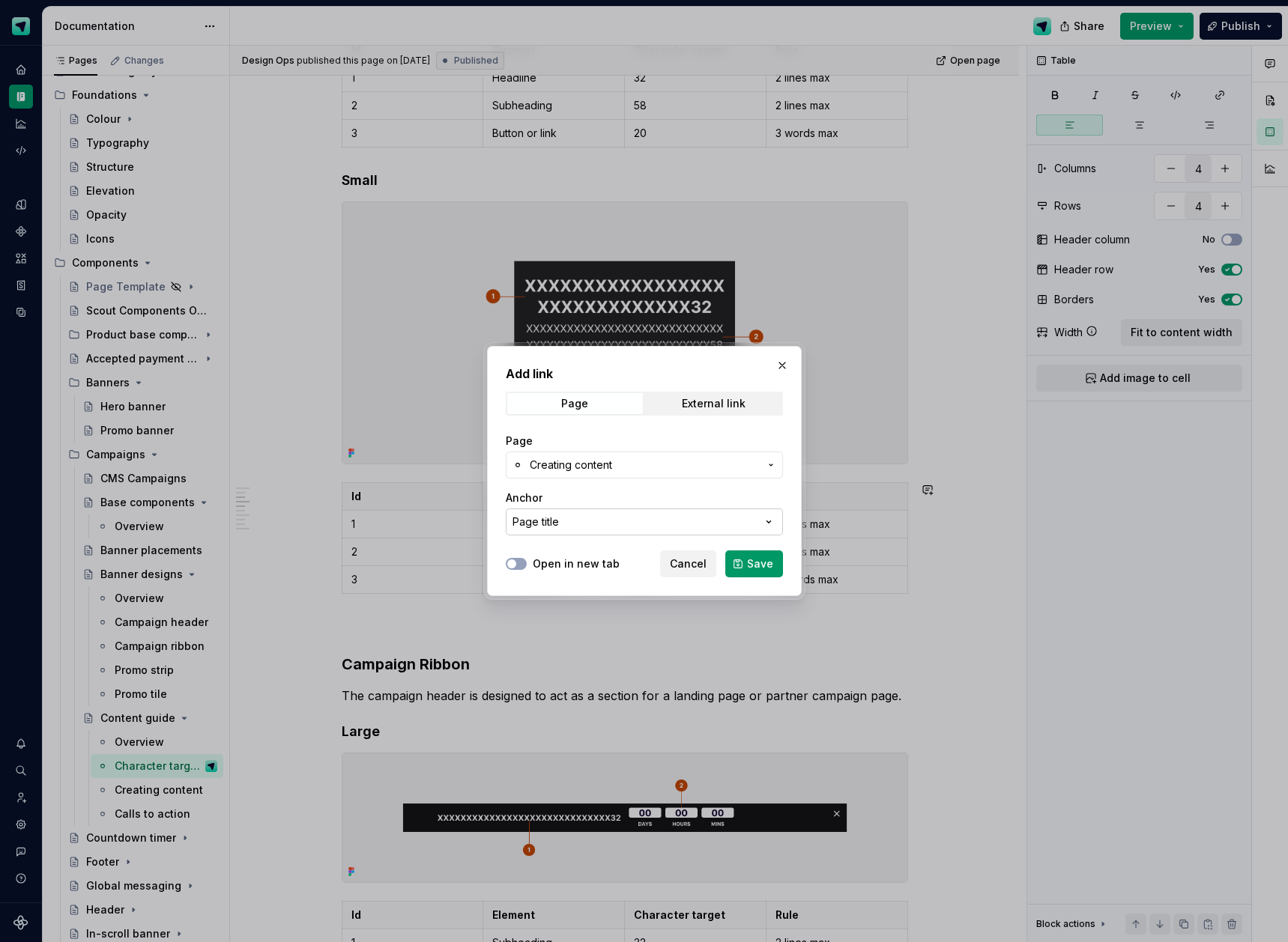
click at [582, 523] on button "Page title" at bounding box center [644, 522] width 278 height 27
type input "h"
click at [652, 509] on div "Add link Page External link Page Creating content Anchor Page title Open in new…" at bounding box center [644, 471] width 1288 height 942
click at [685, 529] on button "Page title" at bounding box center [644, 522] width 278 height 27
click at [617, 500] on div "Add link Page External link Page Creating content Anchor Page title Open in new…" at bounding box center [644, 471] width 1288 height 942
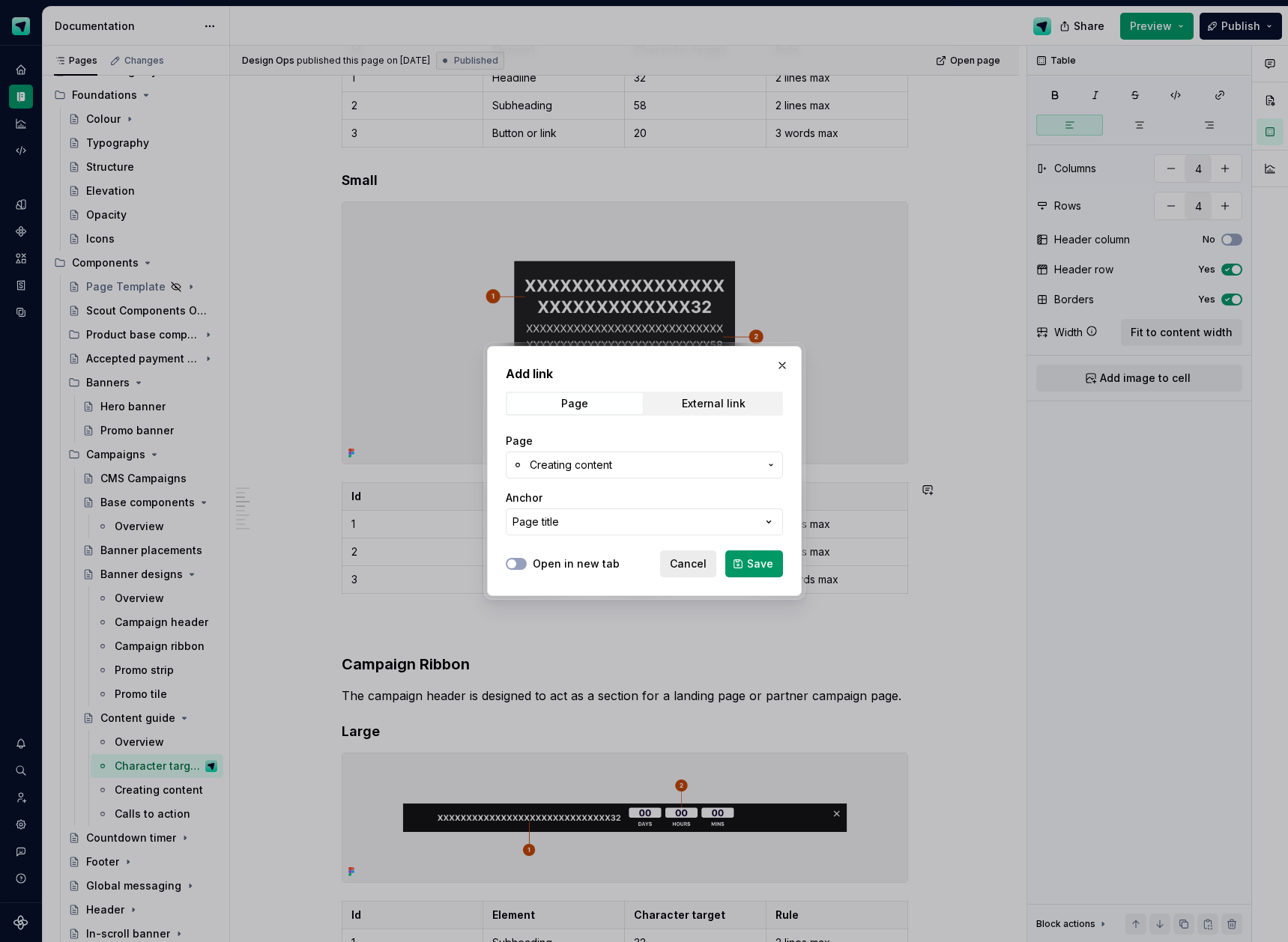
click at [701, 566] on span "Cancel" at bounding box center [688, 565] width 36 height 15
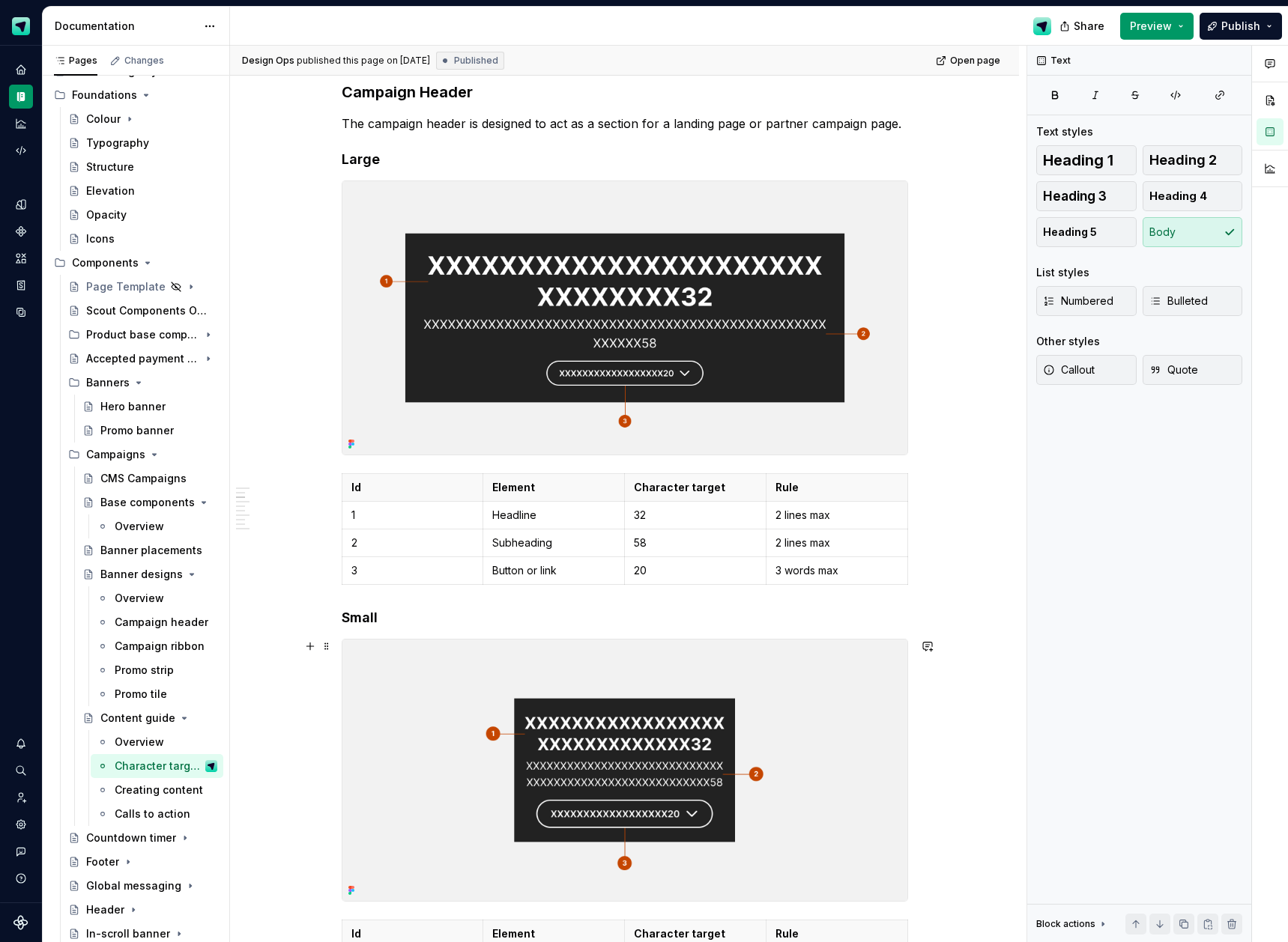
scroll to position [0, 0]
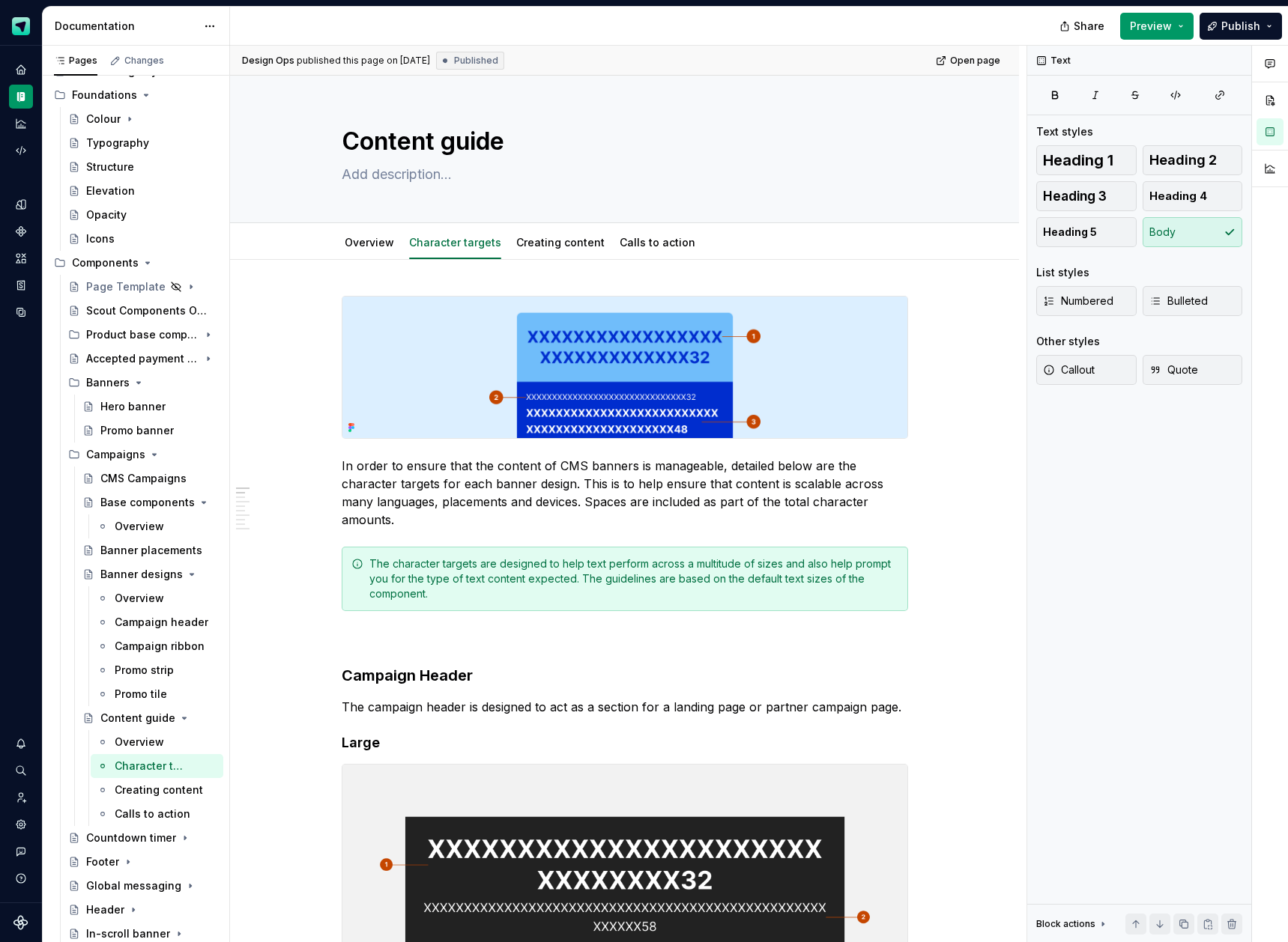
type textarea "*"
